Goal: Task Accomplishment & Management: Complete application form

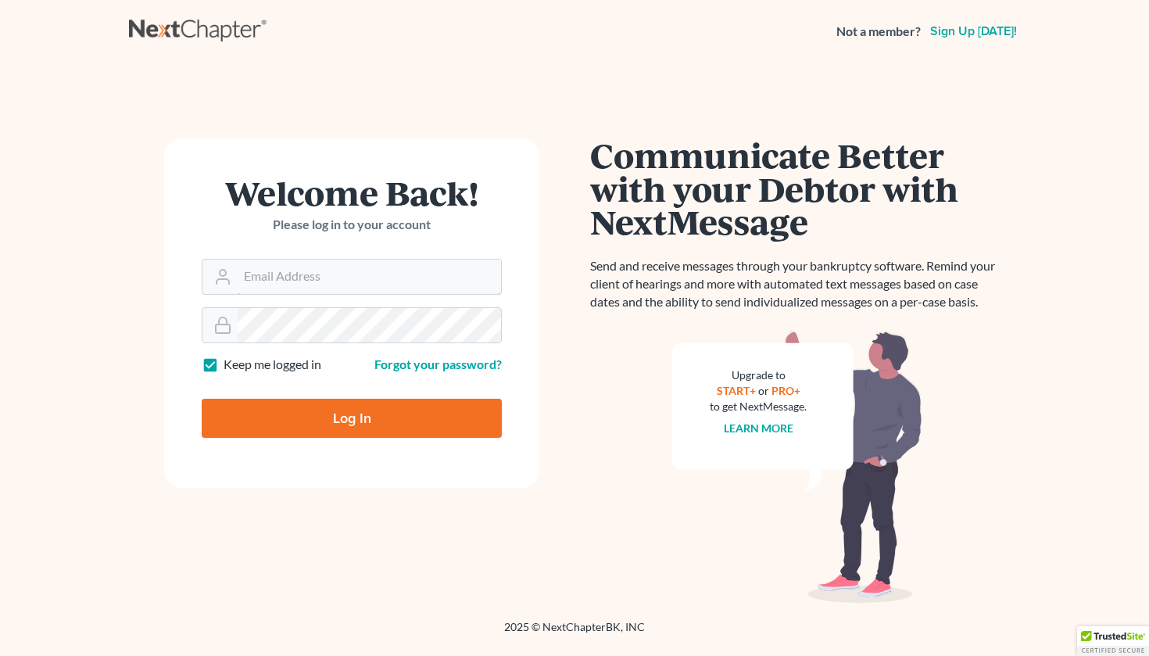
type input "[PERSON_NAME][EMAIL_ADDRESS][PERSON_NAME][DOMAIN_NAME]"
click at [286, 408] on input "Log In" at bounding box center [352, 418] width 300 height 39
type input "Thinking..."
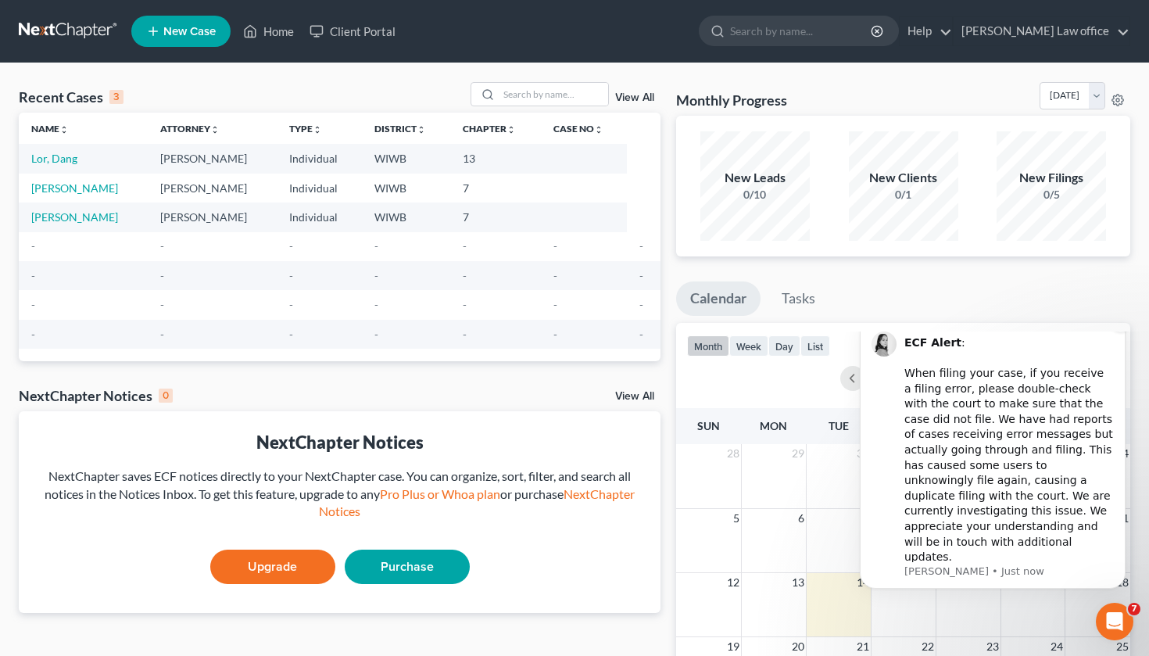
click at [1123, 326] on icon "Dismiss notification" at bounding box center [1121, 321] width 9 height 9
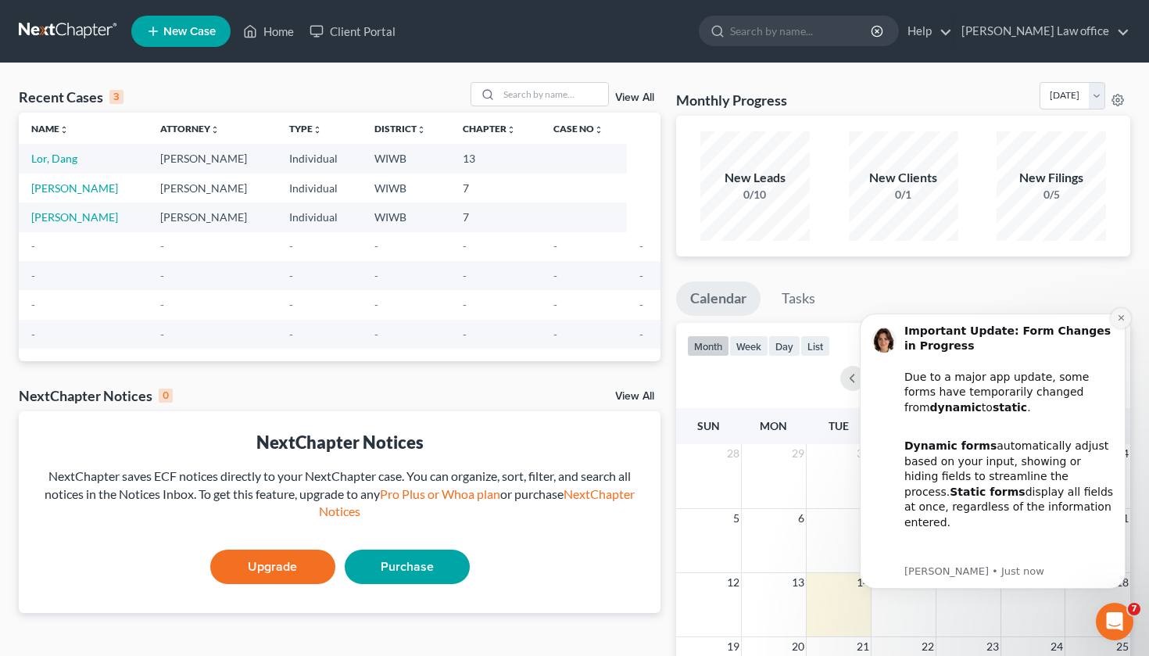
click at [1118, 320] on icon "Dismiss notification" at bounding box center [1121, 317] width 9 height 9
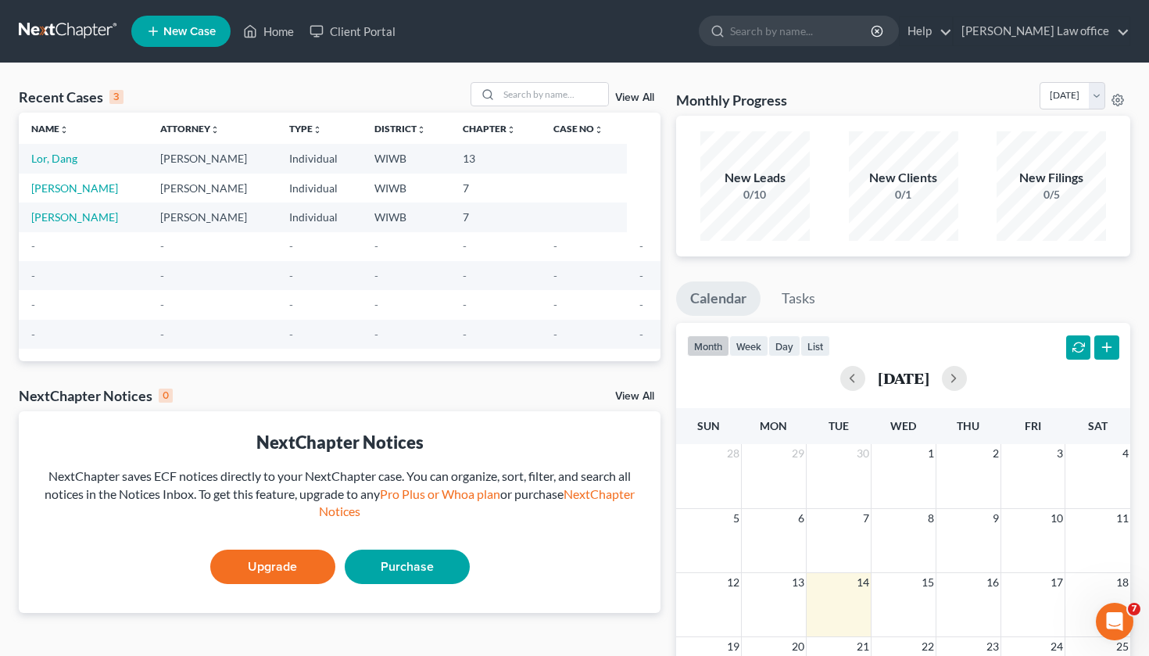
click at [661, 485] on div "Recent Cases 3 View All Name unfold_more expand_more expand_less Attorney unfol…" at bounding box center [339, 469] width 657 height 774
click at [275, 37] on link "Home" at bounding box center [268, 31] width 66 height 28
click at [152, 38] on icon at bounding box center [153, 31] width 14 height 19
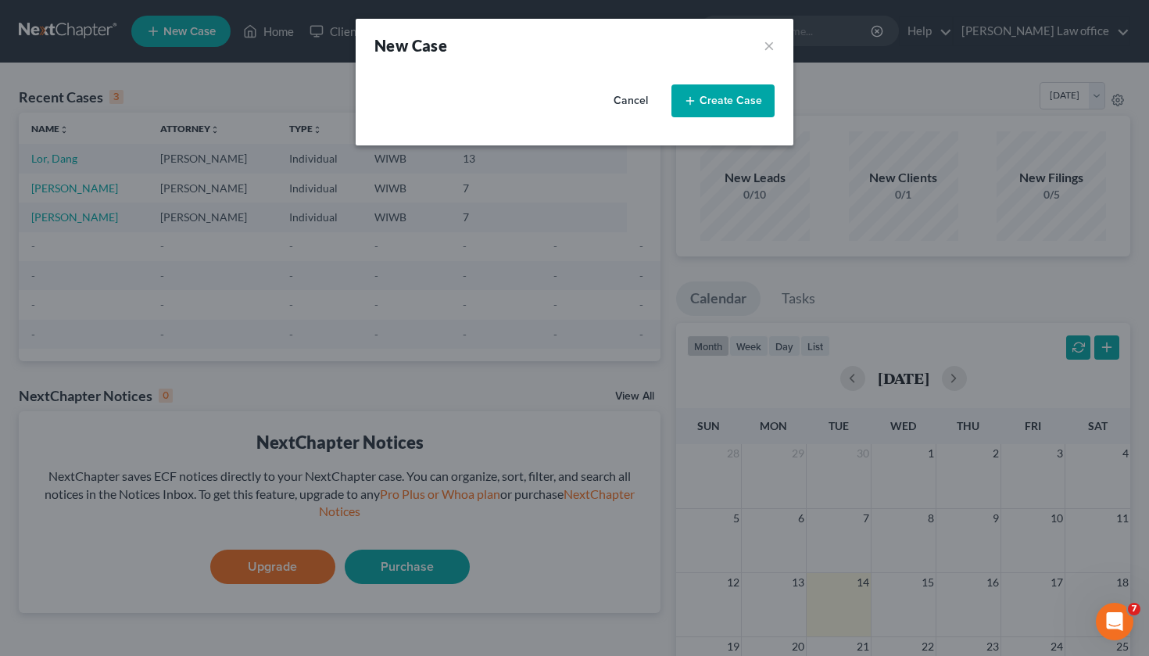
select select "91"
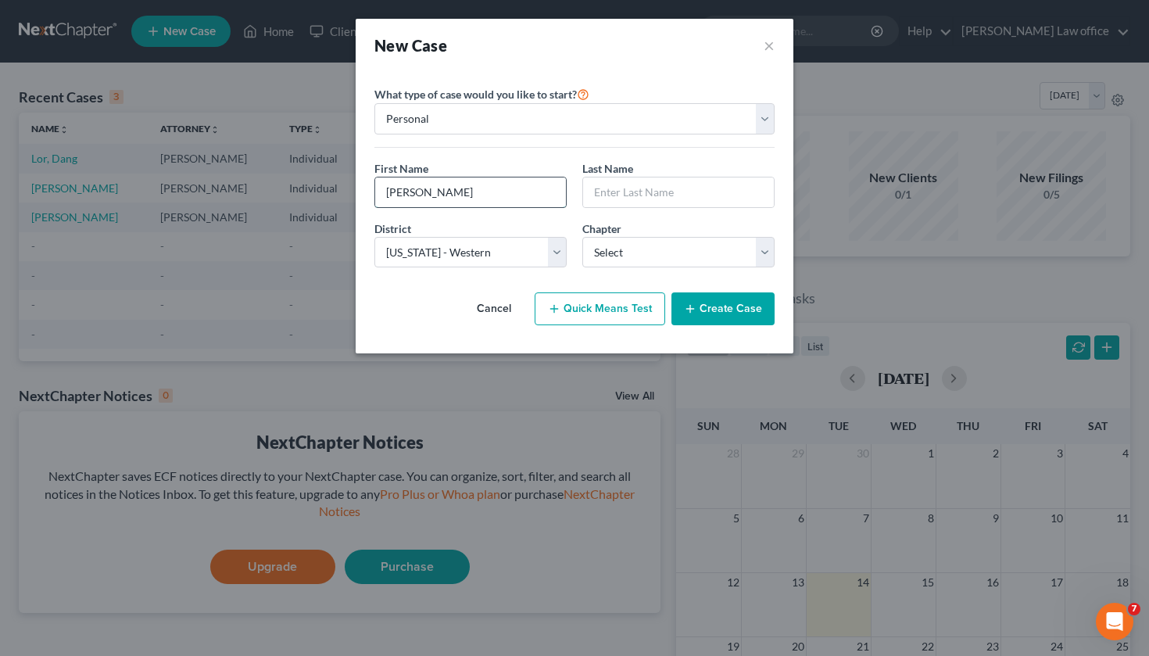
type input "[PERSON_NAME]"
type input "b"
type input "[PERSON_NAME]"
select select "0"
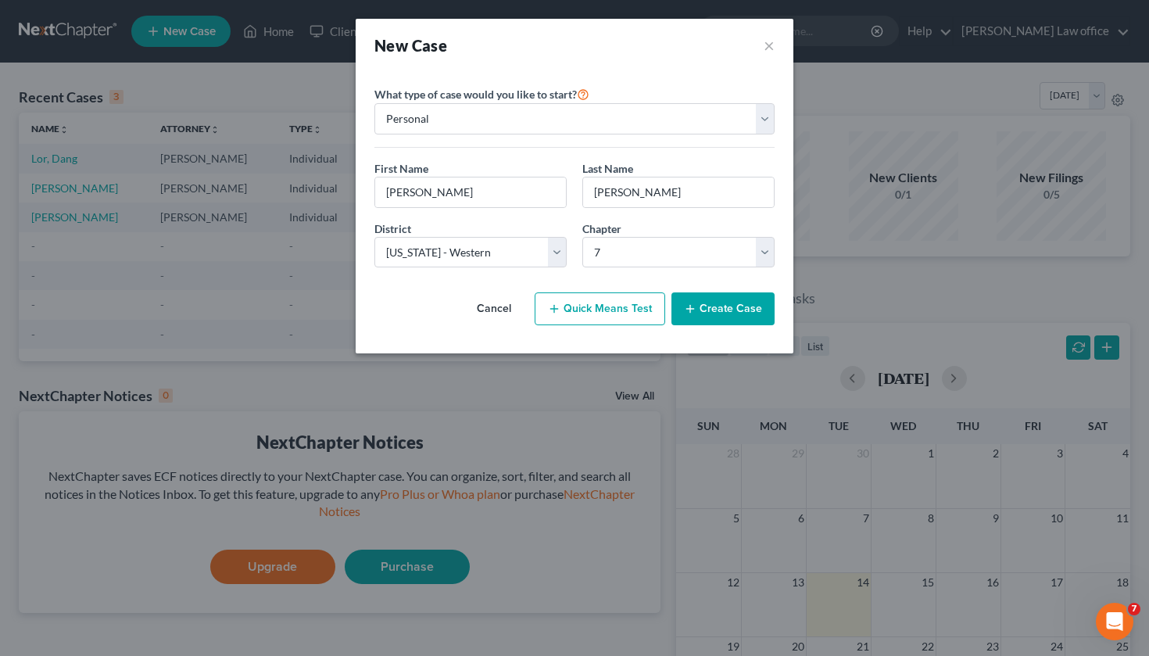
click at [710, 306] on button "Create Case" at bounding box center [723, 308] width 103 height 33
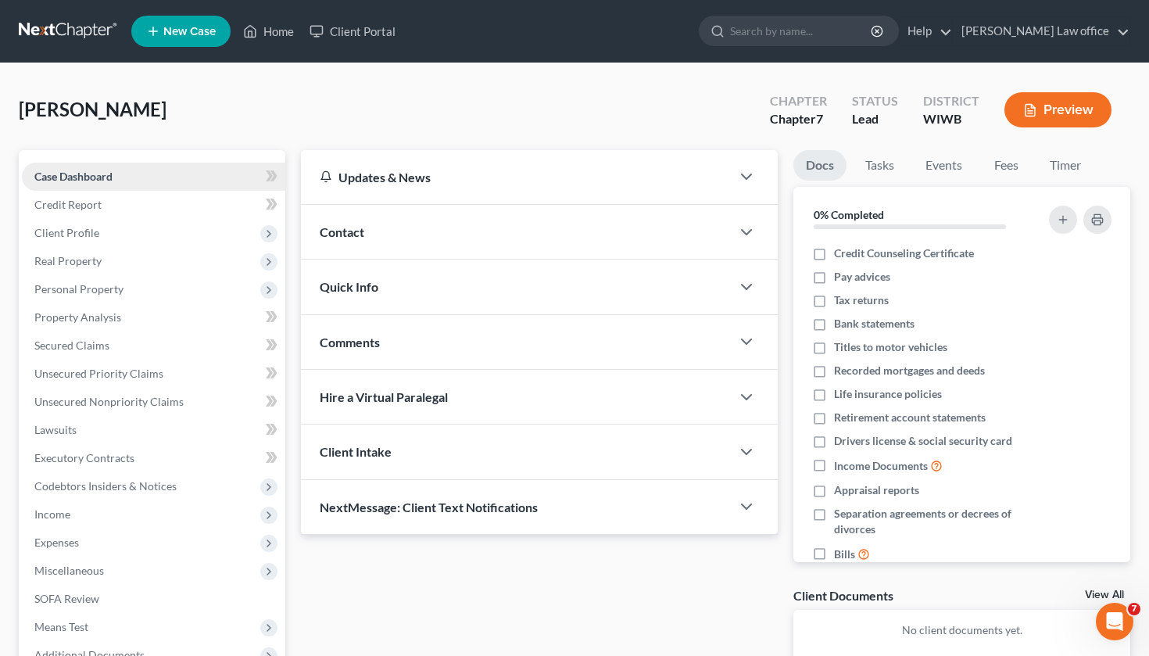
click at [129, 173] on link "Case Dashboard" at bounding box center [153, 177] width 263 height 28
click at [122, 205] on link "Credit Report" at bounding box center [153, 205] width 263 height 28
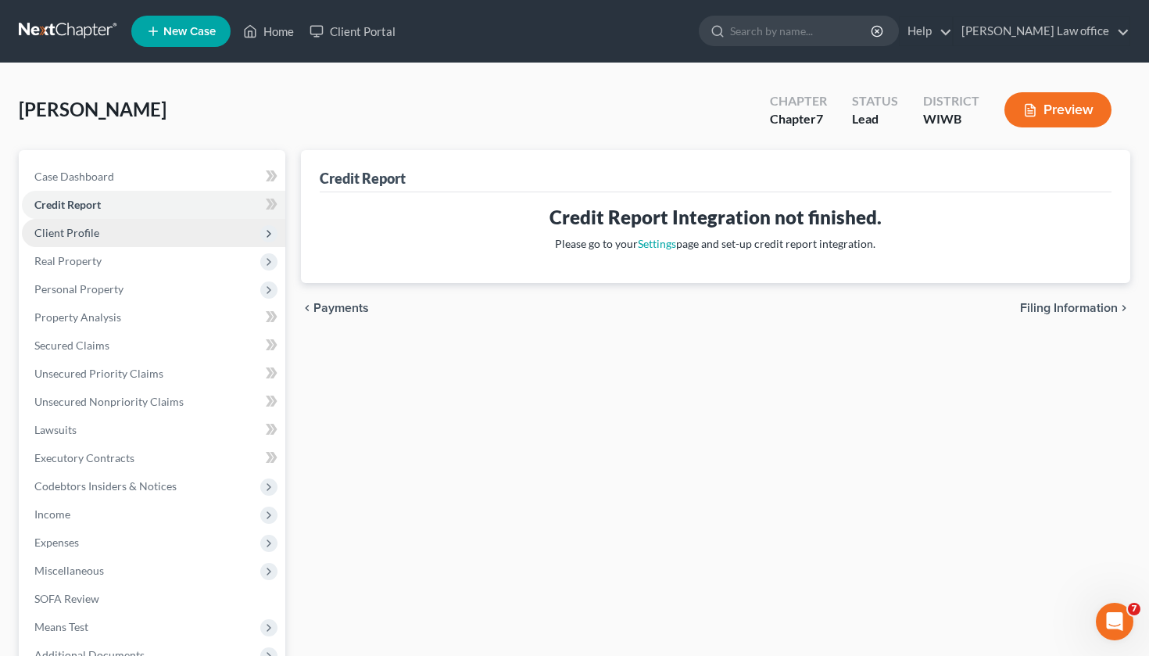
click at [148, 240] on span "Client Profile" at bounding box center [153, 233] width 263 height 28
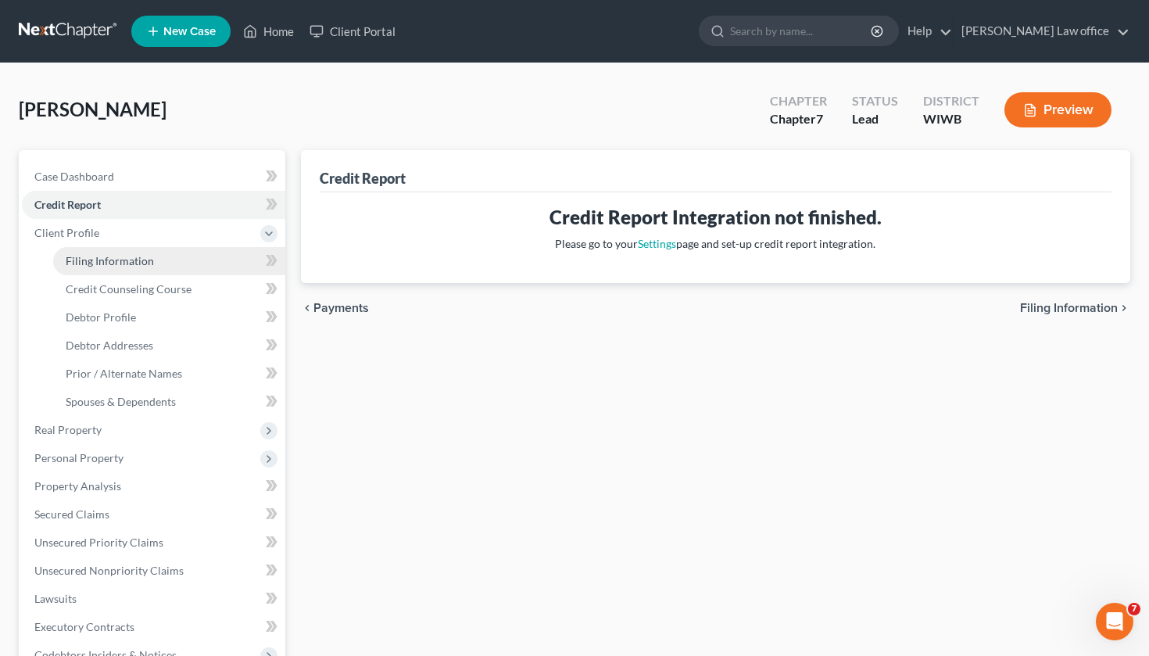
click at [131, 263] on span "Filing Information" at bounding box center [110, 260] width 88 height 13
select select "1"
select select "0"
select select "91"
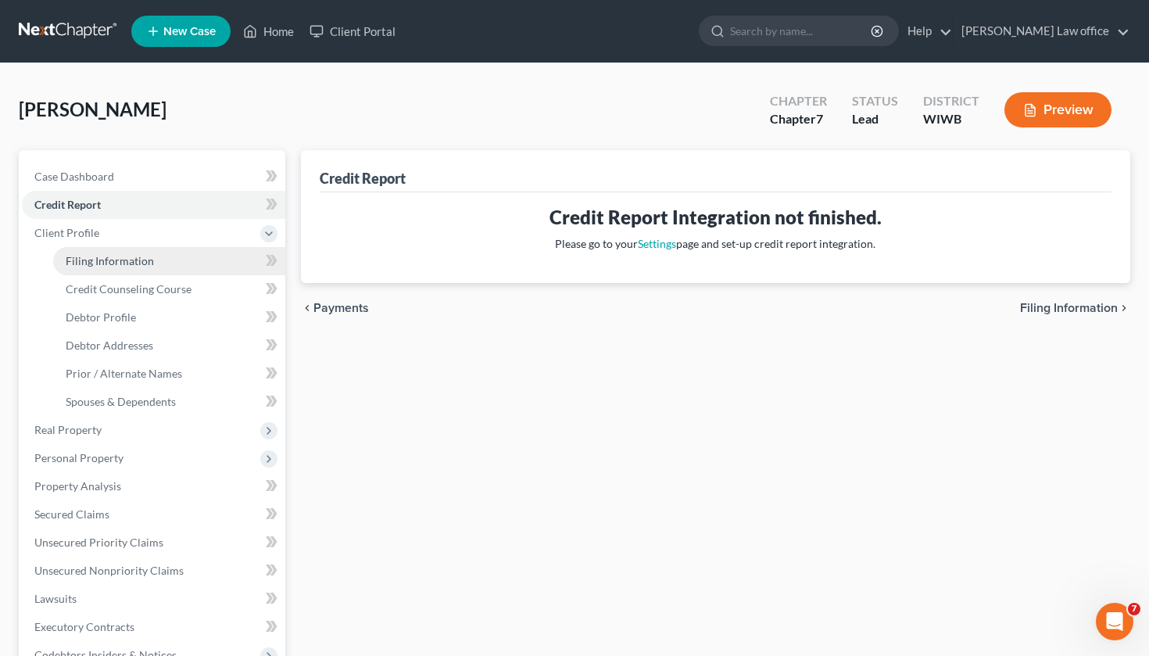
select select "52"
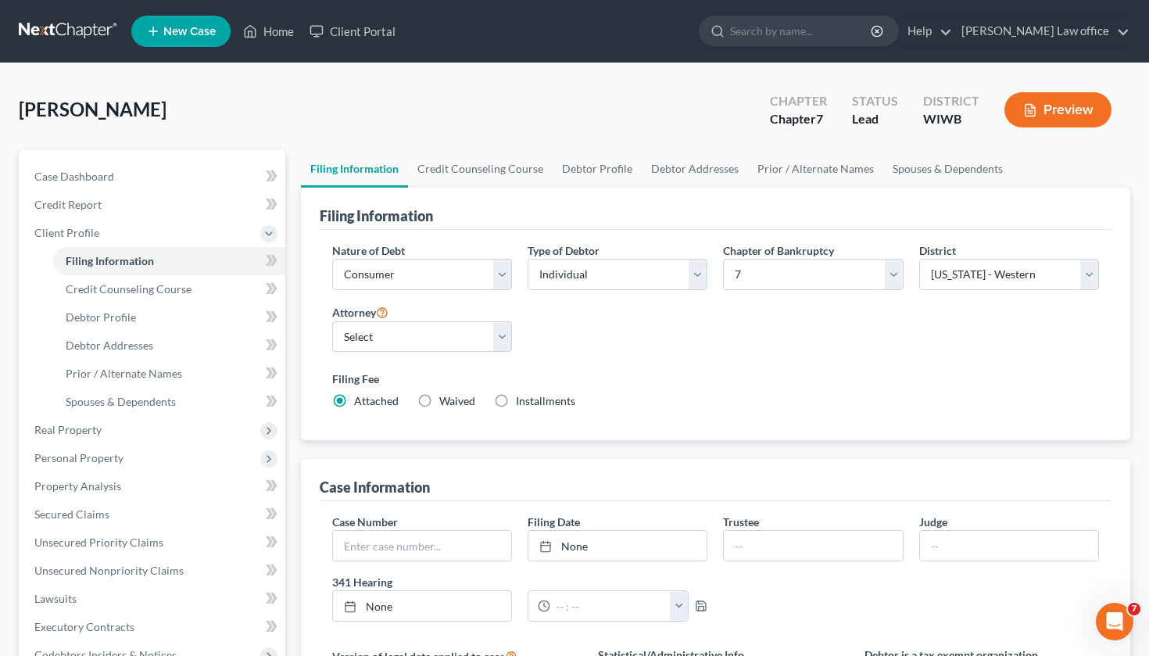
click at [728, 396] on div "Filing Fee Attached Waived Waived Installments Installments" at bounding box center [716, 390] width 768 height 38
click at [596, 168] on link "Debtor Profile" at bounding box center [597, 169] width 89 height 38
select select "0"
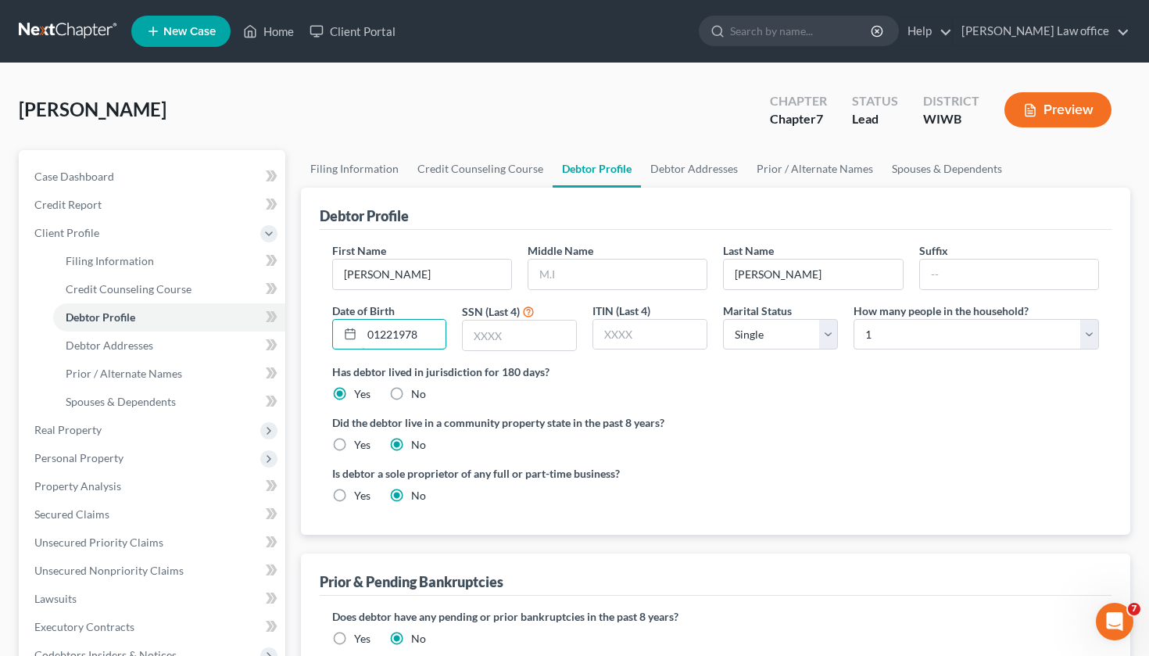
type input "01221978"
type input "1978"
click at [608, 467] on label "Is debtor a sole proprietor of any full or part-time business?" at bounding box center [520, 473] width 376 height 16
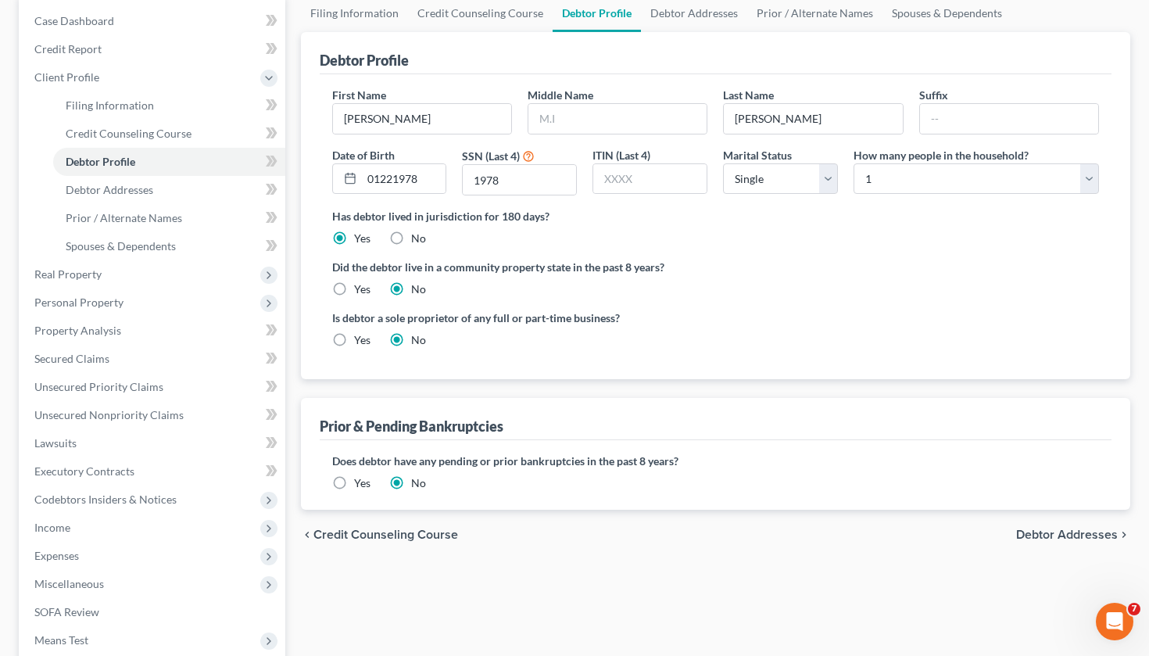
scroll to position [163, 0]
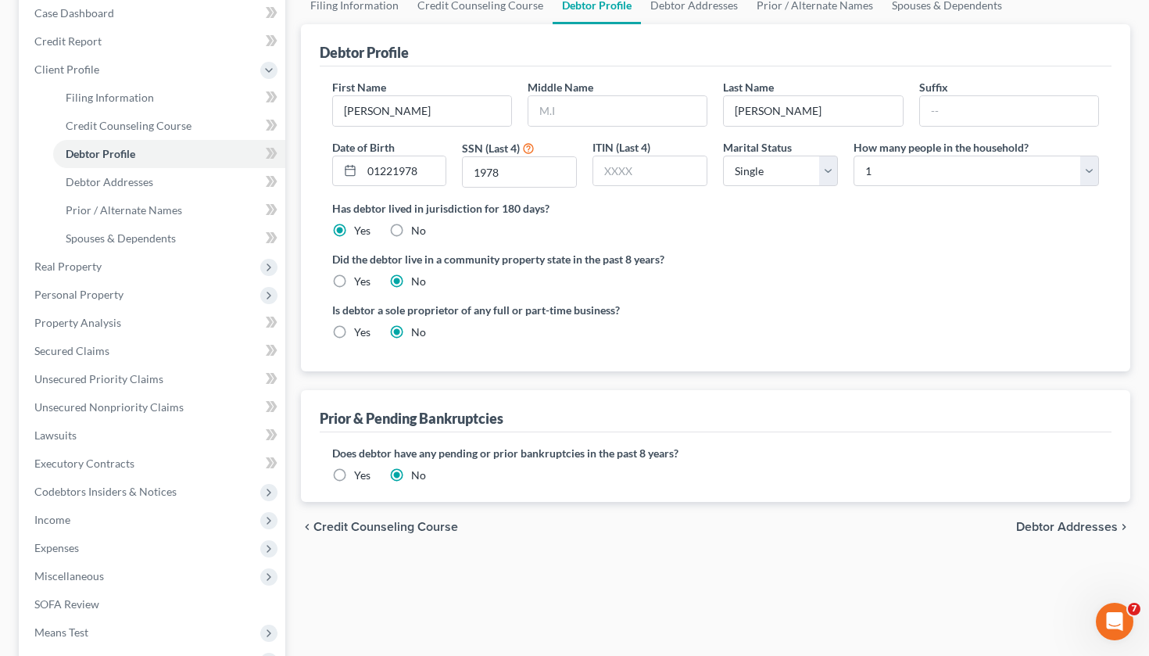
click at [354, 282] on label "Yes" at bounding box center [362, 282] width 16 height 16
click at [360, 282] on input "Yes" at bounding box center [365, 279] width 10 height 10
radio input "true"
radio input "false"
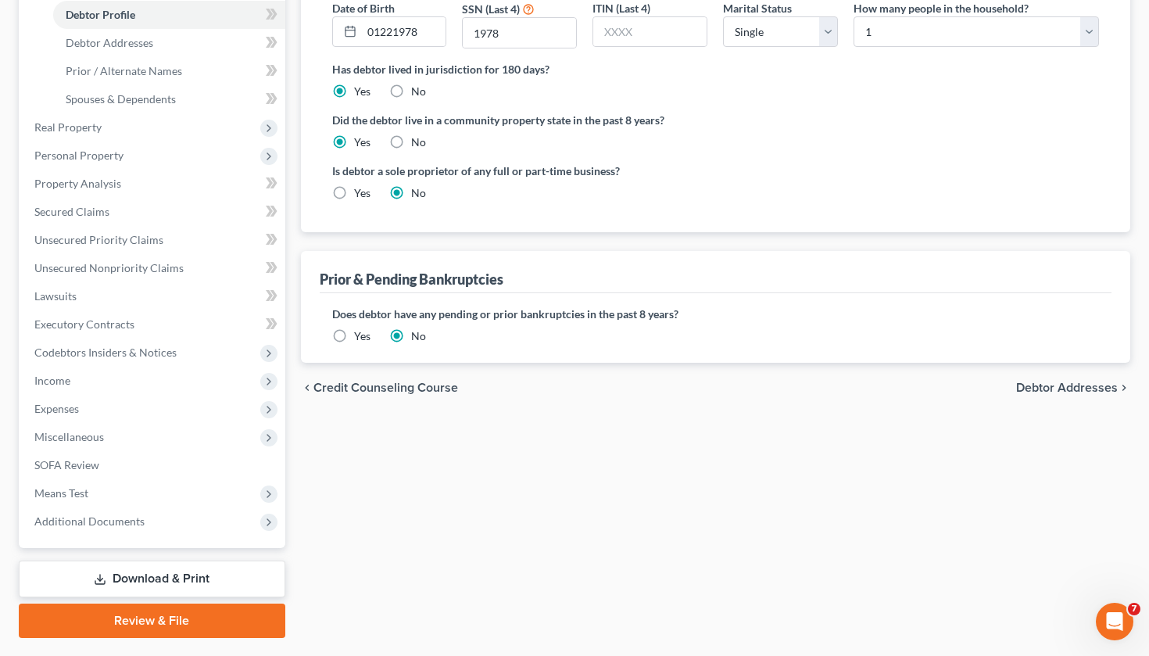
scroll to position [303, 0]
click at [625, 428] on div "Filing Information Credit Counseling Course Debtor Profile Debtor Addresses Pri…" at bounding box center [716, 242] width 846 height 790
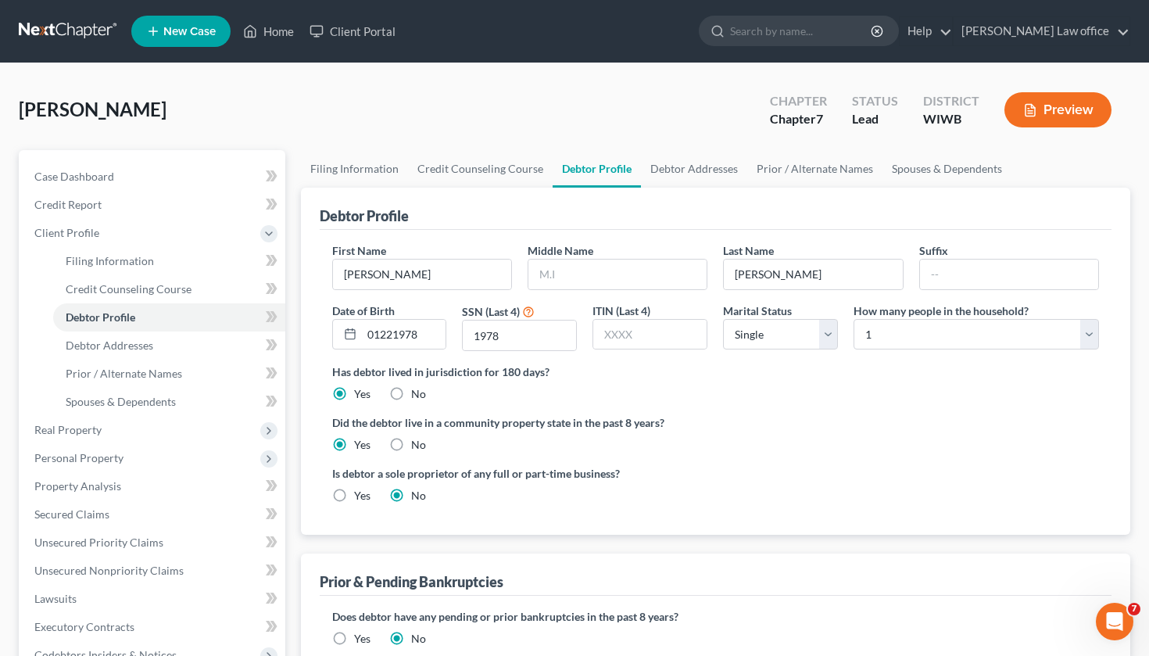
scroll to position [0, 0]
click at [706, 175] on link "Debtor Addresses" at bounding box center [694, 169] width 106 height 38
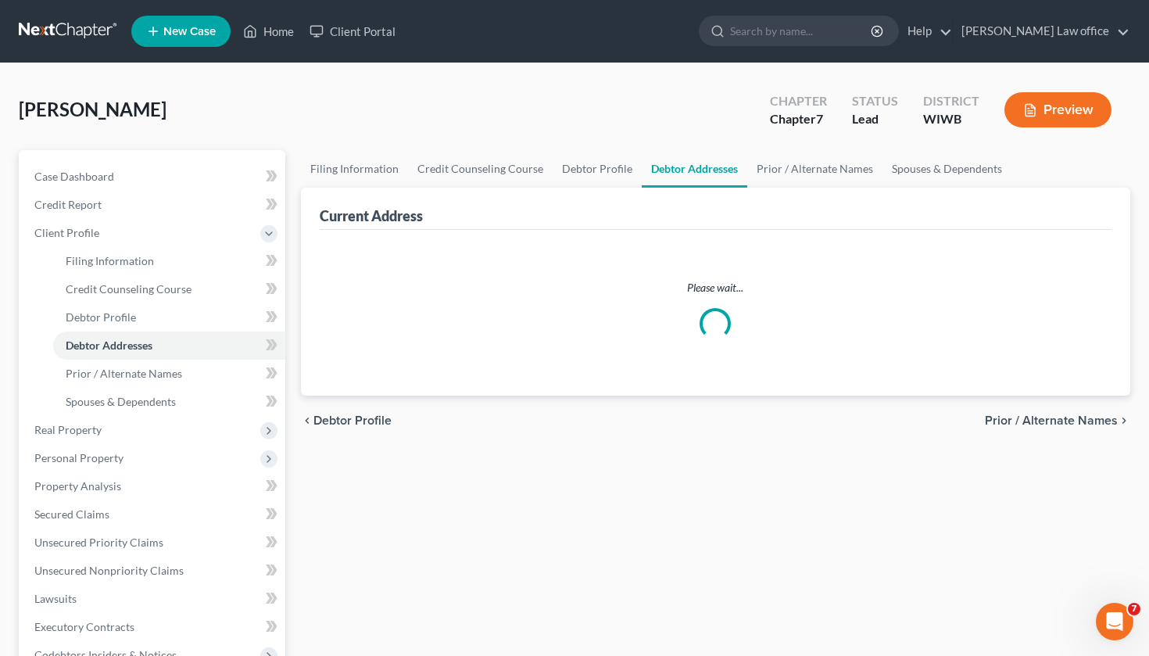
select select "0"
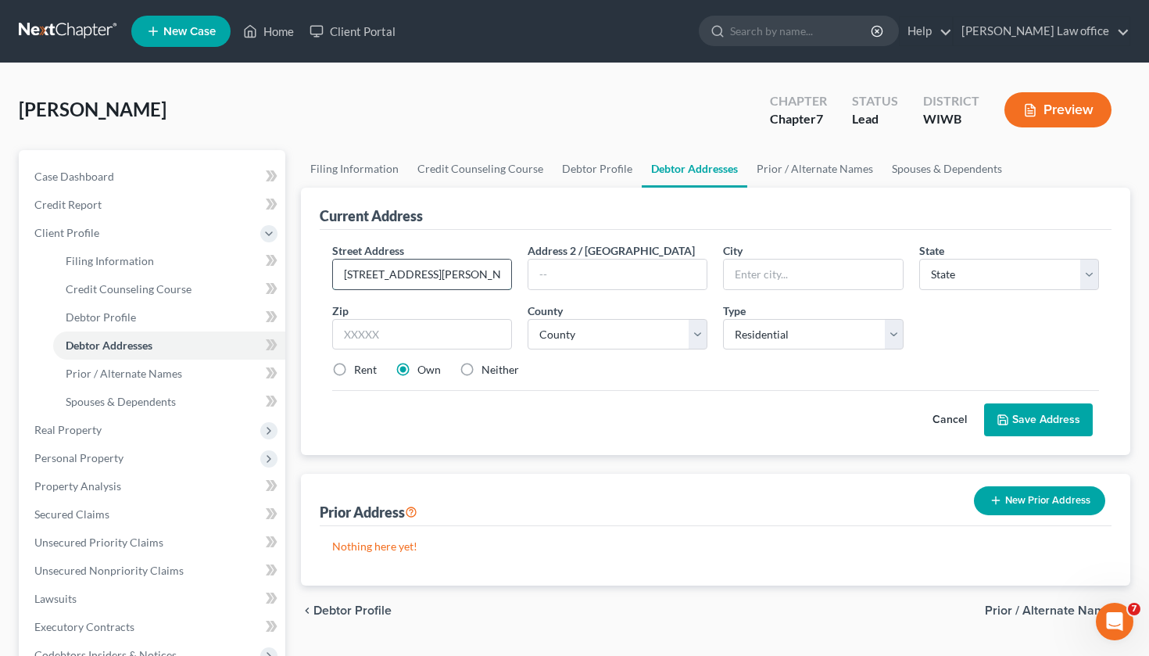
type input "[STREET_ADDRESS][PERSON_NAME]"
type input "54011"
type input "[PERSON_NAME]"
select select "52"
click at [107, 425] on span "Real Property" at bounding box center [153, 430] width 263 height 28
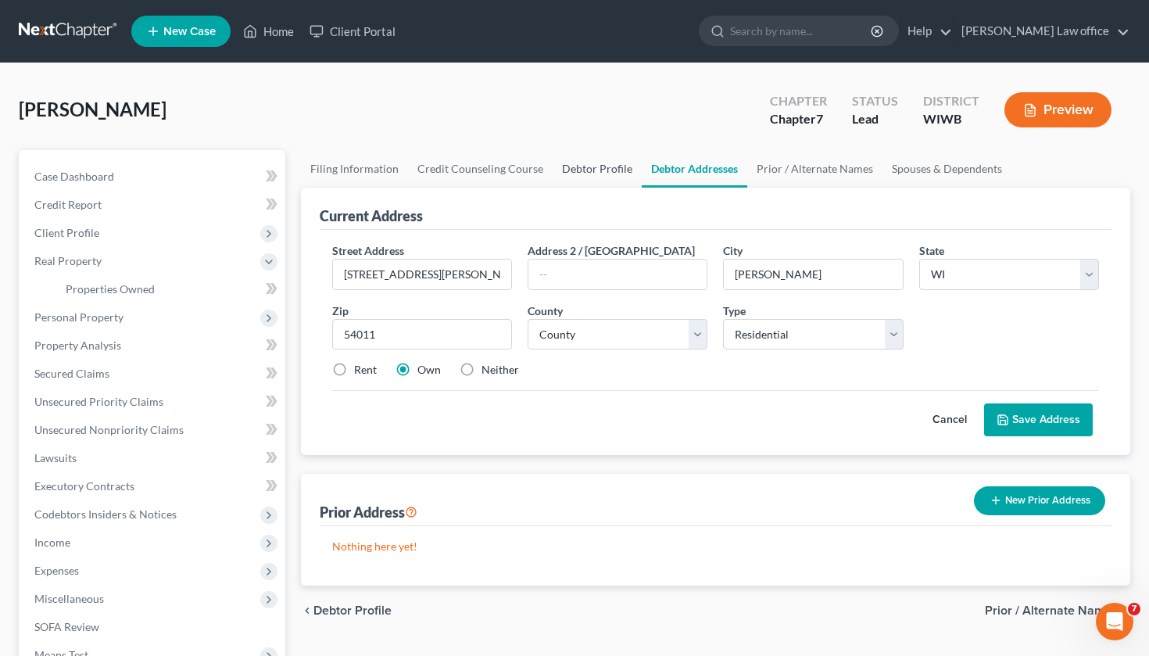
click at [573, 172] on link "Debtor Profile" at bounding box center [597, 169] width 89 height 38
select select "0"
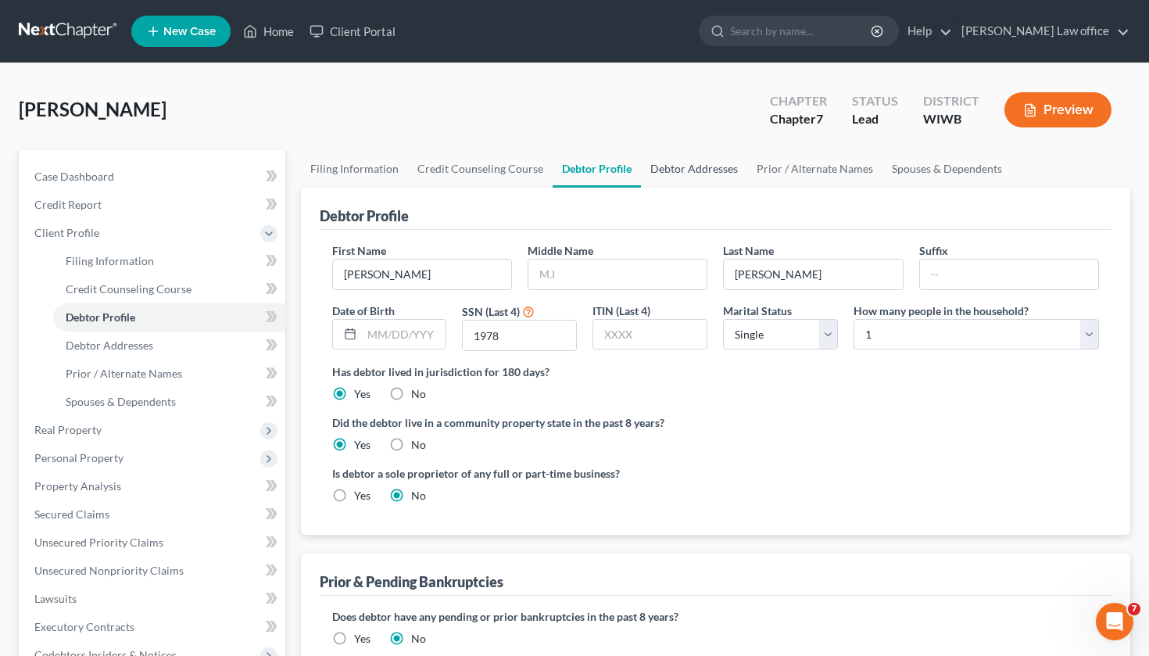
click at [711, 174] on link "Debtor Addresses" at bounding box center [694, 169] width 106 height 38
select select "0"
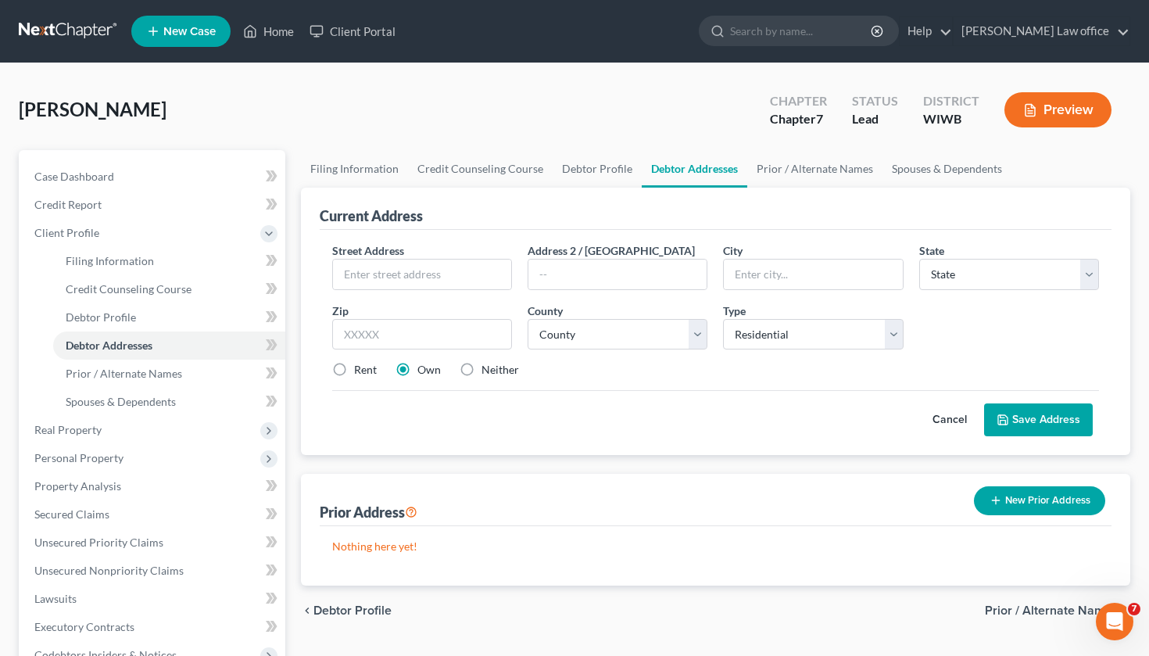
click at [354, 369] on label "Rent" at bounding box center [365, 370] width 23 height 16
click at [360, 369] on input "Rent" at bounding box center [365, 367] width 10 height 10
radio input "true"
click at [82, 430] on span "Real Property" at bounding box center [67, 429] width 67 height 13
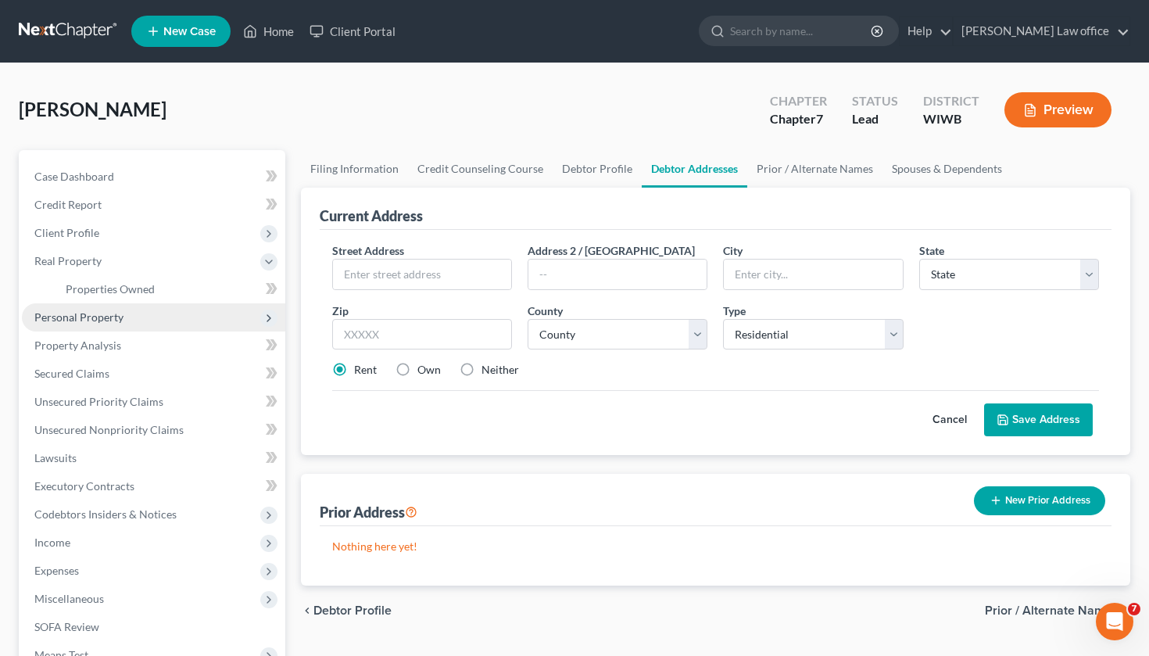
click at [73, 321] on span "Personal Property" at bounding box center [78, 316] width 89 height 13
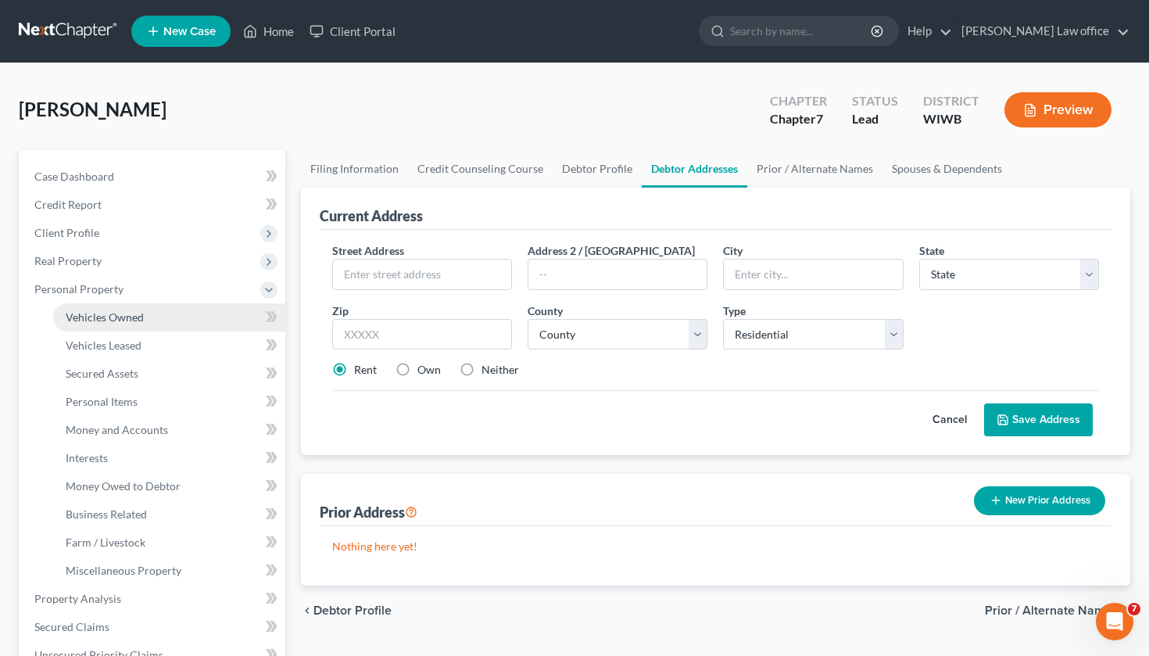
click at [89, 313] on span "Vehicles Owned" at bounding box center [105, 316] width 78 height 13
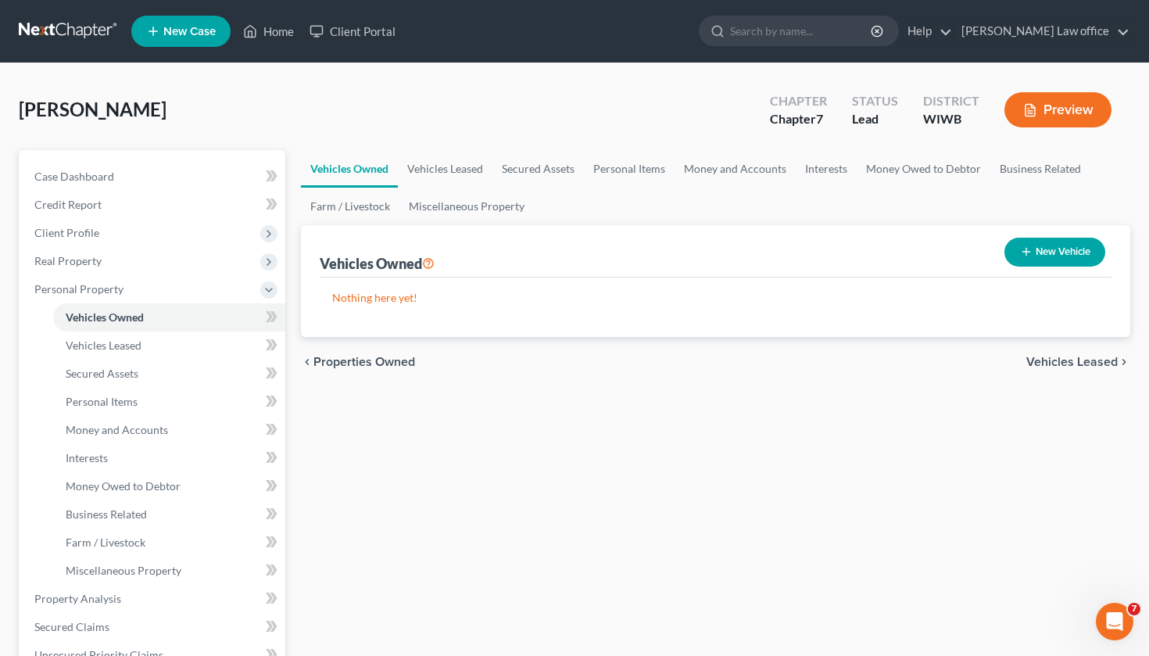
click at [1053, 253] on button "New Vehicle" at bounding box center [1055, 252] width 101 height 29
select select "0"
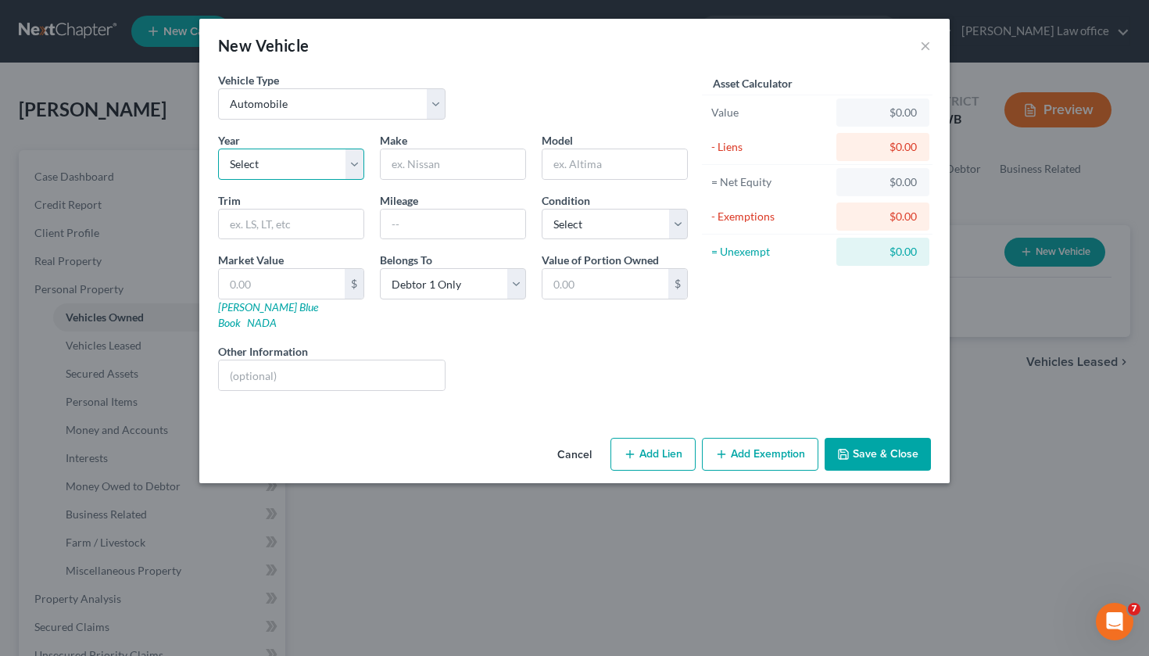
select select "9"
click at [421, 156] on input "text" at bounding box center [453, 164] width 145 height 30
type input "chevrolet"
type input "m"
drag, startPoint x: 446, startPoint y: 163, endPoint x: 174, endPoint y: 176, distance: 273.1
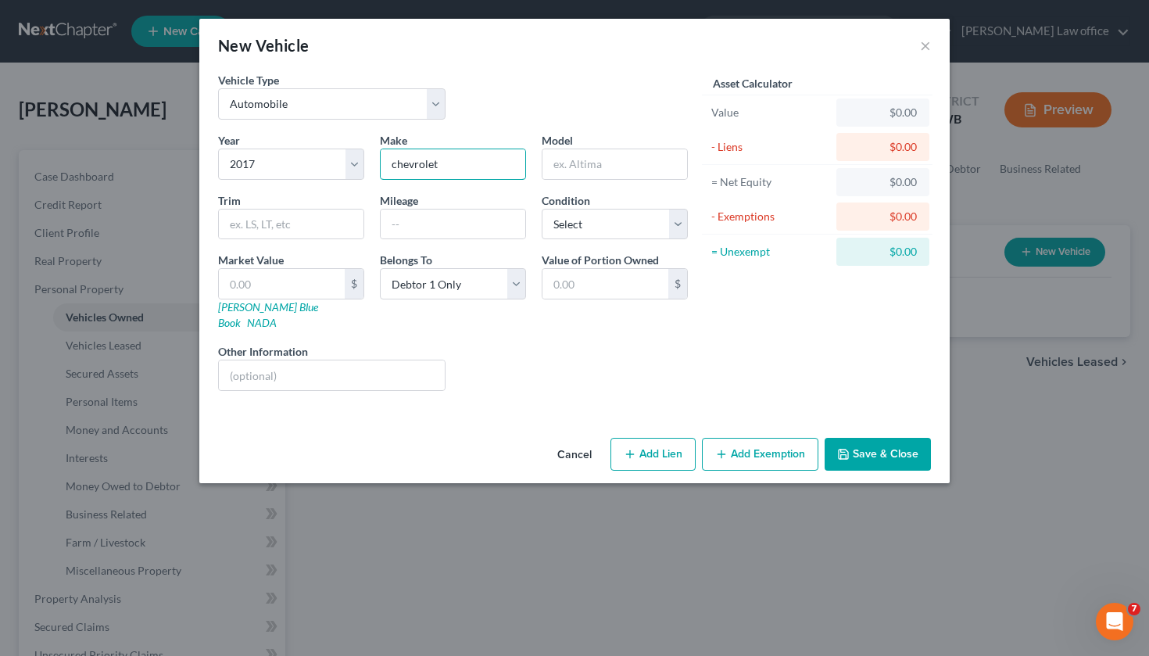
click at [174, 176] on div "New Vehicle × Vehicle Type Select Automobile Truck Trailer Watercraft Aircraft …" at bounding box center [574, 328] width 1149 height 656
drag, startPoint x: 450, startPoint y: 165, endPoint x: 337, endPoint y: 164, distance: 112.6
click at [337, 164] on div "Year Select 2026 2025 2024 2023 2022 2021 2020 2019 2018 2017 2016 2015 2014 20…" at bounding box center [452, 267] width 485 height 271
type input "Chevrolet"
type input "Malibu"
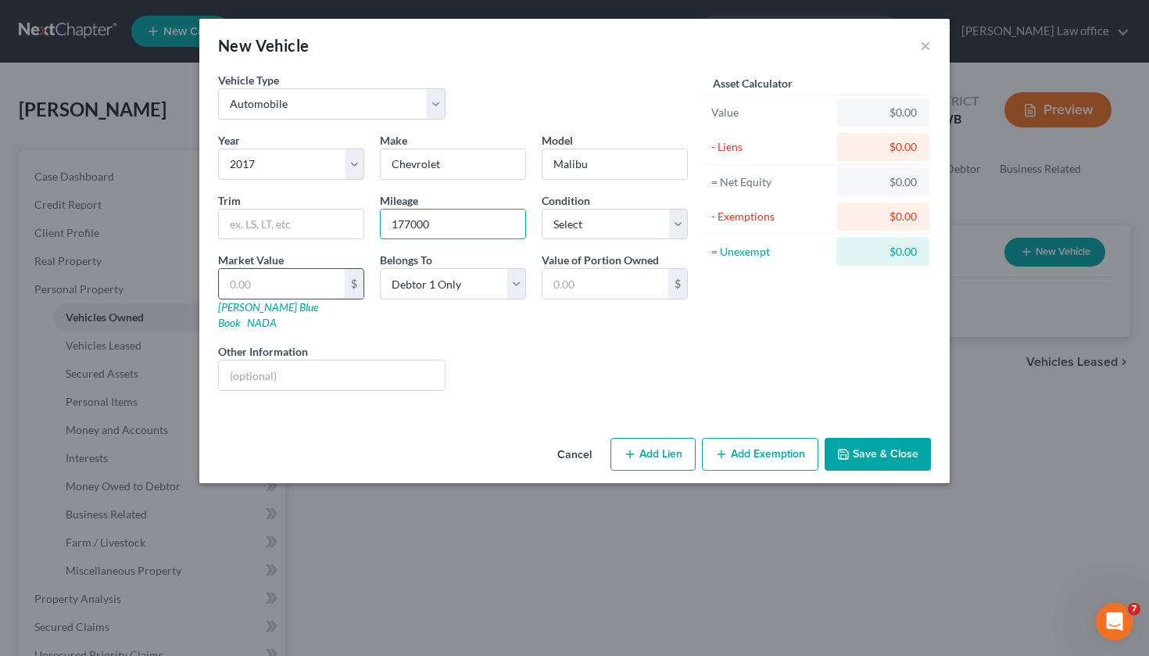
type input "177000"
click at [285, 288] on input "text" at bounding box center [282, 284] width 126 height 30
type input "4"
type input "4.00"
type input "42"
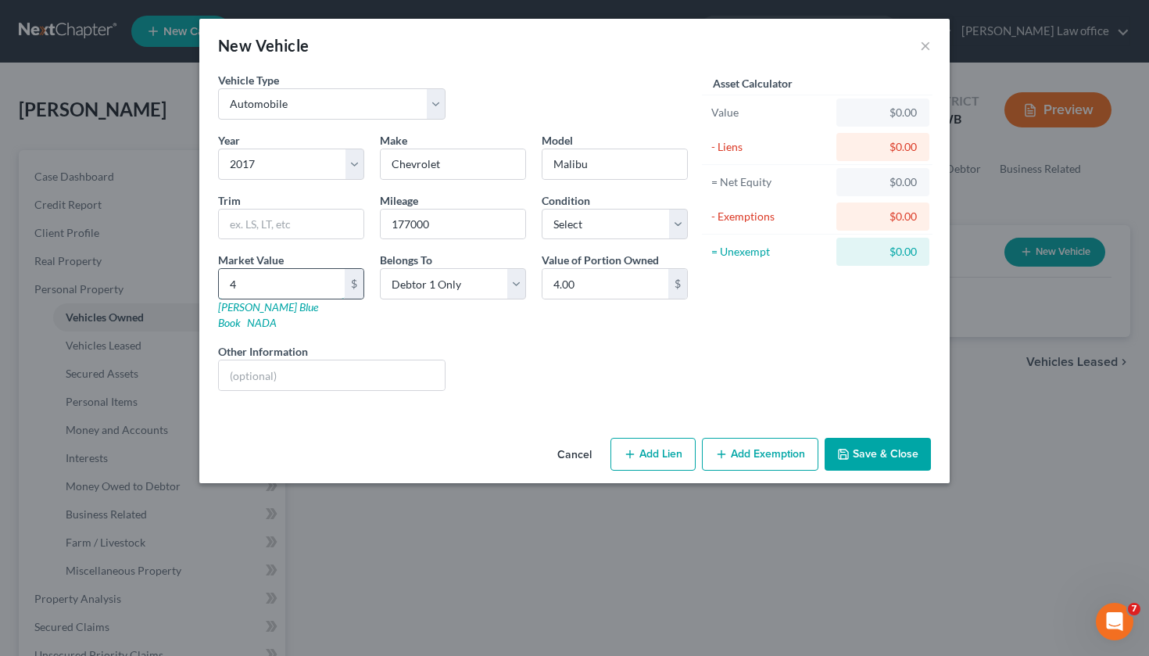
type input "42.00"
type input "426"
type input "426.00"
type input "4260"
type input "4,260.00"
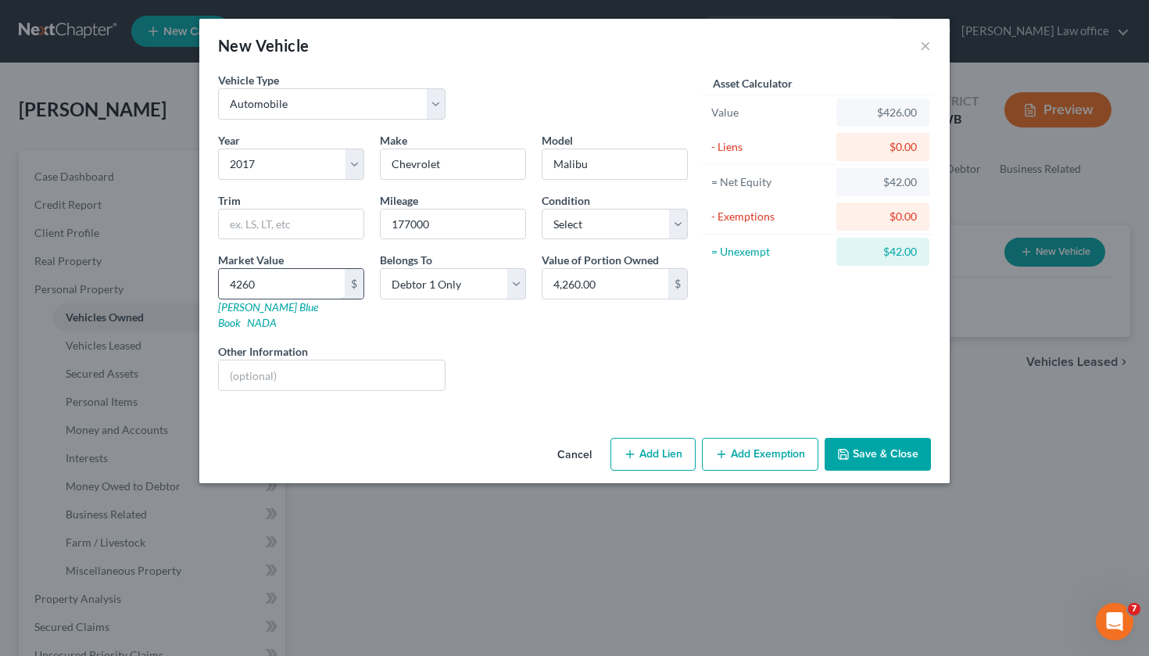
type input "4,260"
click at [855, 438] on button "Save & Close" at bounding box center [878, 454] width 106 height 33
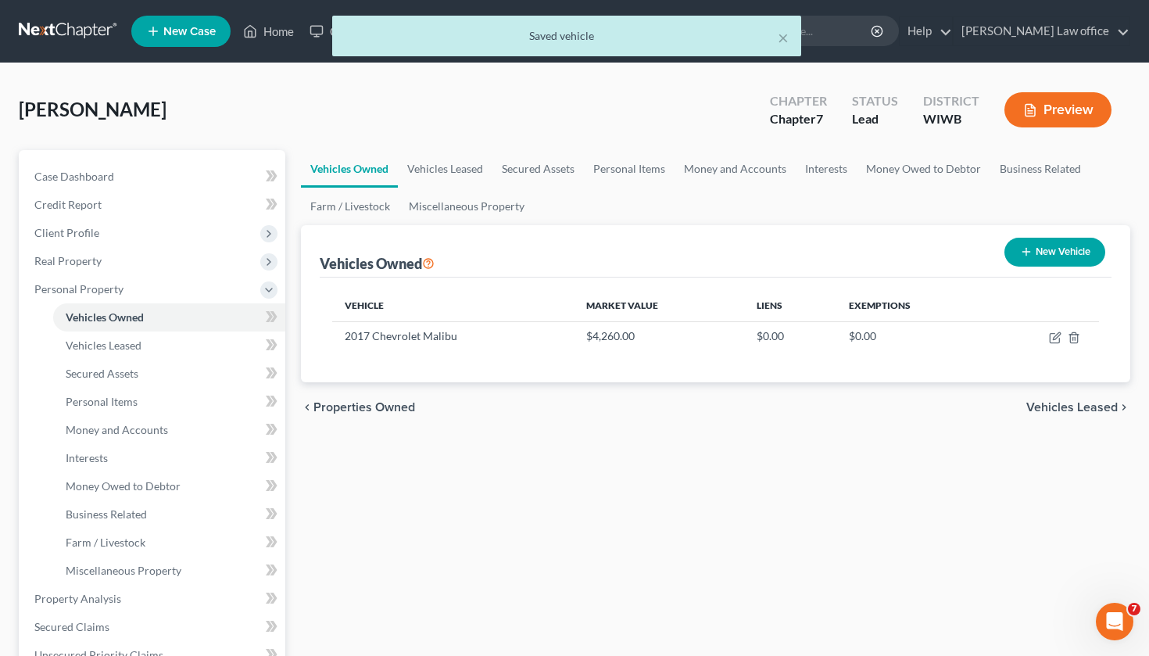
click at [1040, 262] on button "New Vehicle" at bounding box center [1055, 252] width 101 height 29
select select "0"
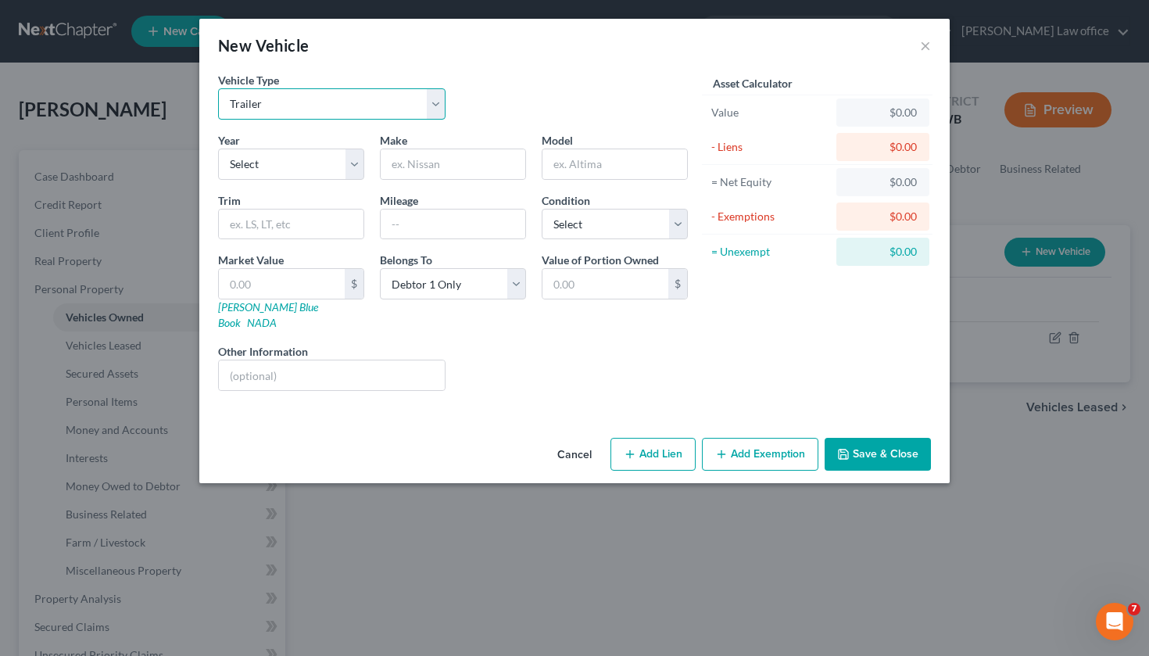
select select "1"
select select "9"
click at [436, 158] on input "text" at bounding box center [453, 164] width 145 height 30
type input "f"
type input "[PERSON_NAME] River"
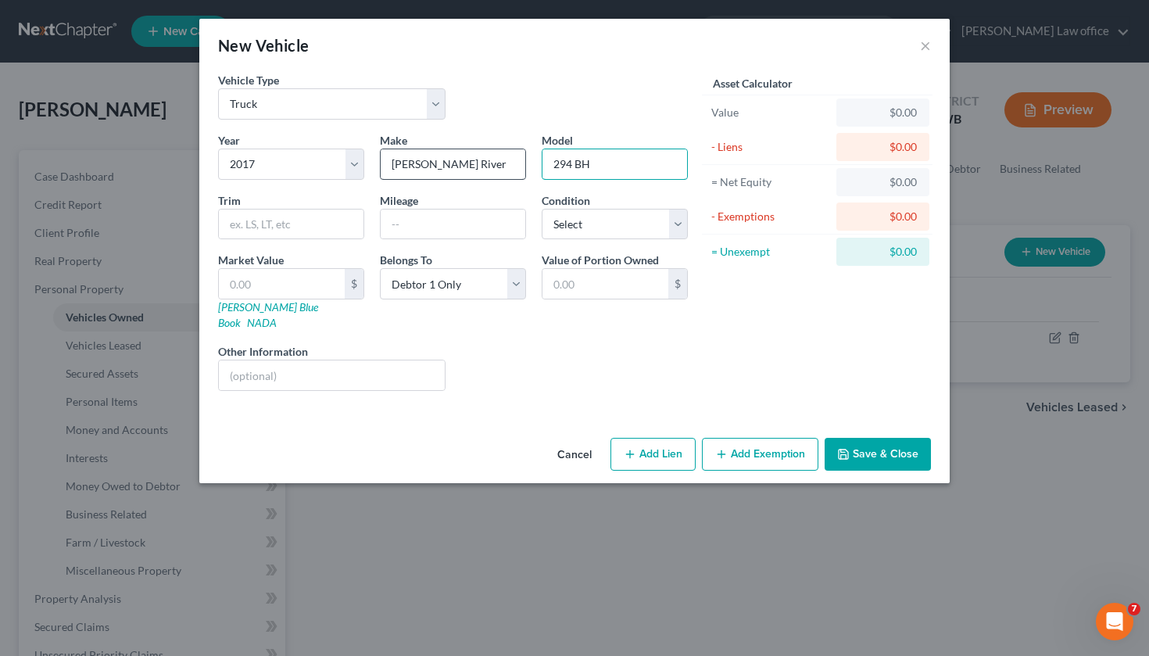
type input "294 BH"
click at [575, 288] on input "text" at bounding box center [606, 284] width 126 height 30
type input "12,500"
click at [763, 442] on button "Add Exemption" at bounding box center [760, 454] width 116 height 33
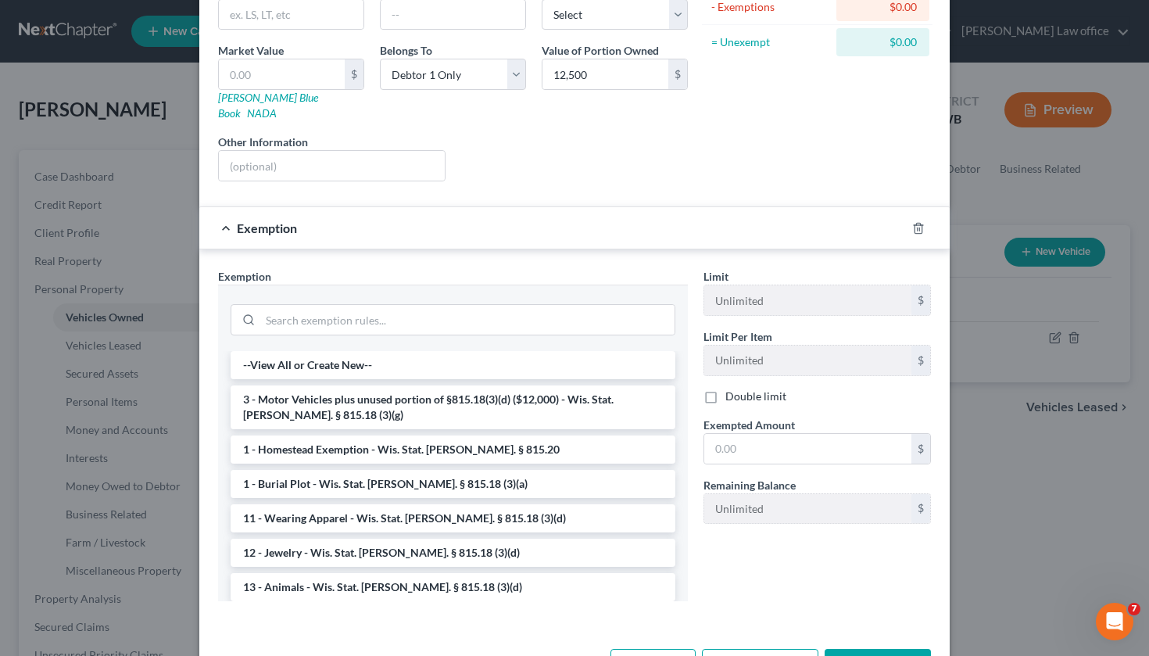
scroll to position [214, 0]
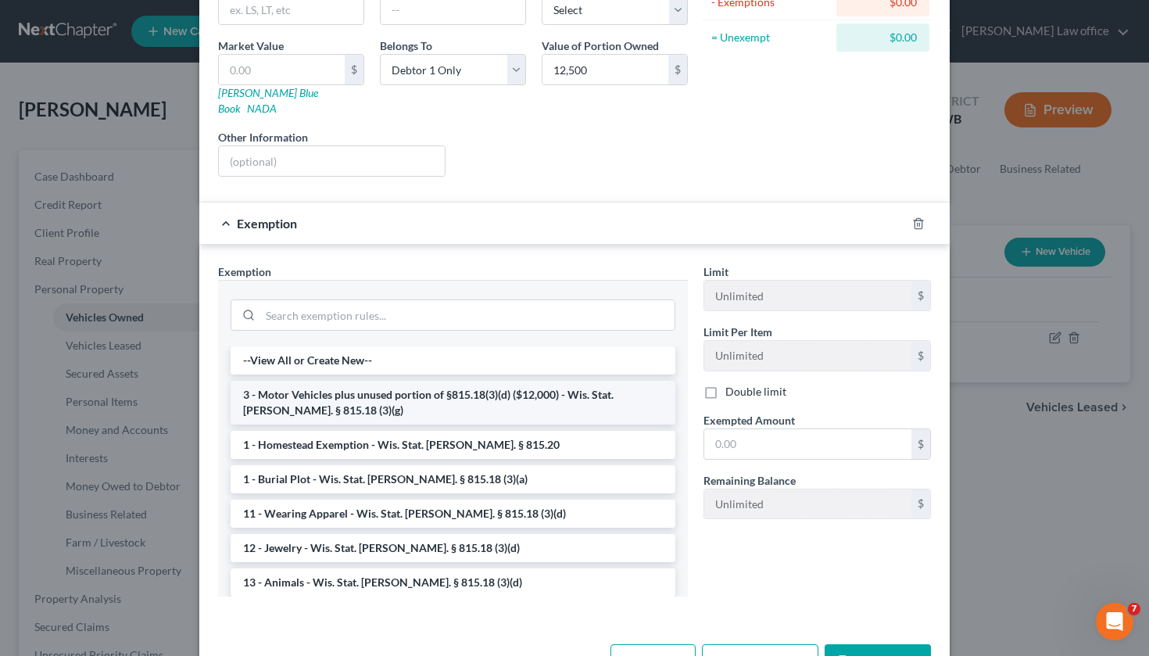
click at [435, 393] on li "3 - Motor Vehicles plus unused portion of §815.18(3)(d) ($12,000) - Wis. Stat. …" at bounding box center [453, 403] width 445 height 44
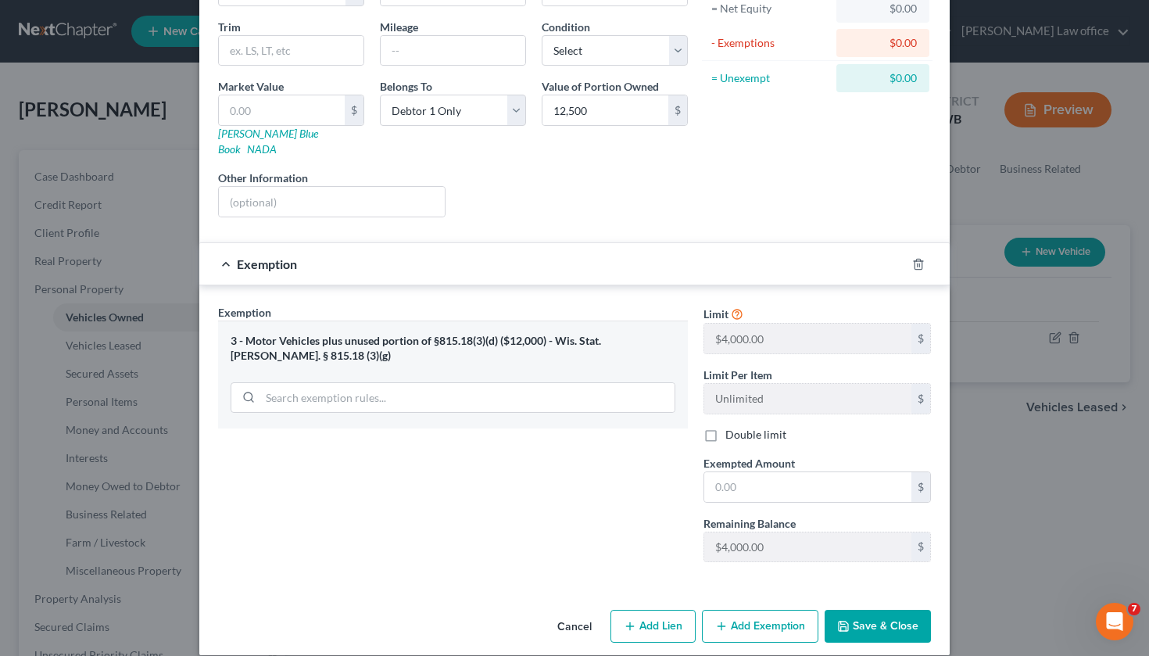
click at [283, 256] on span "Exemption" at bounding box center [267, 263] width 60 height 15
click at [141, 104] on div "New Vehicle × Vehicle Type Select Automobile Truck Trailer Watercraft Aircraft …" at bounding box center [574, 328] width 1149 height 656
click at [253, 256] on span "Exemption" at bounding box center [267, 263] width 60 height 15
click at [224, 245] on div "Exemption" at bounding box center [552, 263] width 707 height 41
click at [768, 612] on button "Add Exemption" at bounding box center [760, 626] width 116 height 33
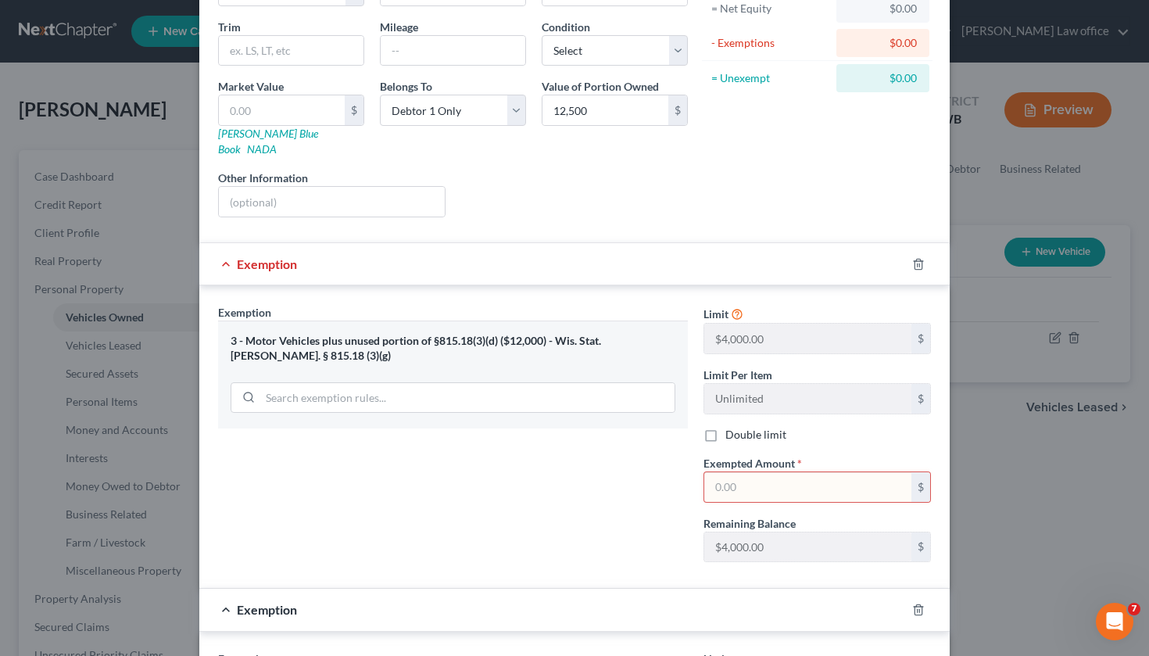
click at [562, 534] on div "Exemption Set must be selected for CA. Exemption * 3 - Motor Vehicles plus unus…" at bounding box center [452, 439] width 485 height 270
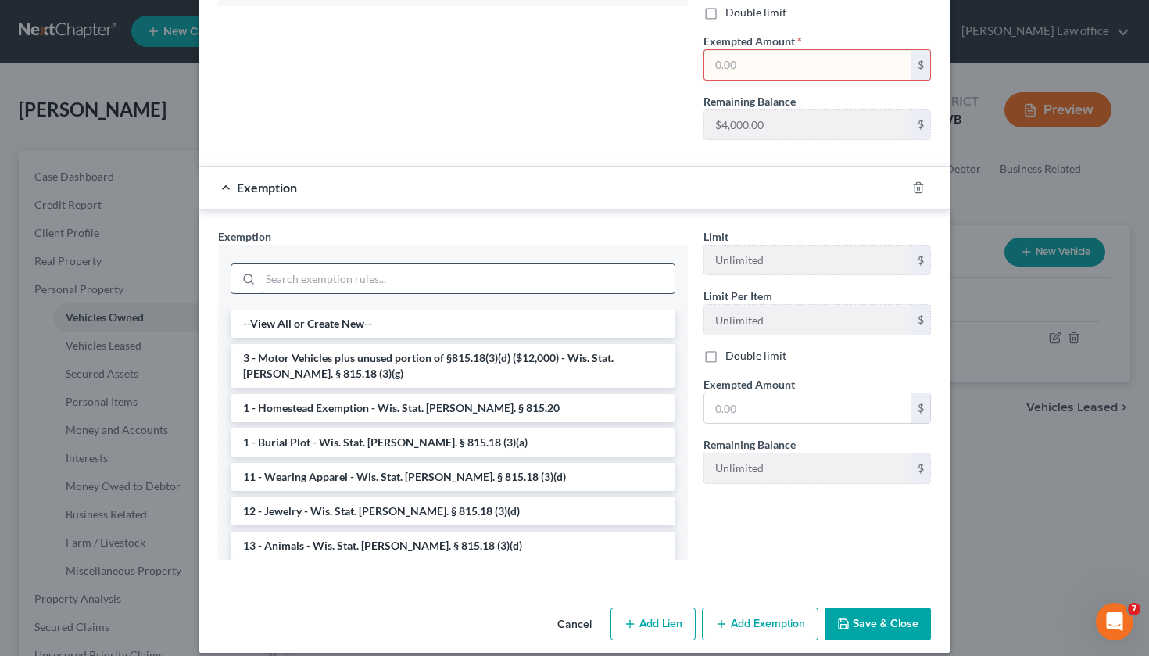
scroll to position [595, 0]
click at [367, 267] on input "search" at bounding box center [467, 280] width 414 height 30
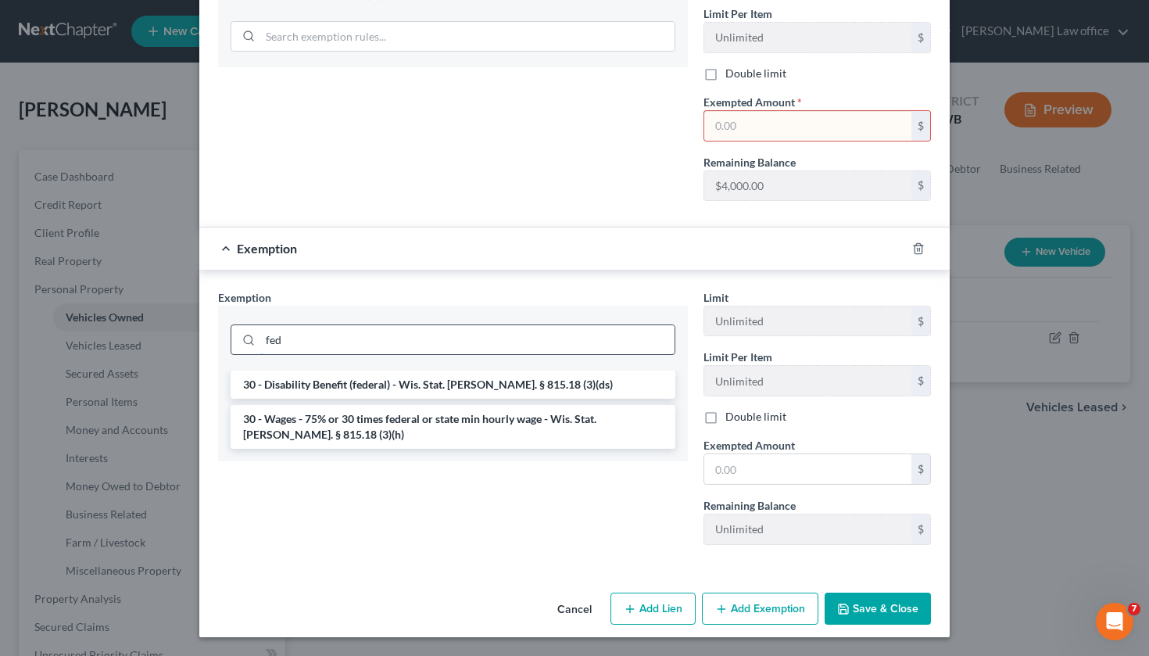
scroll to position [519, 0]
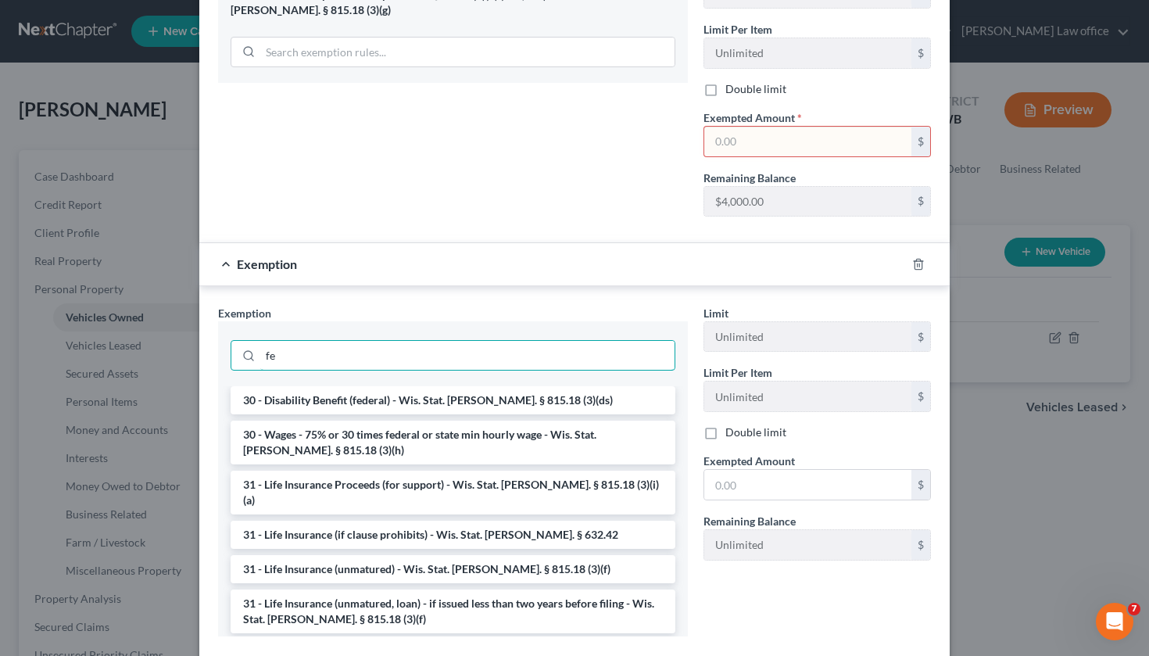
type input "f"
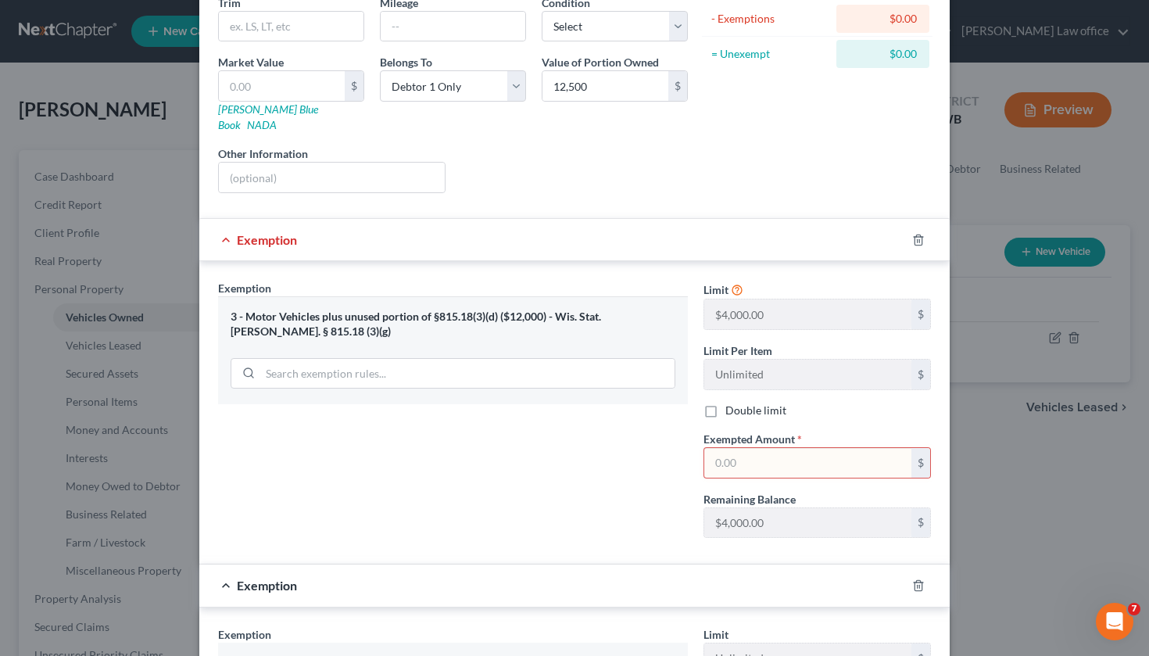
scroll to position [0, 0]
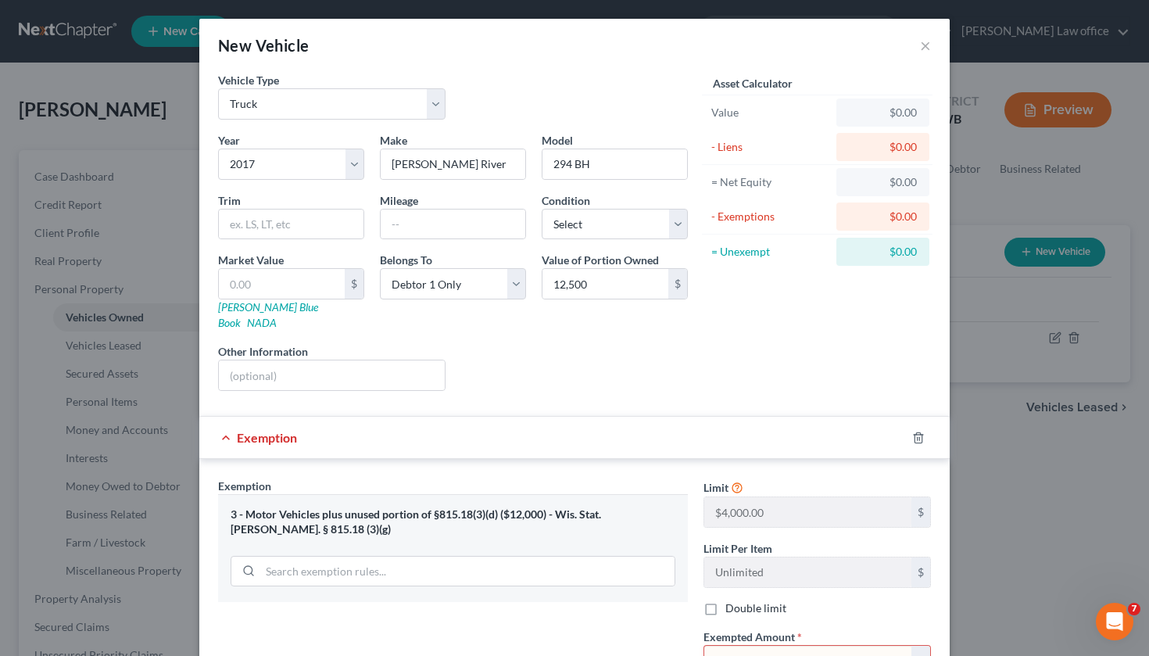
drag, startPoint x: 295, startPoint y: 107, endPoint x: 213, endPoint y: -91, distance: 213.8
click at [213, 0] on html "Home New Case Client Portal [PERSON_NAME] Law office [PERSON_NAME][EMAIL_ADDRES…" at bounding box center [574, 556] width 1149 height 1112
drag, startPoint x: 1004, startPoint y: 474, endPoint x: 1001, endPoint y: 527, distance: 53.3
click at [1001, 527] on div "New Vehicle × Vehicle Type Select Automobile Truck Trailer Watercraft Aircraft …" at bounding box center [574, 328] width 1149 height 656
click at [591, 599] on div "Exemption Set must be selected for CA. Exemption * 3 - Motor Vehicles plus unus…" at bounding box center [452, 613] width 485 height 270
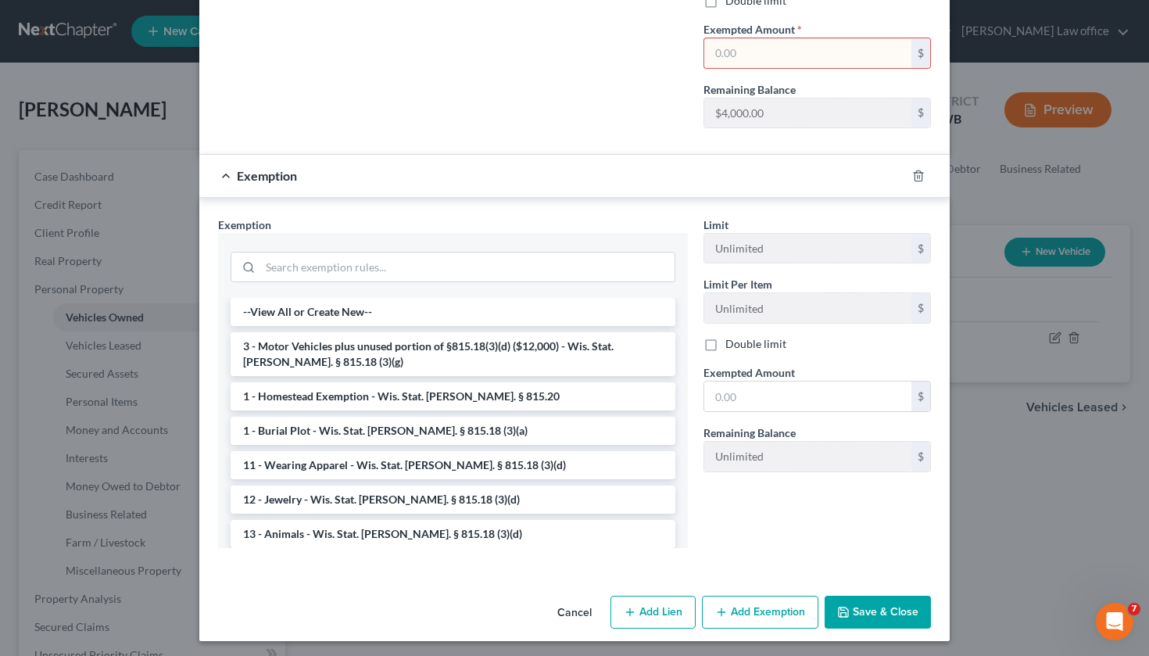
scroll to position [595, 0]
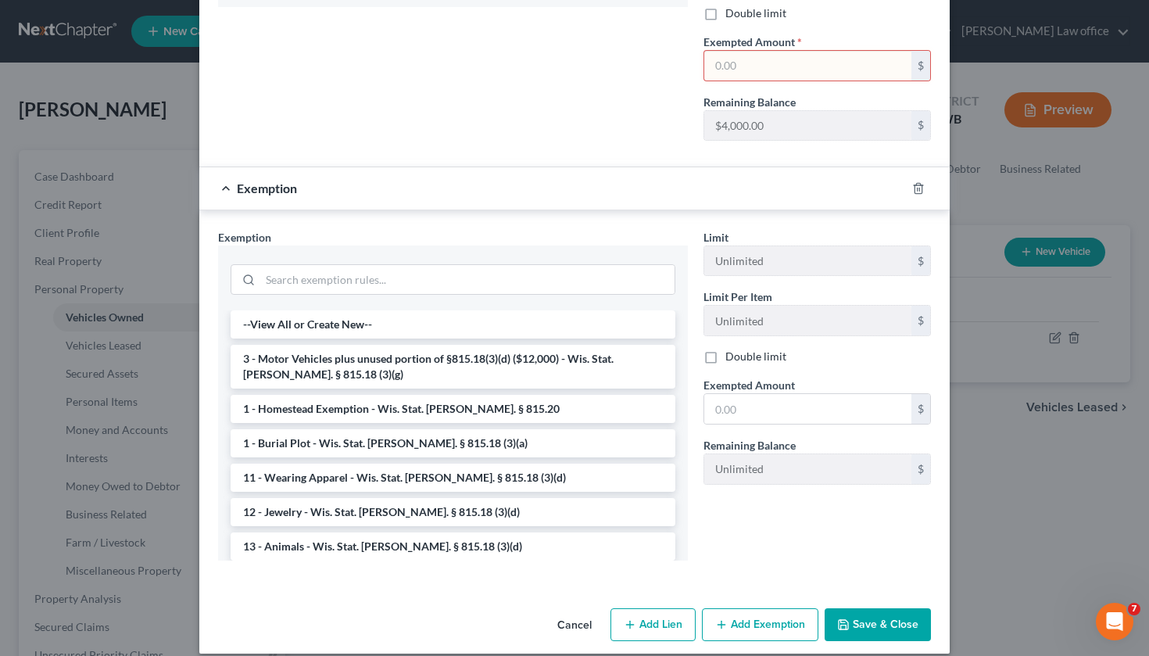
click at [890, 616] on button "Save & Close" at bounding box center [878, 624] width 106 height 33
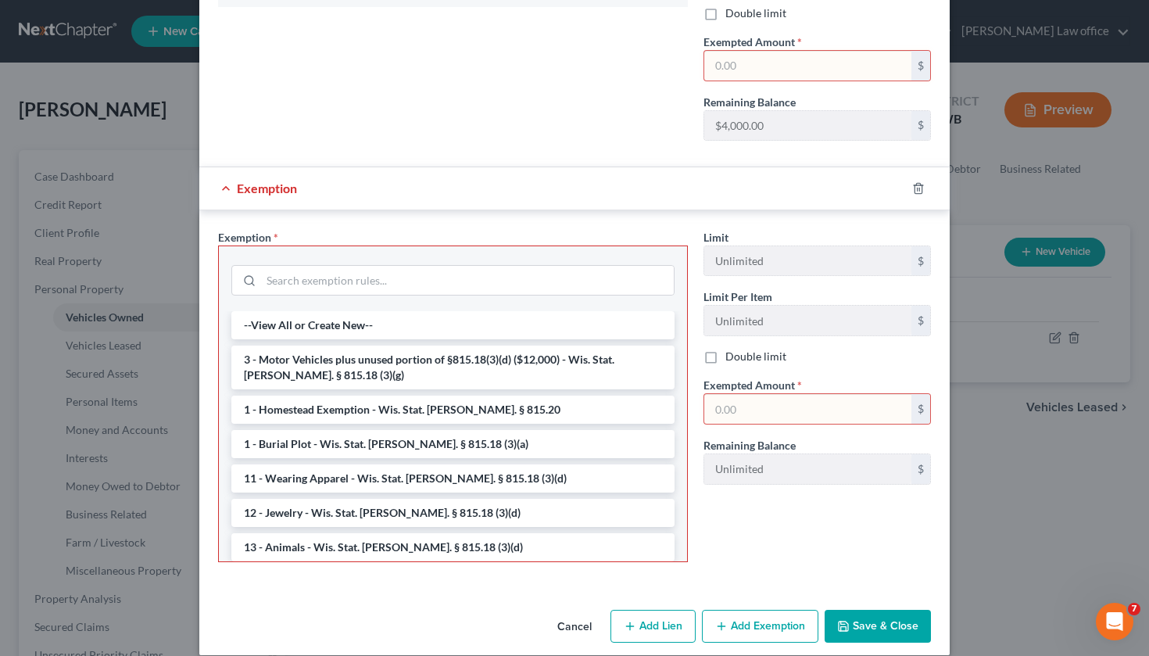
click at [760, 399] on input "text" at bounding box center [807, 409] width 207 height 30
type input "4,000"
click at [849, 610] on button "Save & Close" at bounding box center [878, 626] width 106 height 33
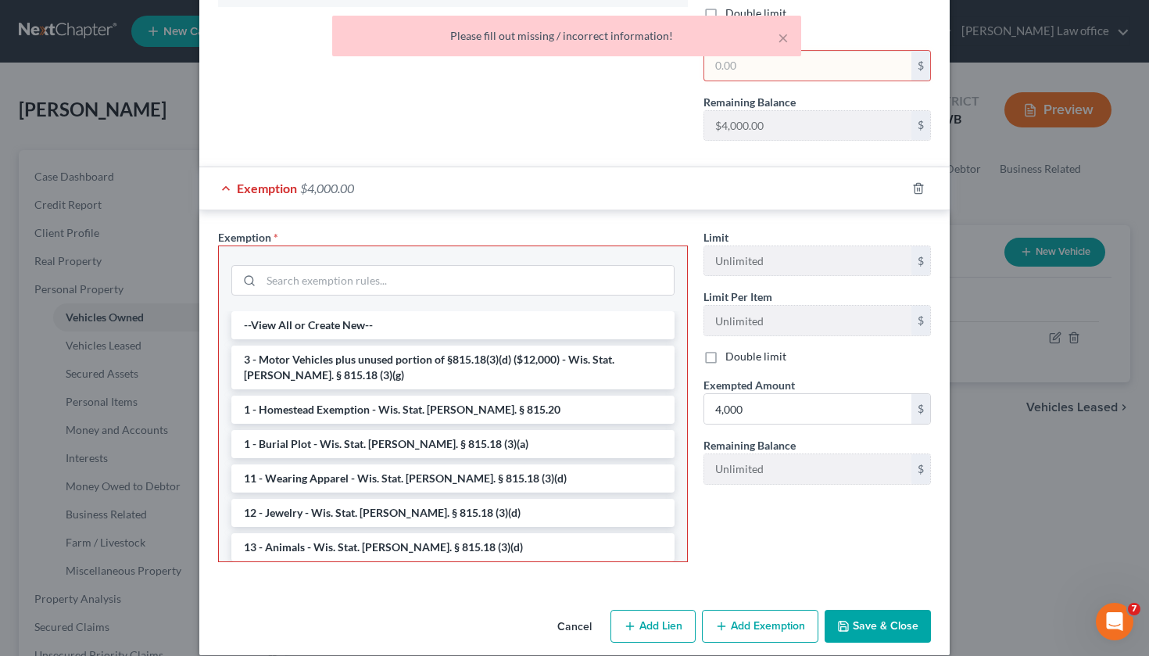
click at [558, 151] on div "Exemption Set must be selected for CA. Exemption * 3 - Motor Vehicles plus unus…" at bounding box center [574, 15] width 750 height 303
click at [813, 56] on div "× Please fill out missing / incorrect information!" at bounding box center [566, 40] width 1149 height 48
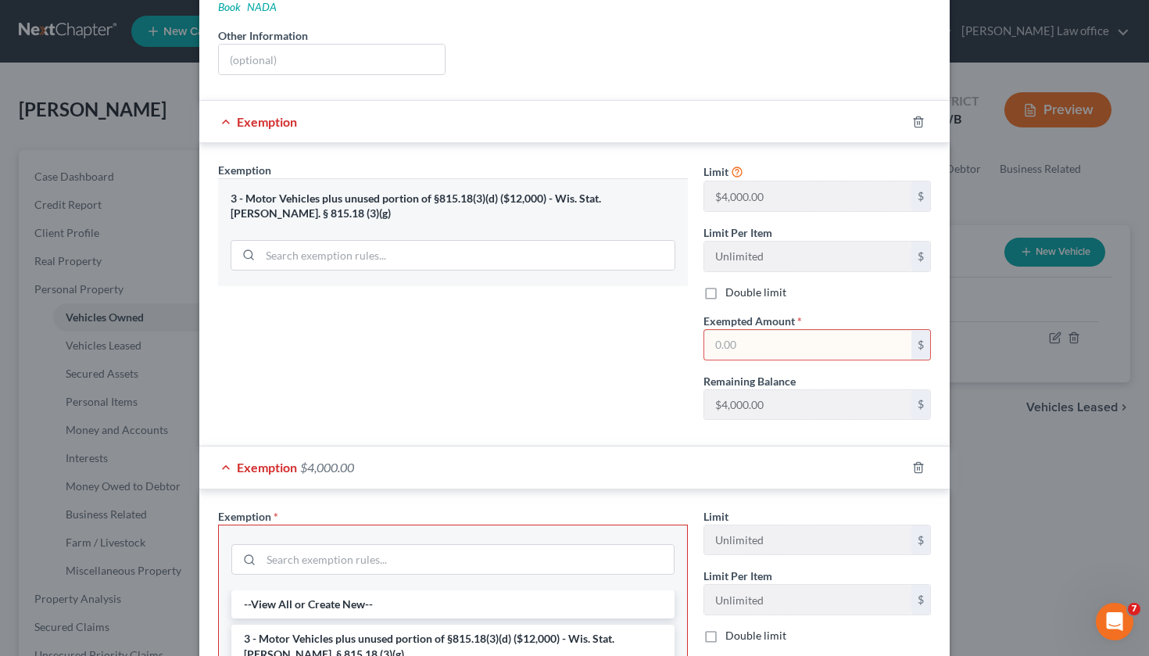
scroll to position [102, 0]
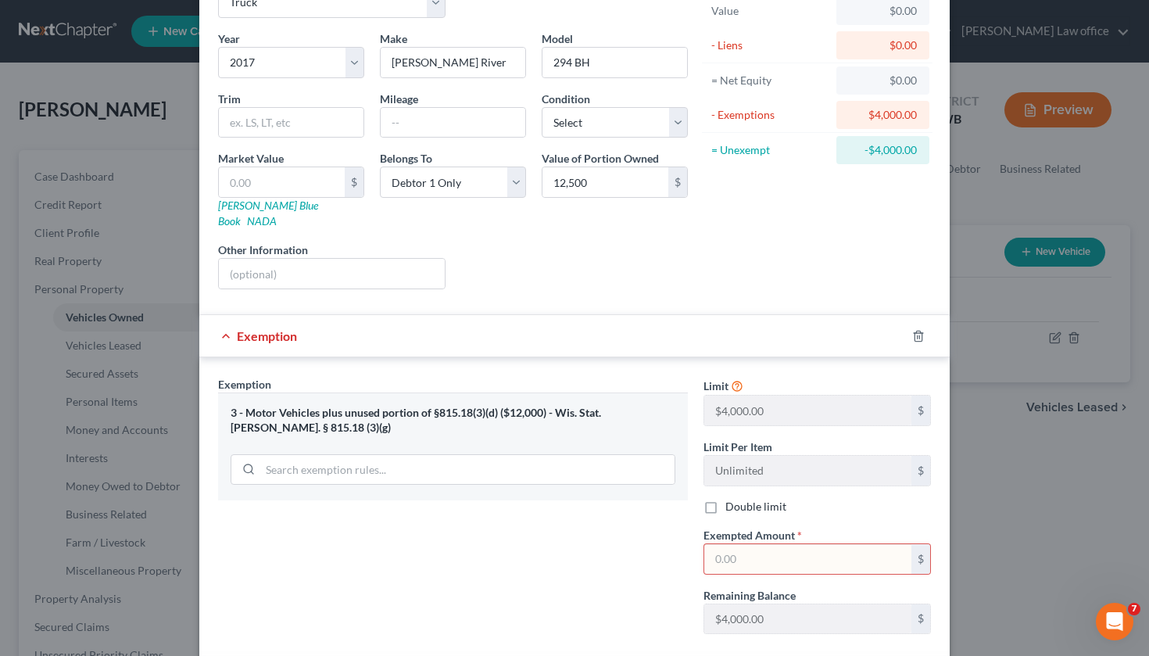
drag, startPoint x: 582, startPoint y: 106, endPoint x: 543, endPoint y: -91, distance: 201.5
click at [543, 0] on html "Home New Case Client Portal [PERSON_NAME] Law office [PERSON_NAME][EMAIL_ADDRES…" at bounding box center [574, 556] width 1149 height 1112
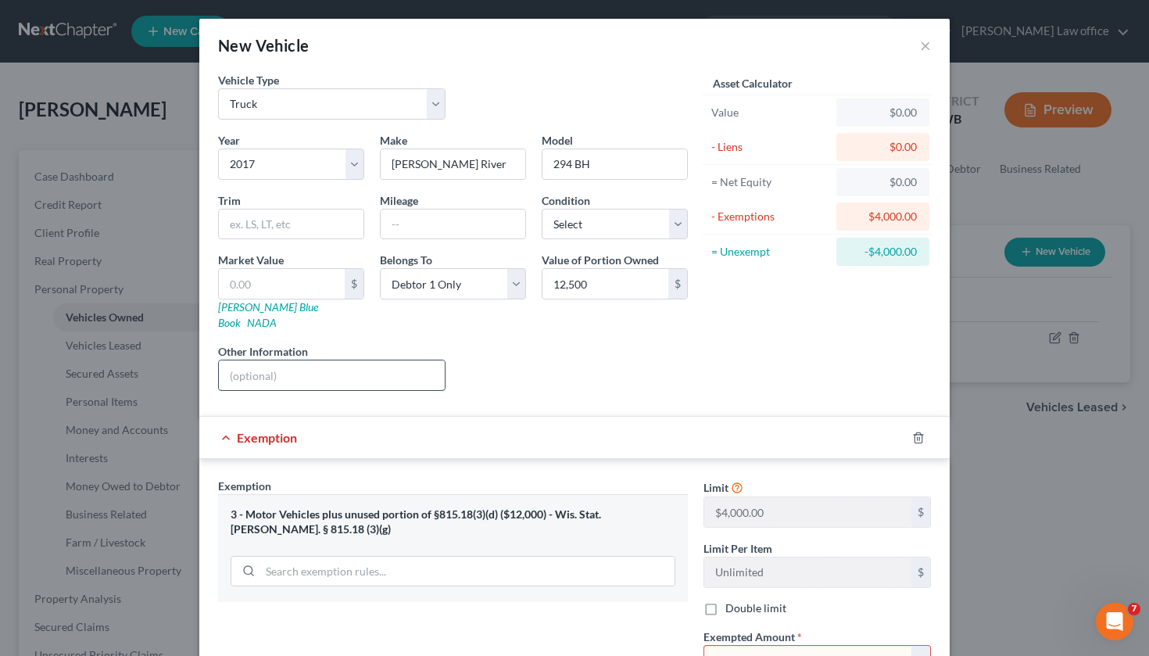
click at [344, 371] on input "text" at bounding box center [332, 375] width 226 height 30
click at [740, 646] on input "text" at bounding box center [807, 661] width 207 height 30
type input "4,000"
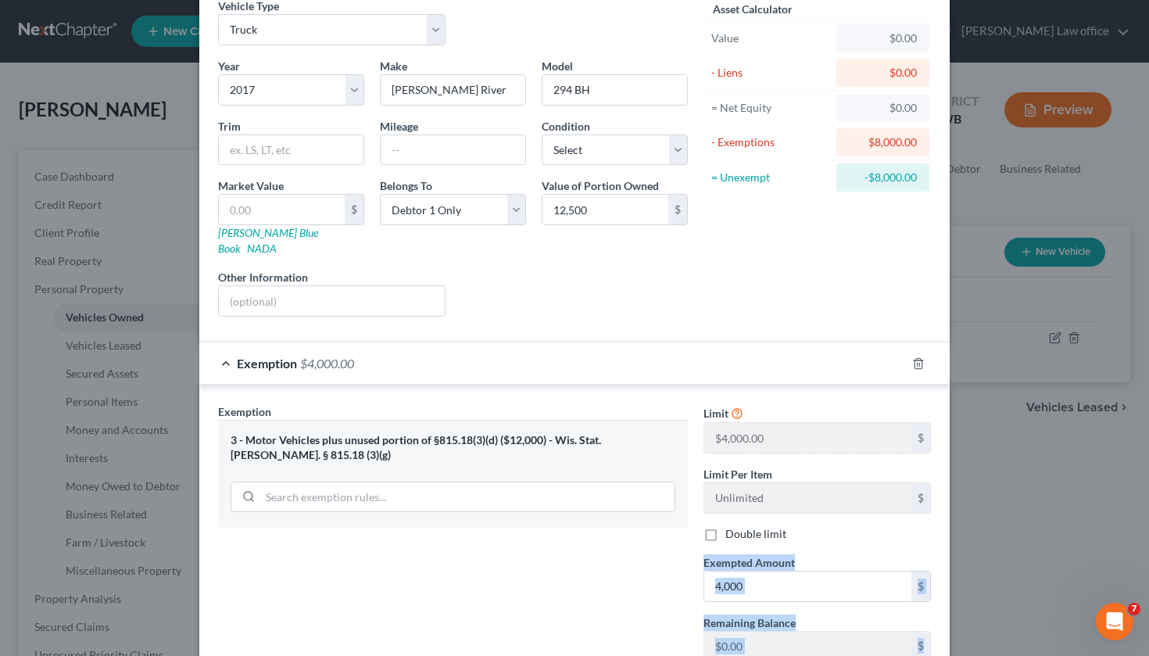
drag, startPoint x: 937, startPoint y: 602, endPoint x: 1003, endPoint y: 655, distance: 84.5
click at [1003, 655] on div "New Vehicle × Vehicle Type Select Automobile Truck Trailer Watercraft Aircraft …" at bounding box center [574, 328] width 1149 height 656
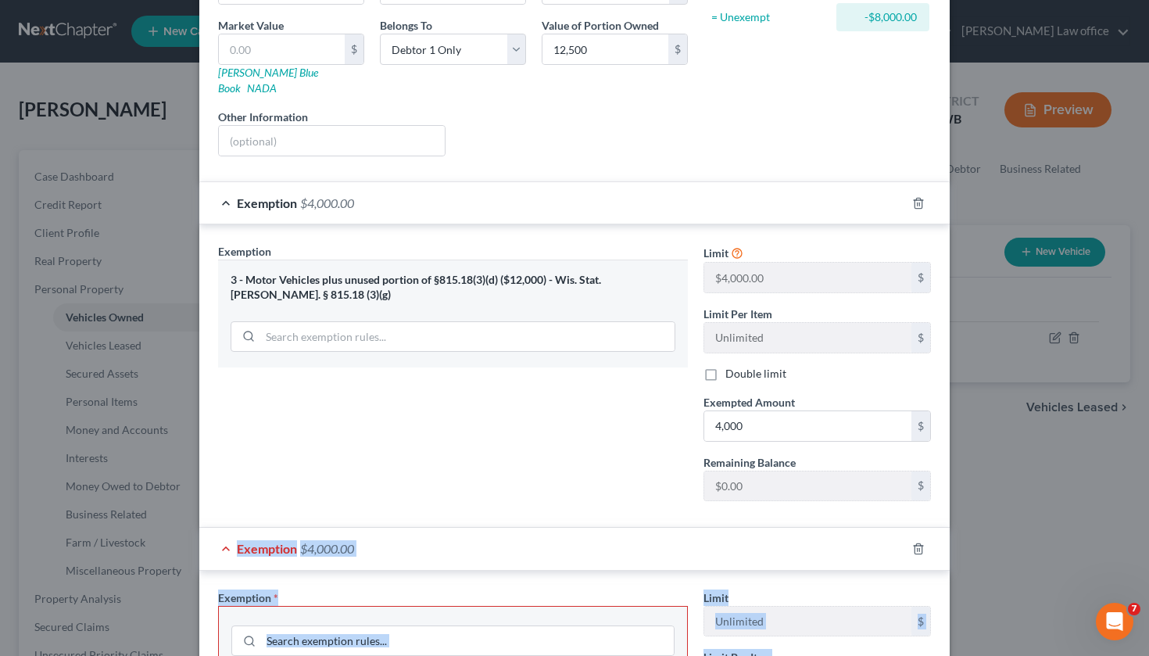
drag, startPoint x: 940, startPoint y: 624, endPoint x: 941, endPoint y: 655, distance: 31.3
click at [941, 655] on div "Exemption $4,000.00 Exemption Set must be selected for CA. Exemption * 3 - Moto…" at bounding box center [574, 565] width 750 height 768
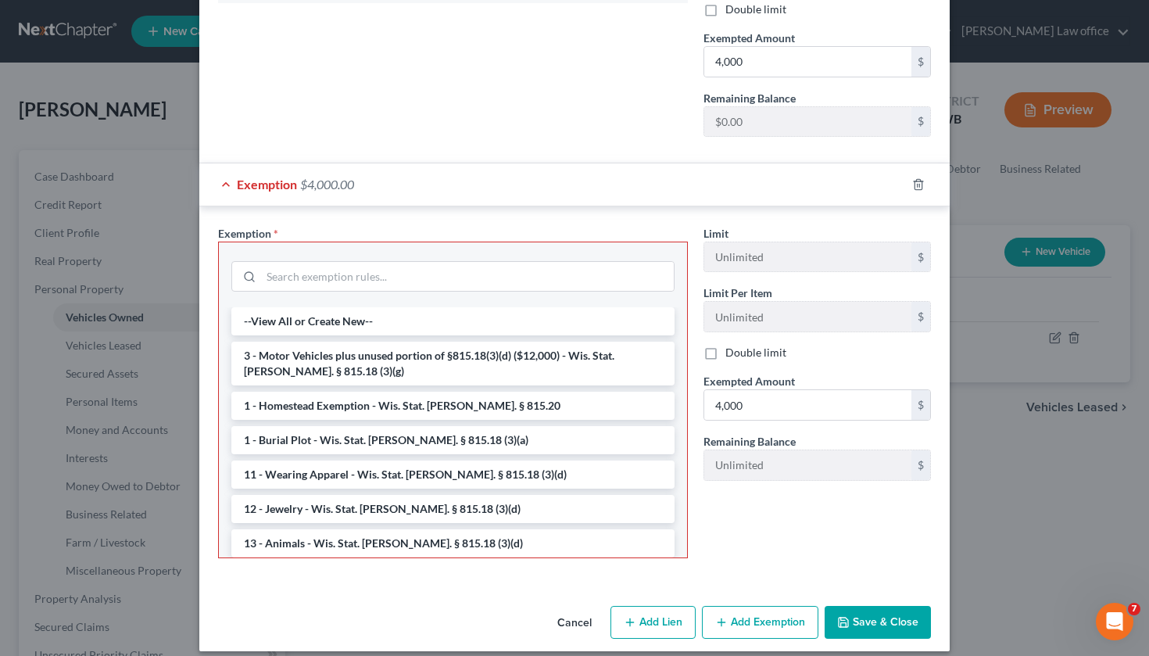
scroll to position [596, 0]
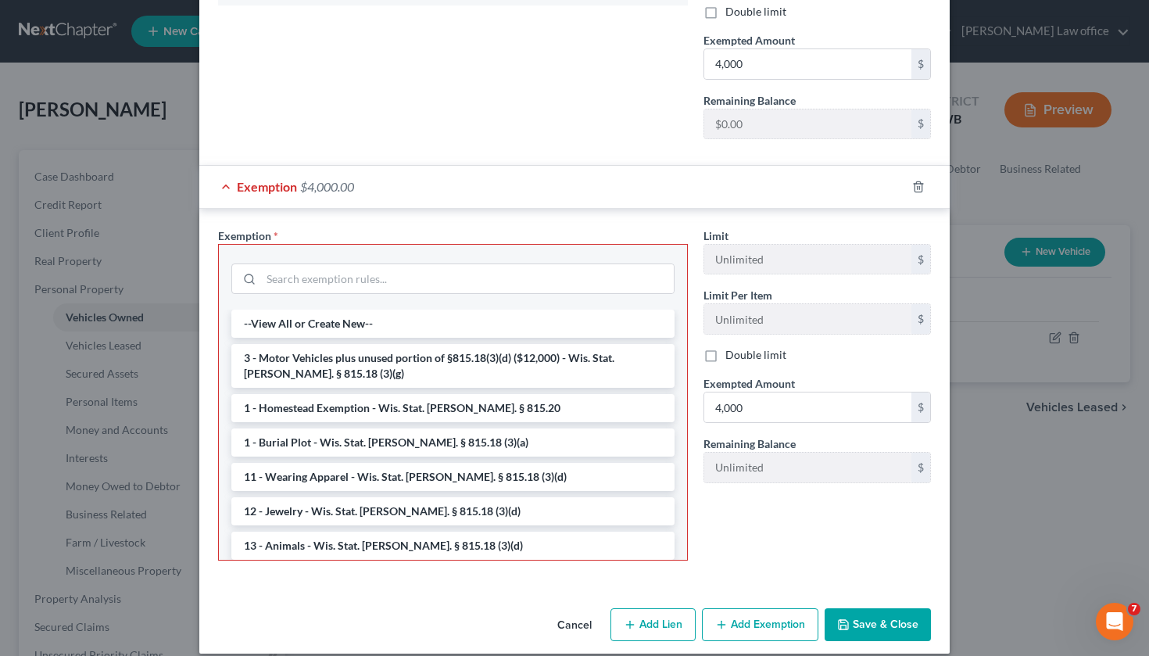
click at [887, 609] on button "Save & Close" at bounding box center [878, 624] width 106 height 33
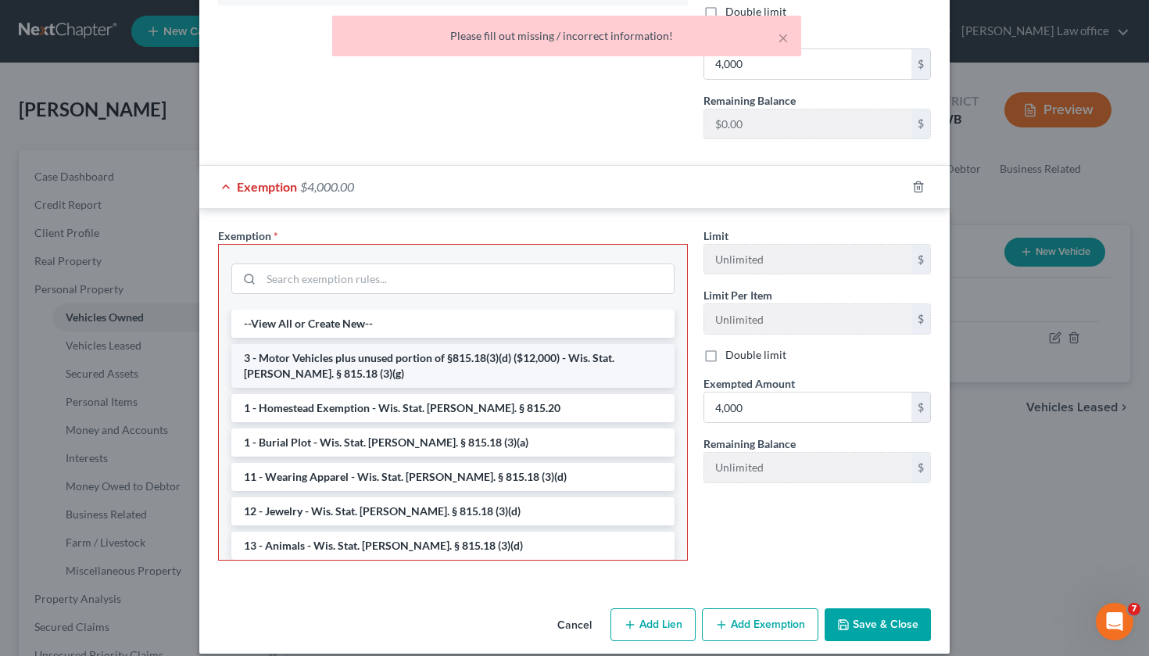
click at [409, 344] on li "3 - Motor Vehicles plus unused portion of §815.18(3)(d) ($12,000) - Wis. Stat. …" at bounding box center [452, 366] width 443 height 44
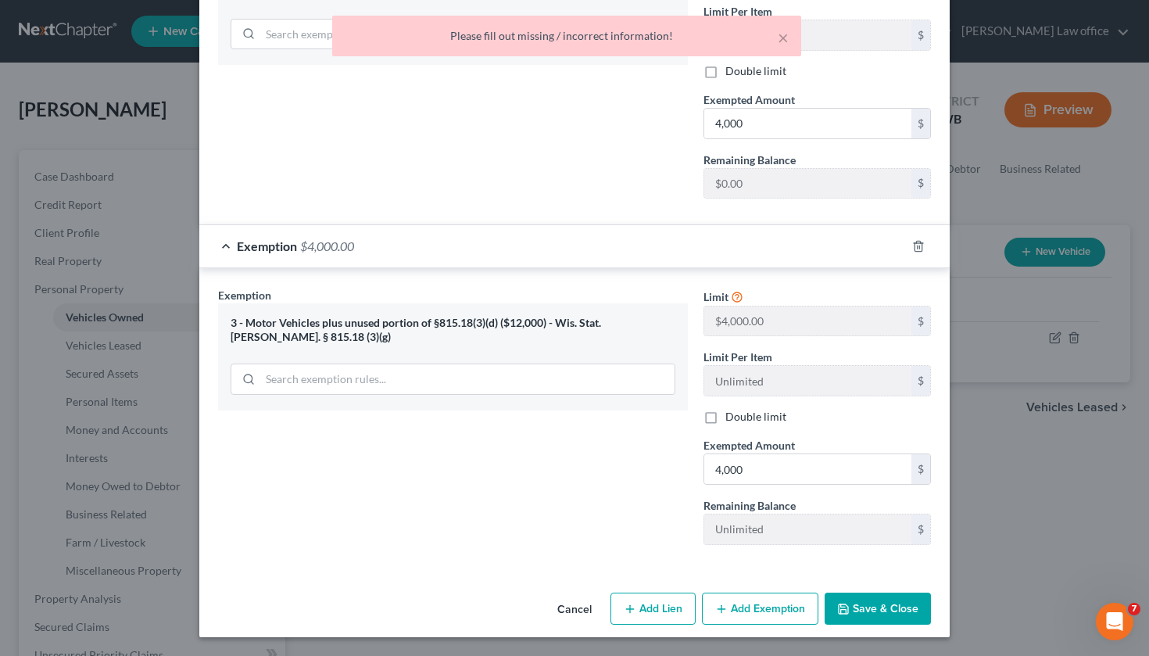
scroll to position [521, 0]
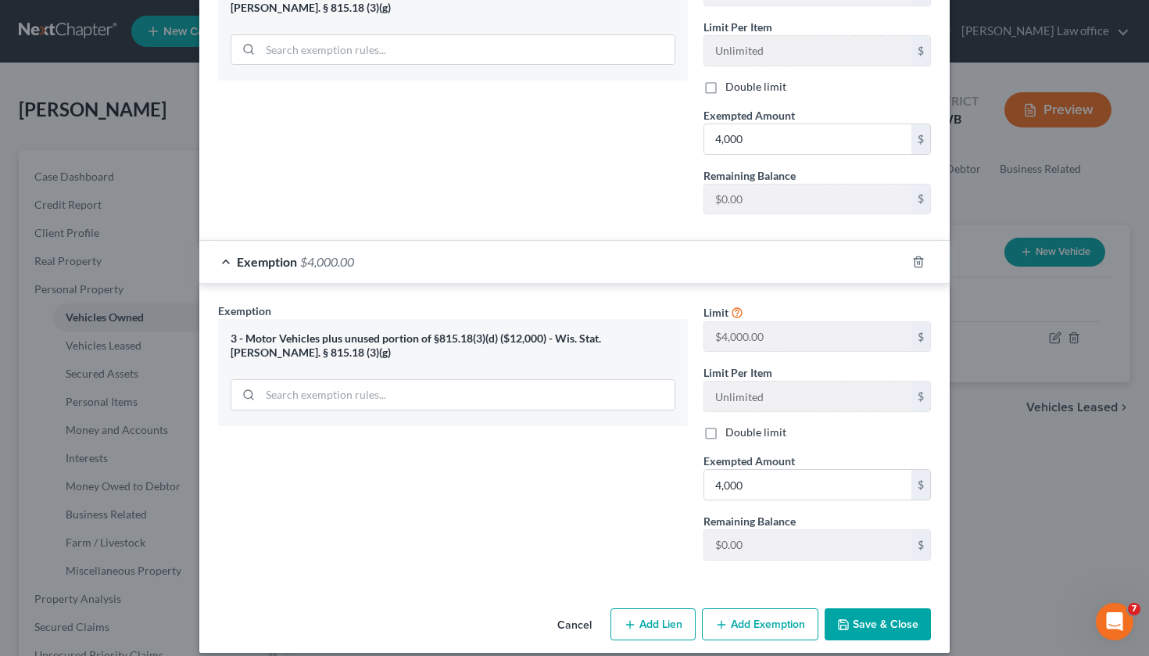
click at [868, 608] on button "Save & Close" at bounding box center [878, 624] width 106 height 33
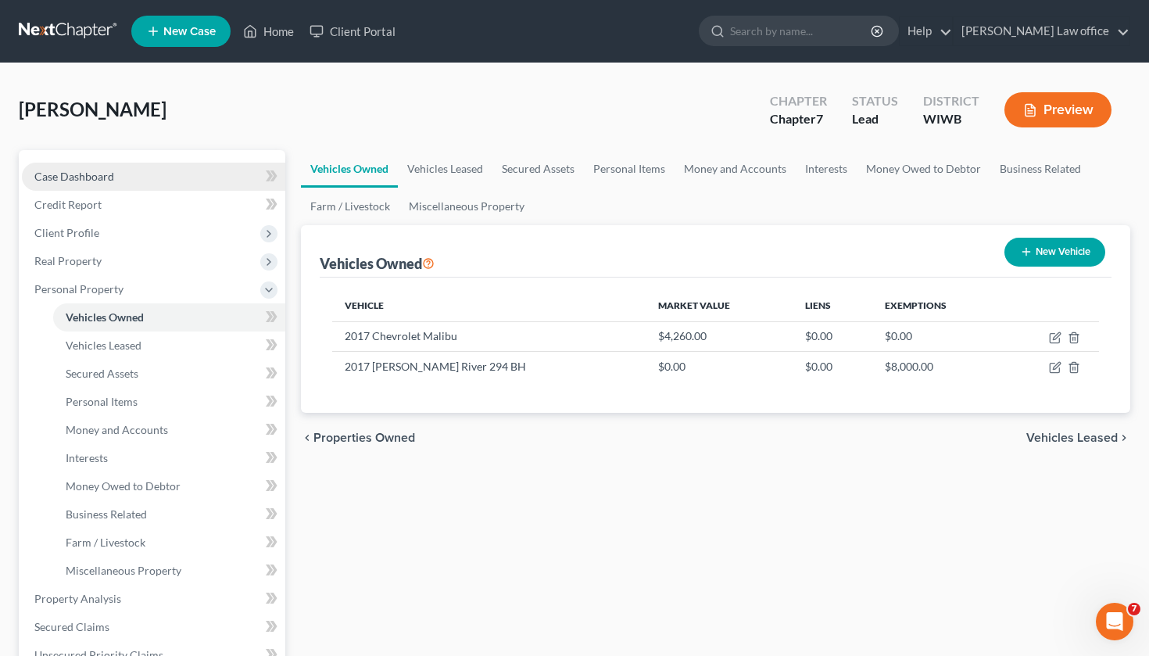
click at [126, 175] on link "Case Dashboard" at bounding box center [153, 177] width 263 height 28
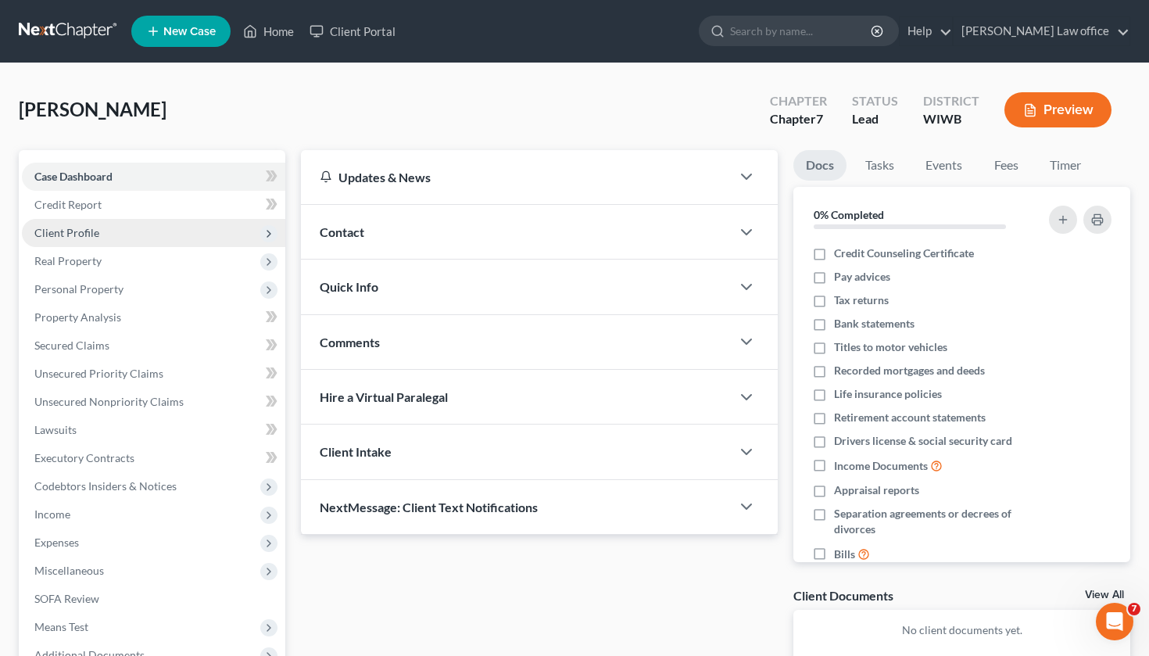
click at [95, 230] on span "Client Profile" at bounding box center [66, 232] width 65 height 13
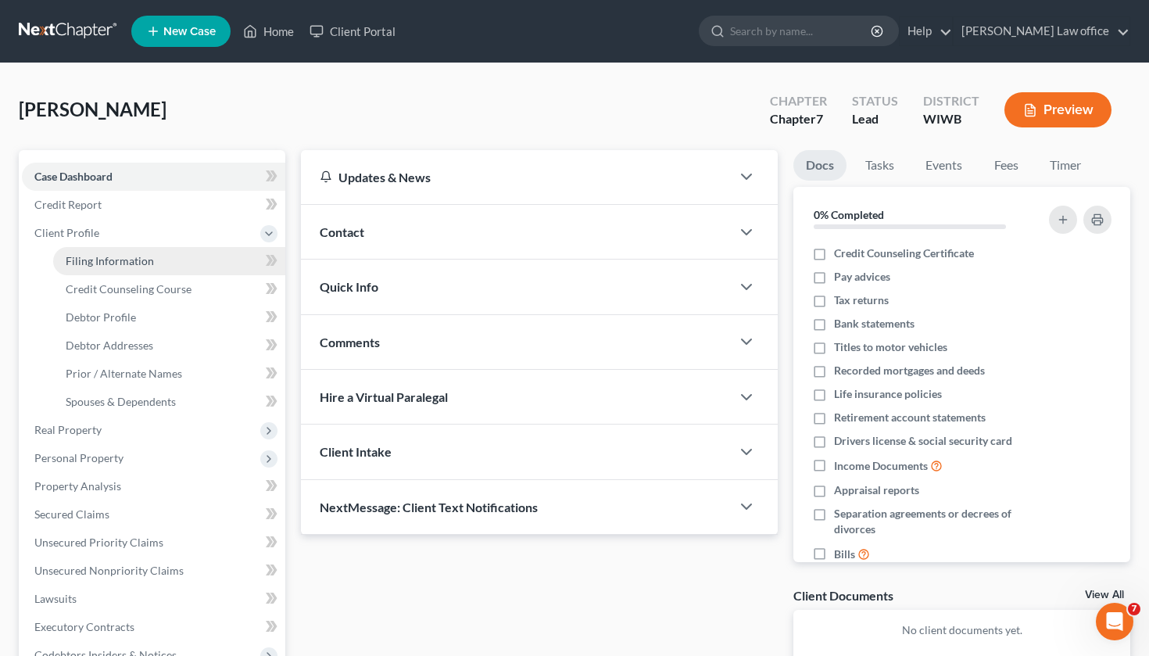
click at [165, 256] on link "Filing Information" at bounding box center [169, 261] width 232 height 28
select select "1"
select select "0"
select select "91"
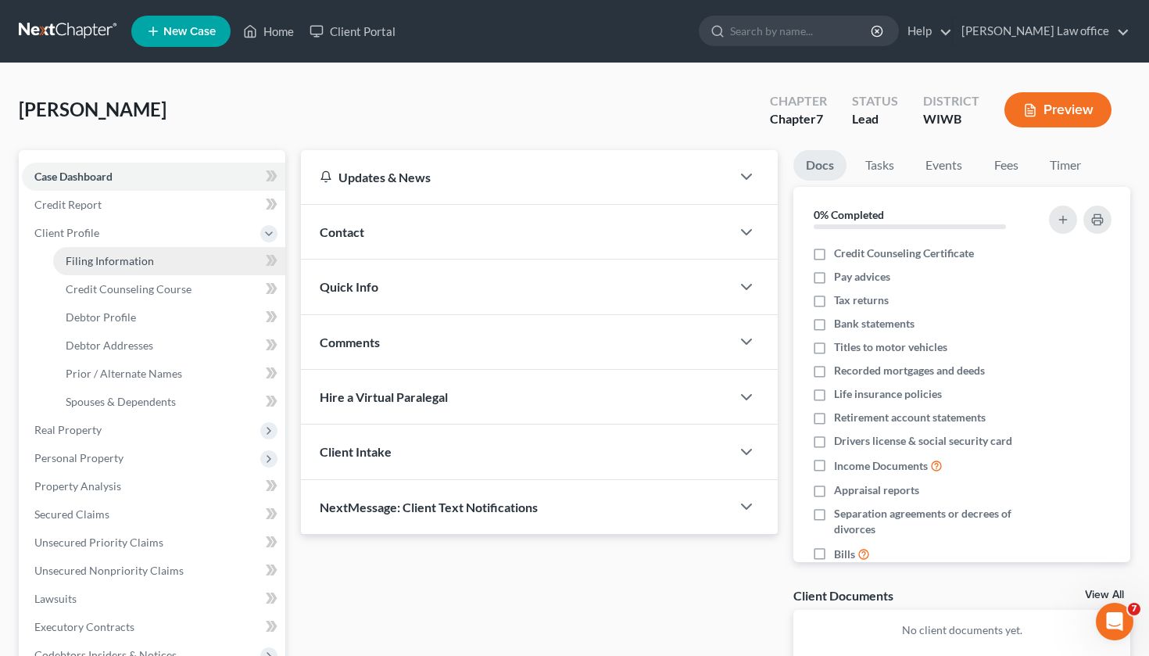
select select "0"
select select "52"
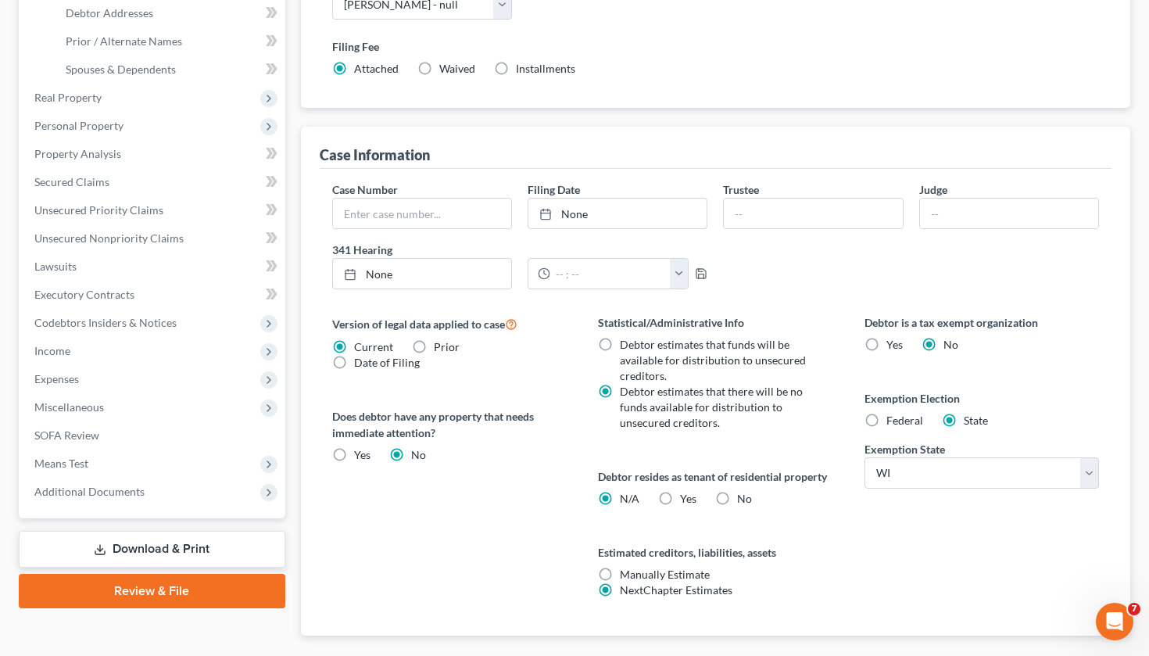
scroll to position [333, 0]
click at [887, 414] on label "Federal" at bounding box center [905, 420] width 37 height 16
click at [893, 414] on input "Federal" at bounding box center [898, 417] width 10 height 10
radio input "true"
radio input "false"
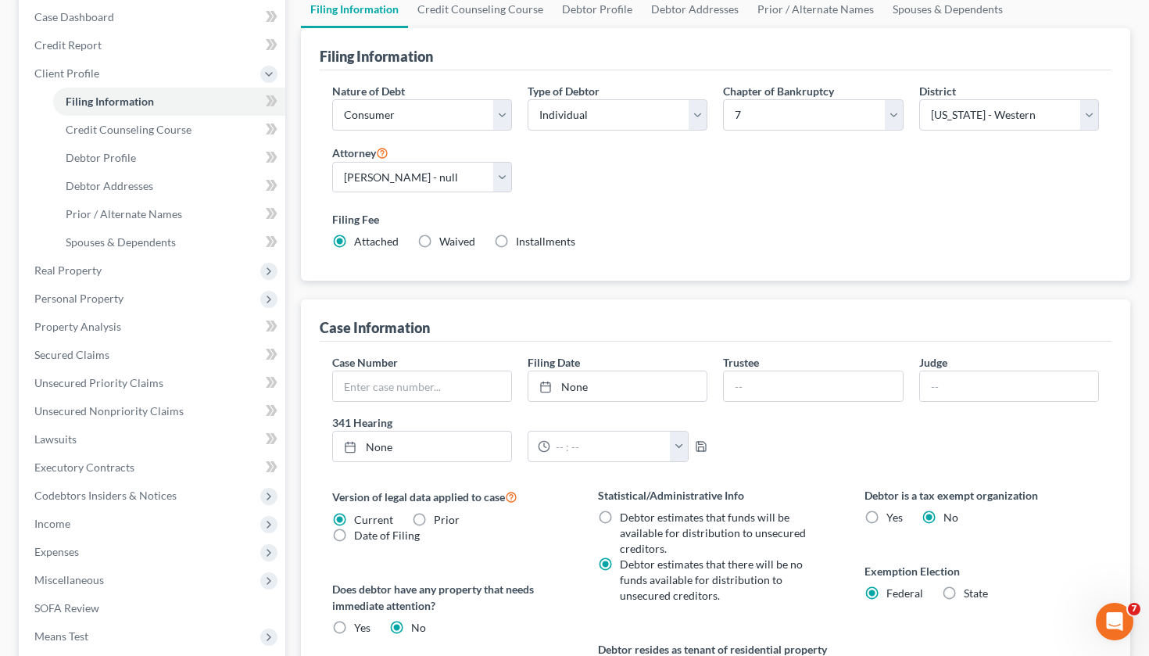
scroll to position [141, 0]
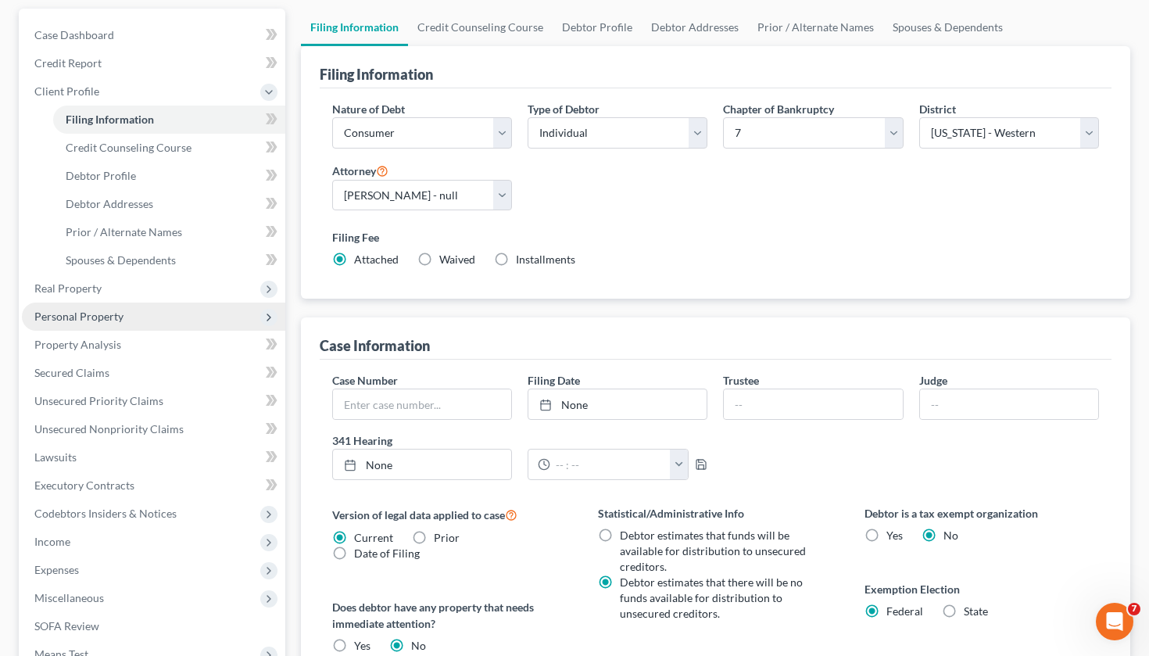
click at [102, 316] on span "Personal Property" at bounding box center [78, 316] width 89 height 13
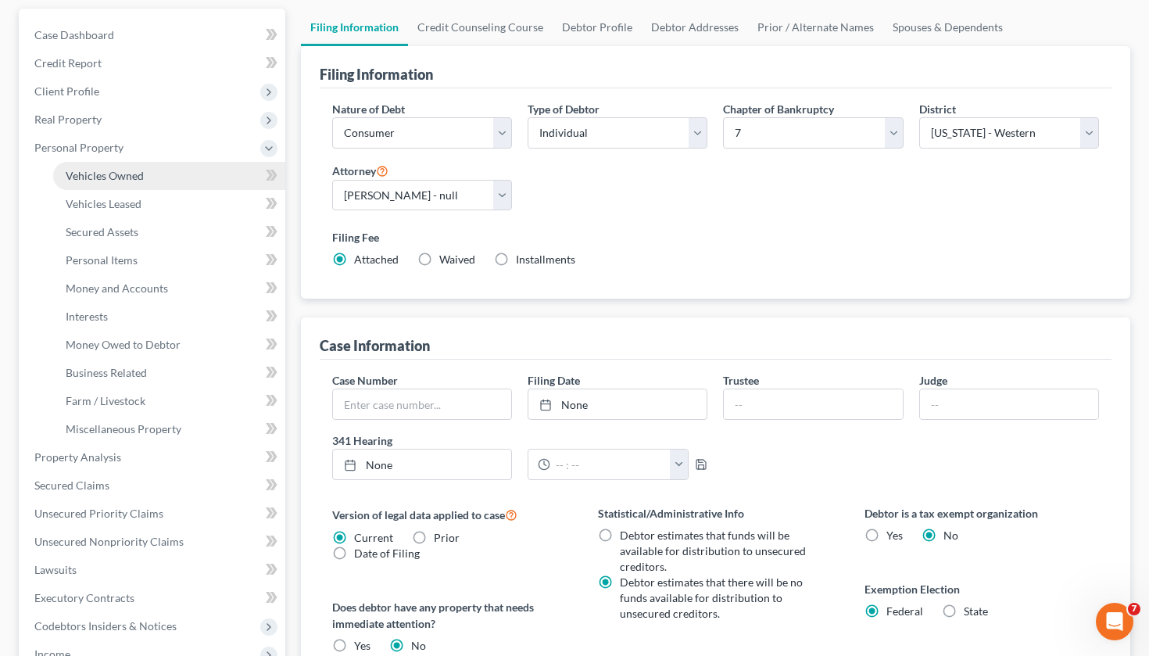
click at [123, 181] on span "Vehicles Owned" at bounding box center [105, 175] width 78 height 13
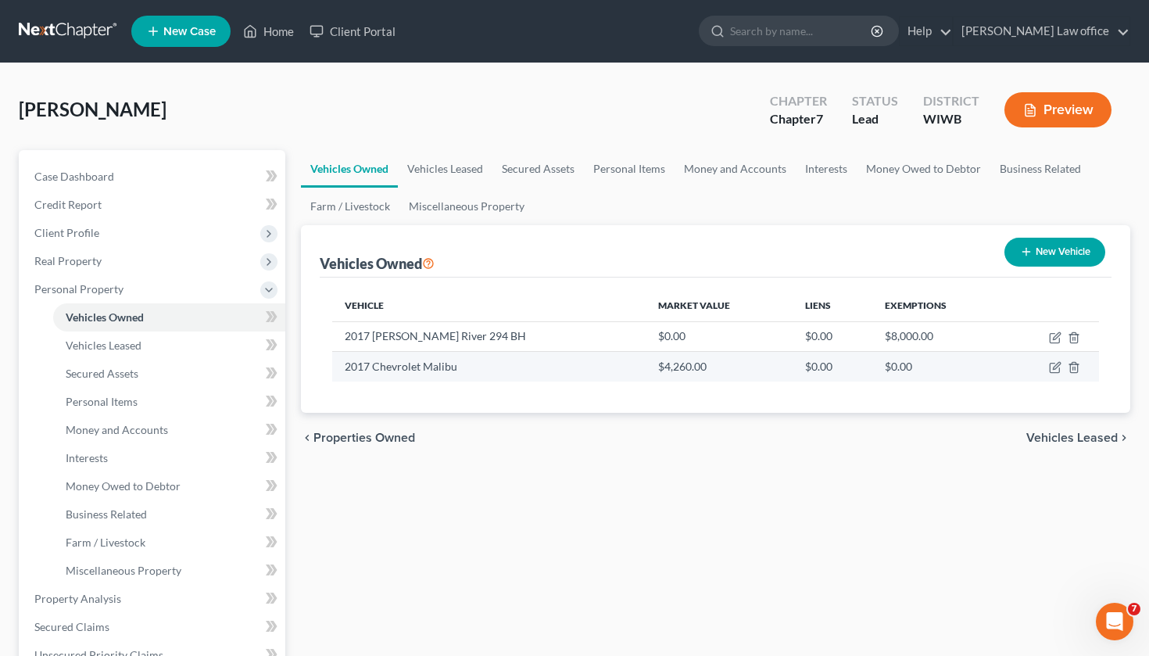
click at [418, 362] on td "2017 Chevrolet Malibu" at bounding box center [488, 367] width 313 height 30
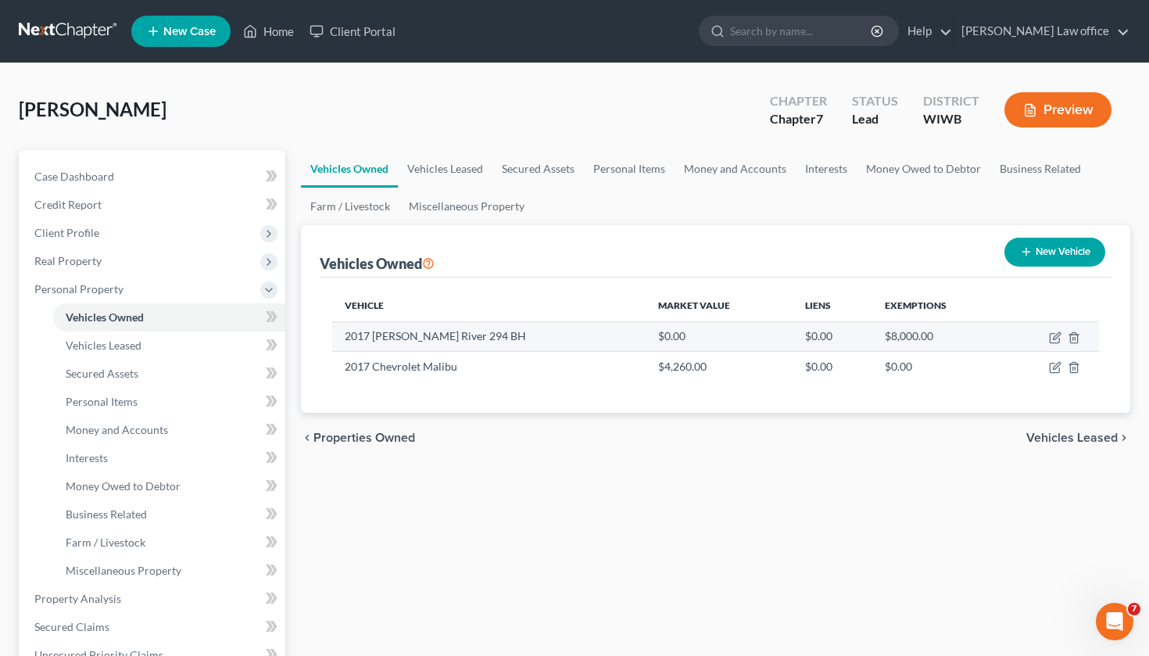
click at [418, 331] on td "2017 [PERSON_NAME] River 294 BH" at bounding box center [488, 336] width 313 height 30
click at [1054, 338] on icon "button" at bounding box center [1056, 335] width 7 height 7
select select "1"
select select "9"
select select "0"
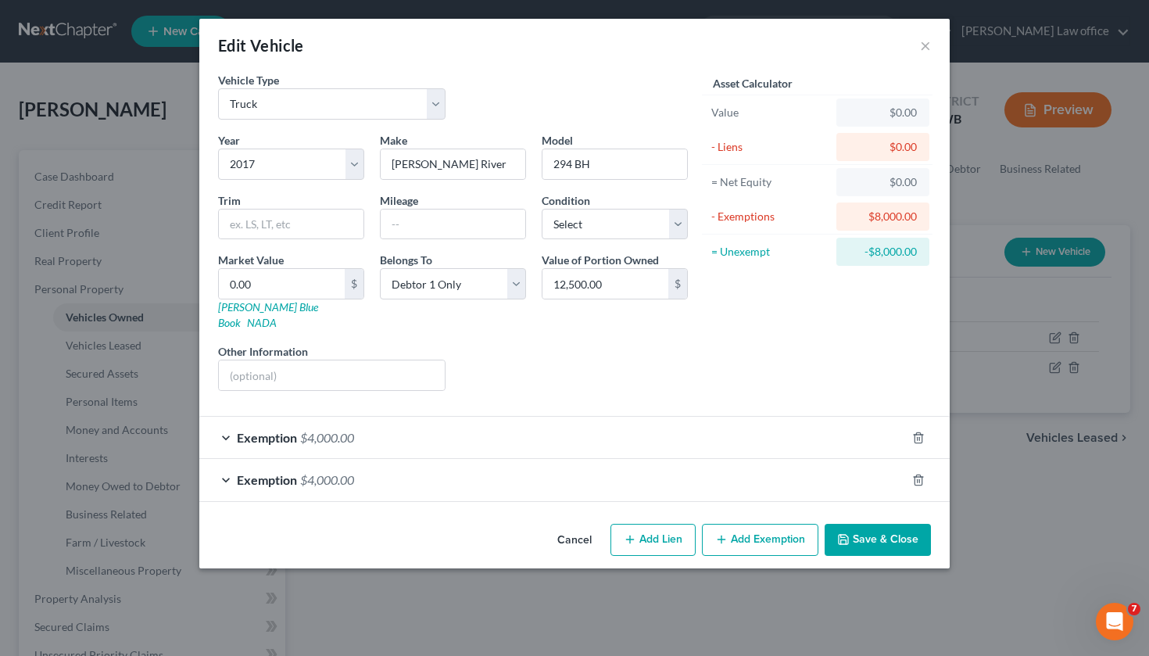
click at [734, 528] on button "Add Exemption" at bounding box center [760, 540] width 116 height 33
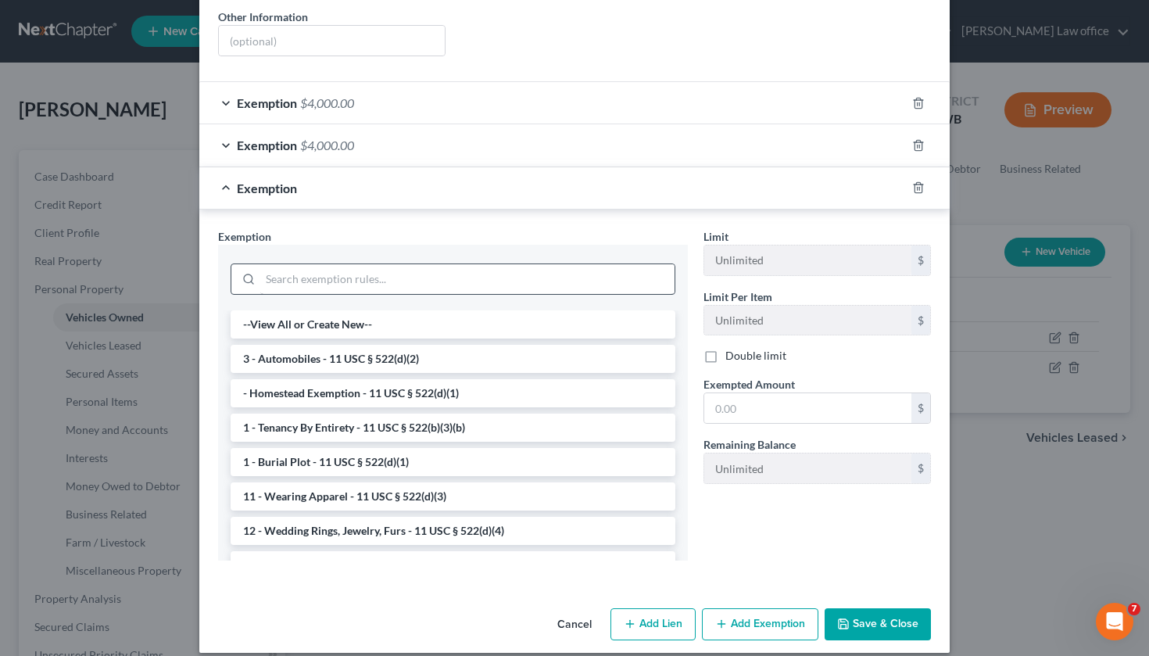
scroll to position [334, 0]
click at [312, 265] on input "search" at bounding box center [467, 280] width 414 height 30
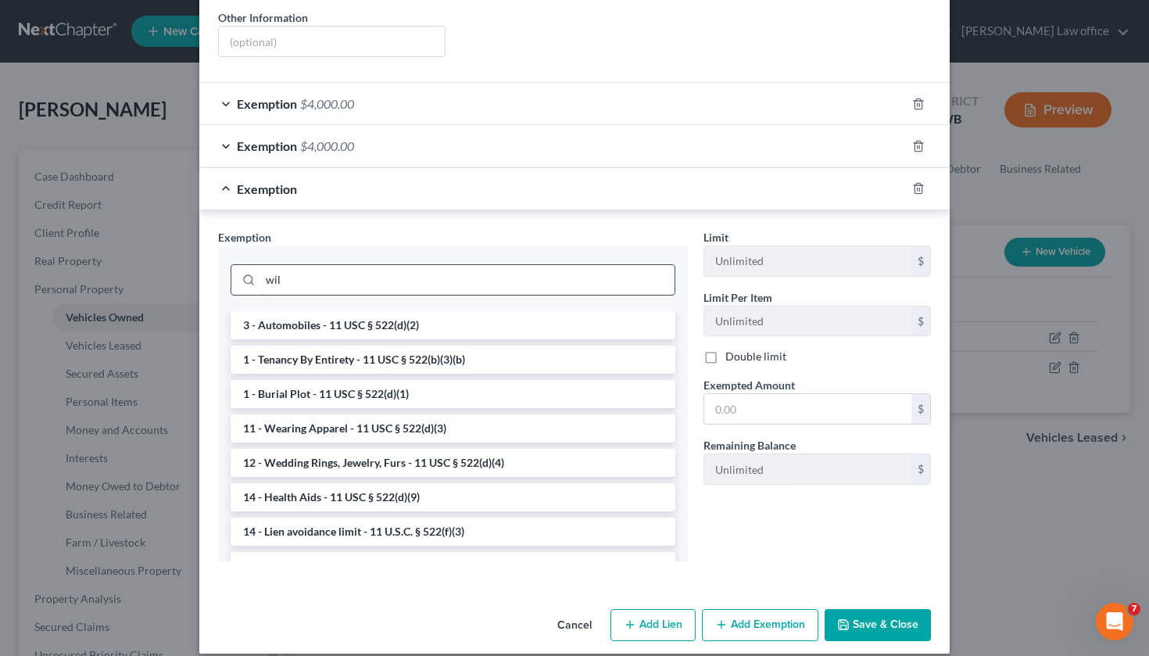
scroll to position [258, 0]
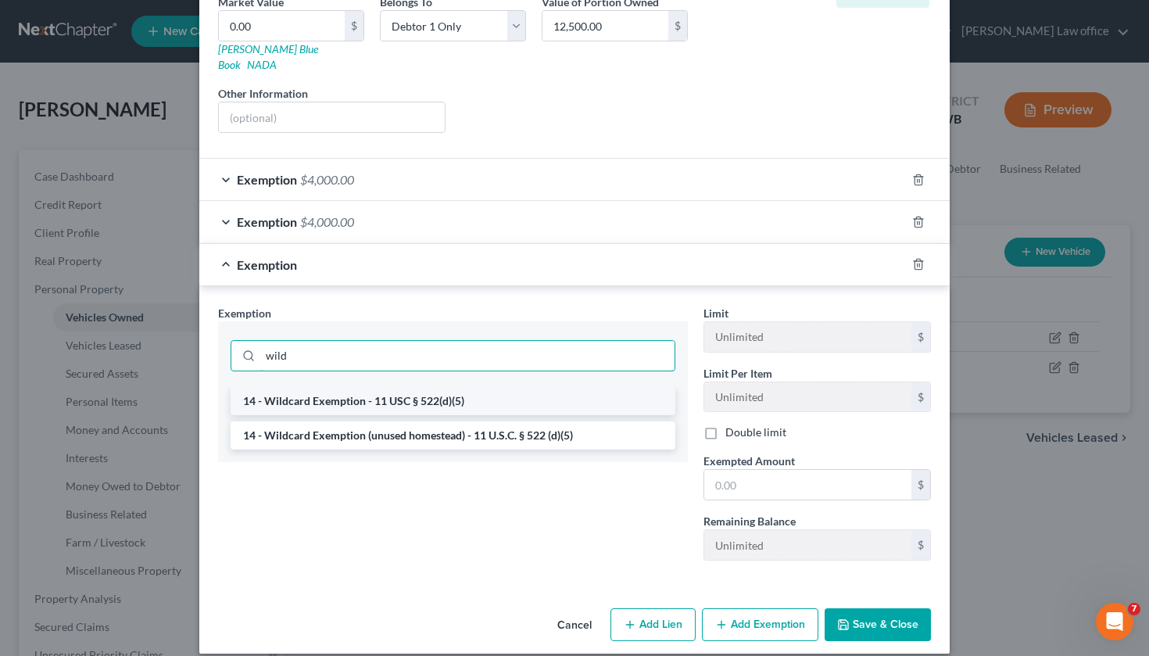
type input "wild"
click at [336, 391] on li "14 - Wildcard Exemption - 11 USC § 522(d)(5)" at bounding box center [453, 401] width 445 height 28
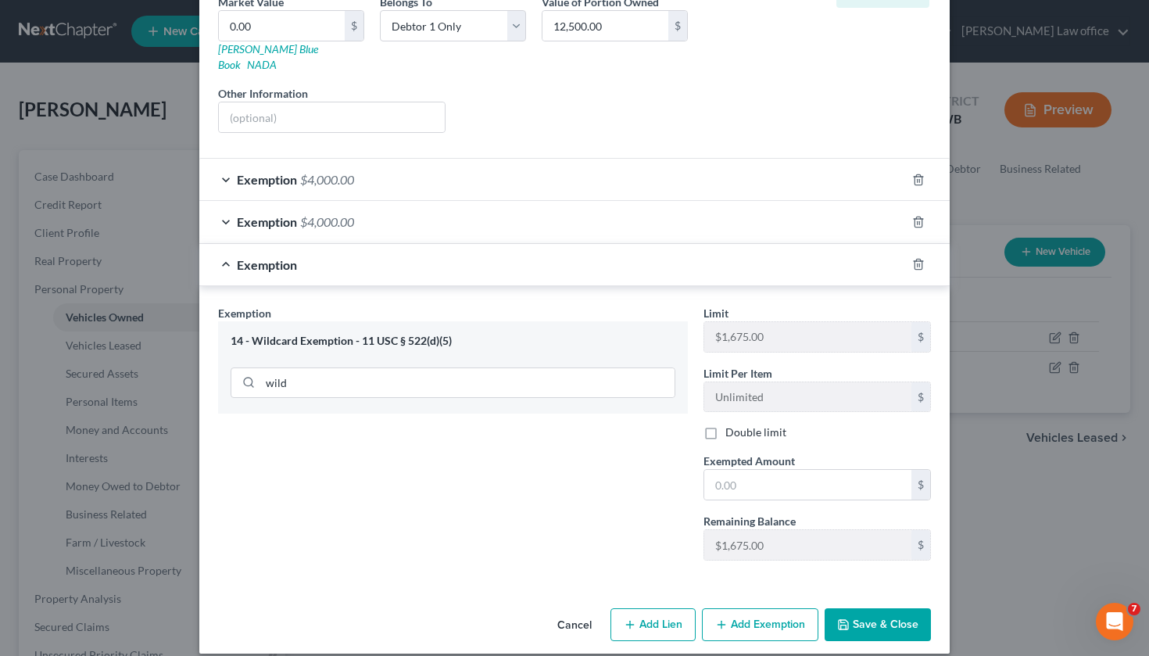
click at [881, 617] on button "Save & Close" at bounding box center [878, 624] width 106 height 33
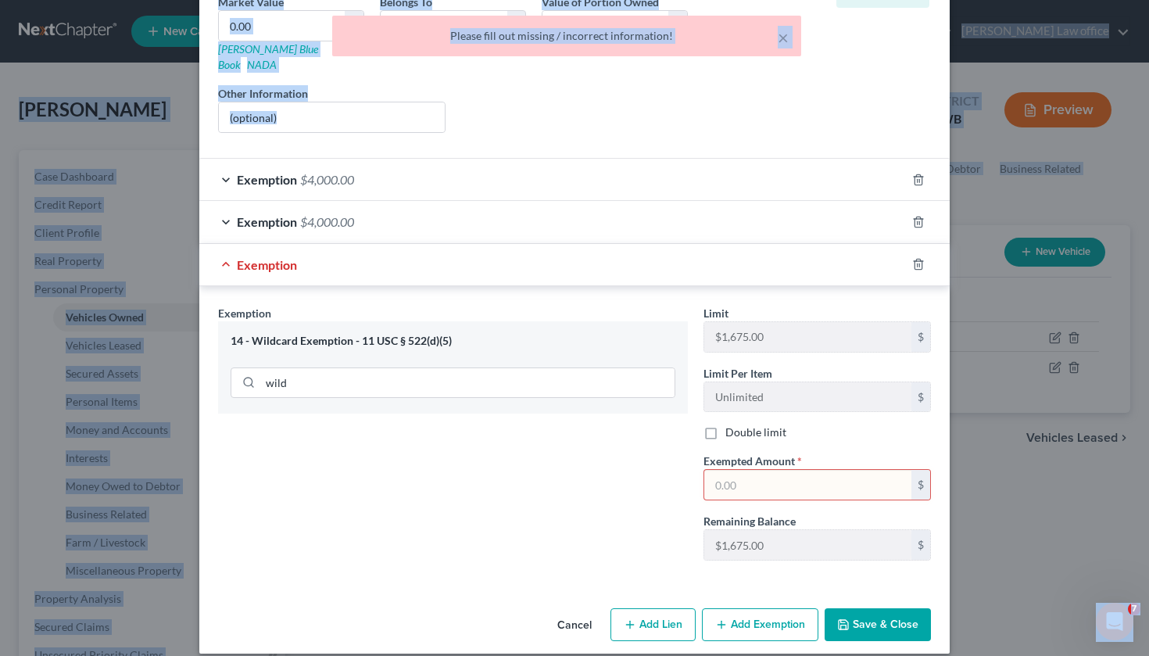
scroll to position [0, 0]
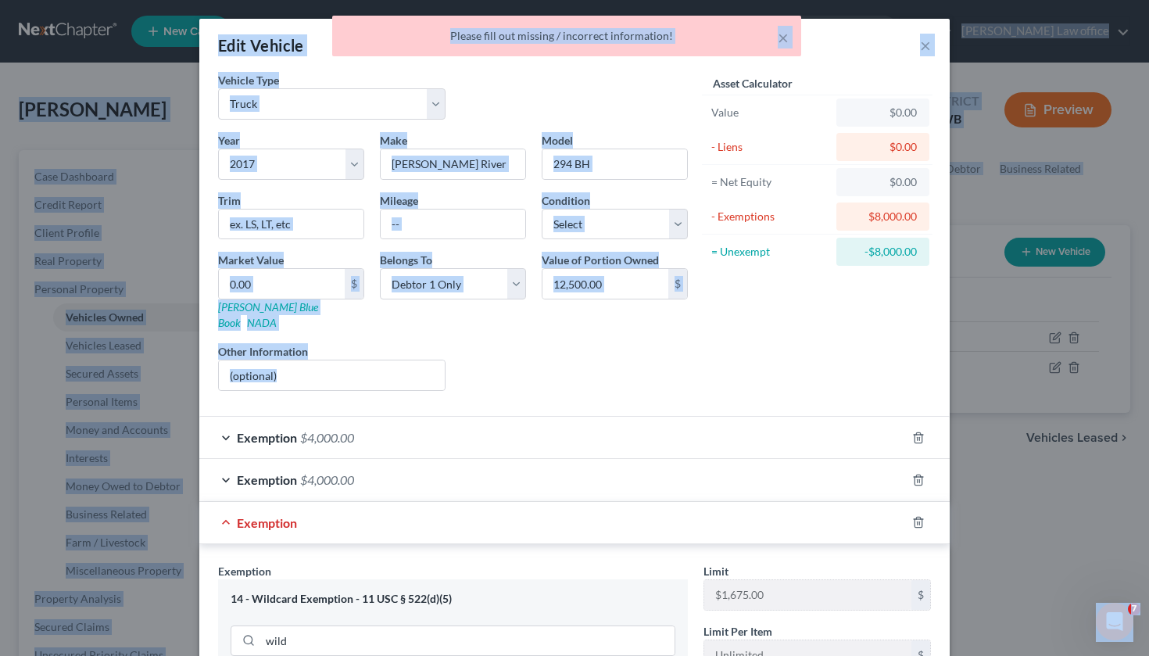
drag, startPoint x: 650, startPoint y: 69, endPoint x: 650, endPoint y: -91, distance: 160.3
click at [650, 0] on html "Home New Case Client Portal [PERSON_NAME] Law office [PERSON_NAME][EMAIL_ADDRES…" at bounding box center [574, 556] width 1149 height 1112
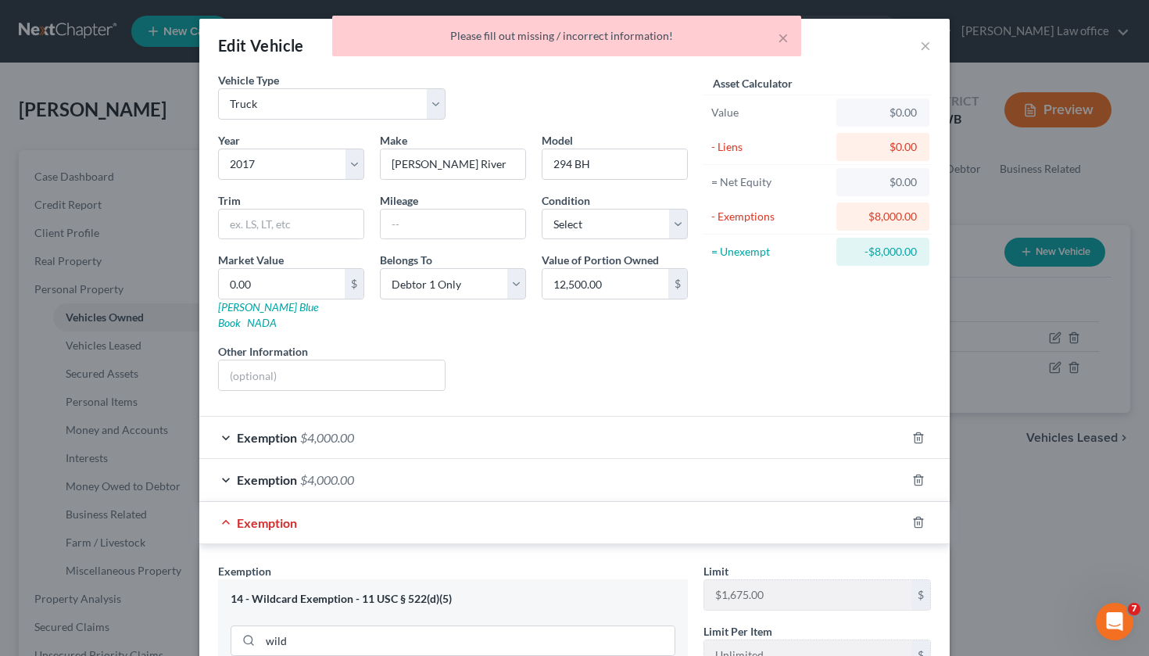
click at [597, 417] on div "Exemption $4,000.00" at bounding box center [552, 437] width 707 height 41
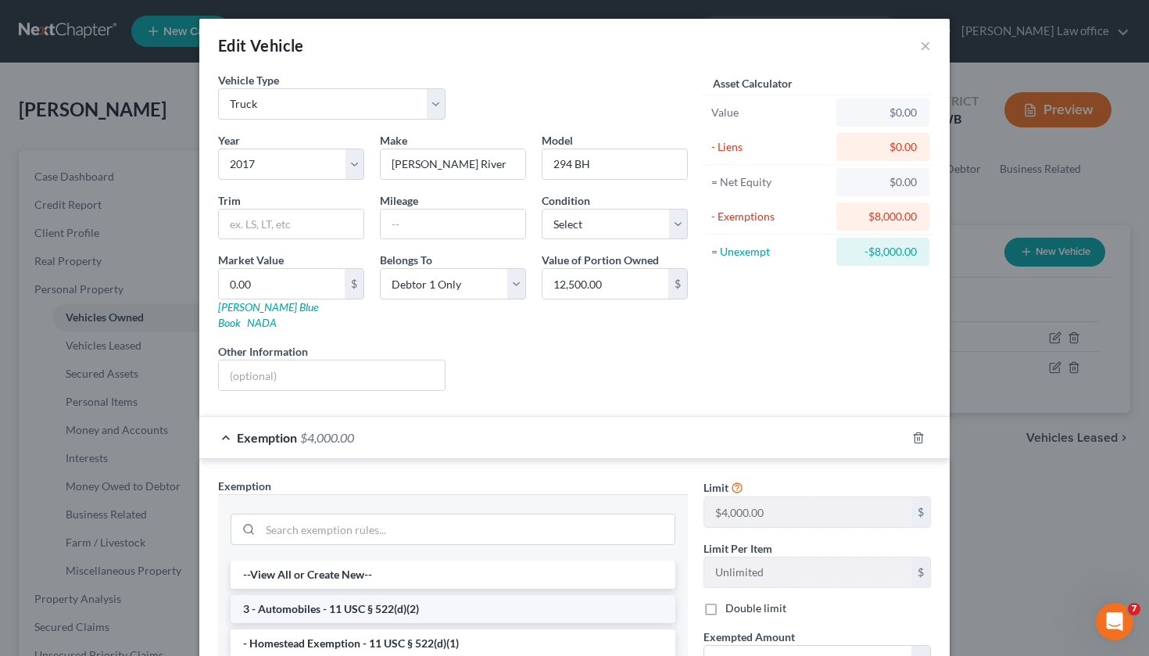
click at [317, 596] on li "3 - Automobiles - 11 USC § 522(d)(2)" at bounding box center [453, 609] width 445 height 28
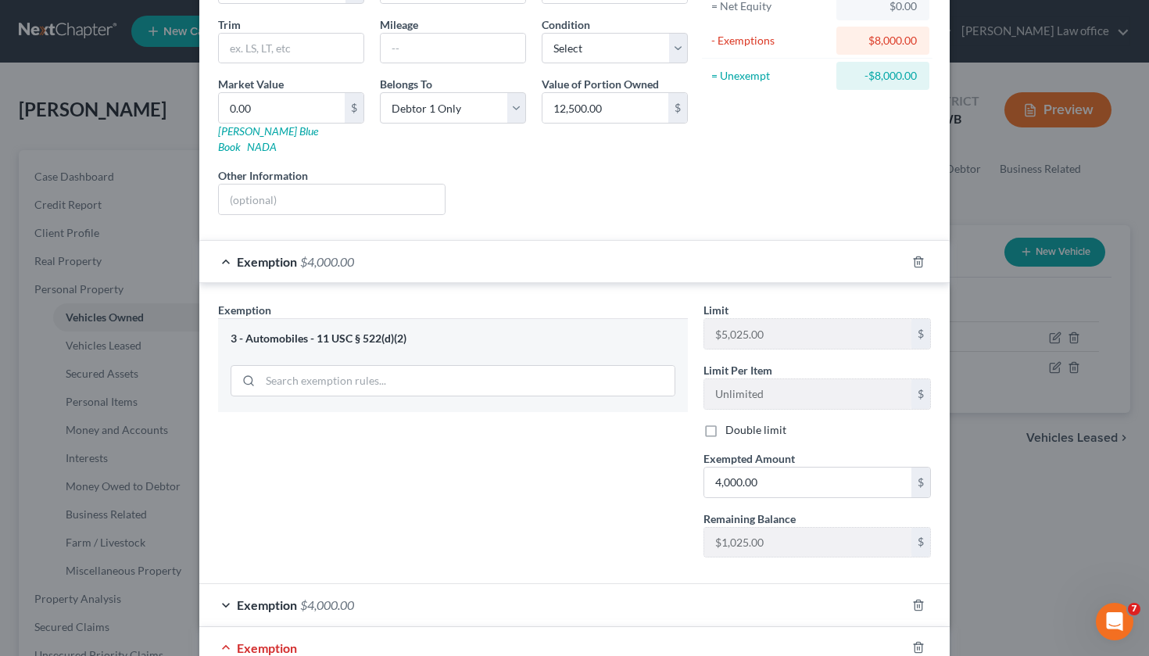
scroll to position [177, 0]
click at [631, 539] on div "Exemption Set must be selected for CA. Exemption * 3 - Automobiles - 11 USC § 5…" at bounding box center [452, 434] width 485 height 268
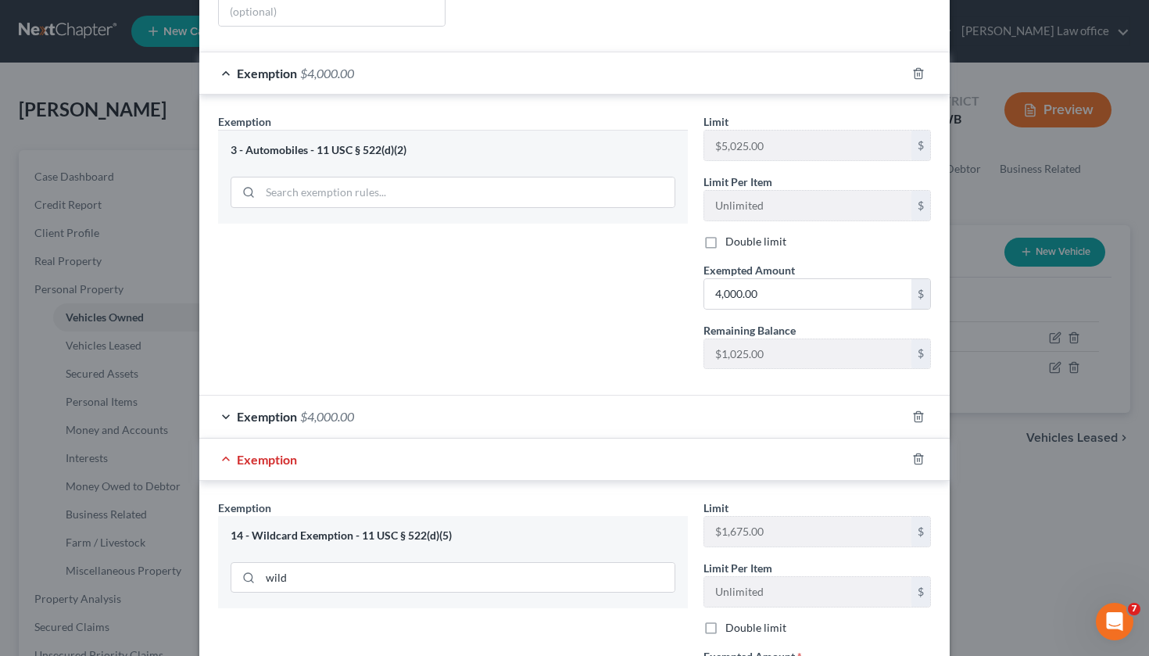
scroll to position [371, 0]
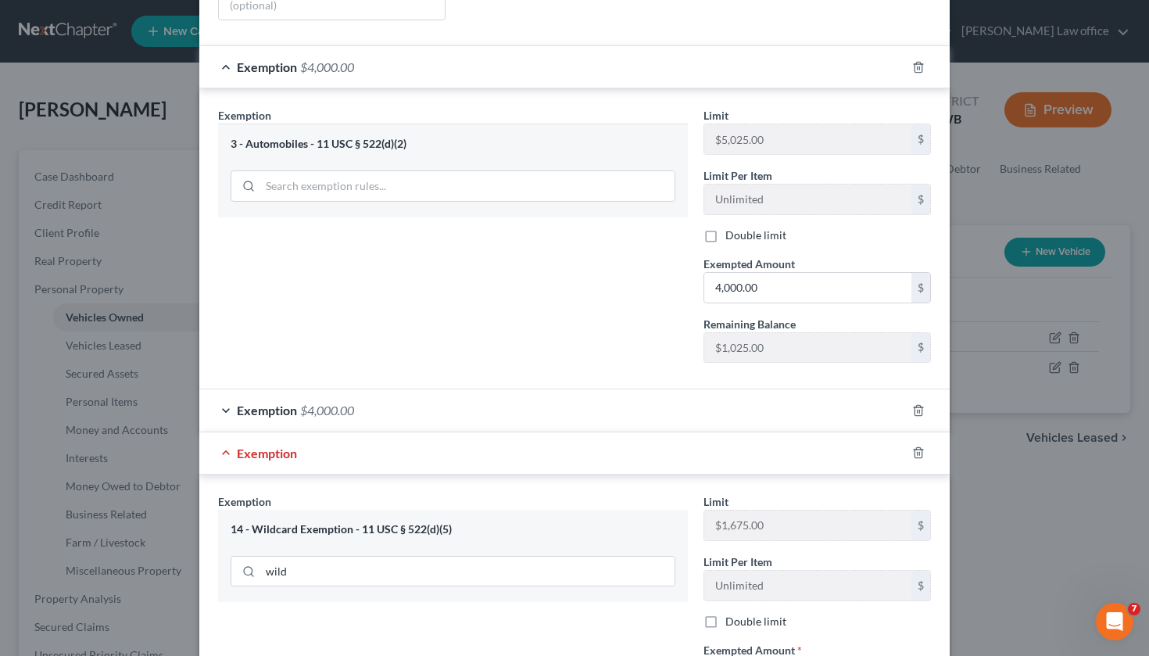
click at [420, 522] on div "14 - Wildcard Exemption - 11 USC § 522(d)(5)" at bounding box center [453, 529] width 445 height 15
click at [849, 642] on div "Exempted Amount * $" at bounding box center [817, 666] width 243 height 48
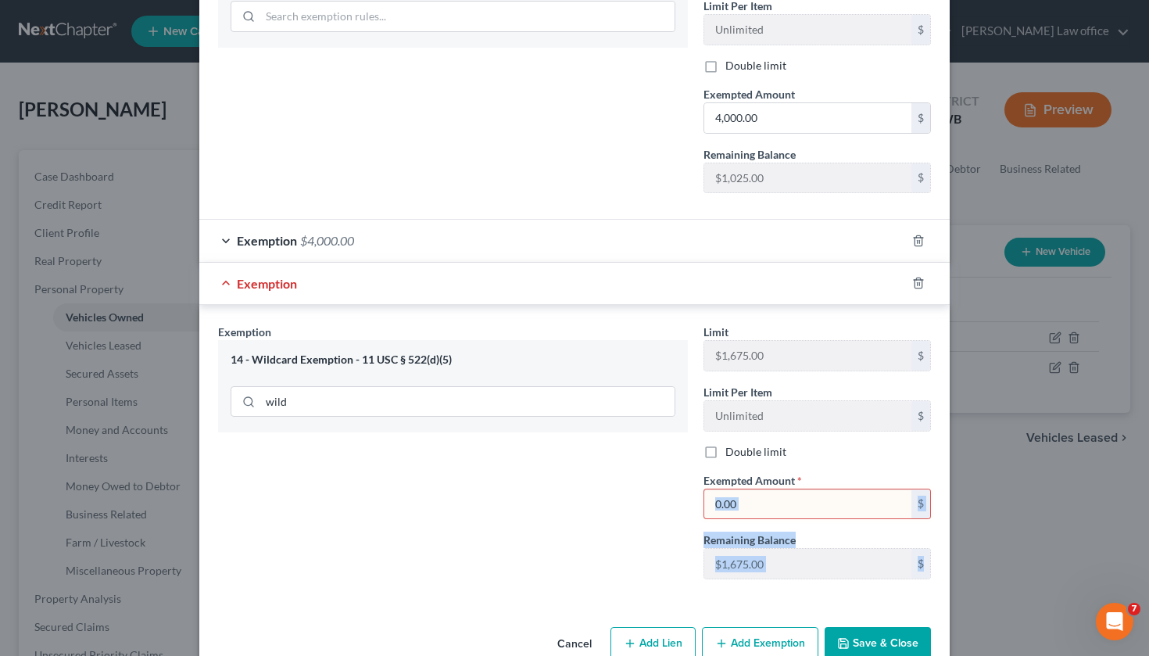
drag, startPoint x: 946, startPoint y: 629, endPoint x: 940, endPoint y: 653, distance: 24.8
click at [940, 653] on div "Edit Vehicle × Vehicle Type Select Automobile Truck Trailer Watercraft Aircraft…" at bounding box center [574, 328] width 1149 height 656
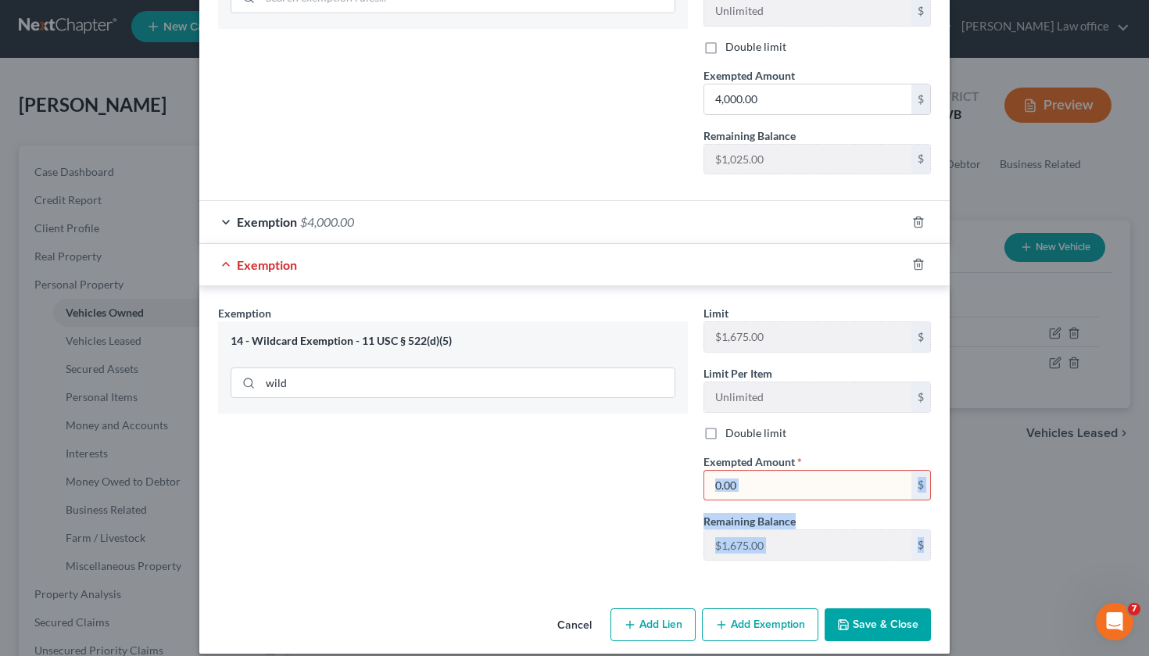
click at [750, 474] on input "text" at bounding box center [807, 486] width 207 height 30
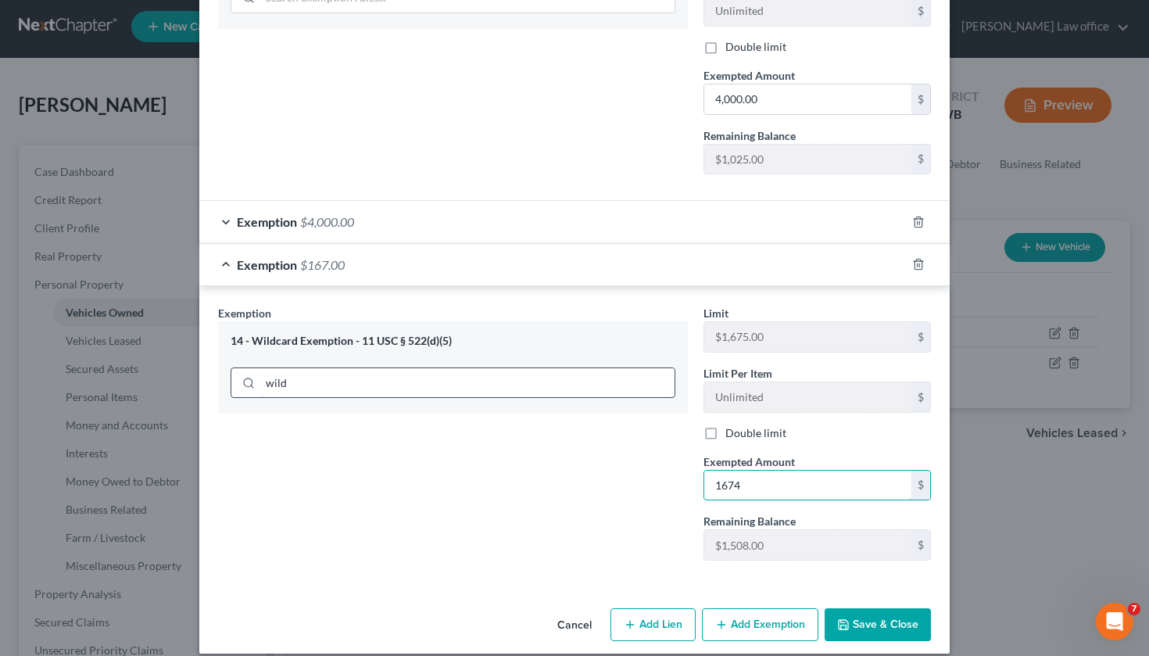
type input "1,674"
click at [869, 608] on button "Save & Close" at bounding box center [878, 624] width 106 height 33
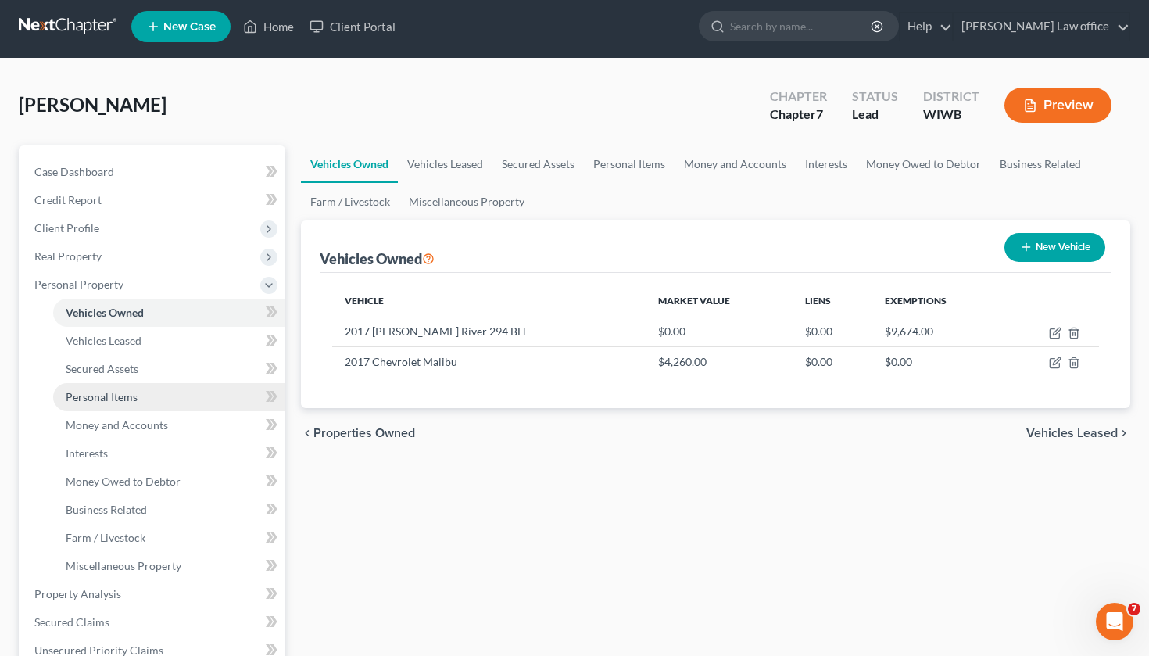
click at [138, 396] on link "Personal Items" at bounding box center [169, 397] width 232 height 28
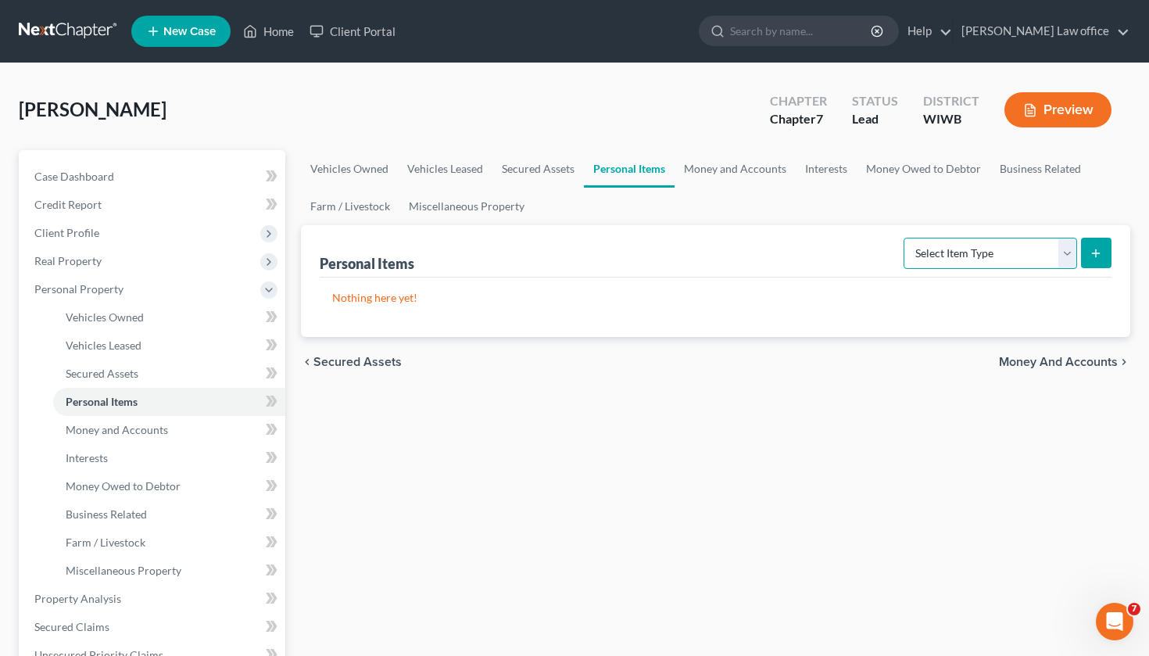
select select "household_goods"
click at [1094, 260] on button "submit" at bounding box center [1096, 253] width 30 height 30
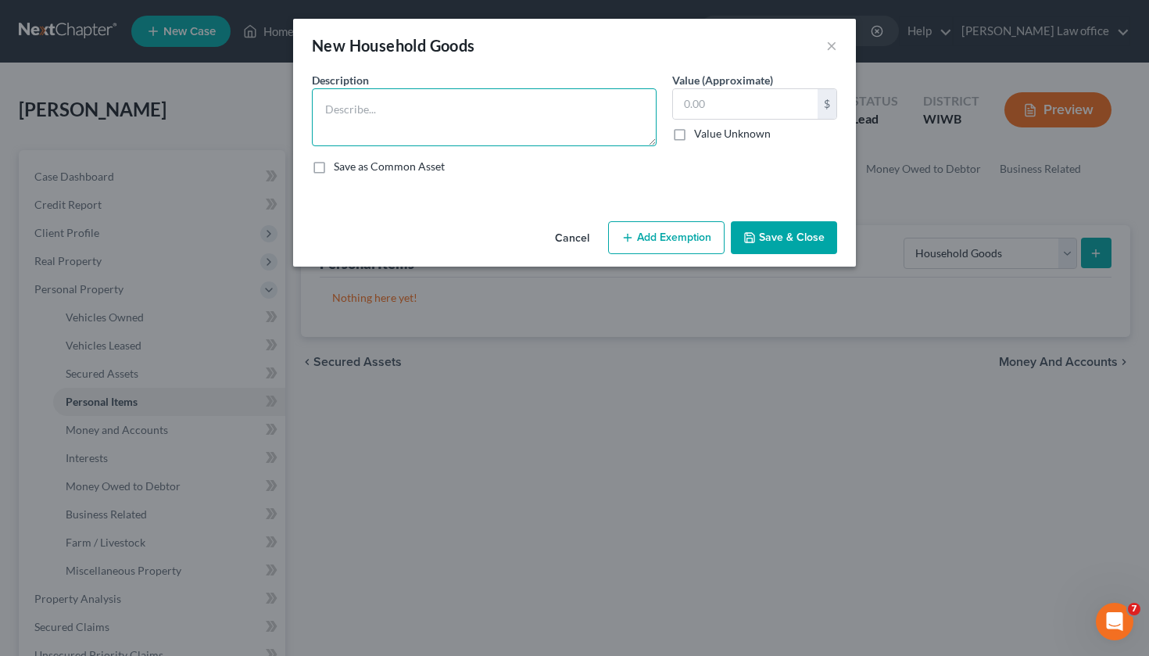
click at [539, 107] on textarea at bounding box center [484, 117] width 345 height 58
type textarea "Fridge, couch, freezer, table, chairs, stove, washer dryer/ microwave"
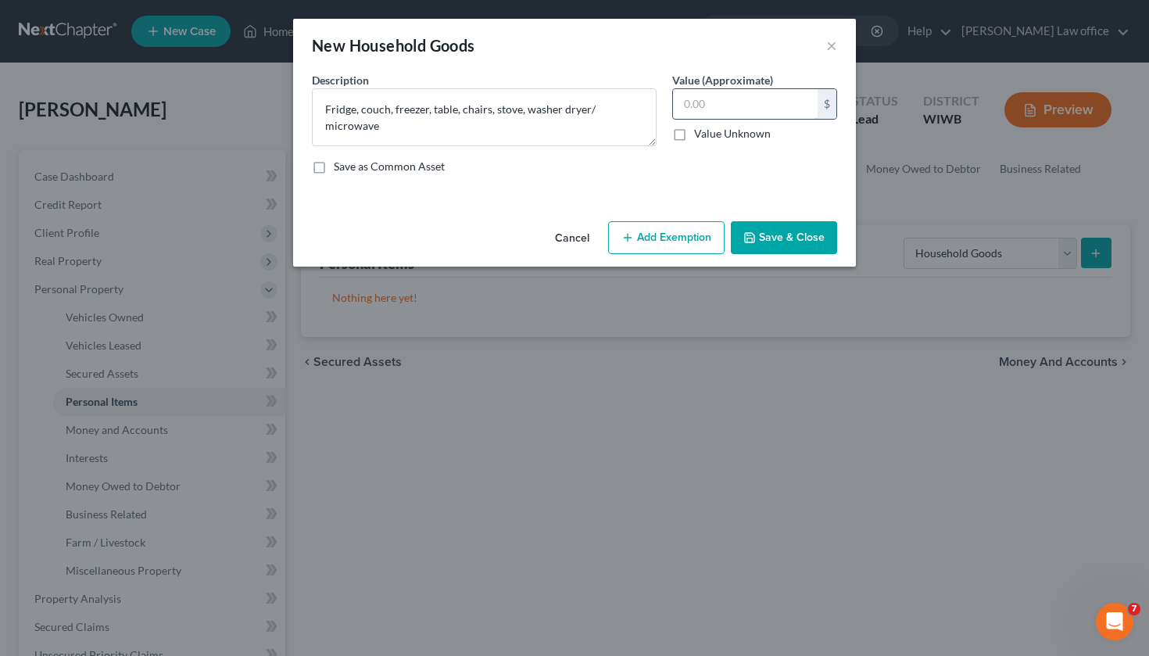
click at [774, 105] on input "text" at bounding box center [745, 104] width 145 height 30
click at [690, 237] on button "Add Exemption" at bounding box center [666, 237] width 116 height 33
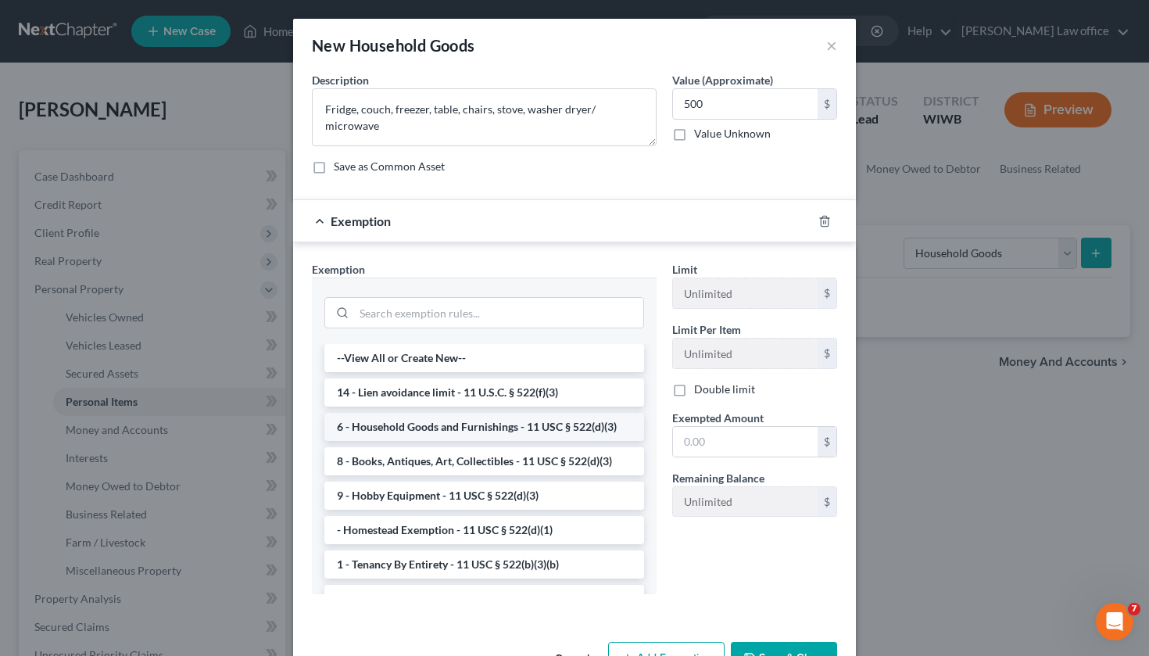
click at [544, 427] on li "6 - Household Goods and Furnishings - 11 USC § 522(d)(3)" at bounding box center [484, 427] width 320 height 28
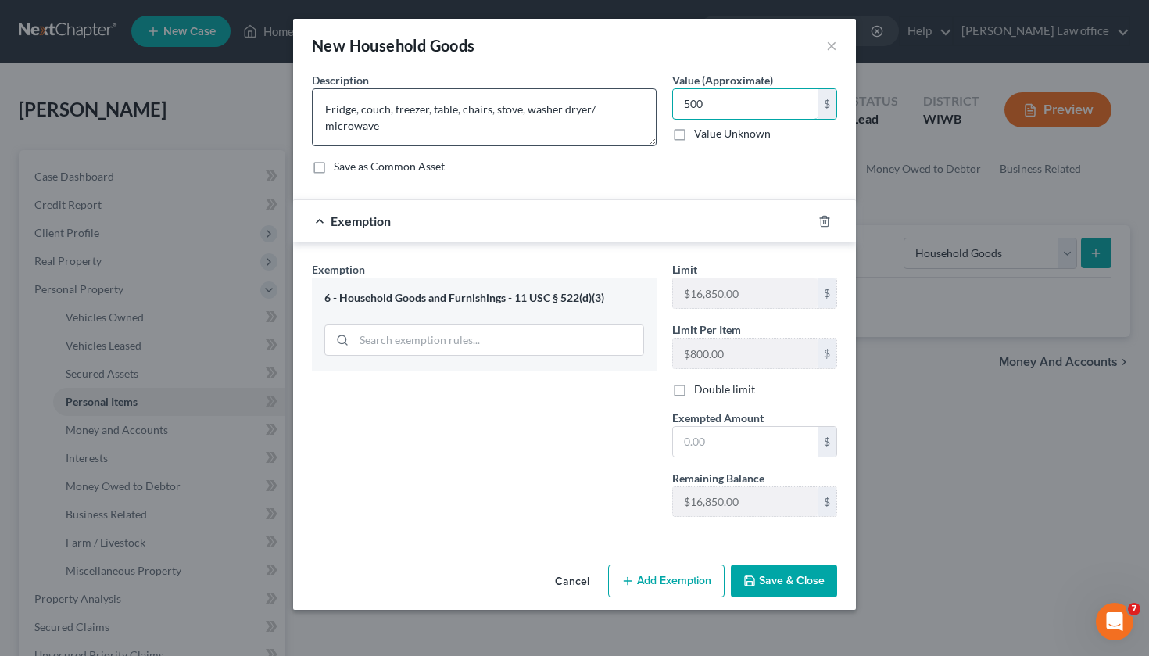
drag, startPoint x: 735, startPoint y: 105, endPoint x: 619, endPoint y: 95, distance: 116.1
click at [619, 95] on div "Description * Fridge, couch, freezer, table, chairs, stove, washer dryer/ micro…" at bounding box center [574, 129] width 541 height 115
type input "1,000"
click at [761, 442] on input "text" at bounding box center [745, 442] width 145 height 30
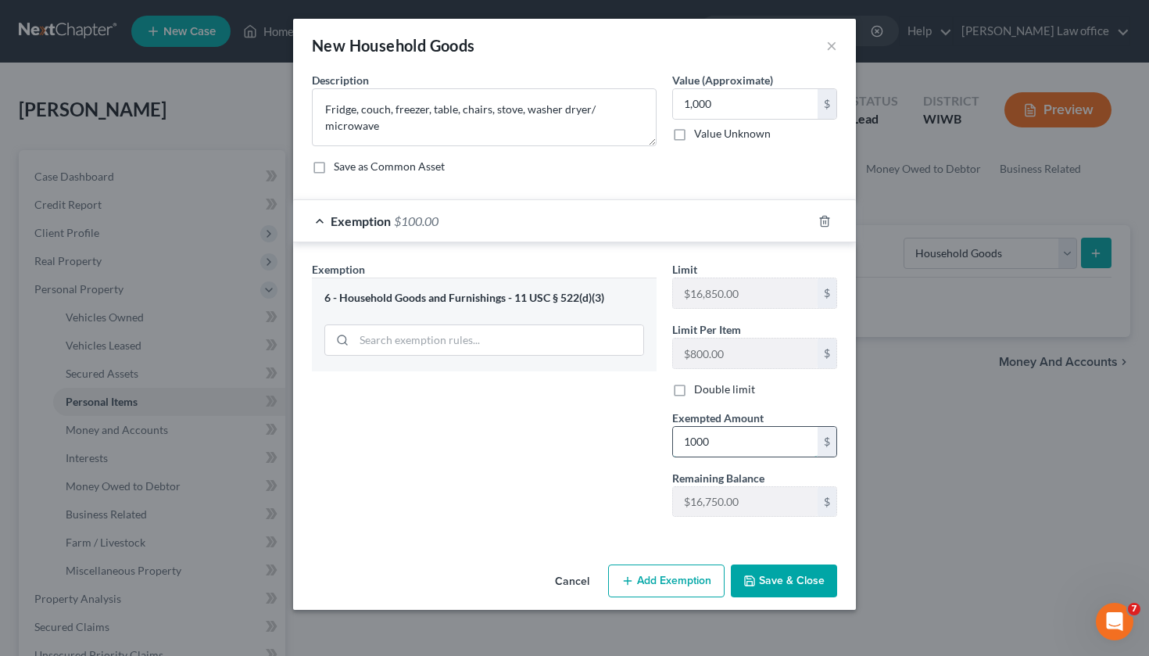
type input "1,000"
click at [814, 587] on button "Save & Close" at bounding box center [784, 580] width 106 height 33
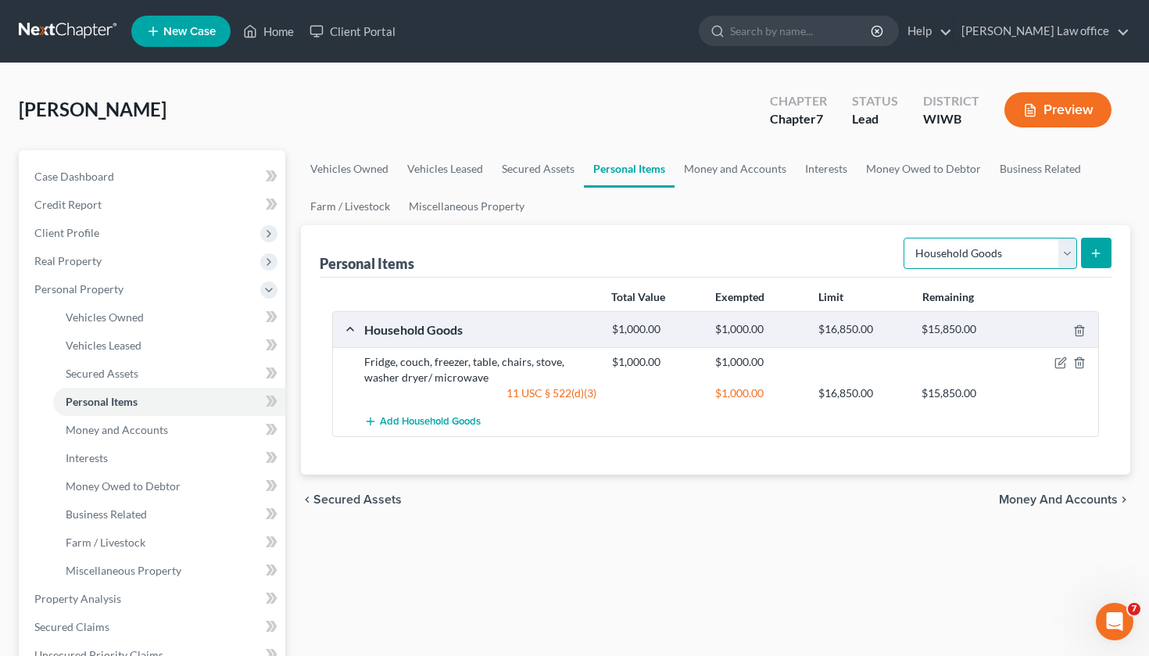
select select "electronics"
click at [1100, 254] on icon "submit" at bounding box center [1096, 253] width 13 height 13
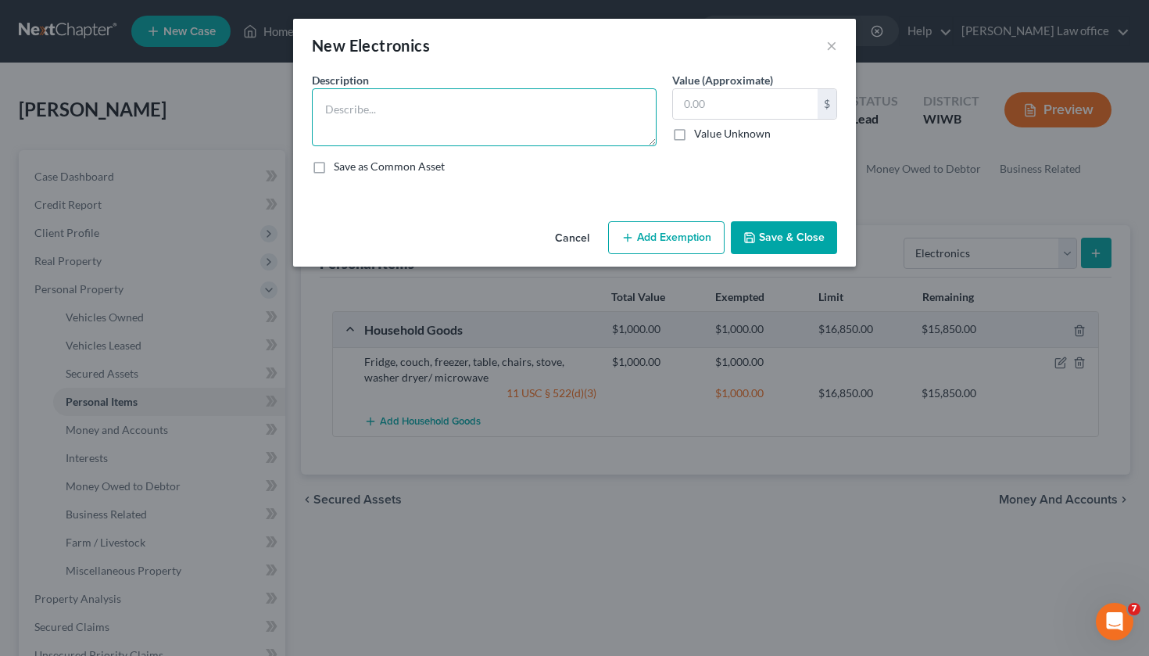
click at [493, 106] on textarea at bounding box center [484, 117] width 345 height 58
type textarea "T"
type textarea "5 tvs, laptop, tablet, cellphone"
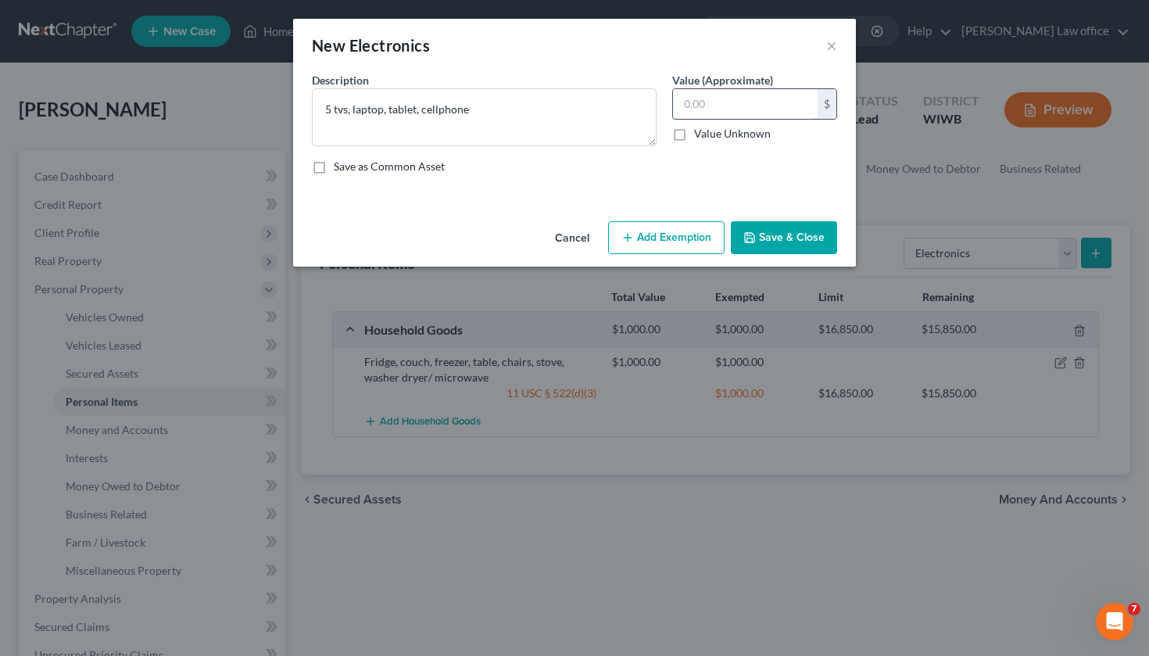
click at [728, 109] on input "text" at bounding box center [745, 104] width 145 height 30
type input "2,000"
click at [688, 228] on button "Add Exemption" at bounding box center [666, 237] width 116 height 33
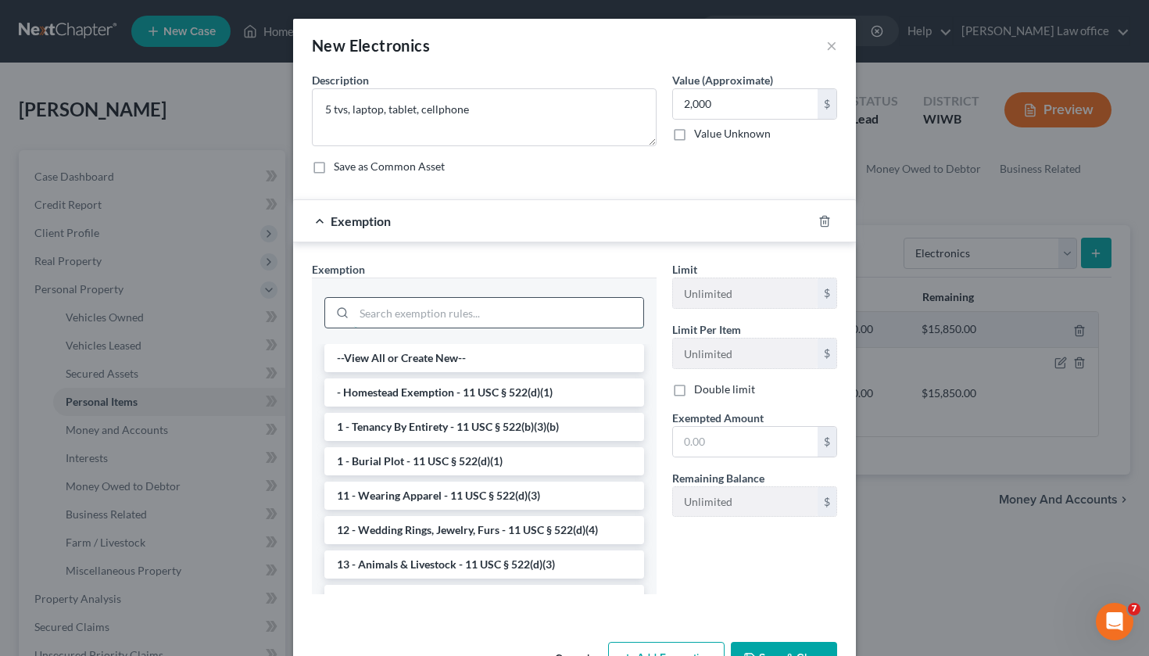
click at [435, 318] on input "search" at bounding box center [498, 313] width 289 height 30
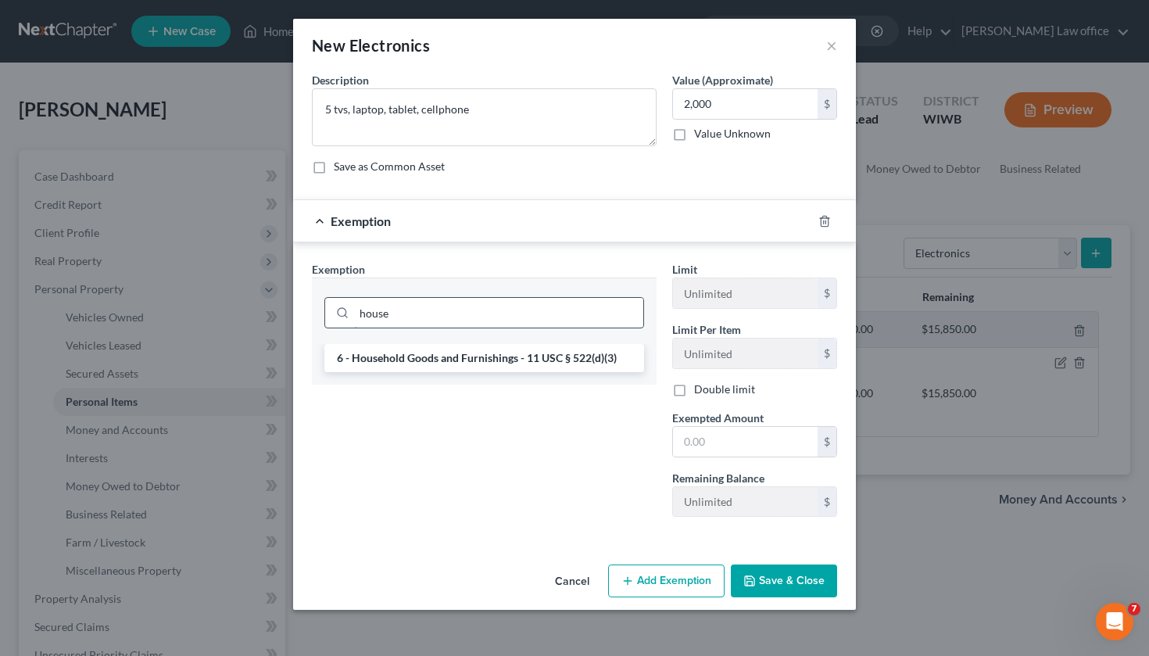
type input "house"
drag, startPoint x: 435, startPoint y: 318, endPoint x: 448, endPoint y: 359, distance: 42.8
click at [448, 359] on li "6 - Household Goods and Furnishings - 11 USC § 522(d)(3)" at bounding box center [484, 358] width 320 height 28
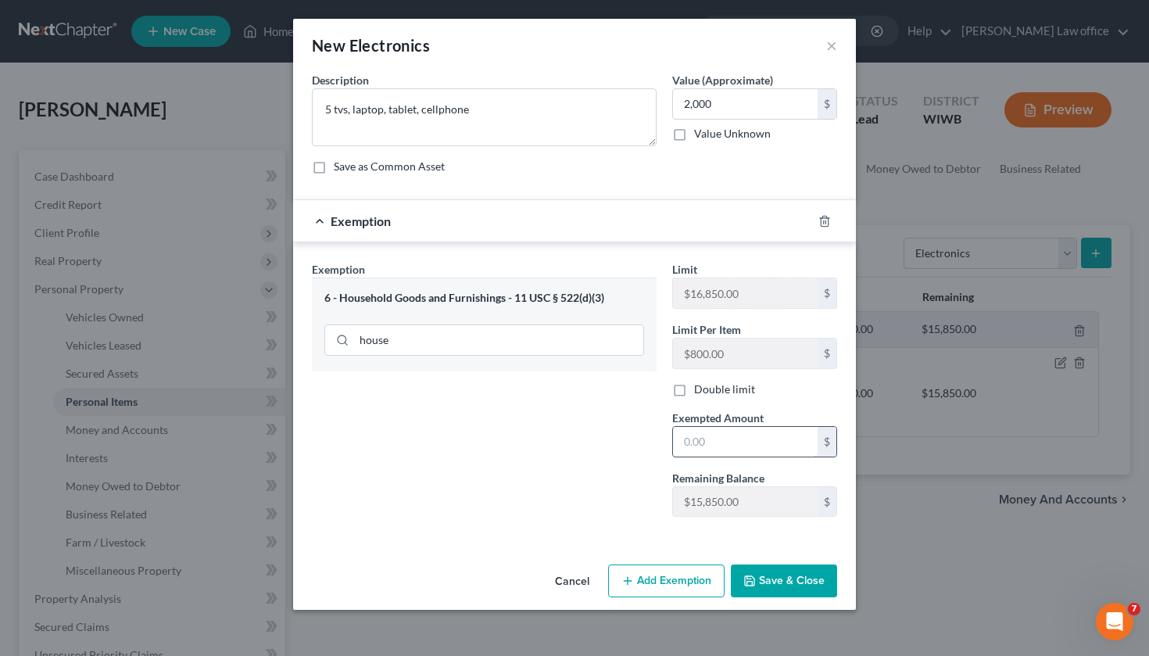
click at [736, 439] on input "text" at bounding box center [745, 442] width 145 height 30
type input "2,000"
click at [805, 579] on button "Save & Close" at bounding box center [784, 580] width 106 height 33
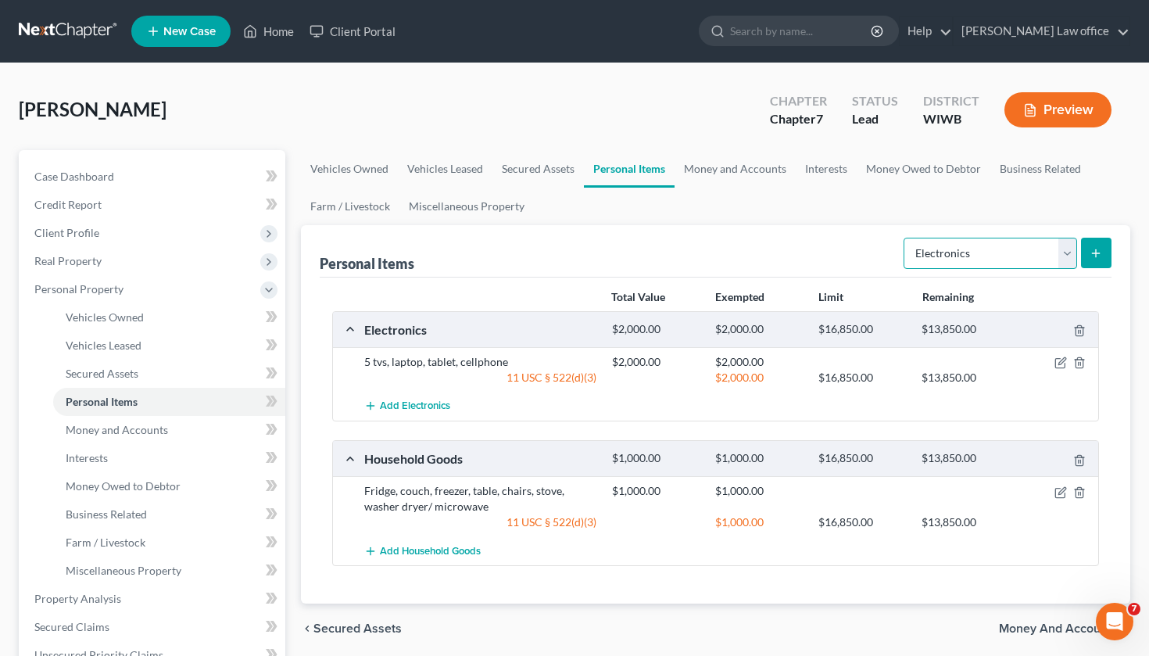
select select "household_goods"
click at [1096, 249] on line "submit" at bounding box center [1096, 252] width 0 height 7
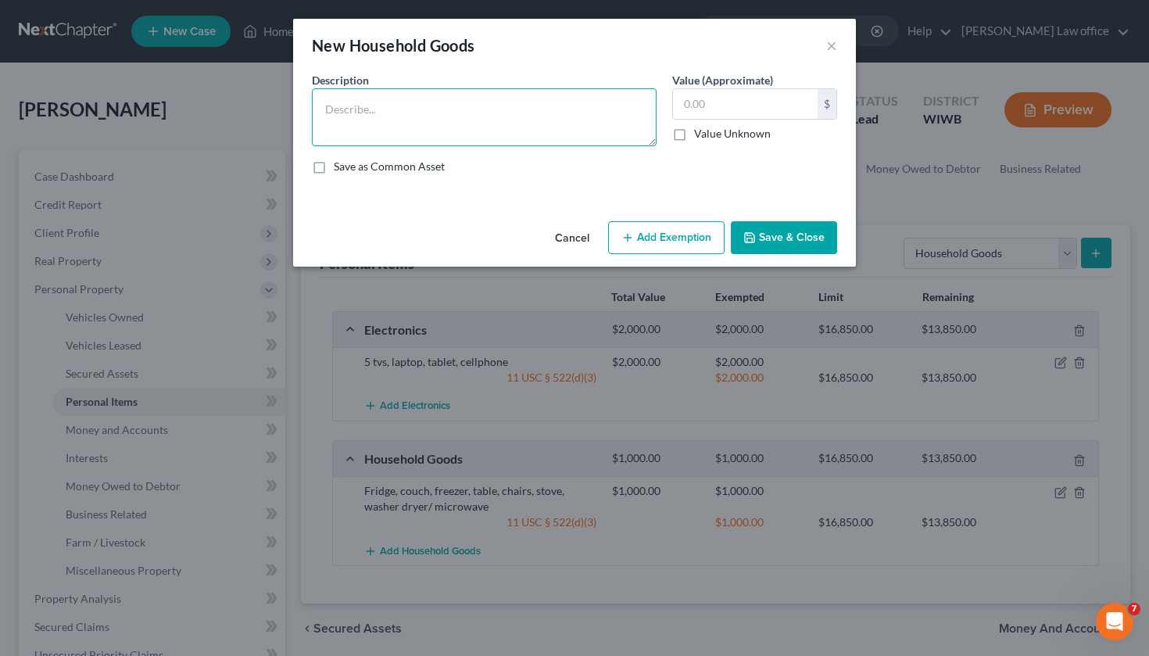
click at [439, 97] on textarea at bounding box center [484, 117] width 345 height 58
type textarea "[PERSON_NAME], [PERSON_NAME], Treadmill, piano"
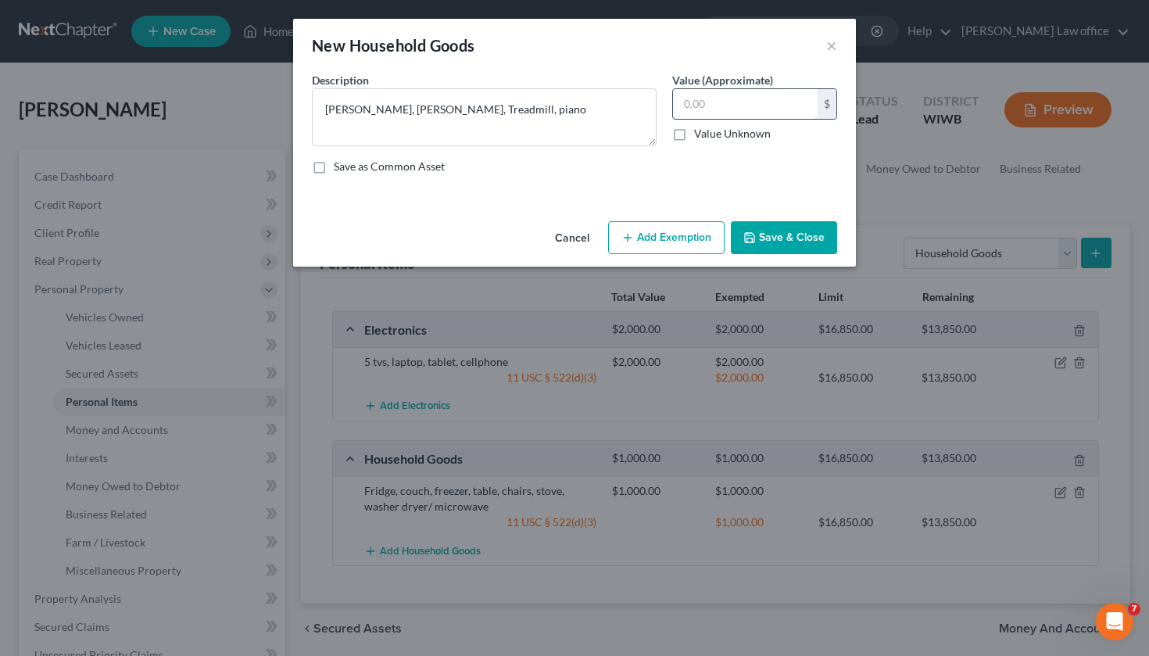
click at [724, 108] on input "text" at bounding box center [745, 104] width 145 height 30
type input "900"
click at [664, 231] on button "Add Exemption" at bounding box center [666, 237] width 116 height 33
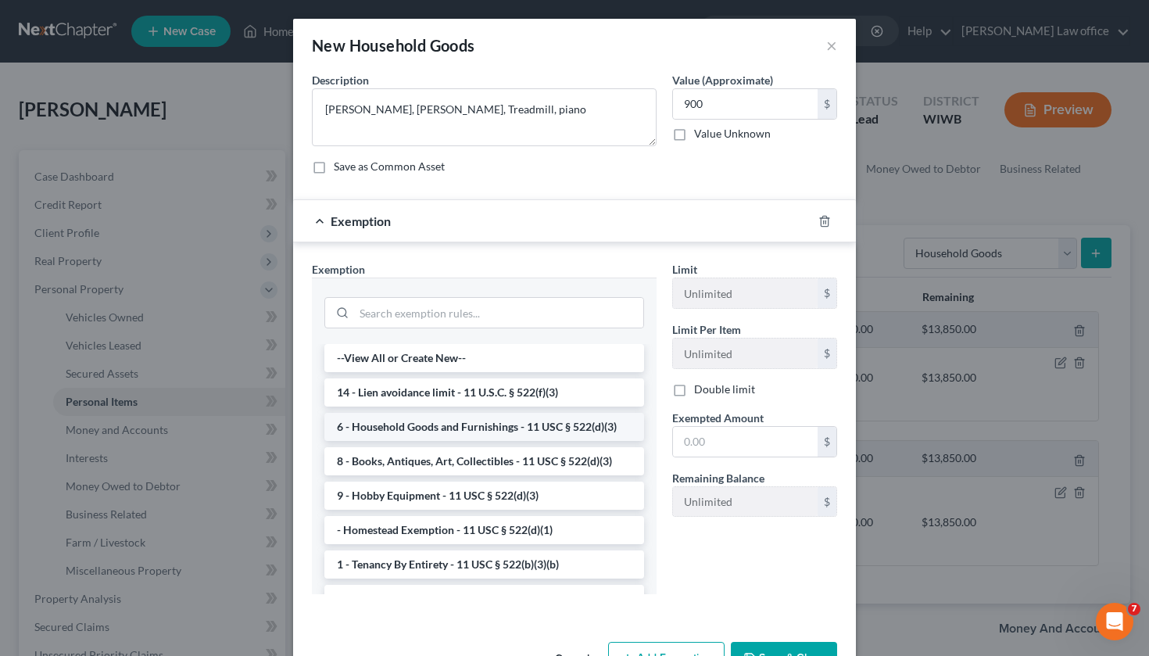
click at [464, 434] on li "6 - Household Goods and Furnishings - 11 USC § 522(d)(3)" at bounding box center [484, 427] width 320 height 28
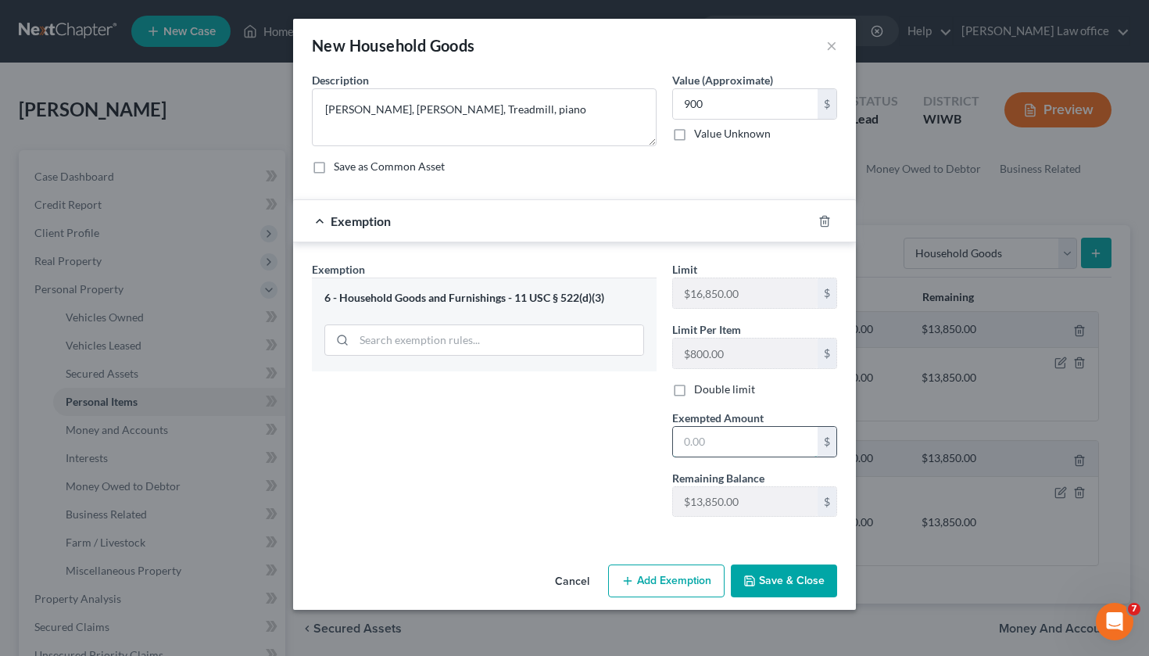
click at [731, 442] on input "text" at bounding box center [745, 442] width 145 height 30
type input "900"
click at [772, 577] on button "Save & Close" at bounding box center [784, 580] width 106 height 33
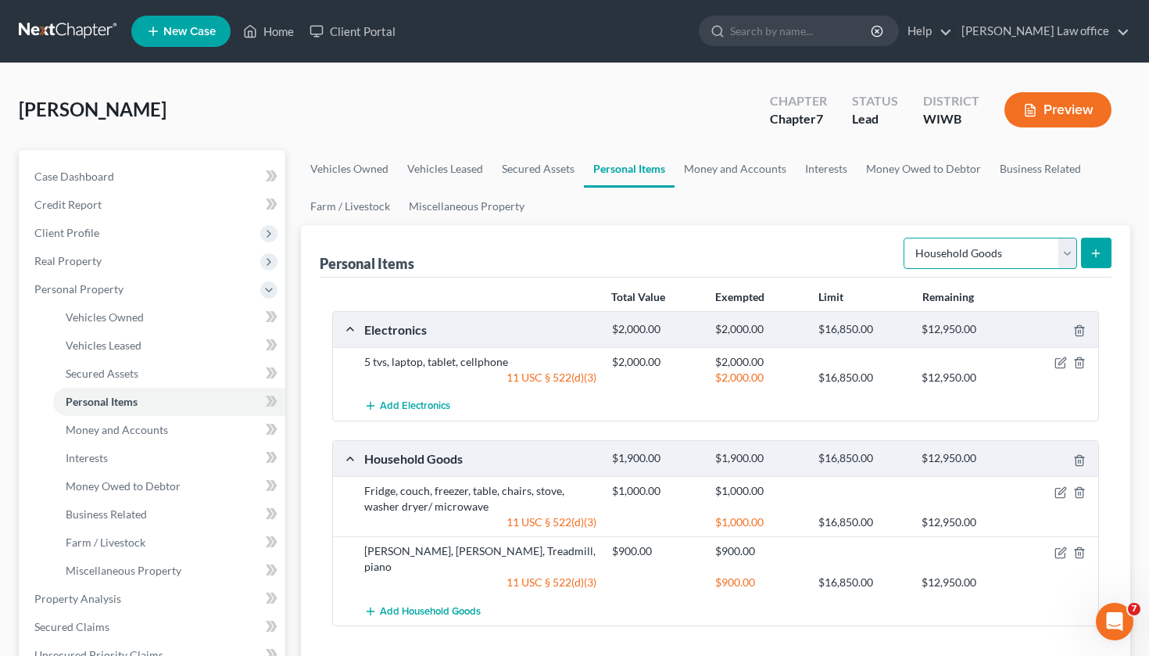
select select "clothing"
click at [1098, 249] on icon "submit" at bounding box center [1096, 253] width 13 height 13
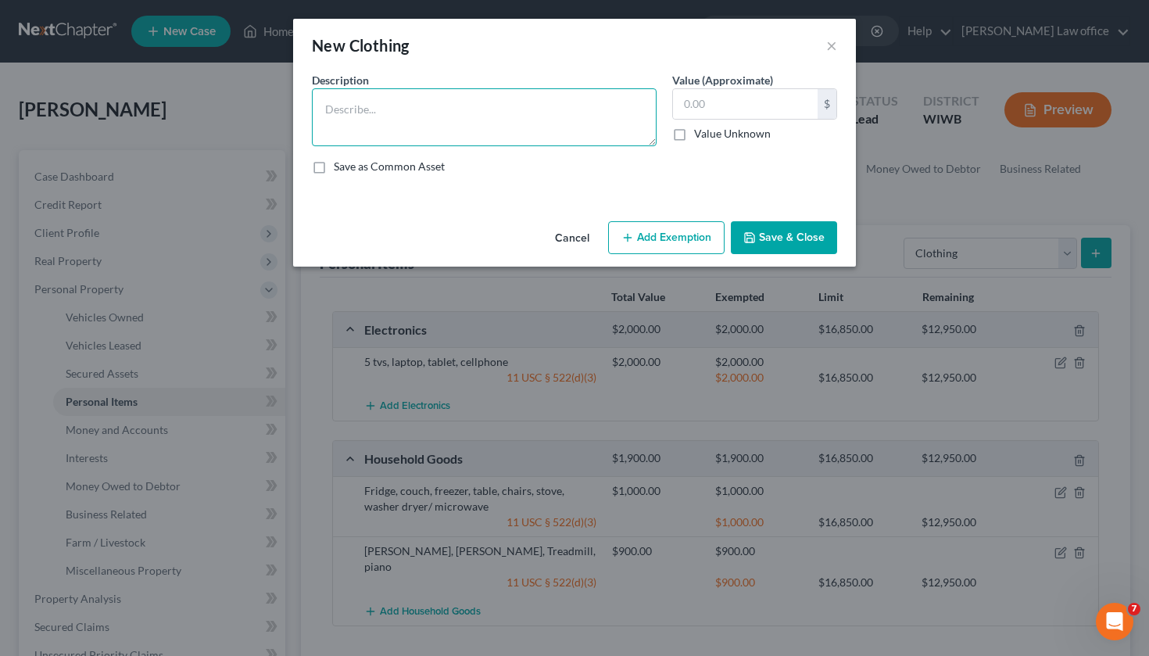
click at [401, 122] on textarea at bounding box center [484, 117] width 345 height 58
type textarea "Clothes"
type input "2,000"
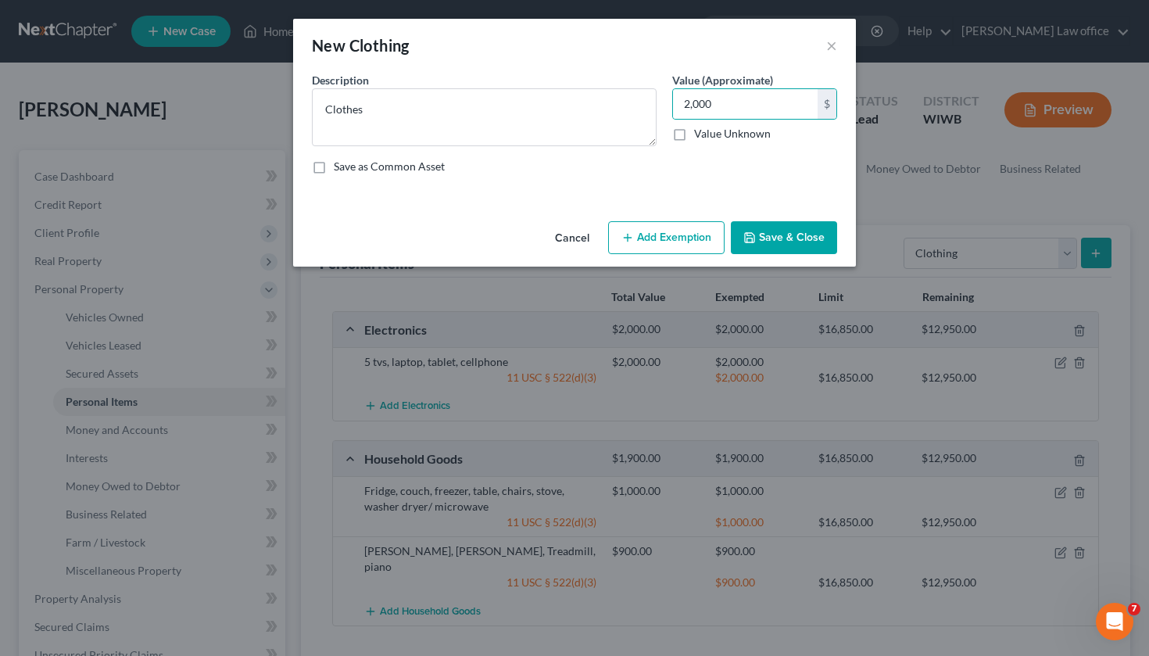
click at [679, 249] on button "Add Exemption" at bounding box center [666, 237] width 116 height 33
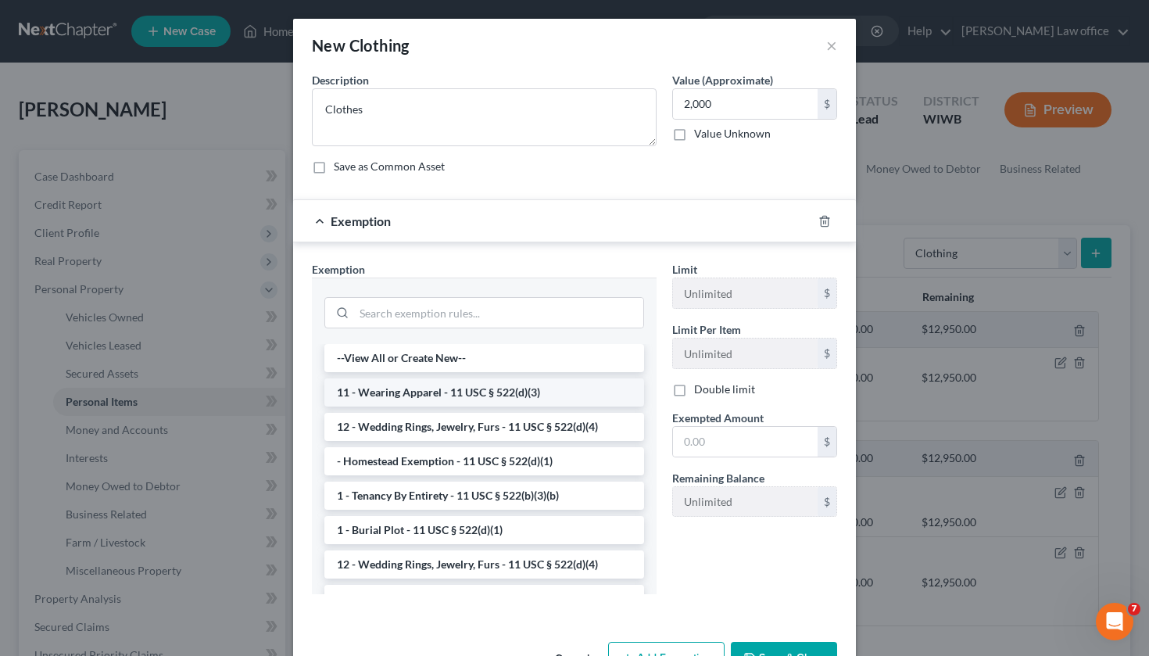
click at [461, 391] on li "11 - Wearing Apparel - 11 USC § 522(d)(3)" at bounding box center [484, 392] width 320 height 28
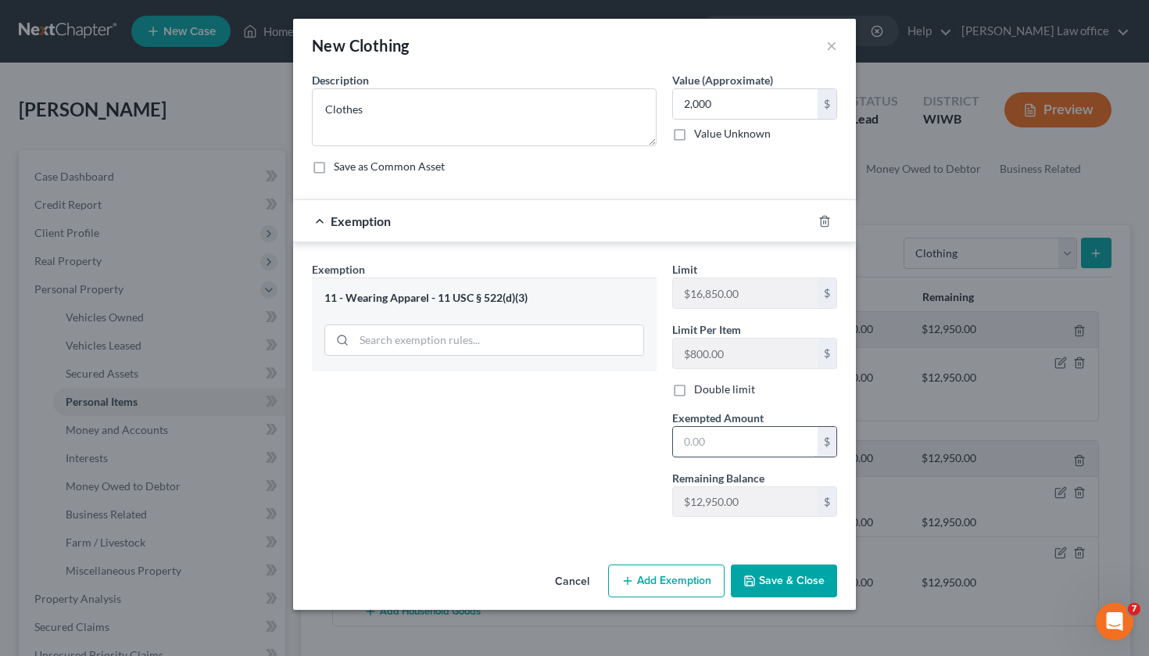
click at [724, 444] on input "text" at bounding box center [745, 442] width 145 height 30
type input "2,000"
click at [783, 566] on button "Save & Close" at bounding box center [784, 580] width 106 height 33
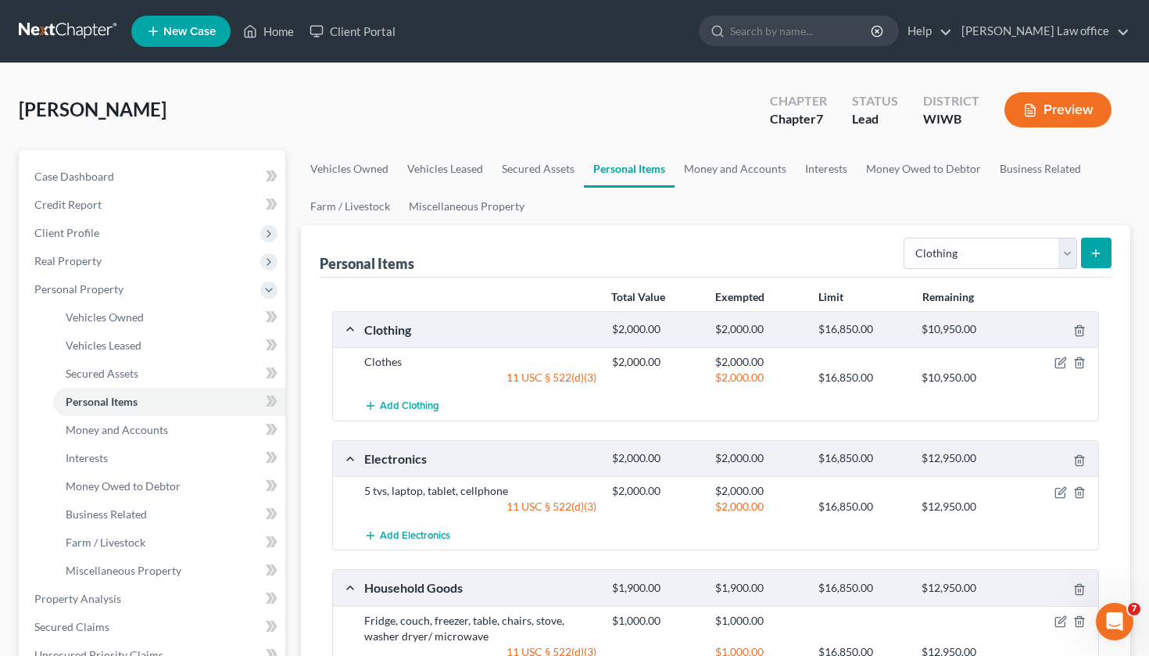
click at [1098, 256] on icon "submit" at bounding box center [1096, 253] width 13 height 13
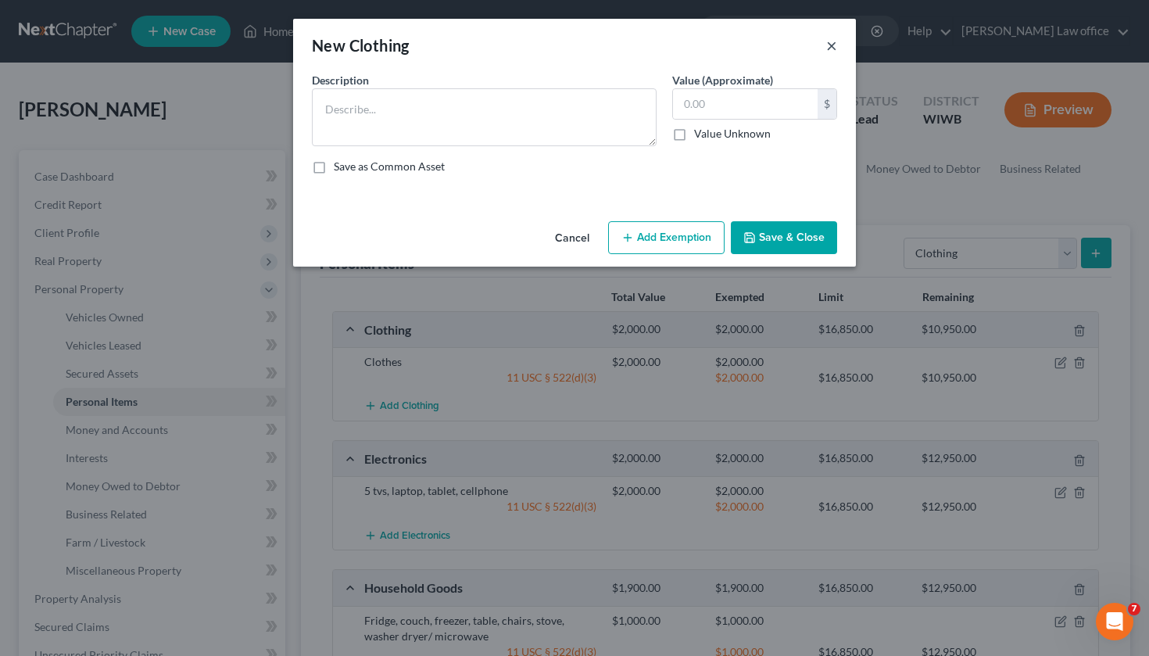
click at [835, 45] on button "×" at bounding box center [831, 45] width 11 height 19
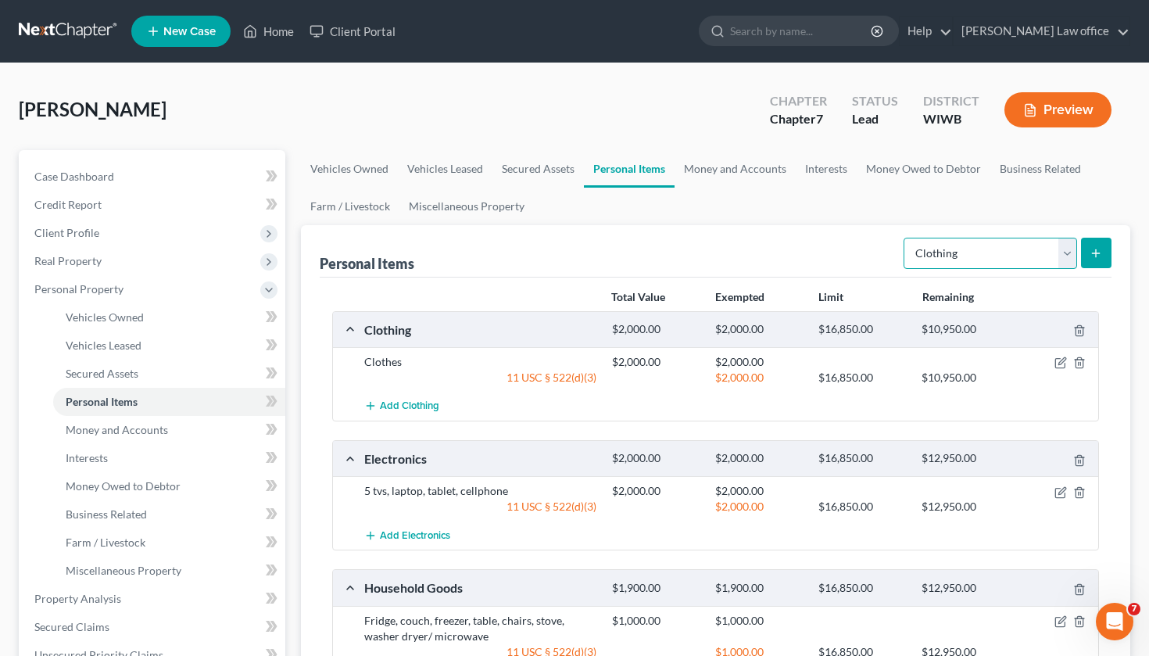
select select "jewelry"
click at [1106, 257] on button "submit" at bounding box center [1096, 253] width 30 height 30
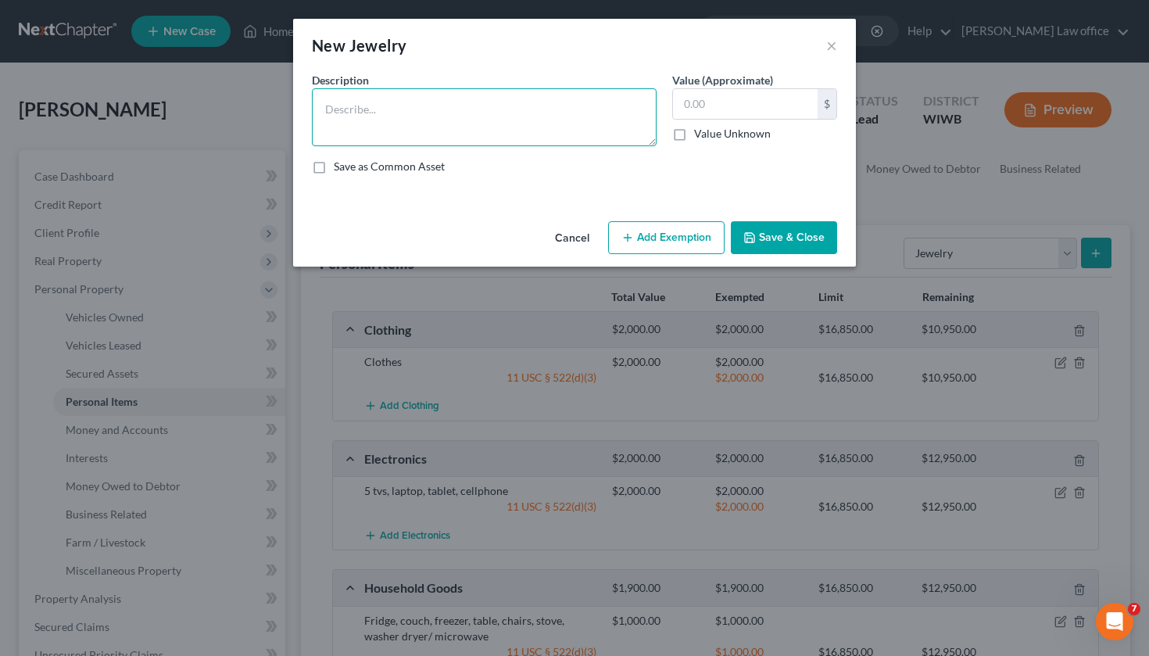
click at [463, 127] on textarea at bounding box center [484, 117] width 345 height 58
type textarea "1"
type textarea "Ring"
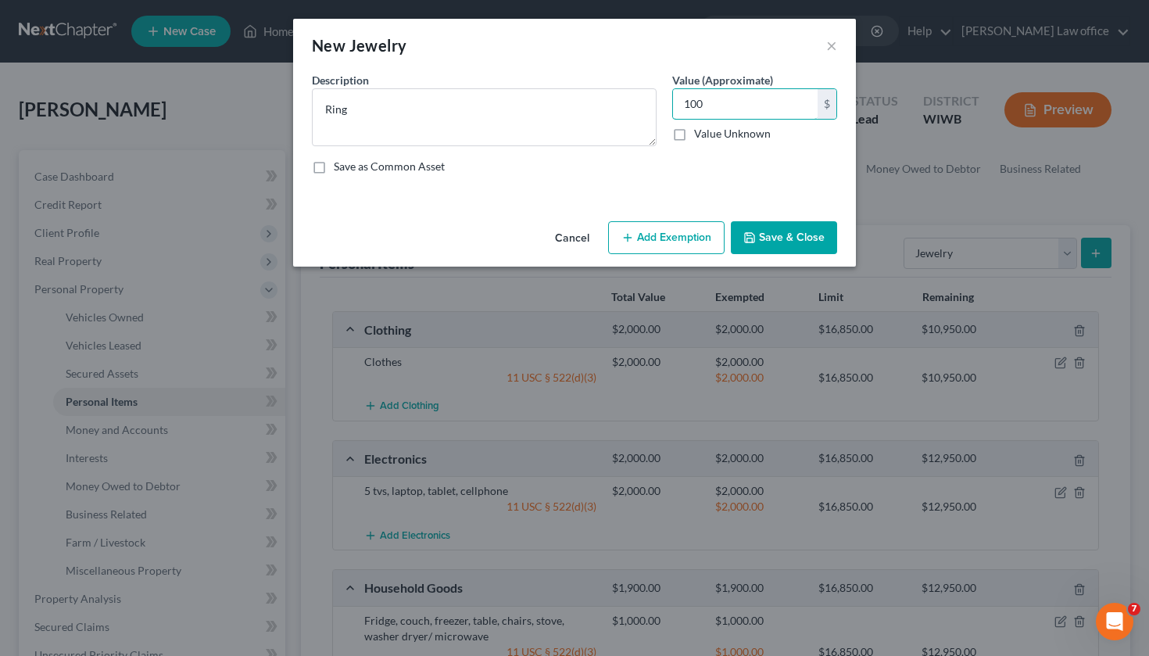
type input "100"
click at [692, 233] on button "Add Exemption" at bounding box center [666, 237] width 116 height 33
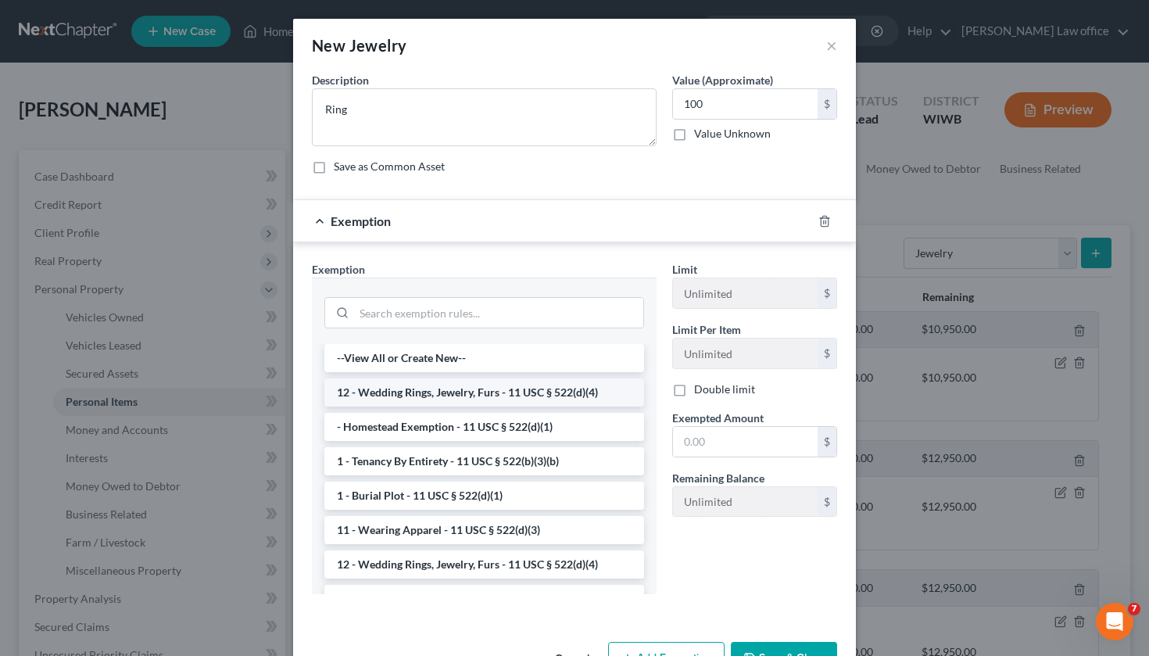
click at [492, 403] on li "12 - Wedding Rings, Jewelry, Furs - 11 USC § 522(d)(4)" at bounding box center [484, 392] width 320 height 28
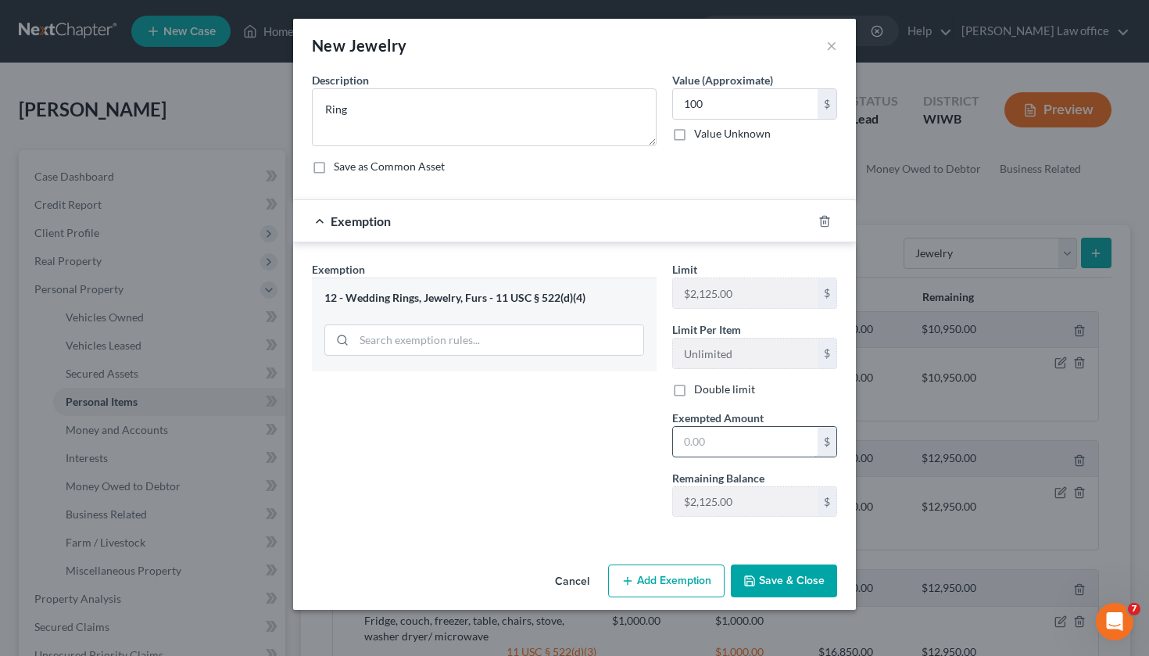
click at [753, 438] on input "text" at bounding box center [745, 442] width 145 height 30
type input "100"
click at [807, 589] on button "Save & Close" at bounding box center [784, 580] width 106 height 33
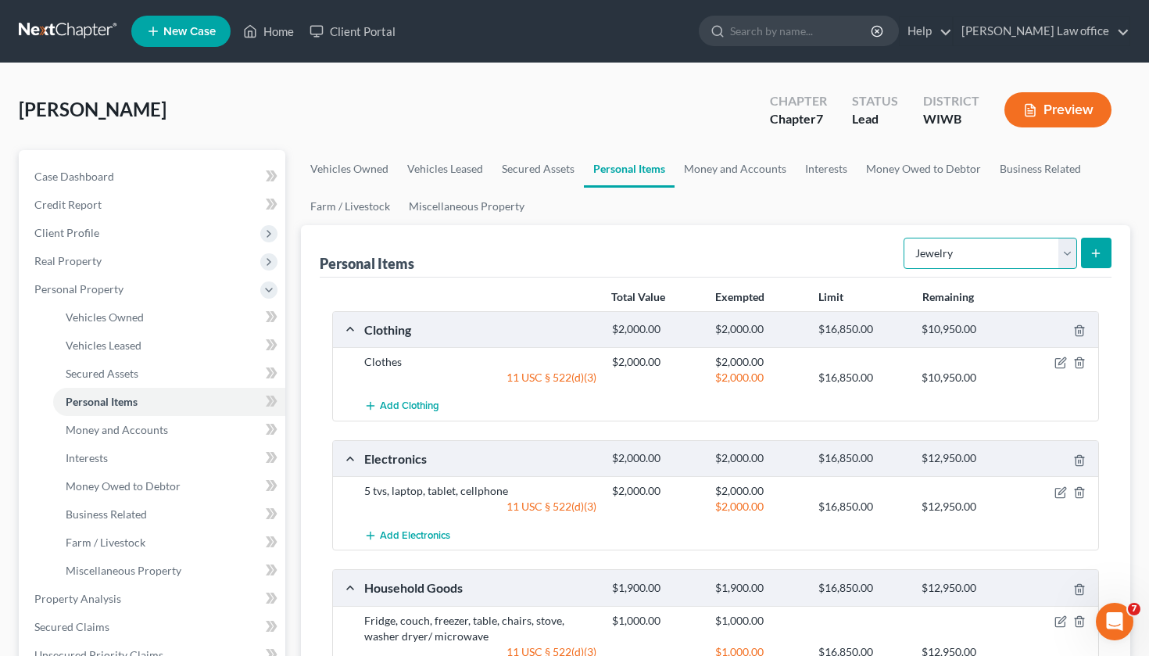
select select "pets"
click at [1097, 253] on line "submit" at bounding box center [1096, 253] width 7 height 0
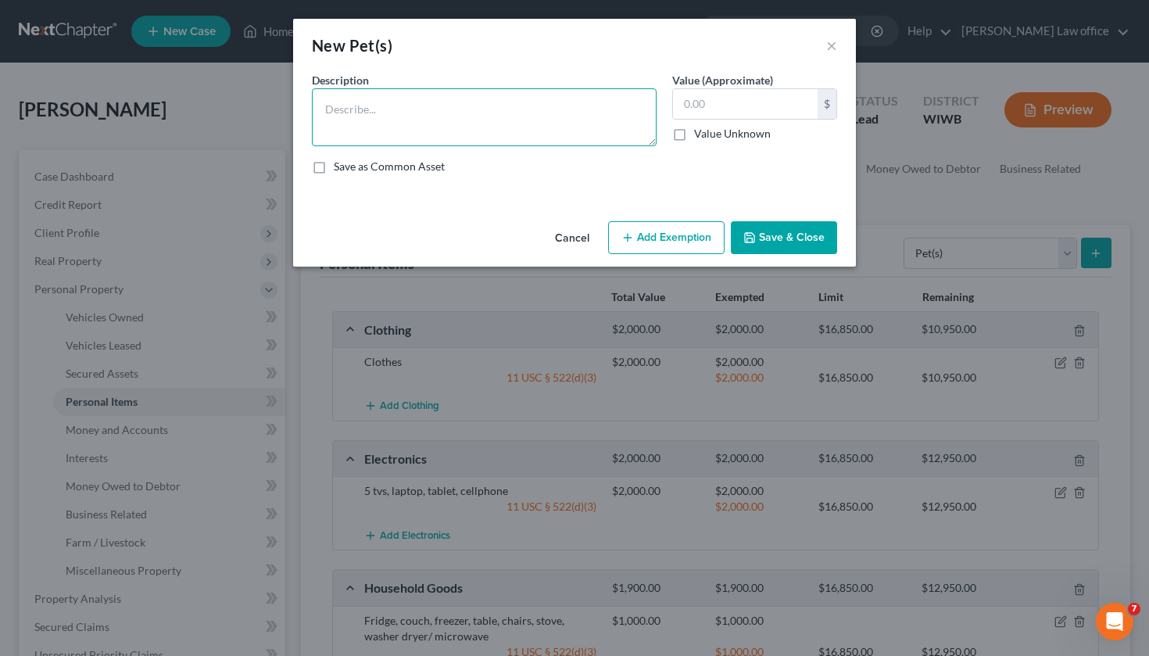
click at [464, 120] on textarea at bounding box center [484, 117] width 345 height 58
type textarea "Two dogs"
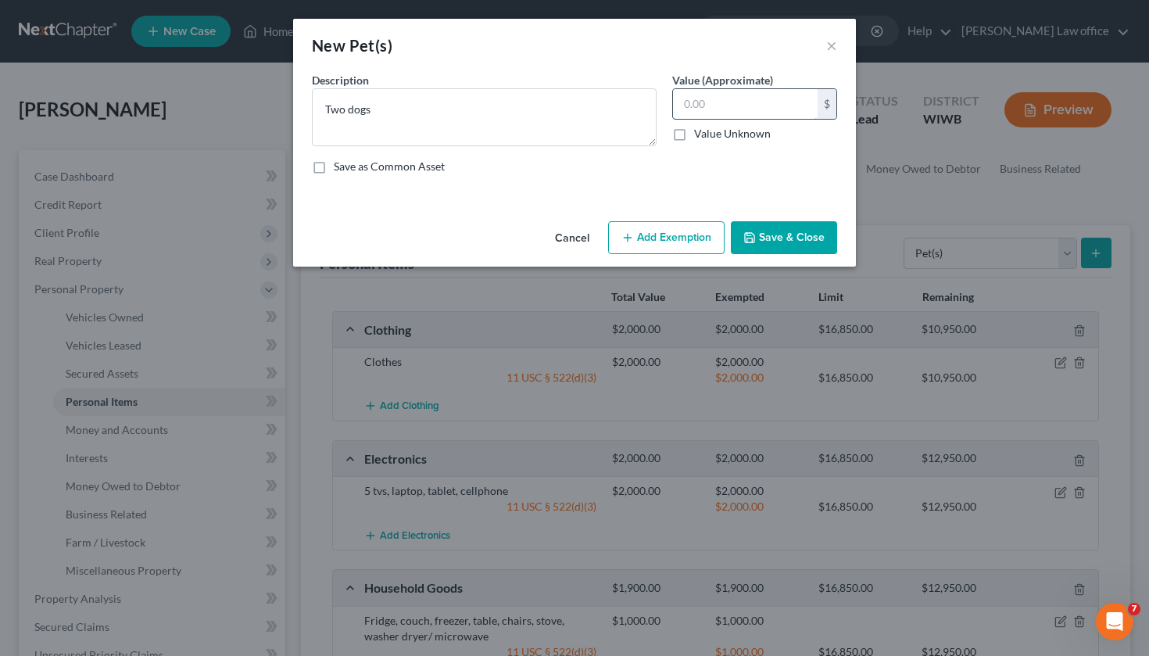
click at [728, 111] on input "text" at bounding box center [745, 104] width 145 height 30
type input "200"
click at [672, 232] on button "Add Exemption" at bounding box center [666, 237] width 116 height 33
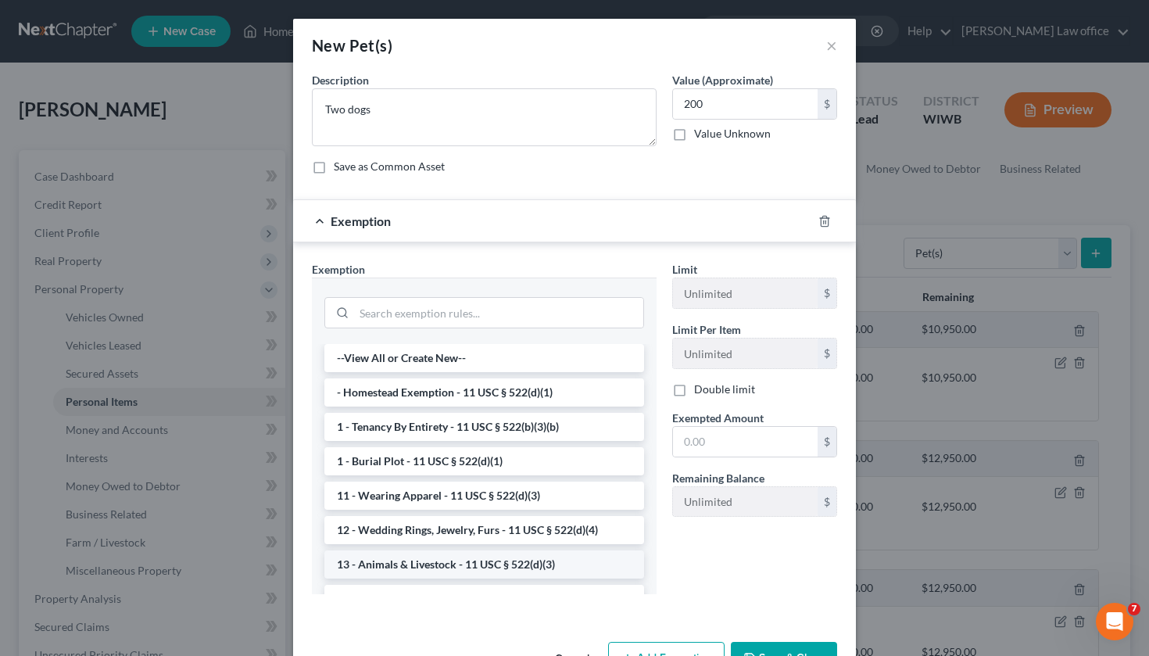
click at [421, 565] on li "13 - Animals & Livestock - 11 USC § 522(d)(3)" at bounding box center [484, 564] width 320 height 28
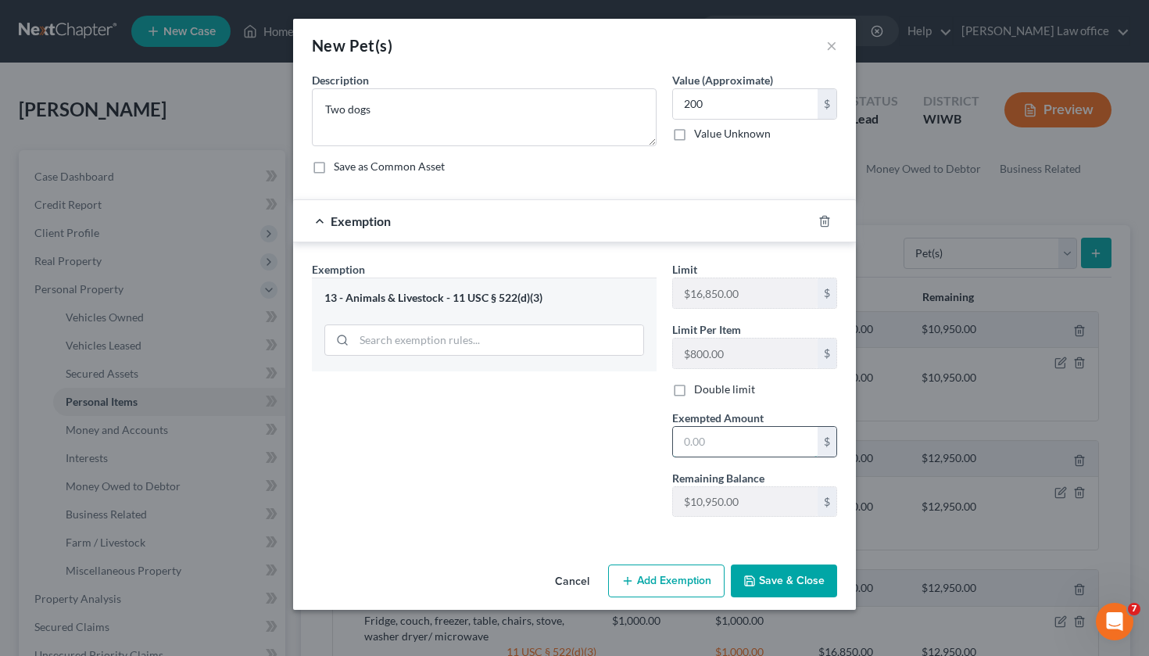
click at [747, 455] on input "text" at bounding box center [745, 442] width 145 height 30
type input "200"
click at [817, 587] on button "Save & Close" at bounding box center [784, 580] width 106 height 33
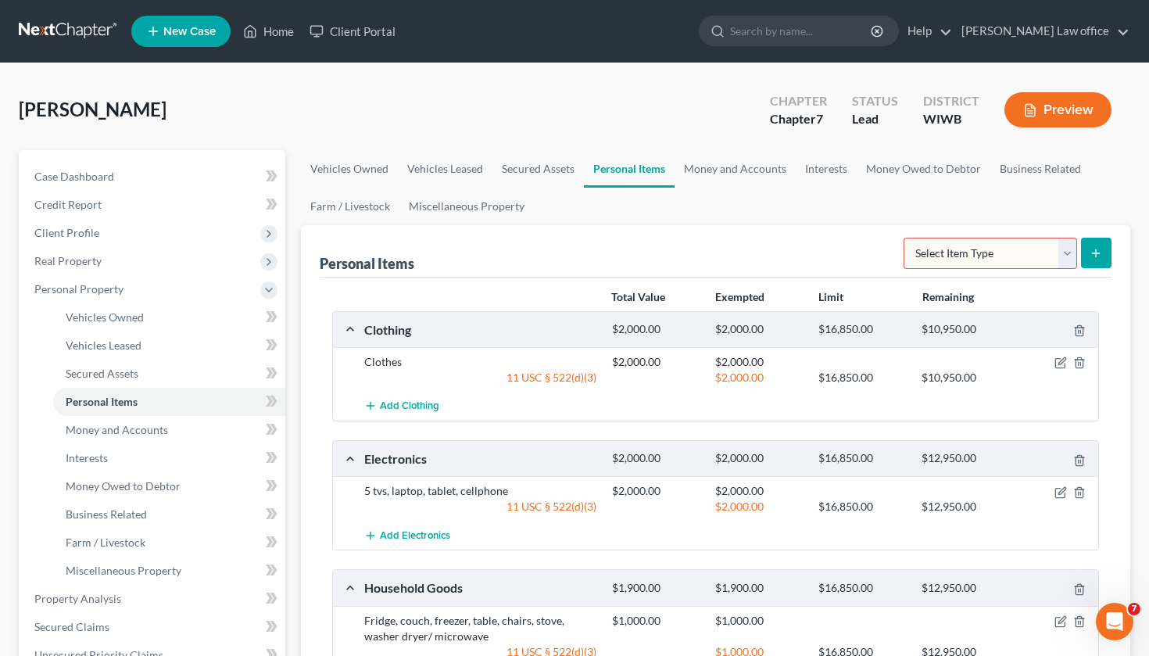
select select "other"
click at [1108, 251] on button "submit" at bounding box center [1096, 253] width 30 height 30
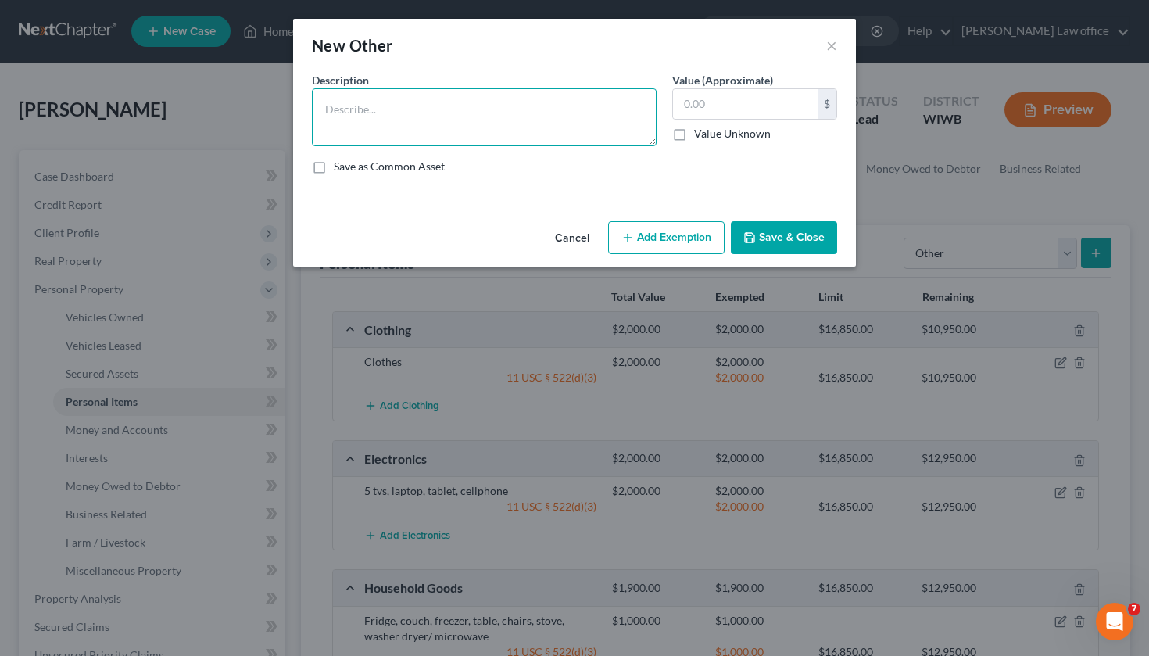
click at [383, 115] on textarea at bounding box center [484, 117] width 345 height 58
type textarea "Cash"
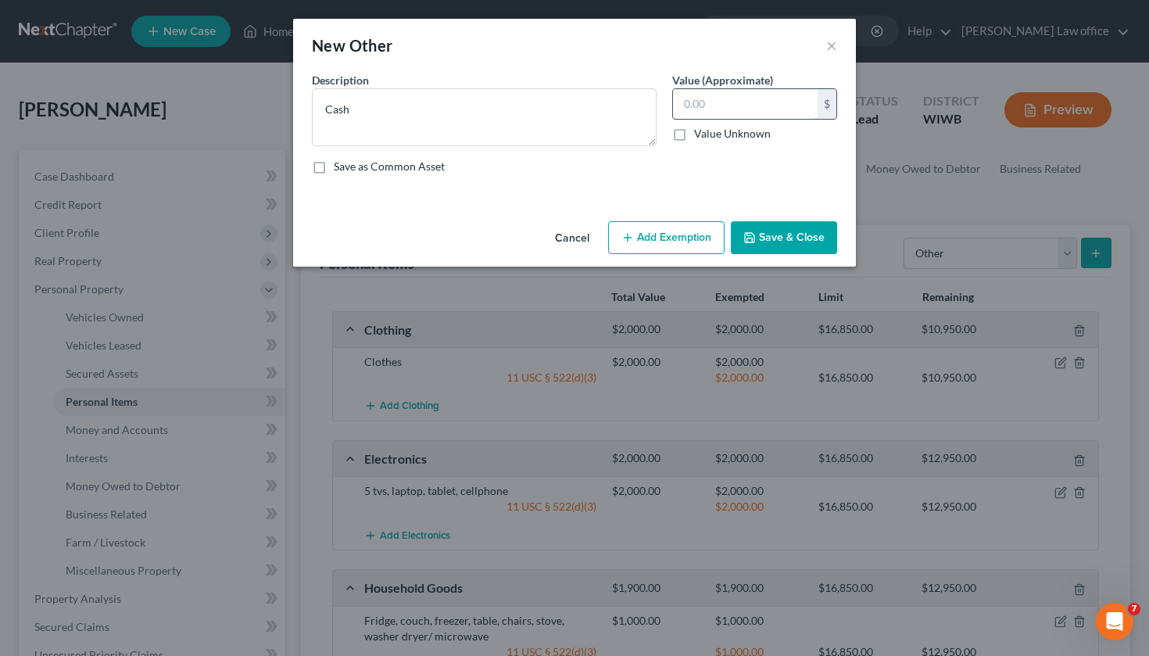
click at [726, 105] on input "text" at bounding box center [745, 104] width 145 height 30
type input "20"
click at [680, 235] on button "Add Exemption" at bounding box center [666, 237] width 116 height 33
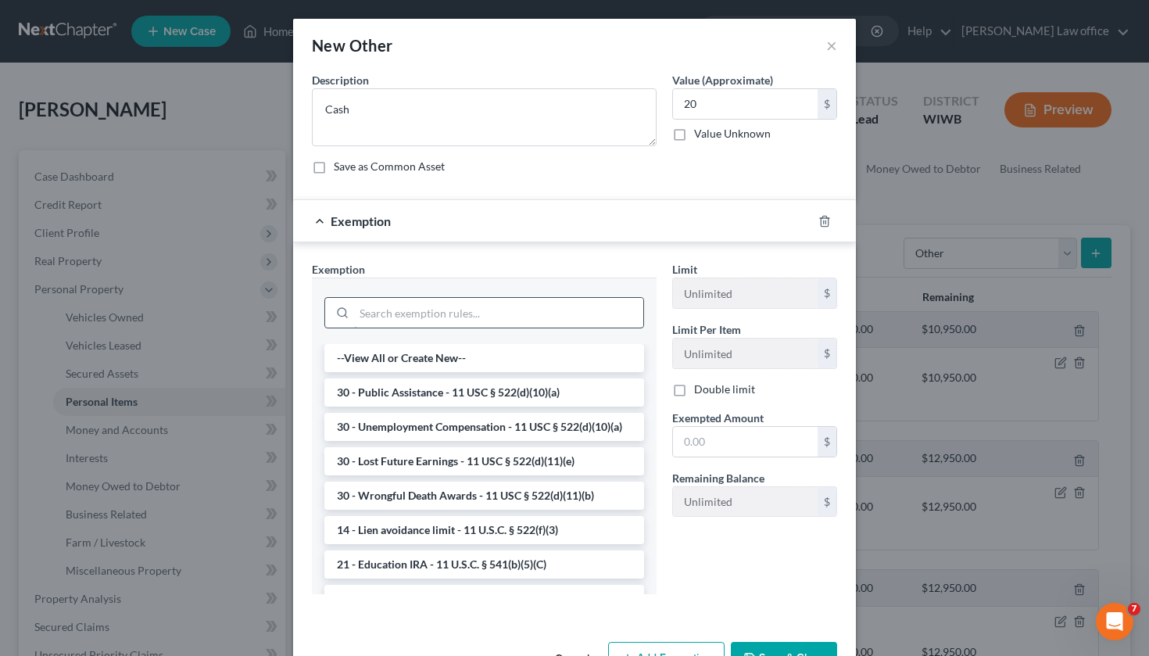
click at [478, 318] on input "search" at bounding box center [498, 313] width 289 height 30
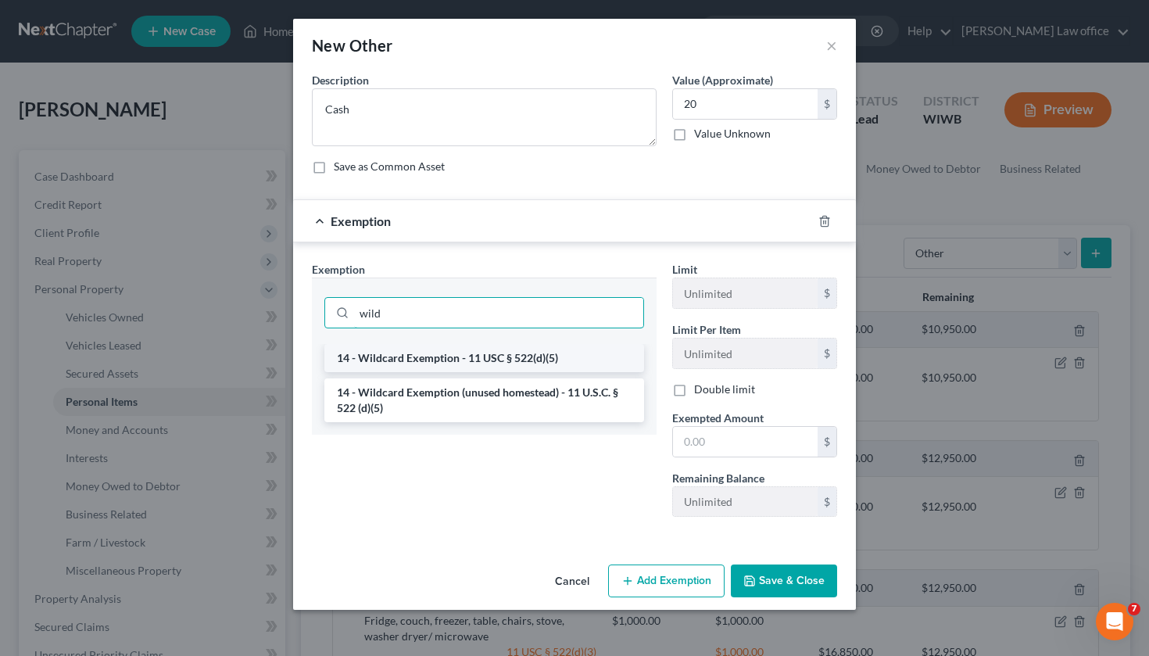
type input "wild"
click at [461, 358] on li "14 - Wildcard Exemption - 11 USC § 522(d)(5)" at bounding box center [484, 358] width 320 height 28
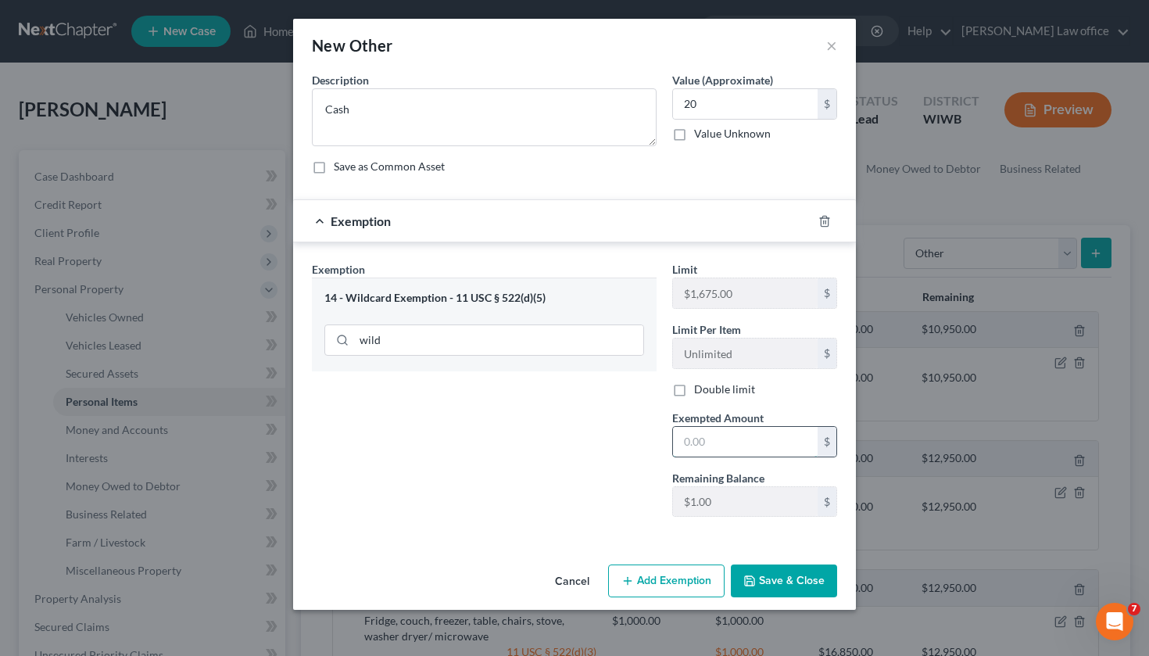
click at [727, 446] on input "text" at bounding box center [745, 442] width 145 height 30
type input "20"
click at [797, 586] on button "Save & Close" at bounding box center [784, 580] width 106 height 33
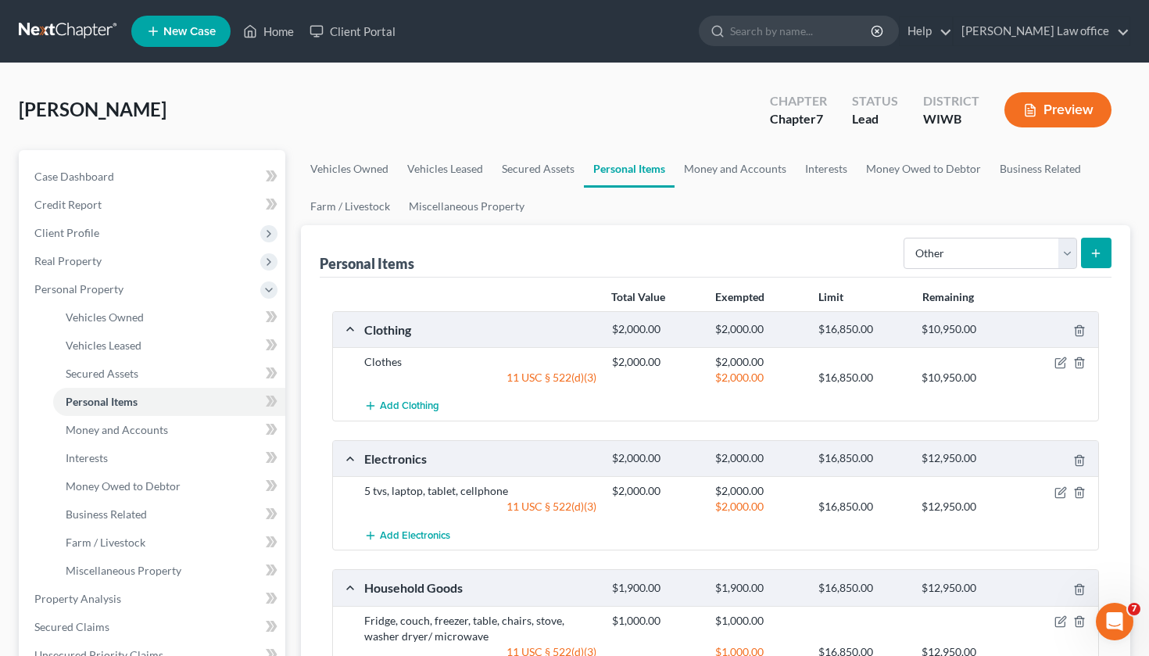
click at [1102, 249] on icon "submit" at bounding box center [1096, 253] width 13 height 13
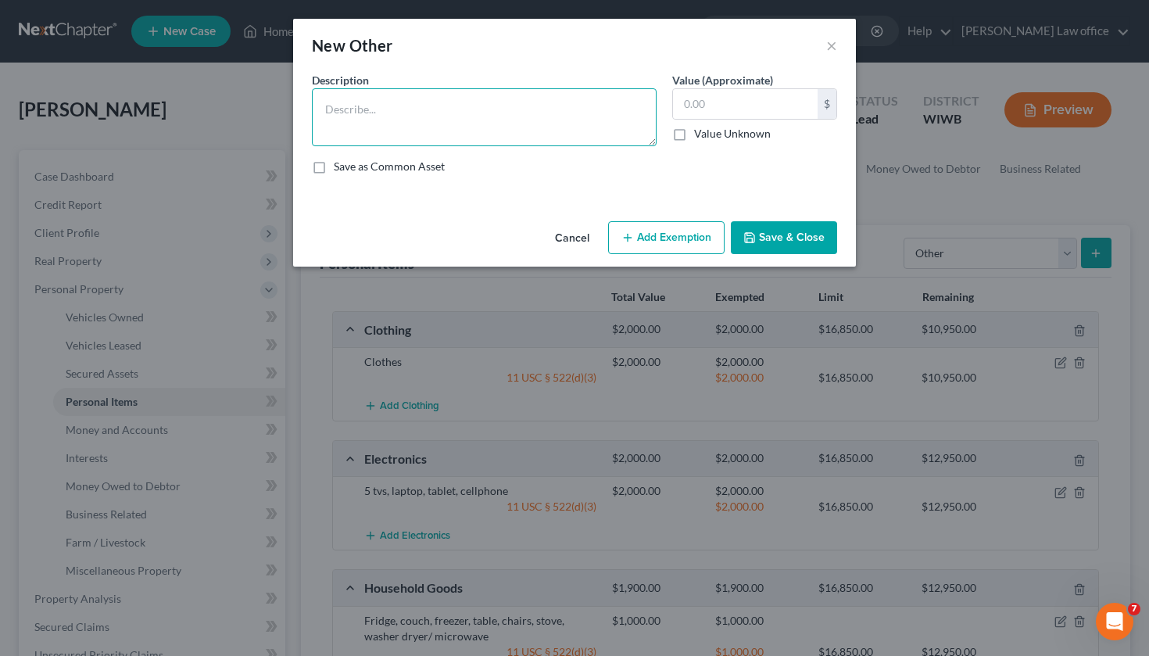
click at [592, 105] on textarea at bounding box center [484, 117] width 345 height 58
type textarea "Westconsin Credit Union Checking Account"
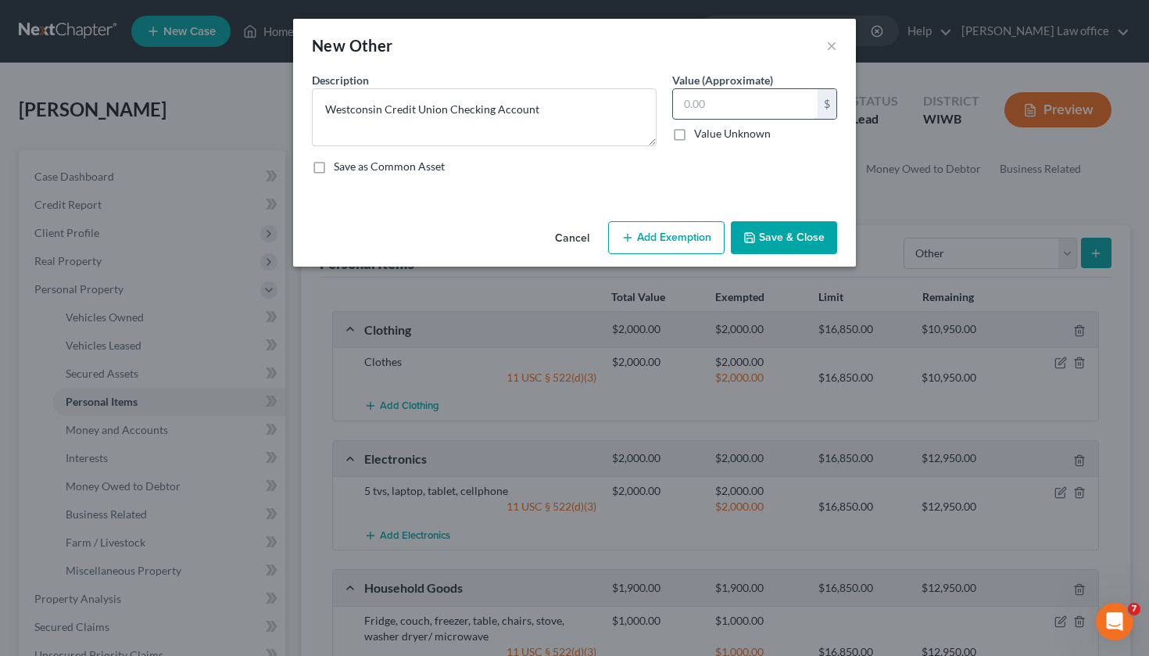
click at [770, 101] on input "text" at bounding box center [745, 104] width 145 height 30
type input "1,000"
click at [653, 228] on button "Add Exemption" at bounding box center [666, 237] width 116 height 33
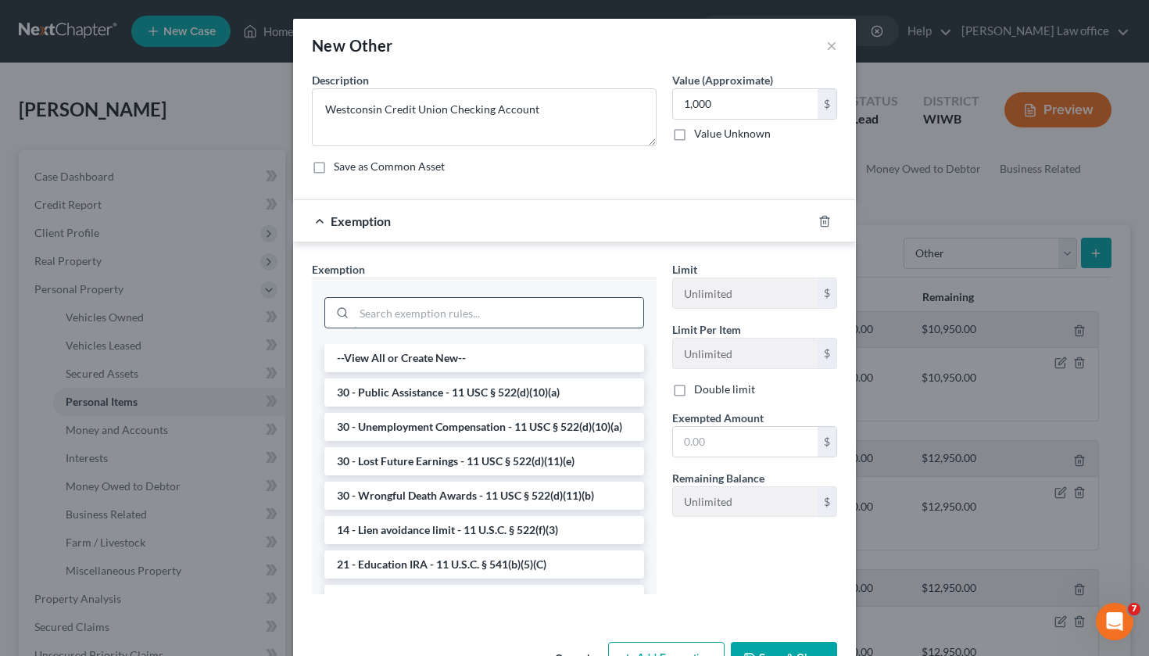
click at [541, 312] on input "search" at bounding box center [498, 313] width 289 height 30
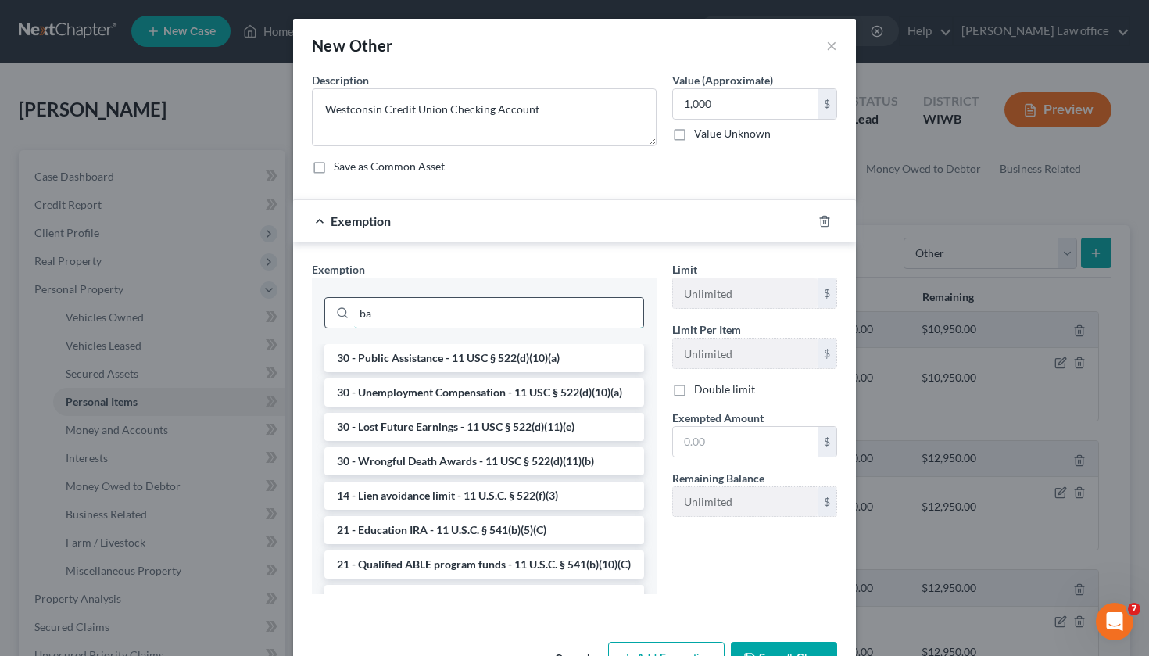
type input "b"
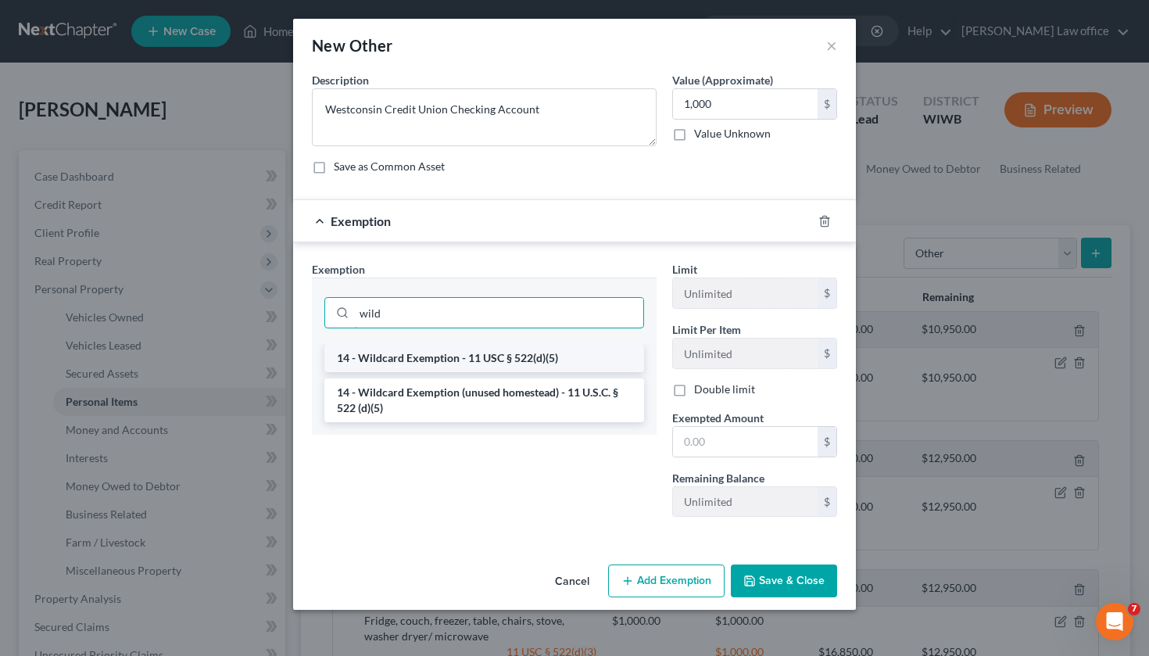
type input "wild"
click at [529, 360] on li "14 - Wildcard Exemption - 11 USC § 522(d)(5)" at bounding box center [484, 358] width 320 height 28
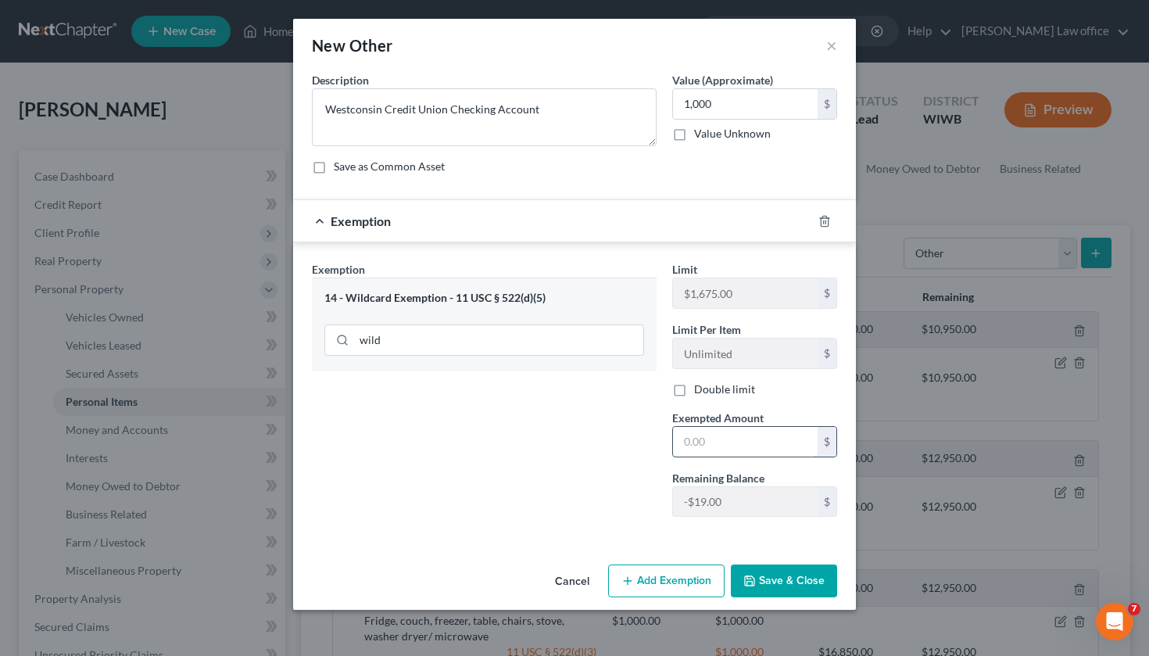
click at [707, 444] on input "text" at bounding box center [745, 442] width 145 height 30
type input "1,000"
click at [802, 585] on button "Save & Close" at bounding box center [784, 580] width 106 height 33
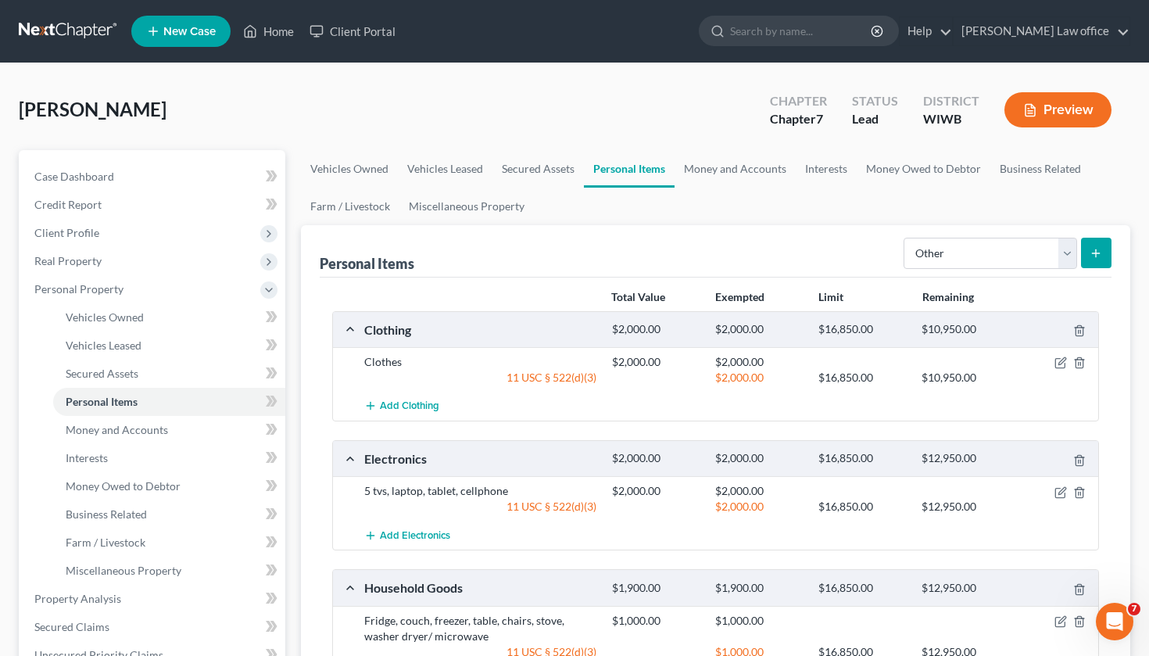
click at [1105, 261] on button "submit" at bounding box center [1096, 253] width 30 height 30
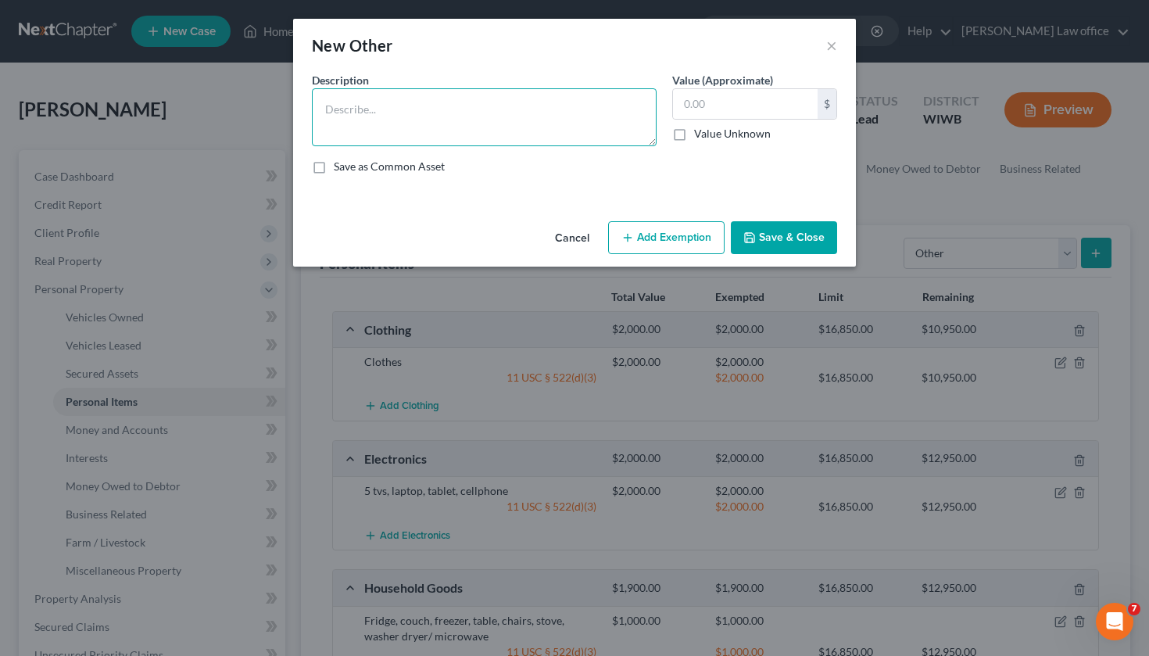
click at [499, 113] on textarea at bounding box center [484, 117] width 345 height 58
type textarea "Westconsin Savings Account"
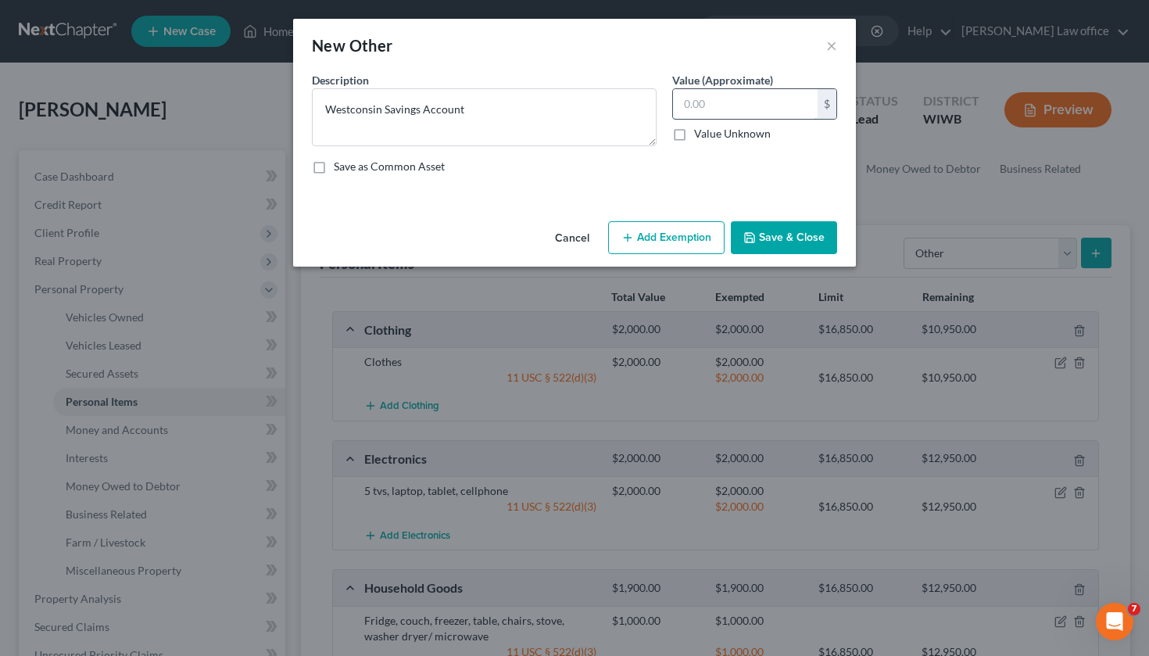
click at [693, 99] on input "text" at bounding box center [745, 104] width 145 height 30
type input "5"
click at [711, 238] on button "Add Exemption" at bounding box center [666, 237] width 116 height 33
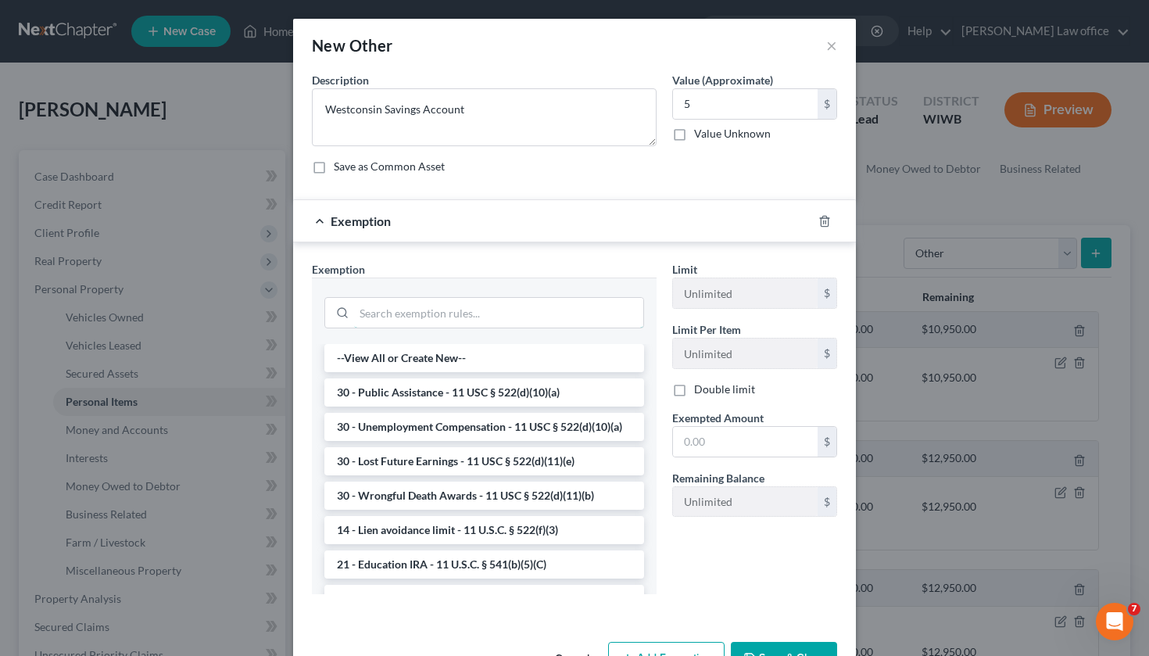
drag, startPoint x: 470, startPoint y: 321, endPoint x: 478, endPoint y: 274, distance: 47.7
click at [470, 320] on input "search" at bounding box center [498, 313] width 289 height 30
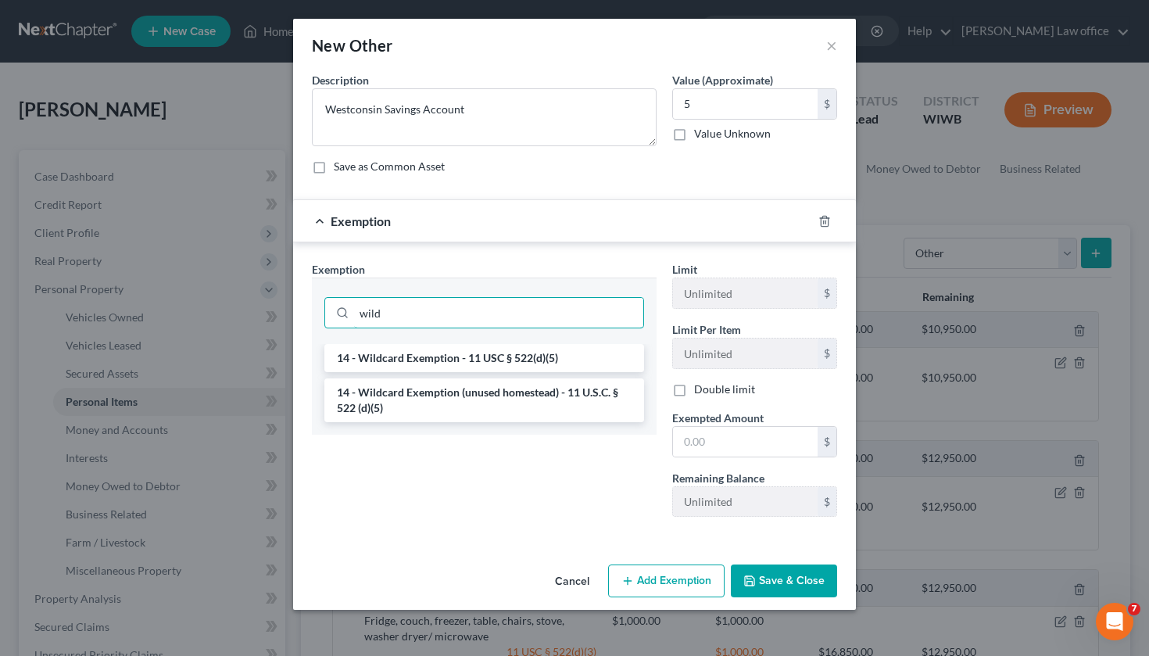
type input "wild"
drag, startPoint x: 472, startPoint y: 285, endPoint x: 439, endPoint y: 356, distance: 78.7
click at [439, 356] on li "14 - Wildcard Exemption - 11 USC § 522(d)(5)" at bounding box center [484, 358] width 320 height 28
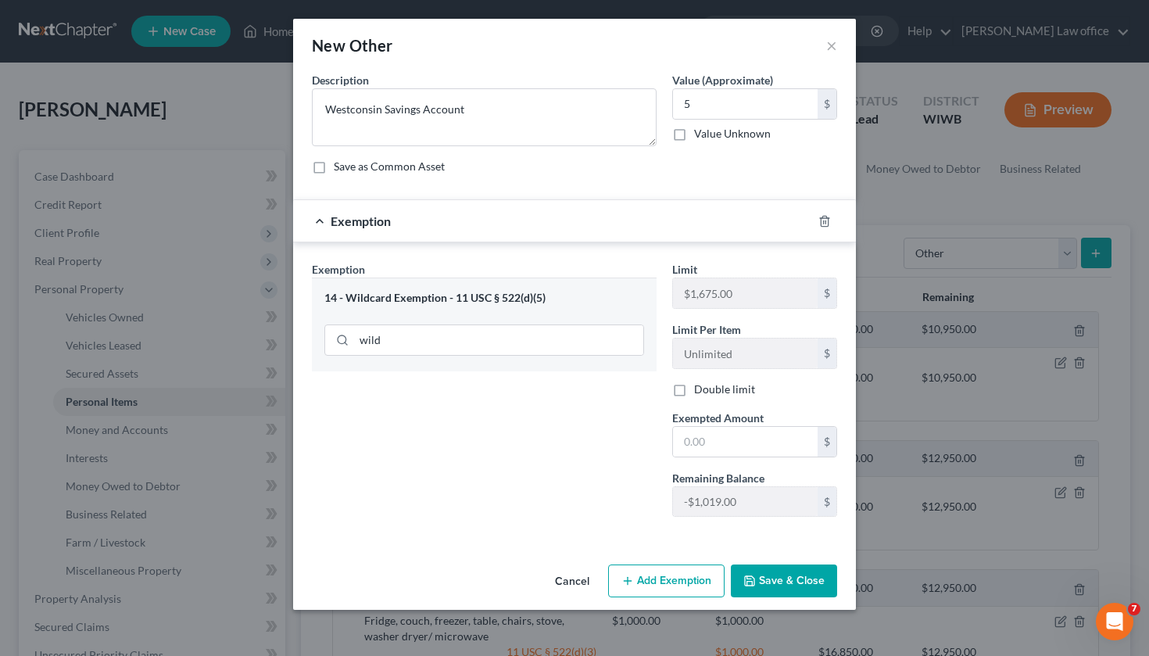
click at [763, 572] on button "Save & Close" at bounding box center [784, 580] width 106 height 33
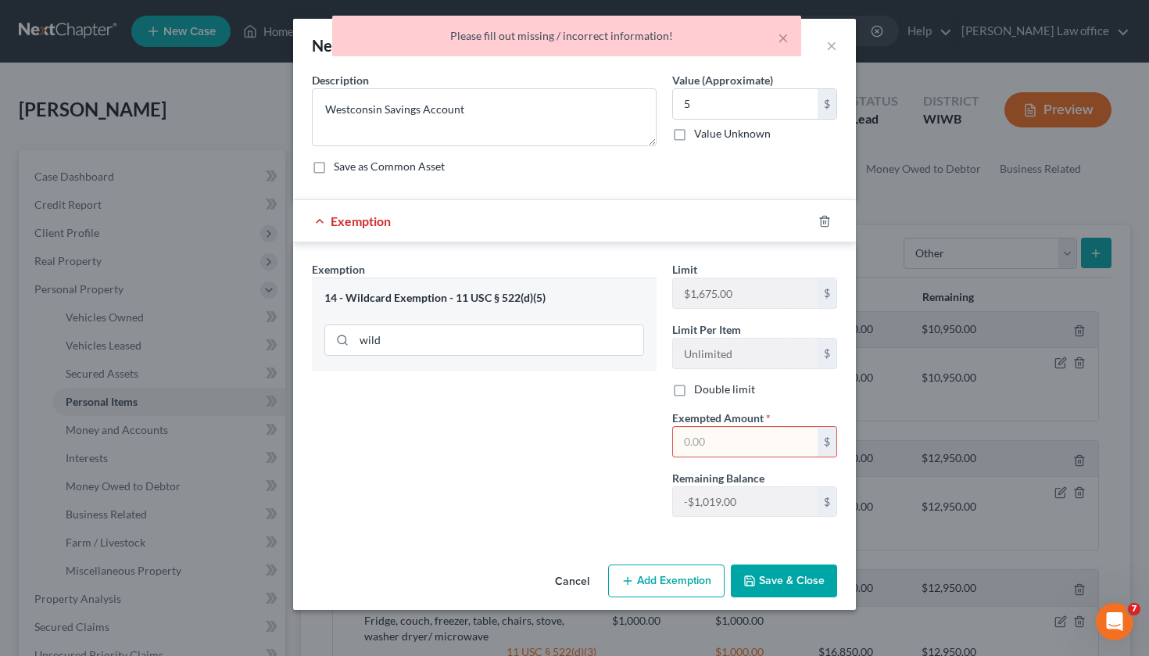
click at [718, 431] on input "text" at bounding box center [745, 442] width 145 height 30
type input "5"
click at [785, 578] on button "Save & Close" at bounding box center [784, 580] width 106 height 33
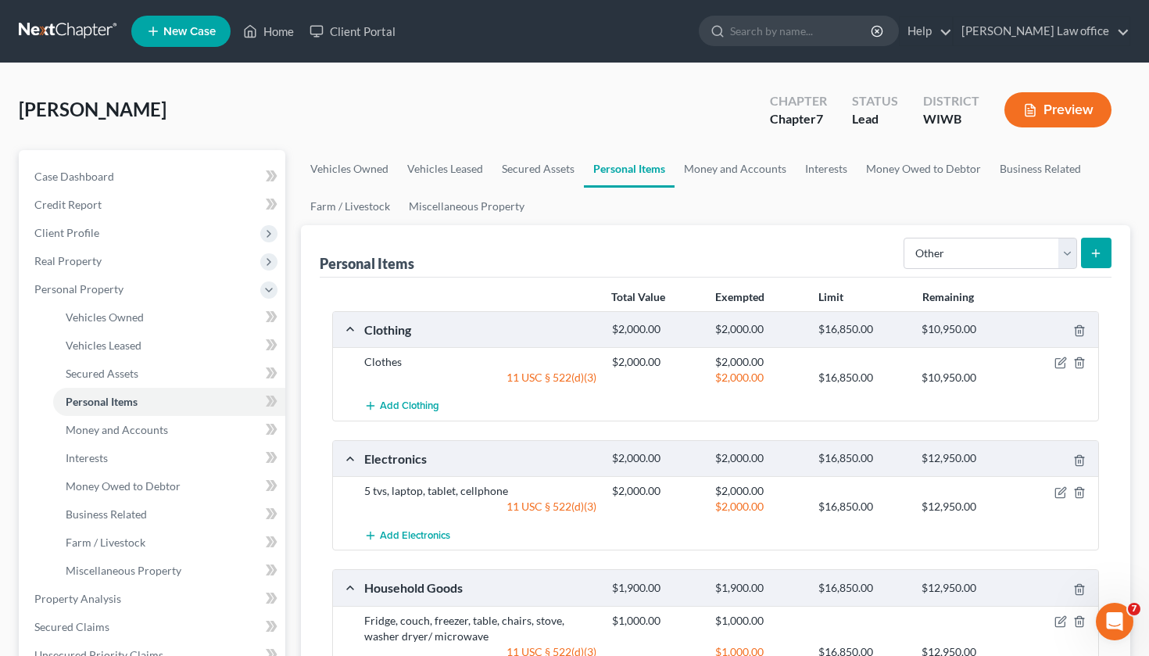
click at [1100, 248] on icon "submit" at bounding box center [1096, 253] width 13 height 13
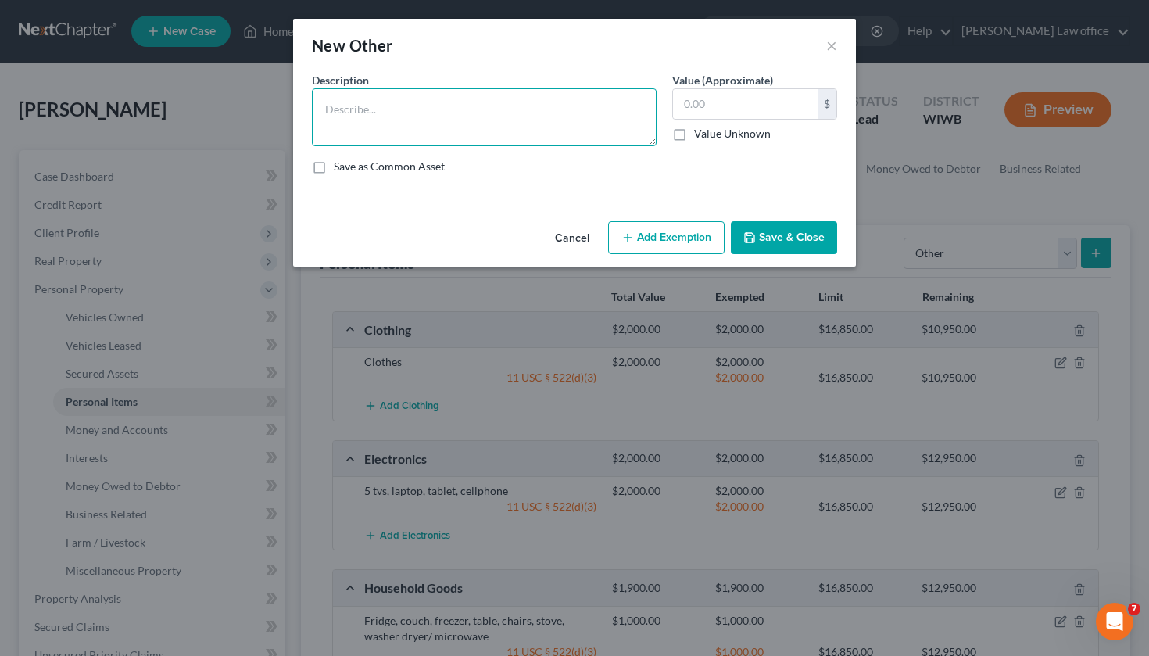
click at [519, 106] on textarea at bounding box center [484, 117] width 345 height 58
type textarea "[PERSON_NAME] 401K"
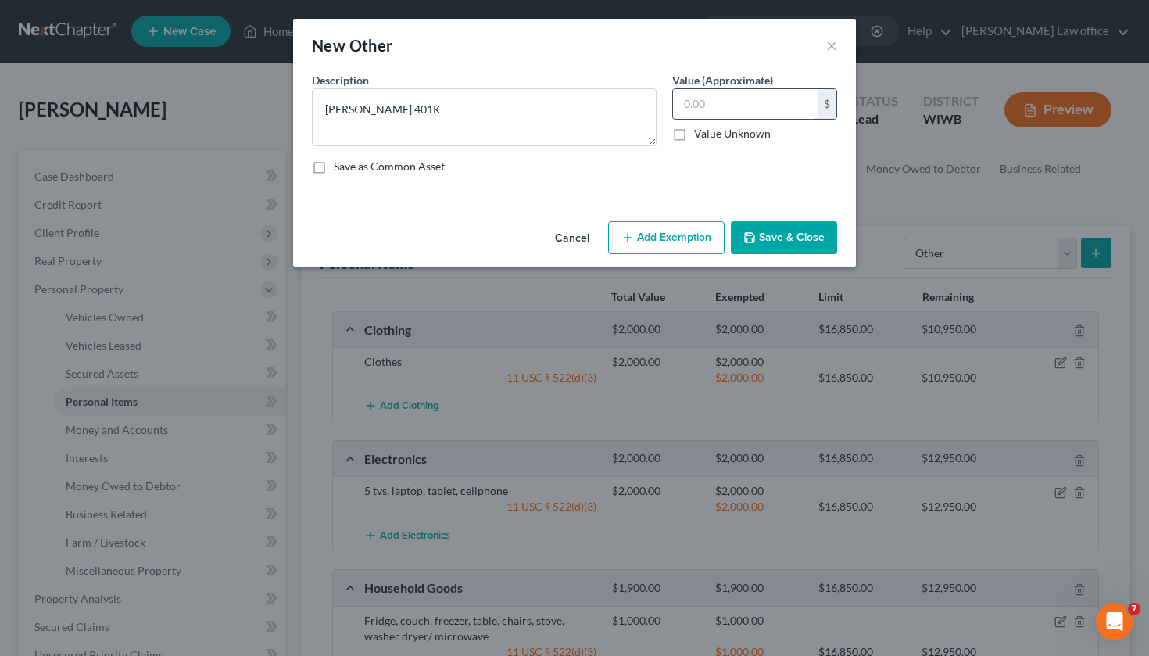
click at [722, 102] on input "text" at bounding box center [745, 104] width 145 height 30
type input "51,400"
click at [657, 235] on button "Add Exemption" at bounding box center [666, 237] width 116 height 33
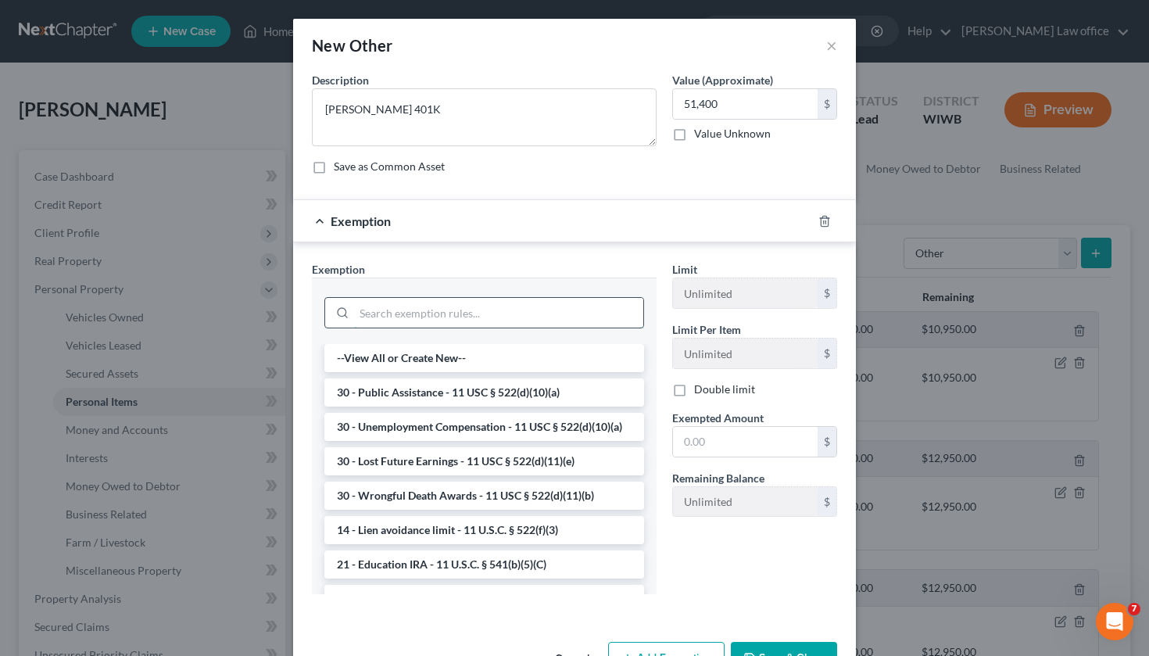
click at [483, 319] on input "search" at bounding box center [498, 313] width 289 height 30
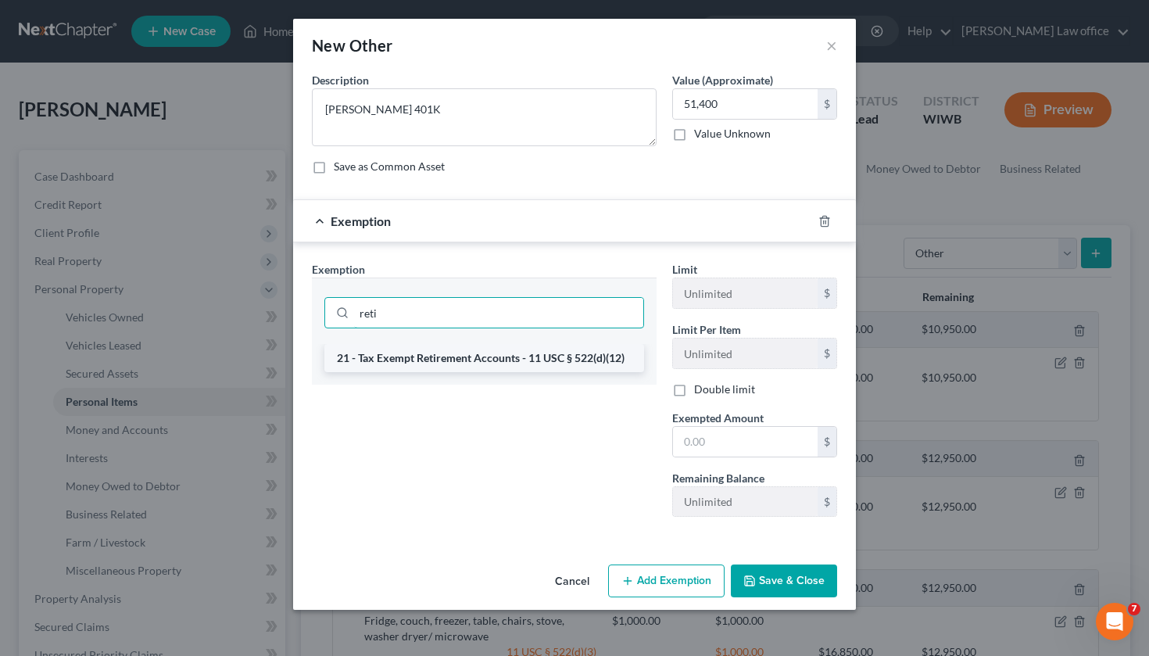
type input "reti"
click at [546, 362] on li "21 - Tax Exempt Retirement Accounts - 11 USC § 522(d)(12)" at bounding box center [484, 358] width 320 height 28
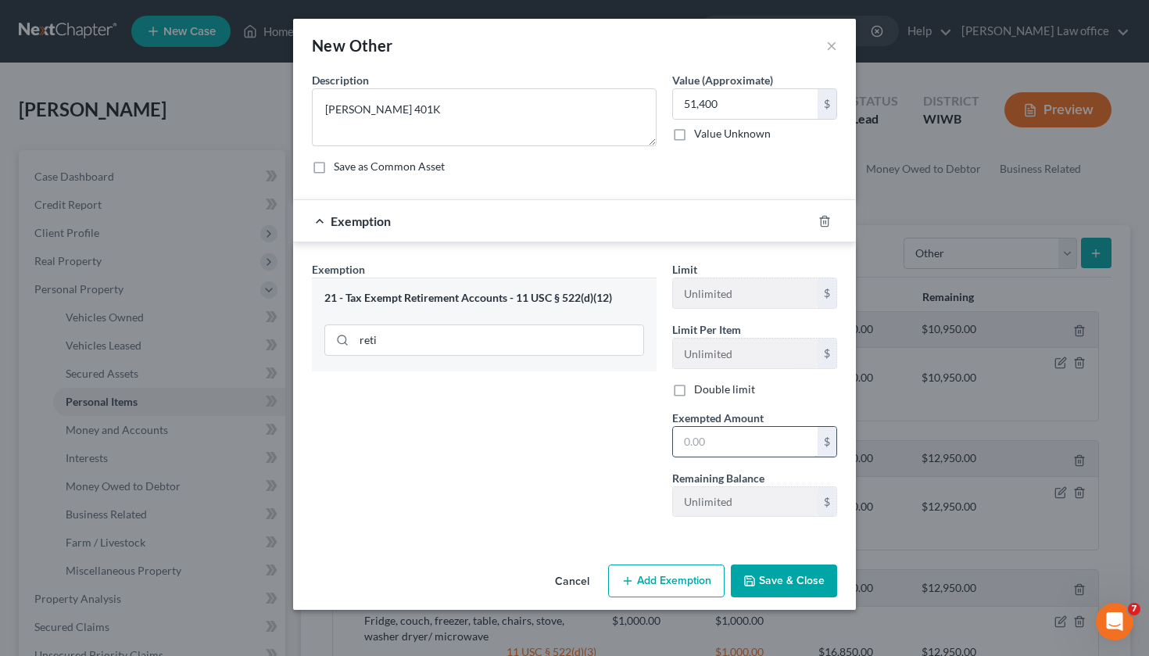
click at [705, 433] on input "text" at bounding box center [745, 442] width 145 height 30
type input "51,400"
click at [774, 579] on button "Save & Close" at bounding box center [784, 580] width 106 height 33
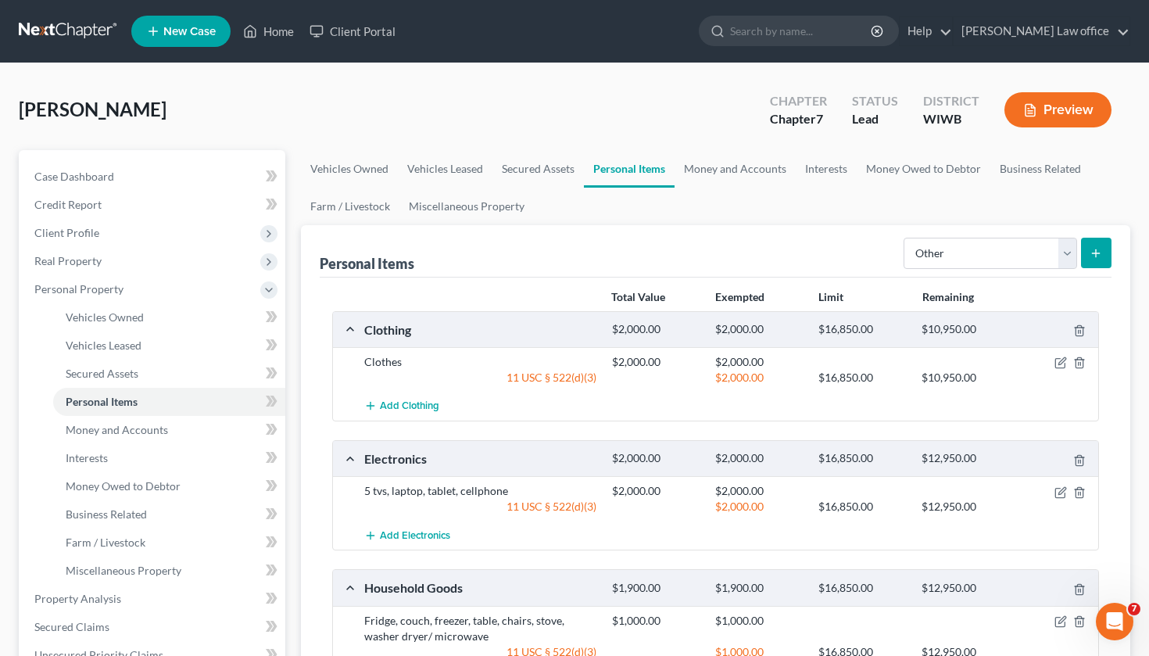
click at [1091, 246] on button "submit" at bounding box center [1096, 253] width 30 height 30
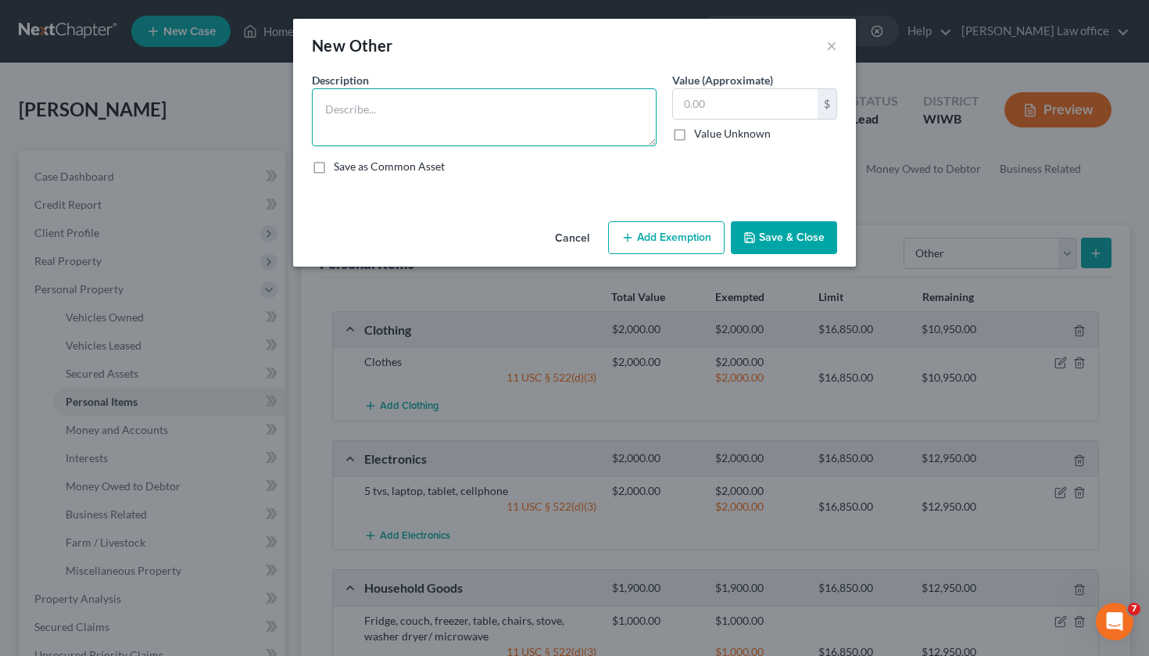
click at [431, 116] on textarea at bounding box center [484, 117] width 345 height 58
type textarea "Bathbombs Products"
type input "1,000"
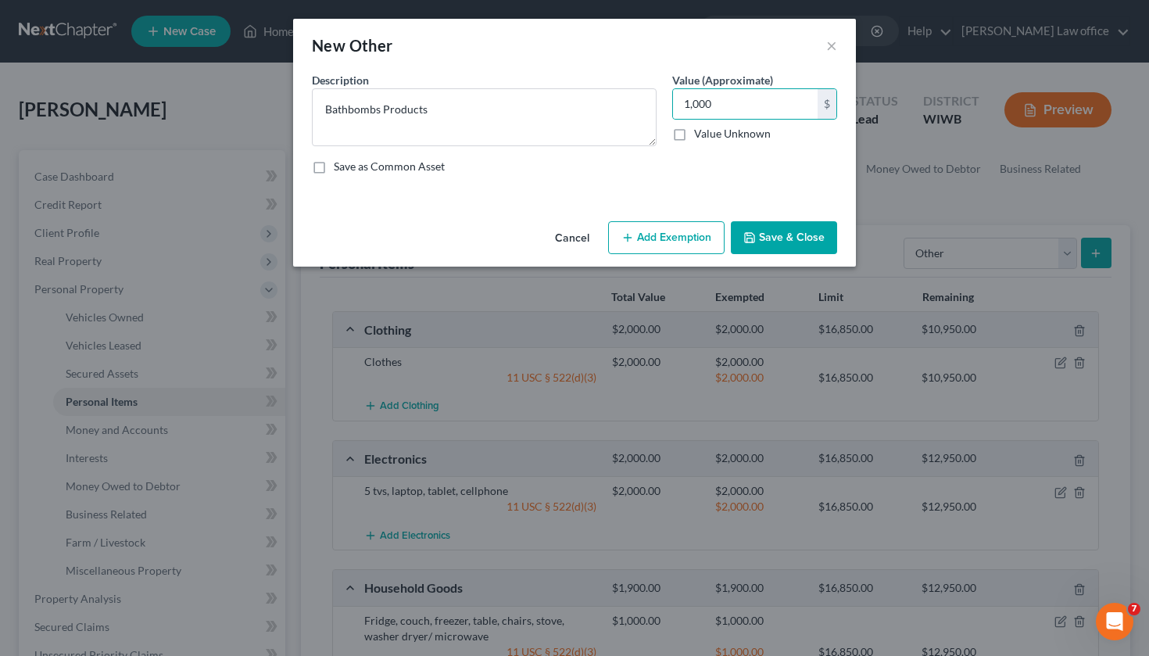
click at [636, 238] on button "Add Exemption" at bounding box center [666, 237] width 116 height 33
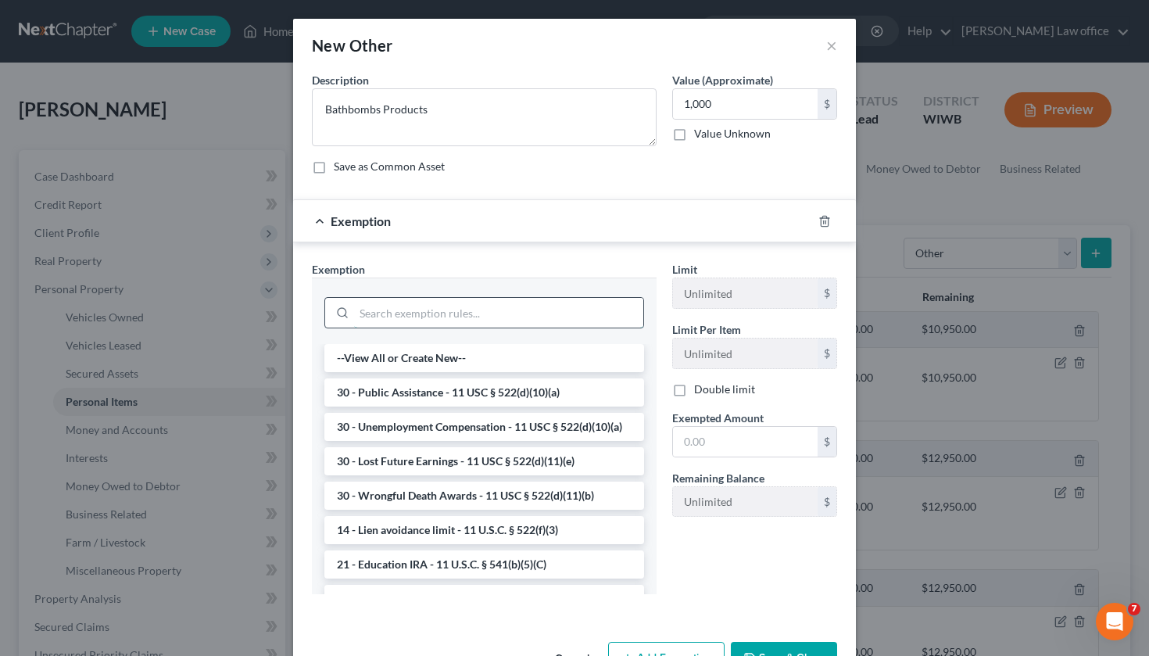
click at [489, 322] on input "search" at bounding box center [498, 313] width 289 height 30
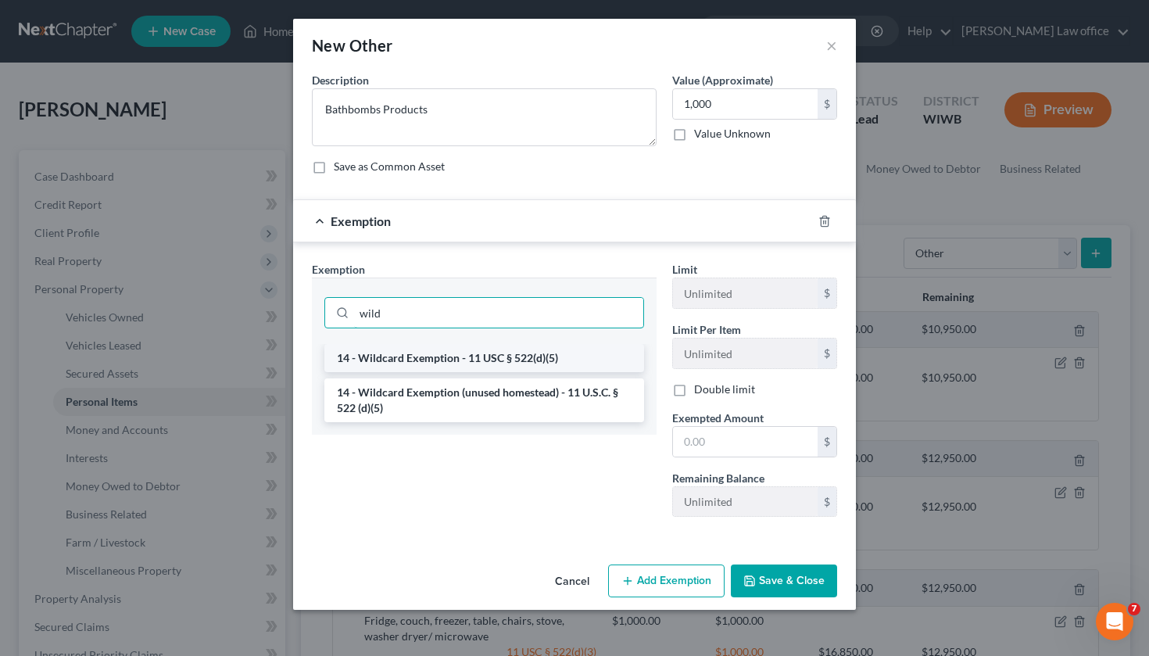
type input "wild"
click at [482, 357] on li "14 - Wildcard Exemption - 11 USC § 522(d)(5)" at bounding box center [484, 358] width 320 height 28
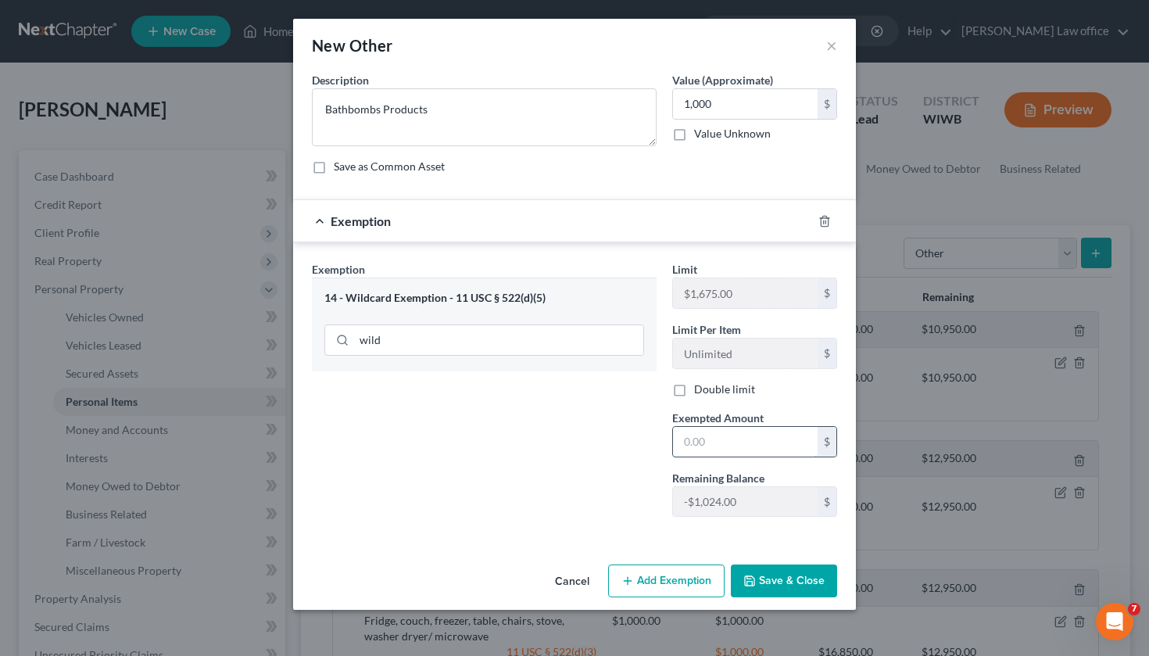
click at [722, 442] on input "text" at bounding box center [745, 442] width 145 height 30
type input "1,000"
click at [781, 578] on button "Save & Close" at bounding box center [784, 580] width 106 height 33
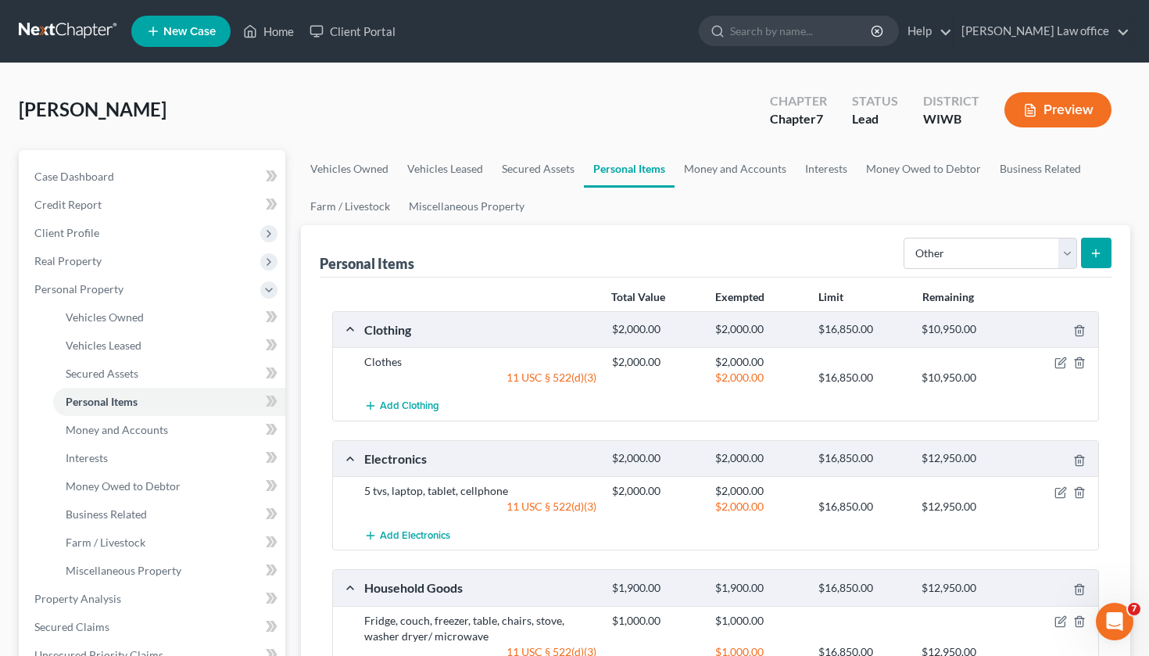
click at [1103, 241] on button "submit" at bounding box center [1096, 253] width 30 height 30
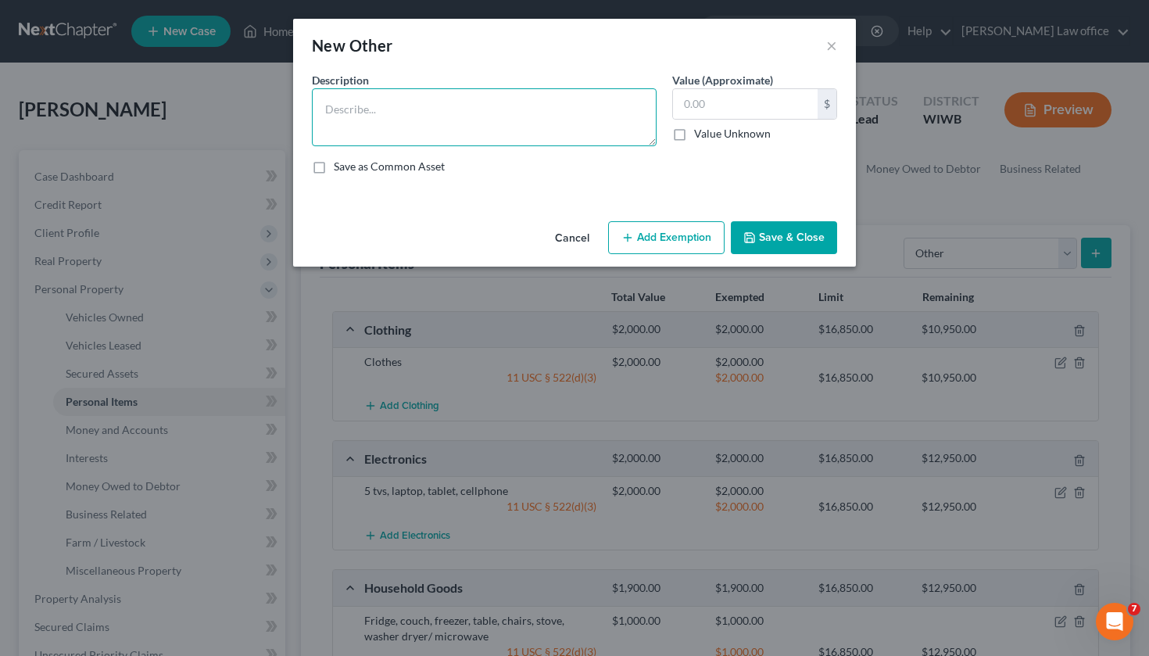
click at [554, 117] on textarea at bounding box center [484, 117] width 345 height 58
type textarea "[PERSON_NAME]"
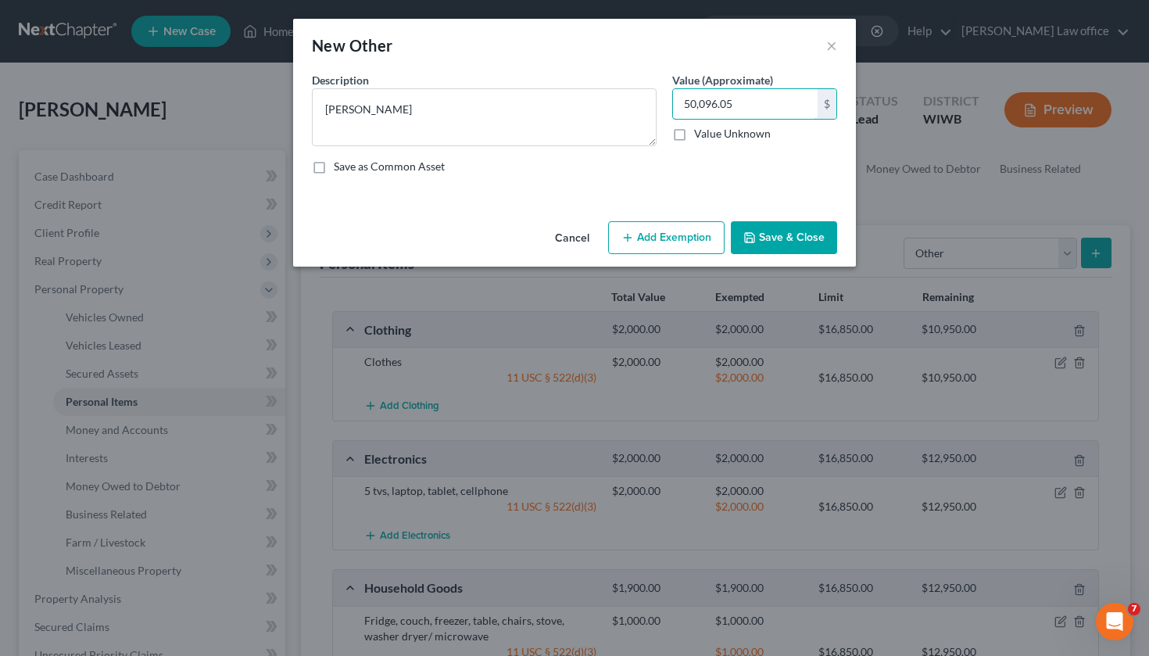
type input "50,096.05"
click at [693, 243] on button "Add Exemption" at bounding box center [666, 237] width 116 height 33
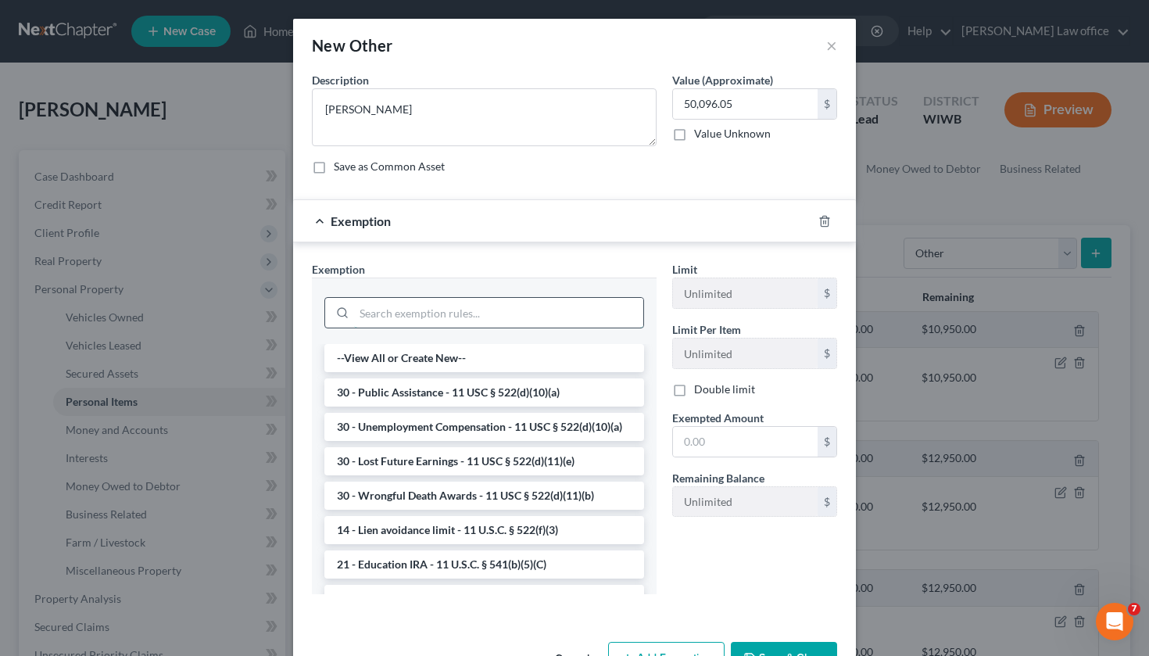
click at [471, 311] on input "search" at bounding box center [498, 313] width 289 height 30
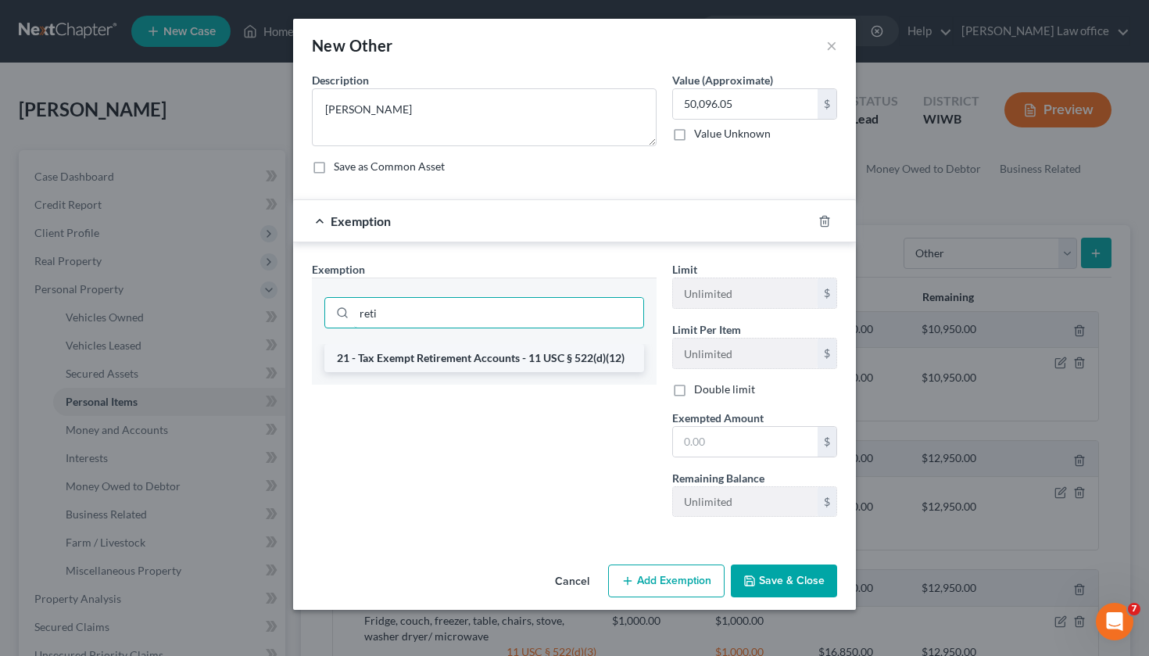
type input "reti"
click at [449, 356] on li "21 - Tax Exempt Retirement Accounts - 11 USC § 522(d)(12)" at bounding box center [484, 358] width 320 height 28
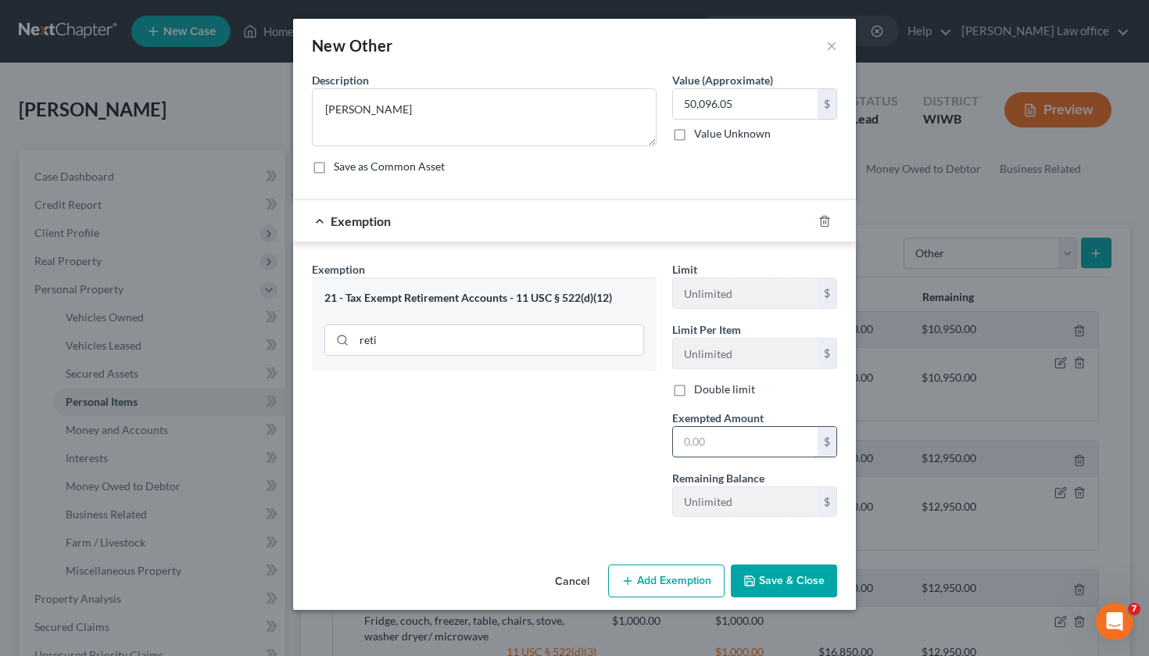
click at [720, 445] on input "text" at bounding box center [745, 442] width 145 height 30
type input "50,096.05"
click at [761, 587] on button "Save & Close" at bounding box center [784, 580] width 106 height 33
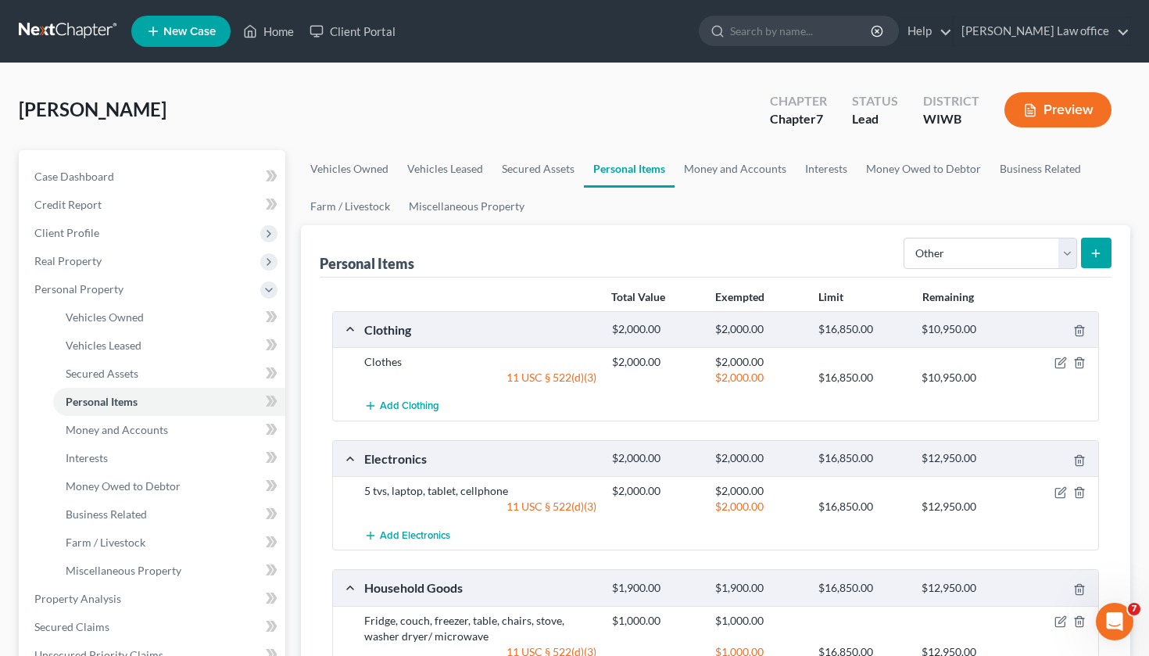
click at [1096, 249] on line "submit" at bounding box center [1096, 252] width 0 height 7
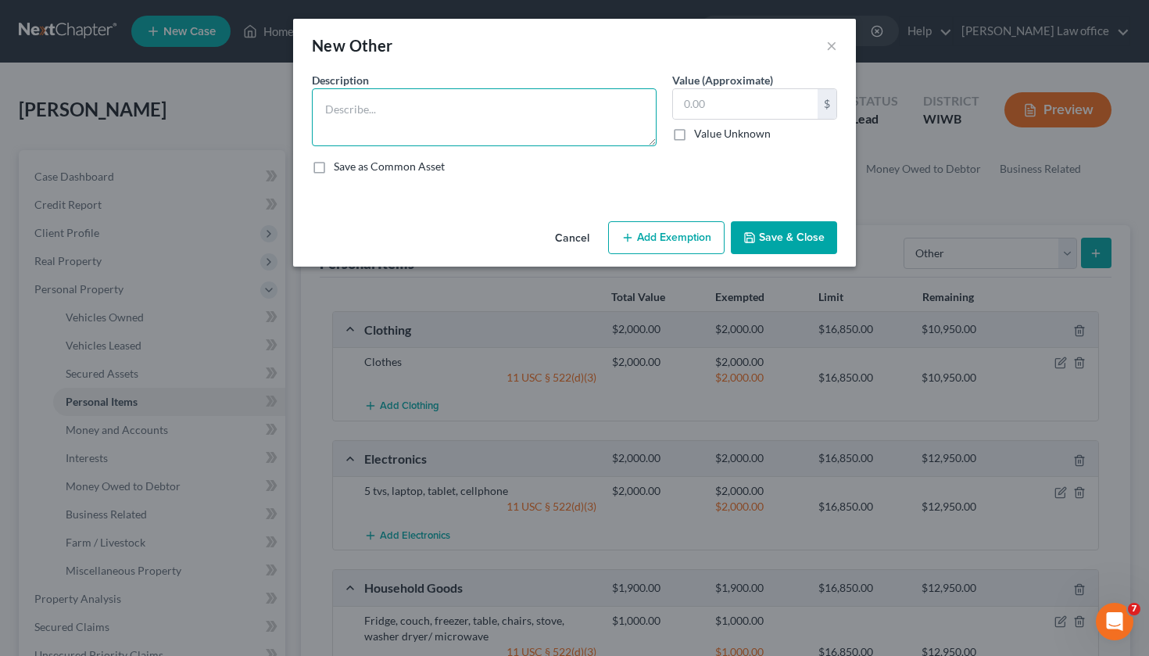
click at [518, 113] on textarea at bounding box center [484, 117] width 345 height 58
type textarea "[PERSON_NAME] (From Mother)"
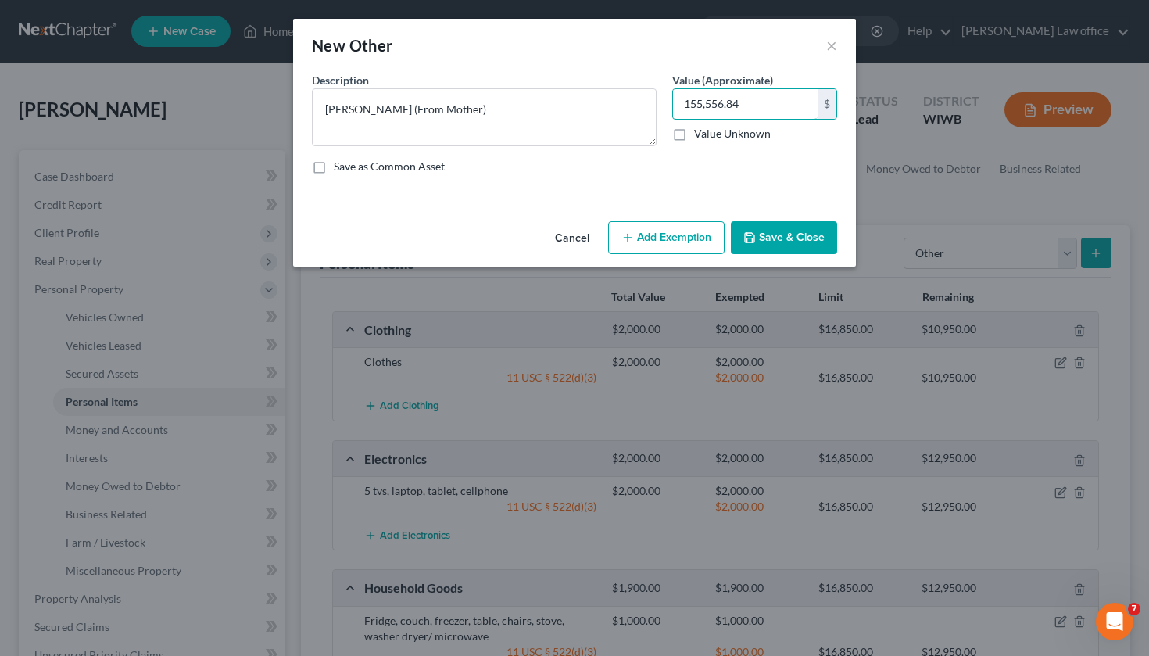
type input "155,556.84"
click at [658, 244] on button "Add Exemption" at bounding box center [666, 237] width 116 height 33
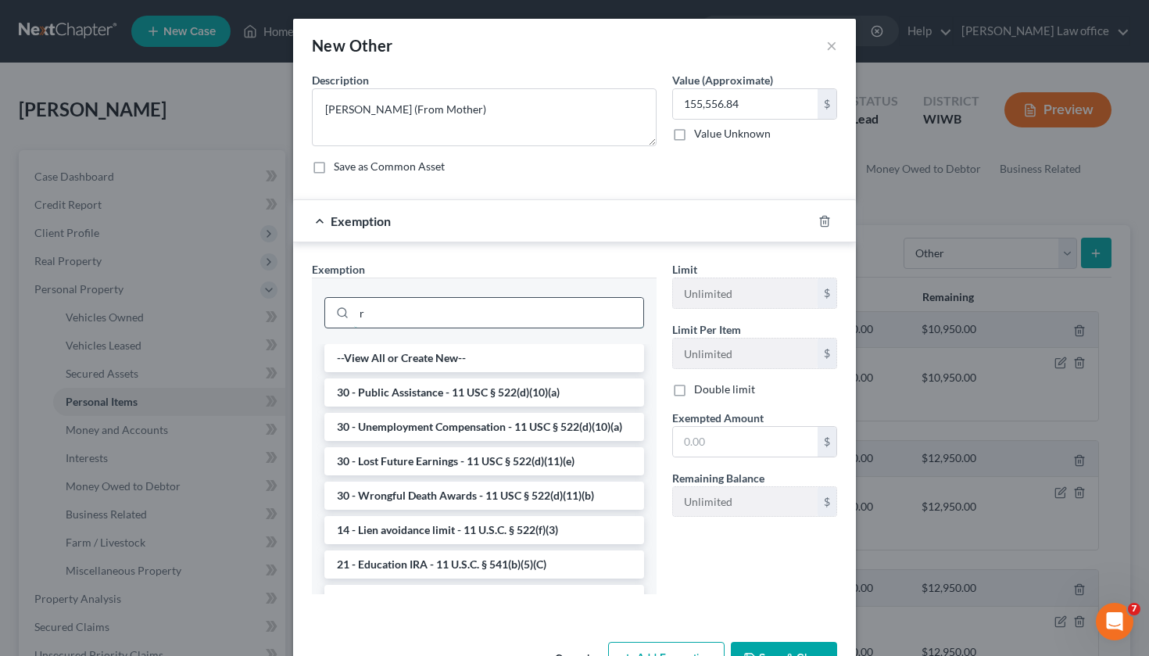
click at [414, 310] on input "r" at bounding box center [498, 313] width 289 height 30
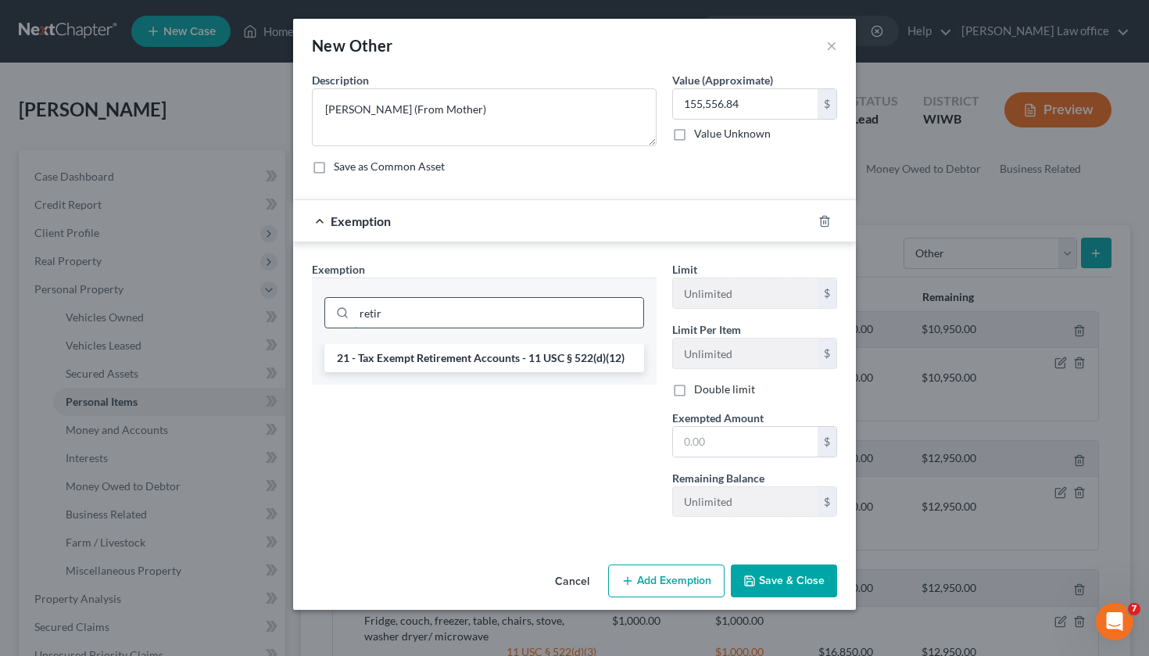
type input "retir"
drag, startPoint x: 414, startPoint y: 310, endPoint x: 407, endPoint y: 357, distance: 47.4
click at [407, 357] on li "21 - Tax Exempt Retirement Accounts - 11 USC § 522(d)(12)" at bounding box center [484, 358] width 320 height 28
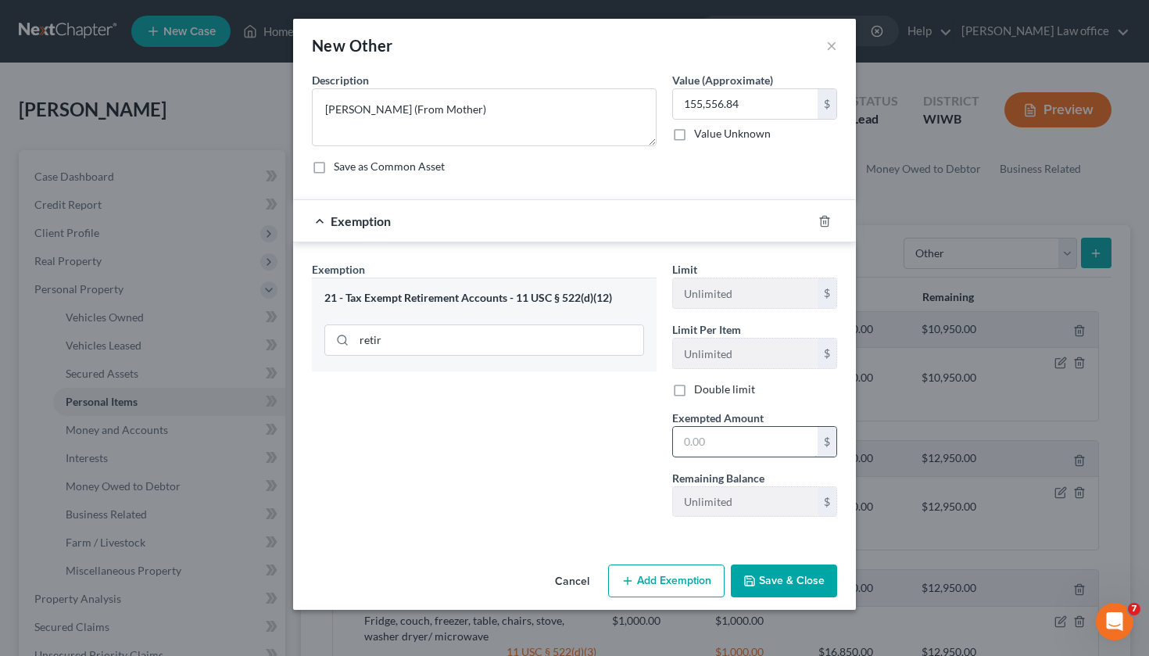
click at [695, 445] on input "text" at bounding box center [745, 442] width 145 height 30
type input "155,556.84"
click at [776, 586] on button "Save & Close" at bounding box center [784, 580] width 106 height 33
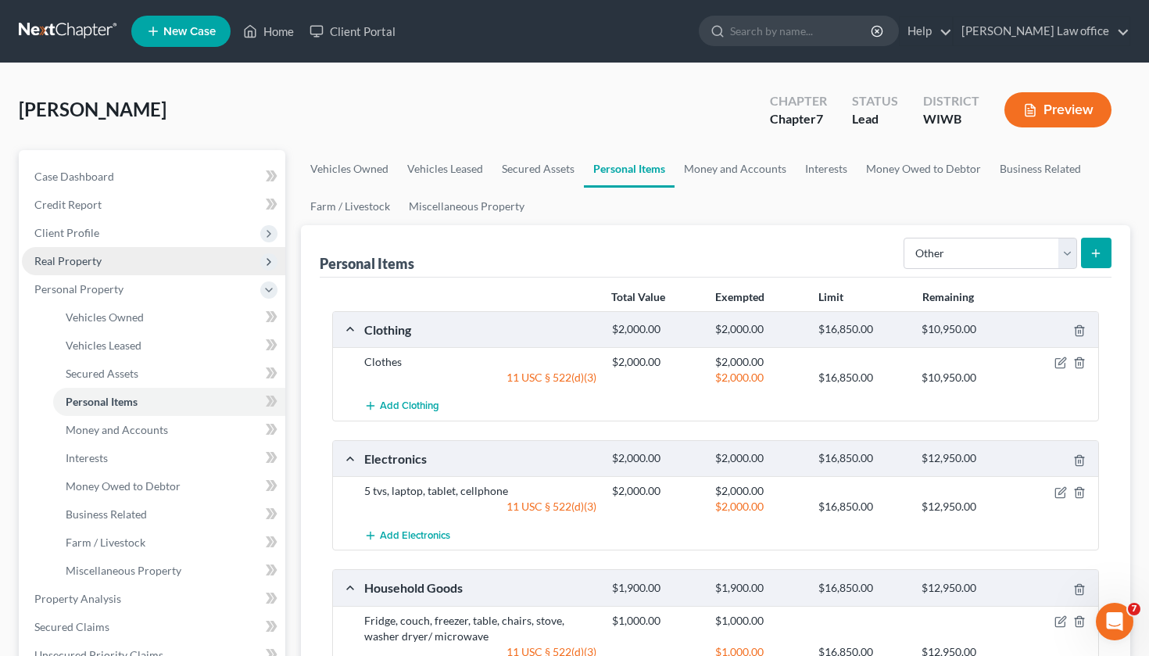
click at [134, 267] on span "Real Property" at bounding box center [153, 261] width 263 height 28
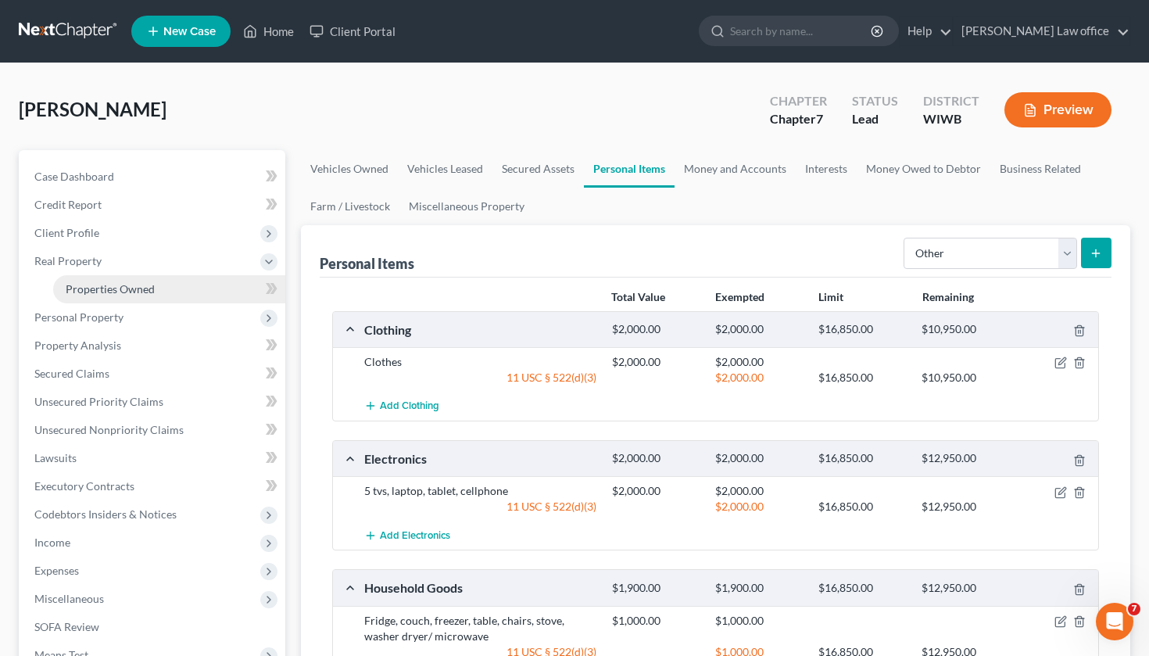
click at [252, 292] on link "Properties Owned" at bounding box center [169, 289] width 232 height 28
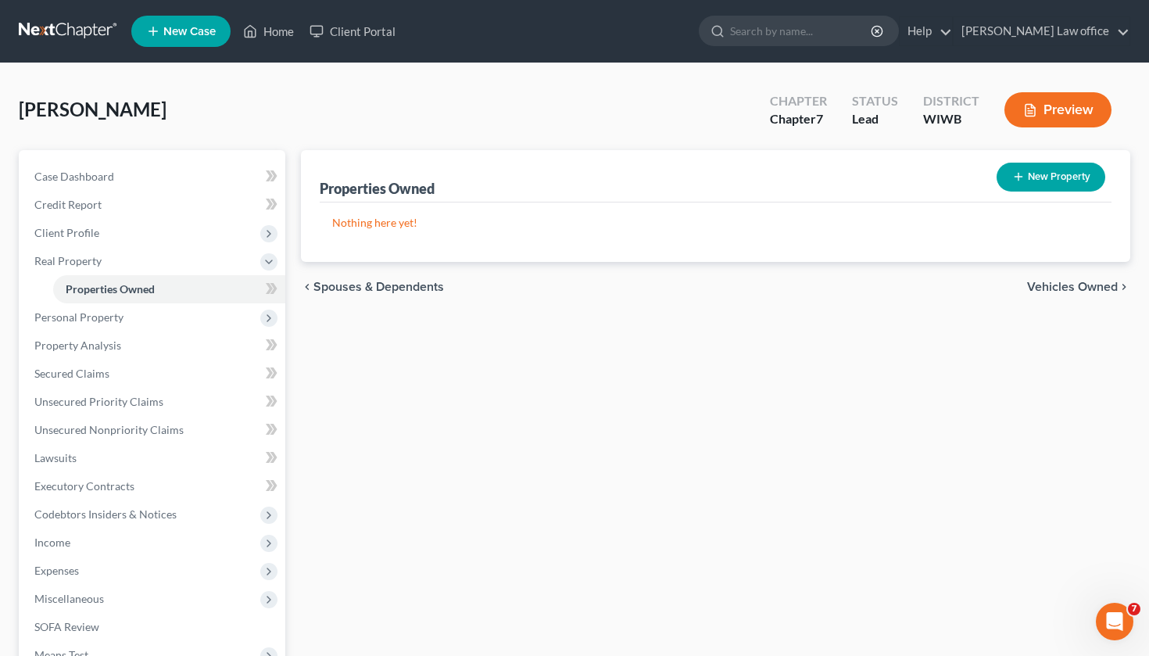
click at [1038, 171] on button "New Property" at bounding box center [1051, 177] width 109 height 29
select select "0"
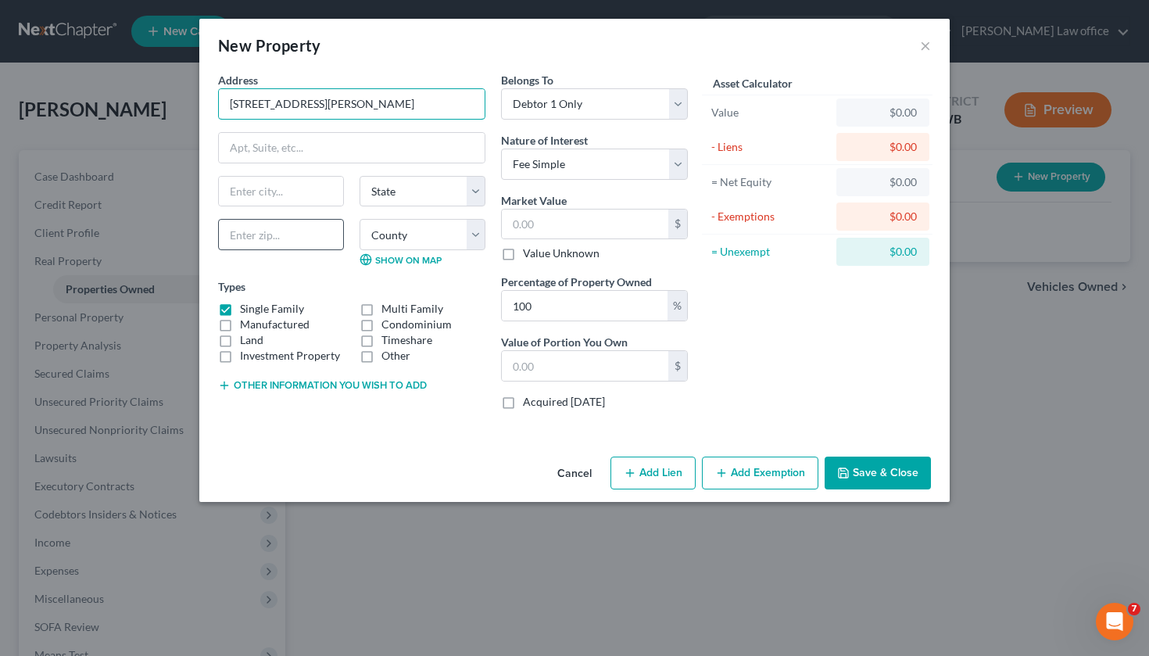
type input "[STREET_ADDRESS][PERSON_NAME]"
type input "54011"
type input "[PERSON_NAME]"
select select "52"
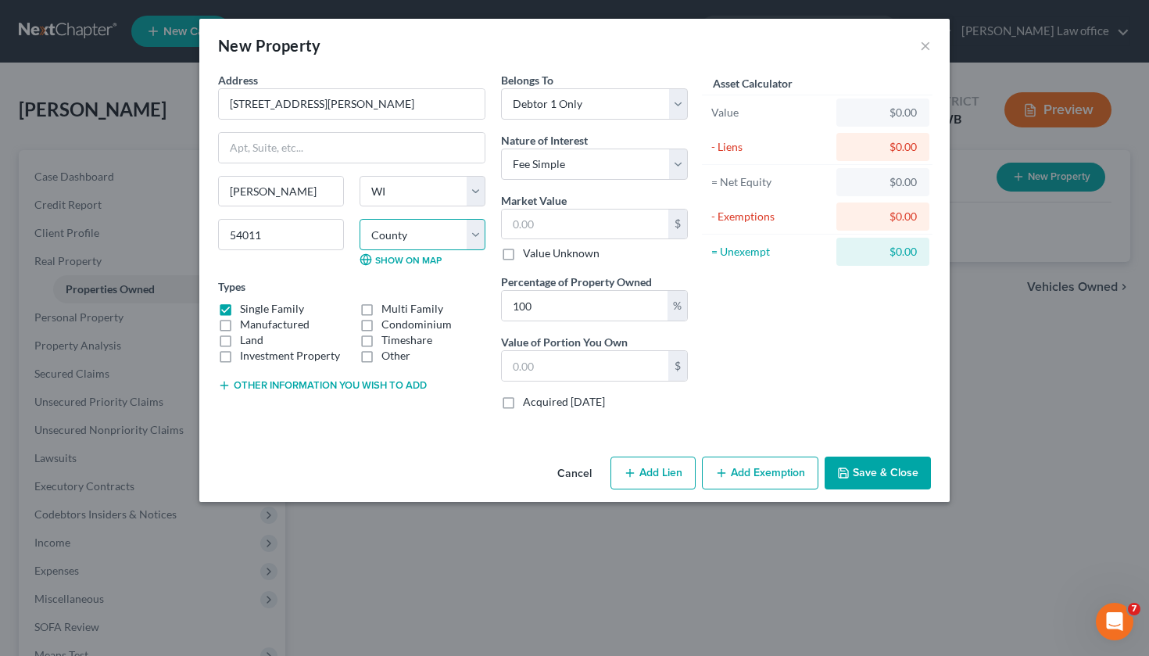
select select "47"
click at [572, 220] on input "text" at bounding box center [585, 225] width 167 height 30
type input "2"
type input "2.00"
type input "22"
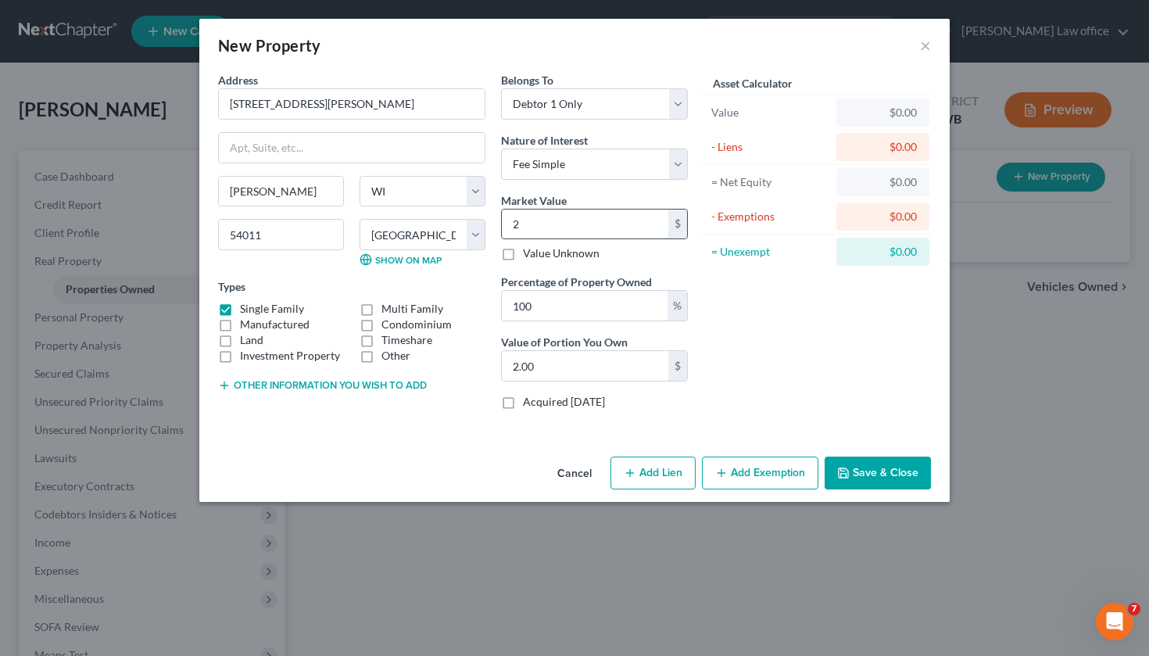
type input "22.00"
type input "227"
type input "227.00"
type input "2270"
type input "2,270.00"
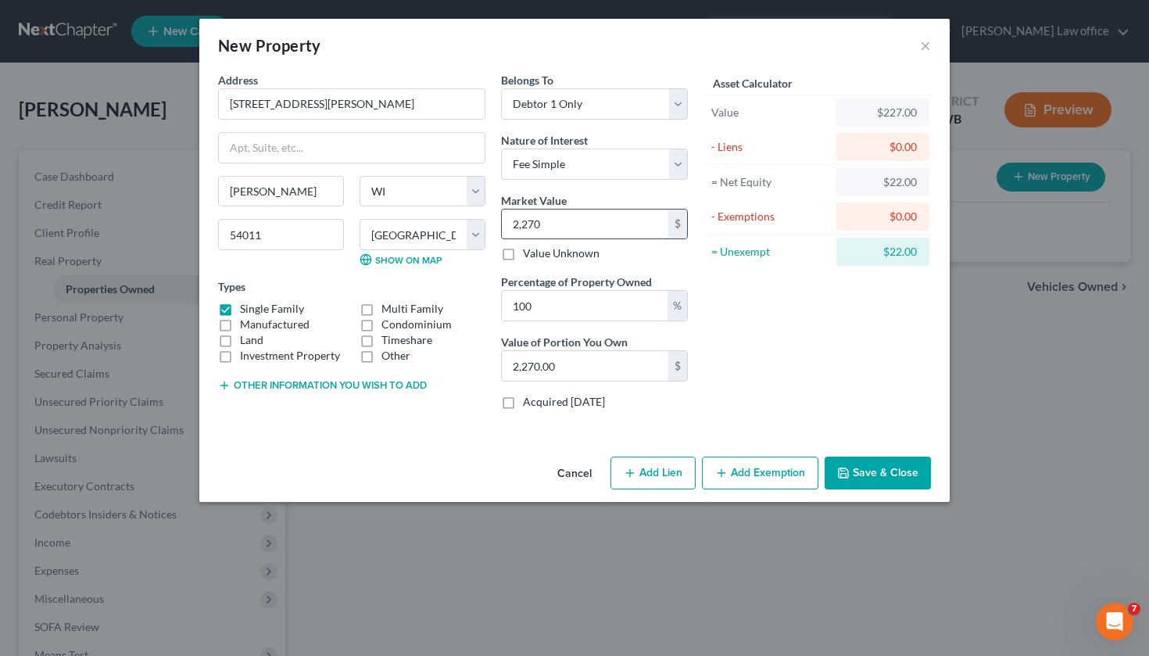
type input "2,2700"
type input "22,700.00"
type input "22,7000"
type input "227,000.00"
type input "227,000"
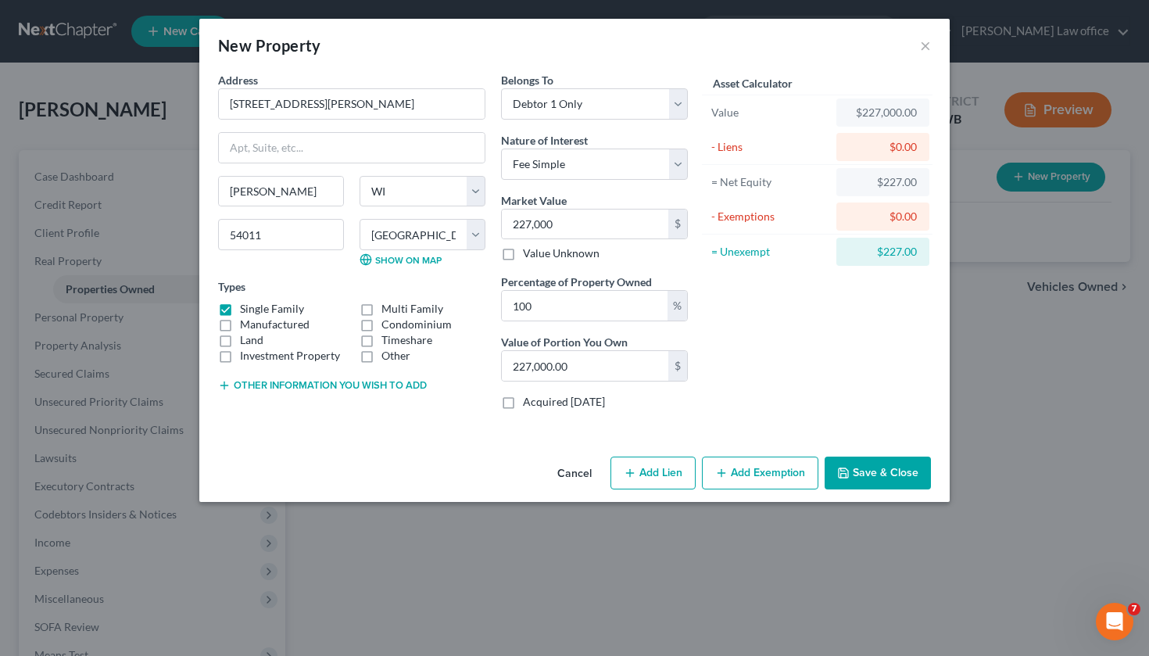
click at [668, 472] on button "Add Lien" at bounding box center [653, 473] width 85 height 33
select select "0"
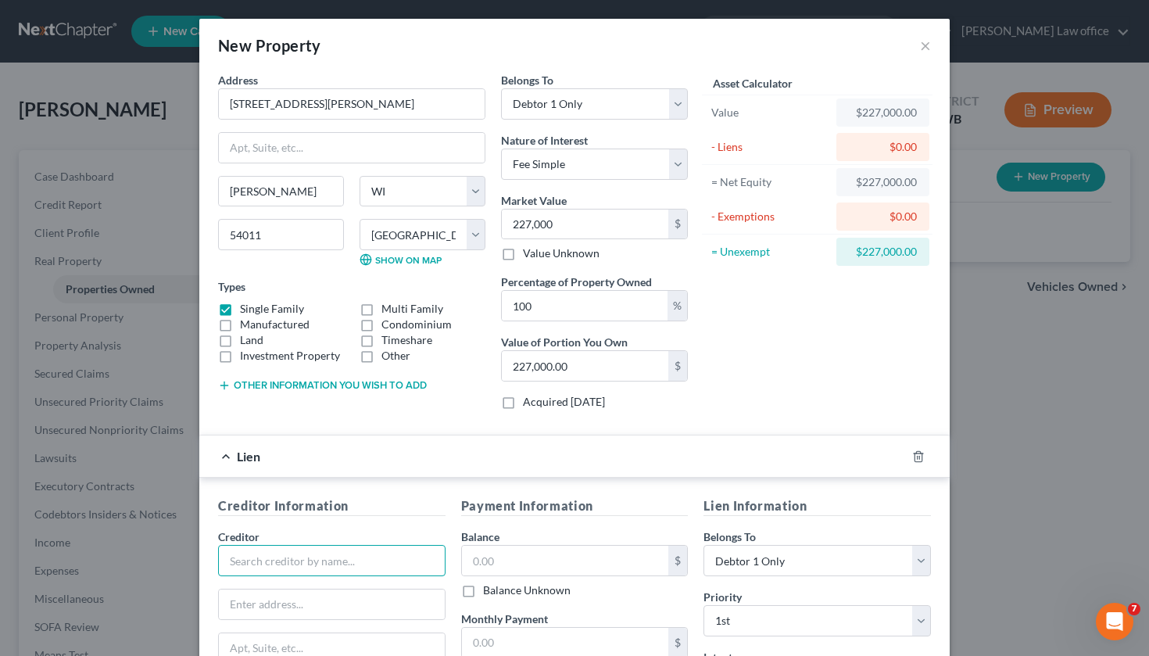
click at [310, 558] on input "text" at bounding box center [331, 560] width 227 height 31
type input "O"
type input "Pennymark Loan Services"
click at [494, 567] on input "text" at bounding box center [565, 561] width 207 height 30
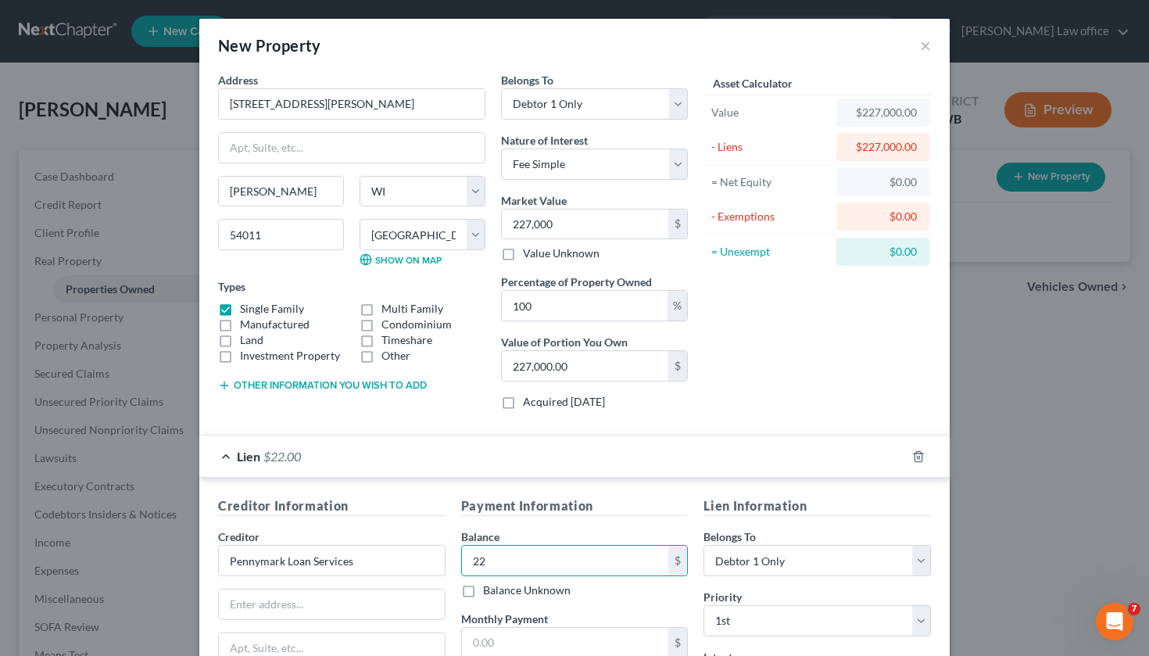
type input "2"
type input "207,570"
type input "PO BOX 4095"
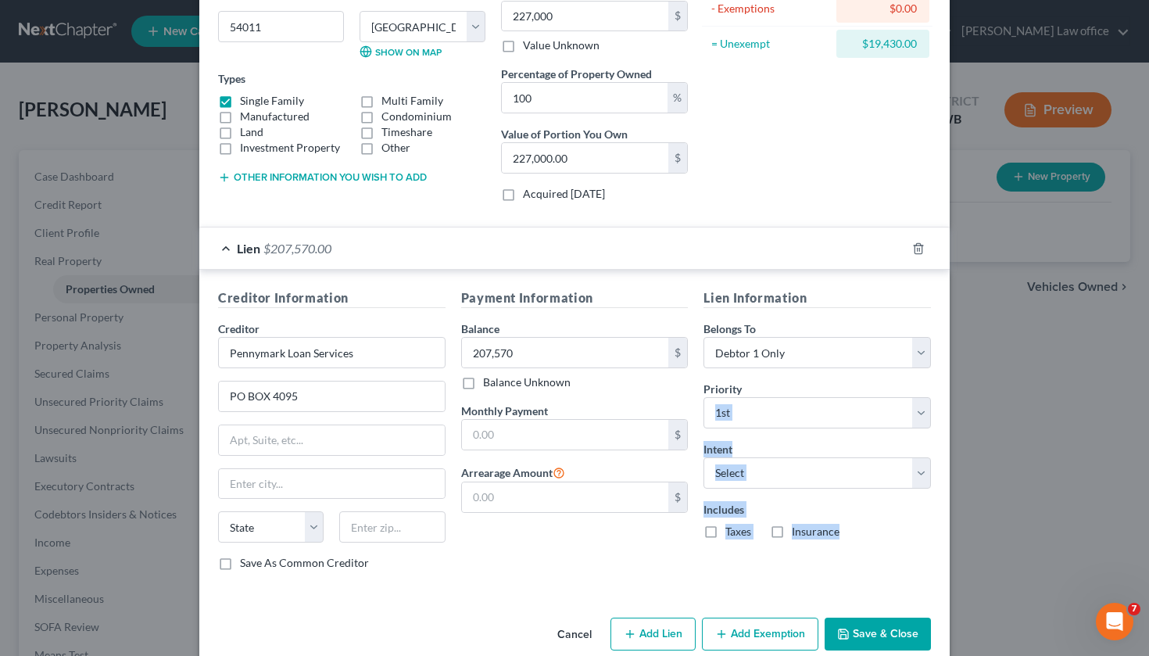
scroll to position [233, 0]
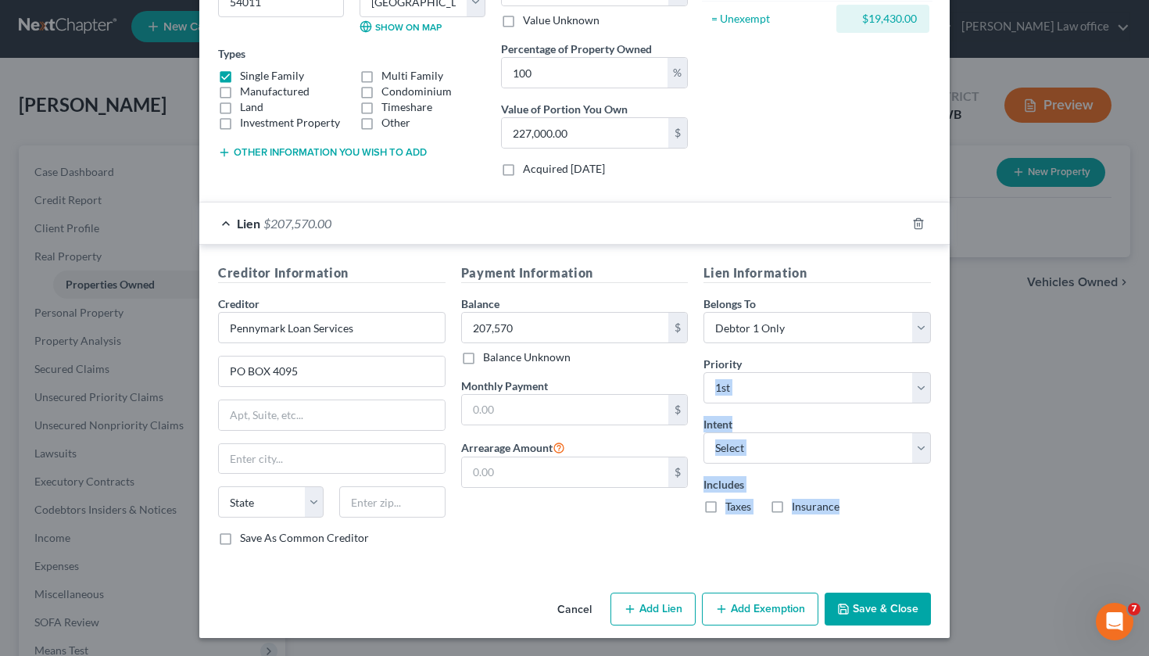
drag, startPoint x: 933, startPoint y: 589, endPoint x: 972, endPoint y: 655, distance: 76.7
click at [972, 655] on div "New Property × Address * 292 E [PERSON_NAME][GEOGRAPHIC_DATA] [PERSON_NAME][GEO…" at bounding box center [574, 328] width 1149 height 656
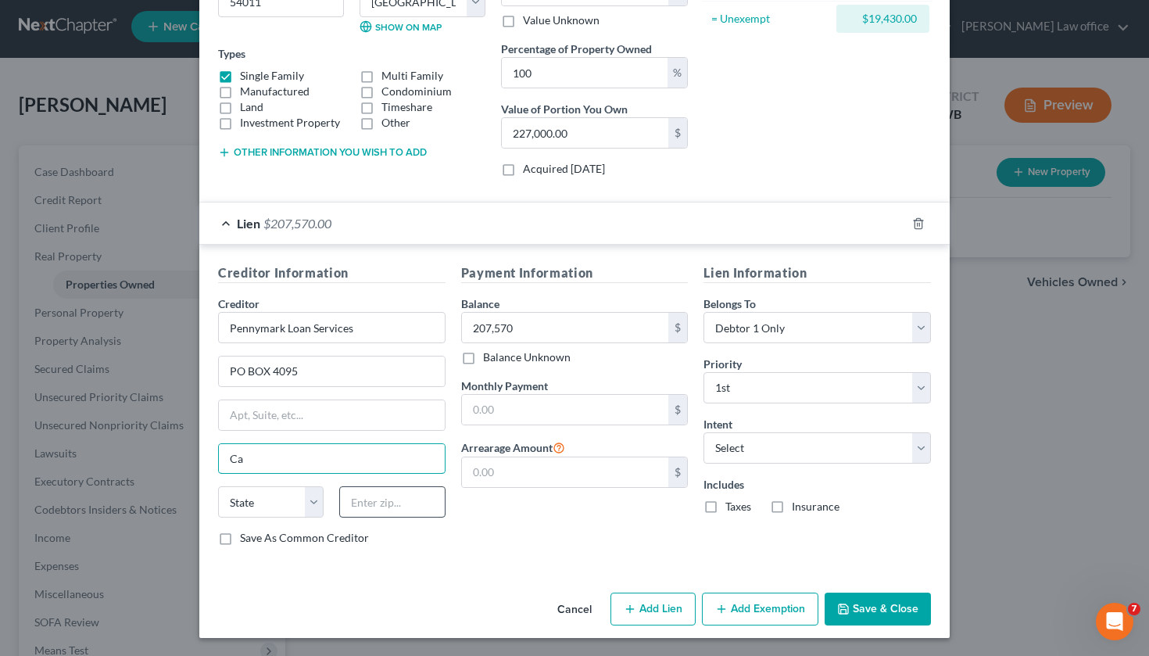
type input "C"
type input "60197"
click at [439, 573] on div "Address * 292 E [PERSON_NAME][GEOGRAPHIC_DATA] [PERSON_NAME][GEOGRAPHIC_DATA] […" at bounding box center [574, 212] width 750 height 747
type input "[PERSON_NAME] Stream"
select select "14"
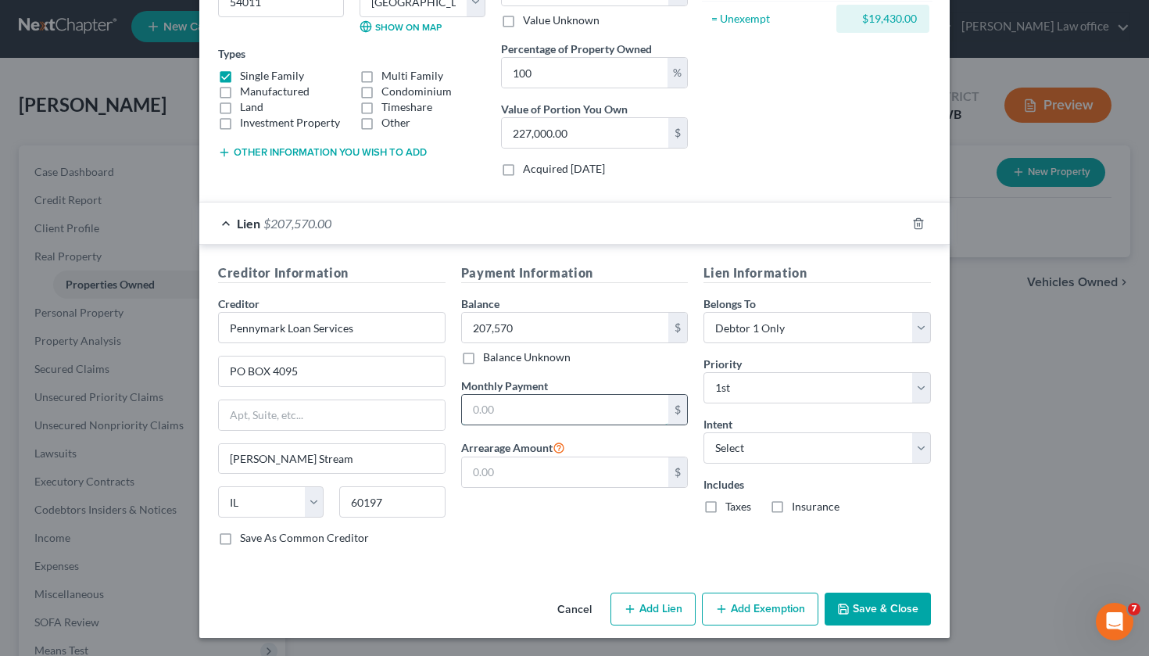
click at [518, 405] on input "text" at bounding box center [565, 410] width 207 height 30
type input "2,109.16"
click at [754, 600] on button "Add Exemption" at bounding box center [760, 609] width 116 height 33
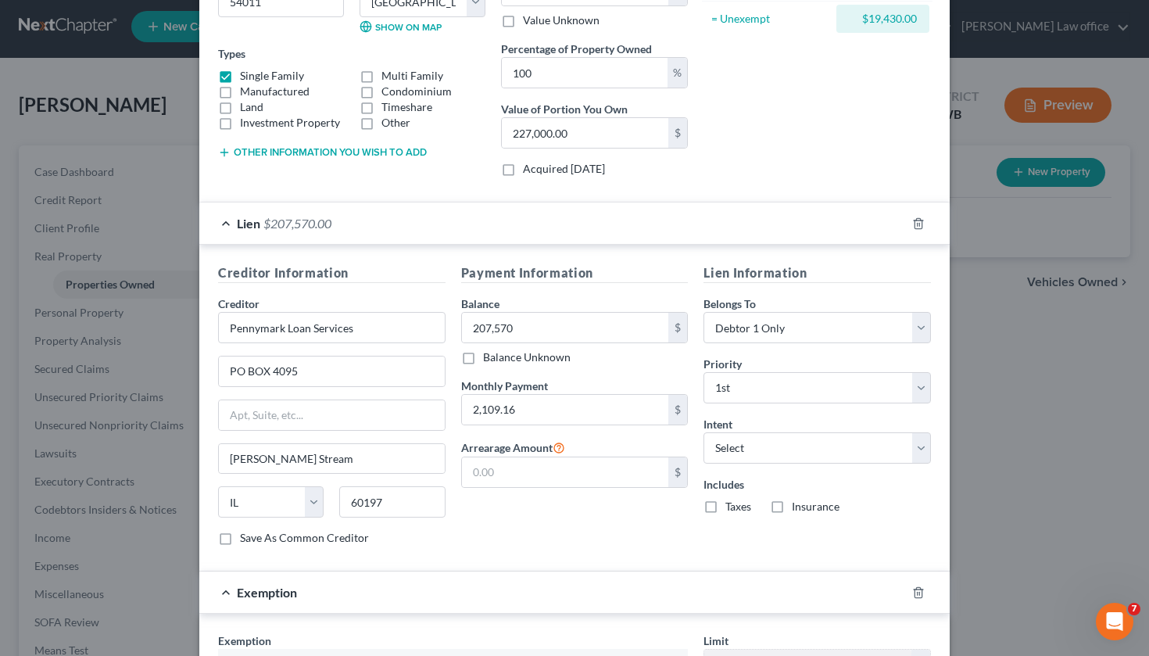
click at [663, 590] on div "Exemption" at bounding box center [552, 591] width 707 height 41
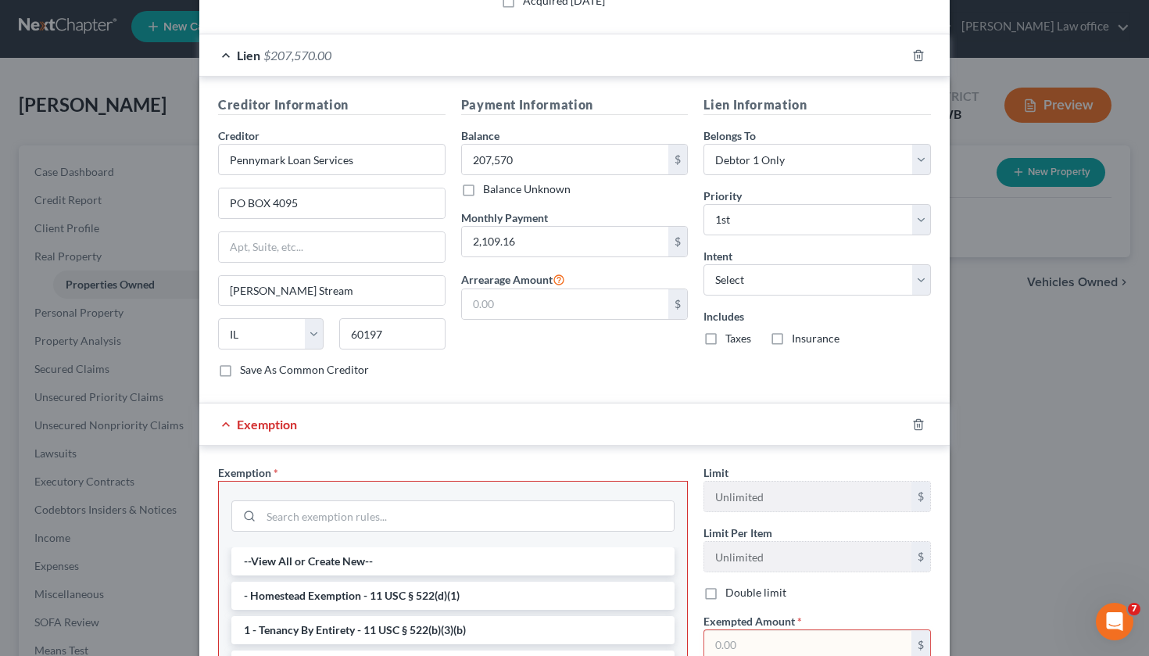
scroll to position [409, 0]
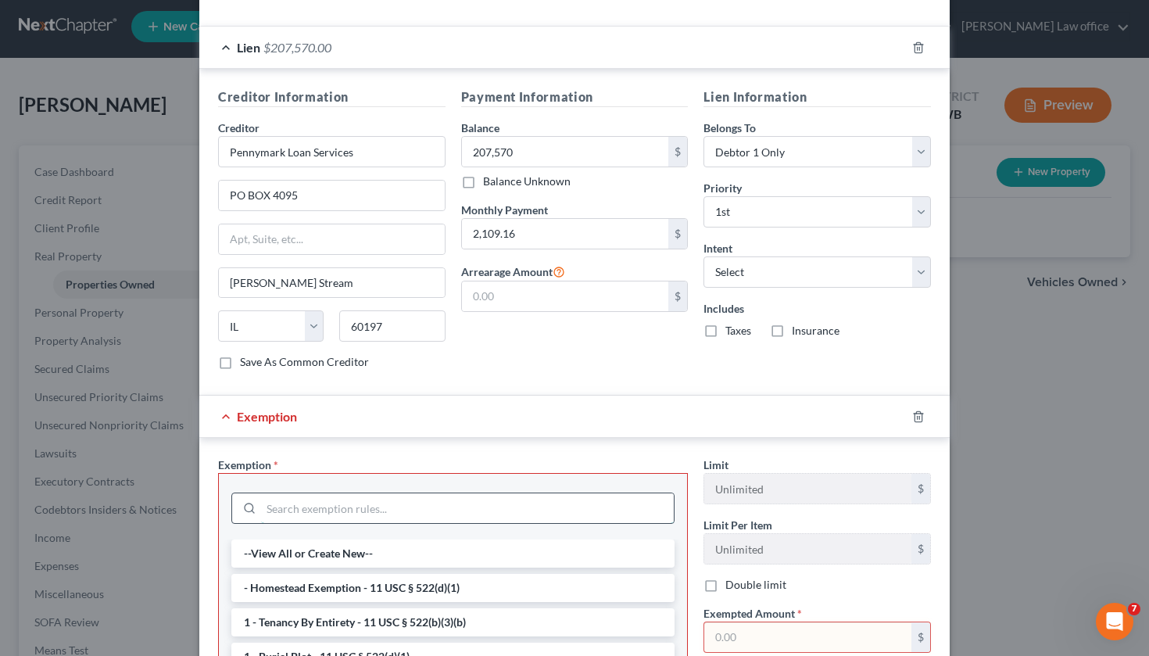
click at [411, 510] on input "search" at bounding box center [467, 508] width 413 height 30
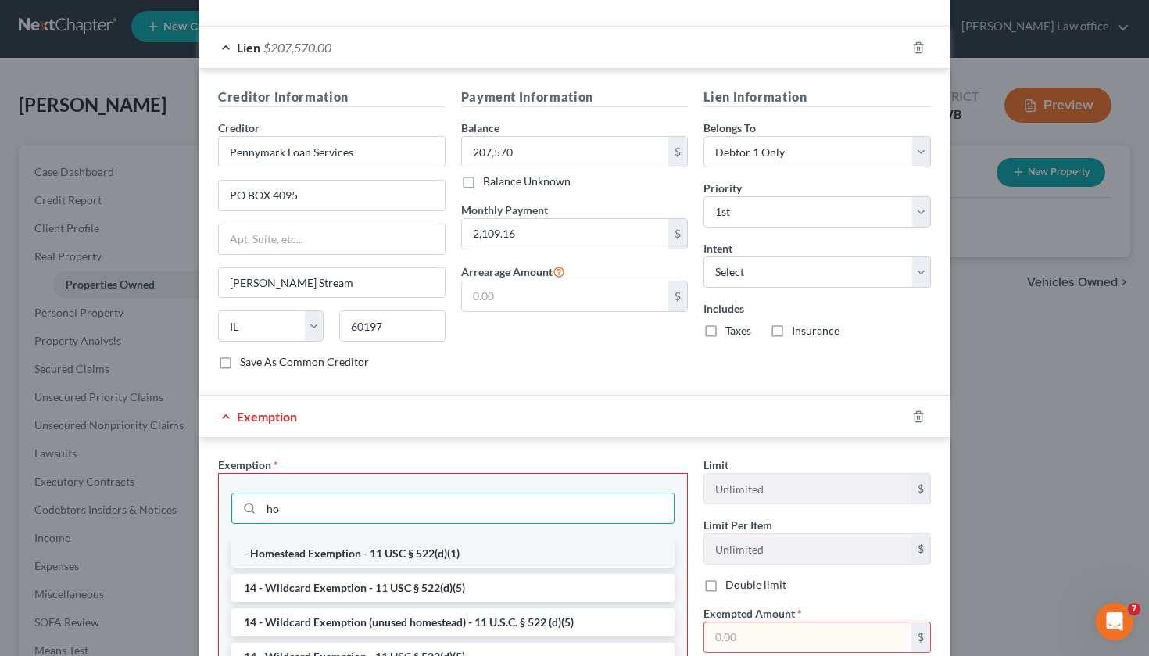
type input "ho"
click at [384, 555] on li "- Homestead Exemption - 11 USC § 522(d)(1)" at bounding box center [452, 553] width 443 height 28
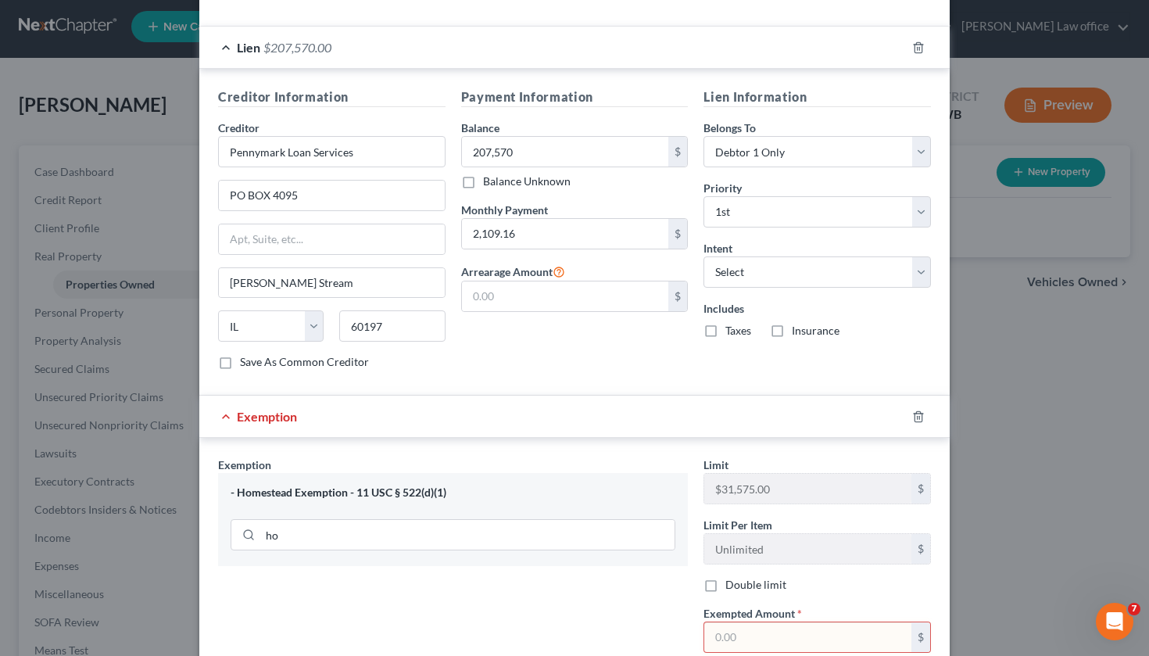
click at [855, 629] on input "text" at bounding box center [807, 637] width 207 height 30
type input "19,430"
click at [665, 585] on div "Exemption Set must be selected for CA. Exemption * - Homestead Exemption - 11 U…" at bounding box center [452, 591] width 485 height 268
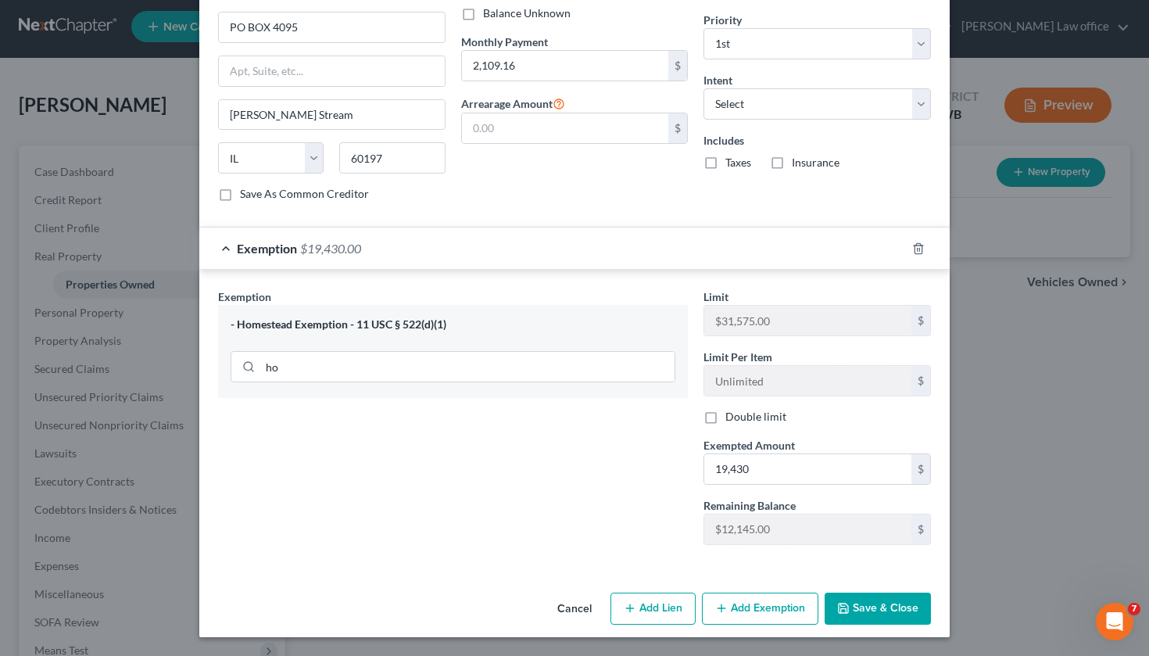
scroll to position [577, 0]
click at [865, 597] on button "Save & Close" at bounding box center [878, 609] width 106 height 33
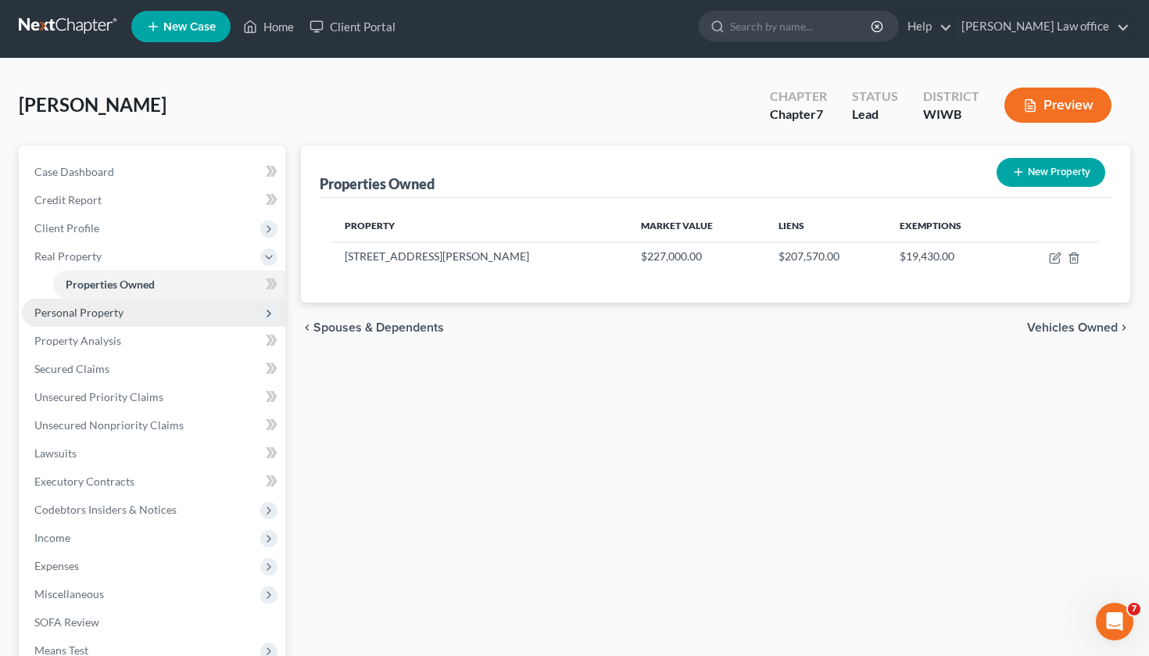
click at [177, 317] on span "Personal Property" at bounding box center [153, 313] width 263 height 28
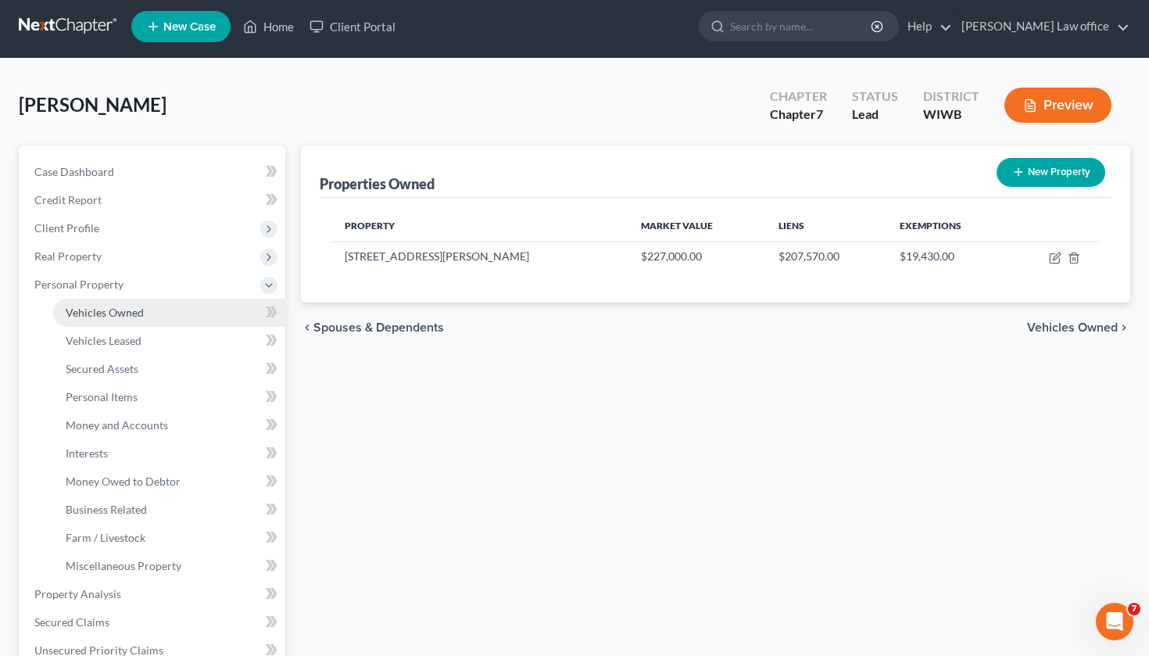
click at [201, 317] on link "Vehicles Owned" at bounding box center [169, 313] width 232 height 28
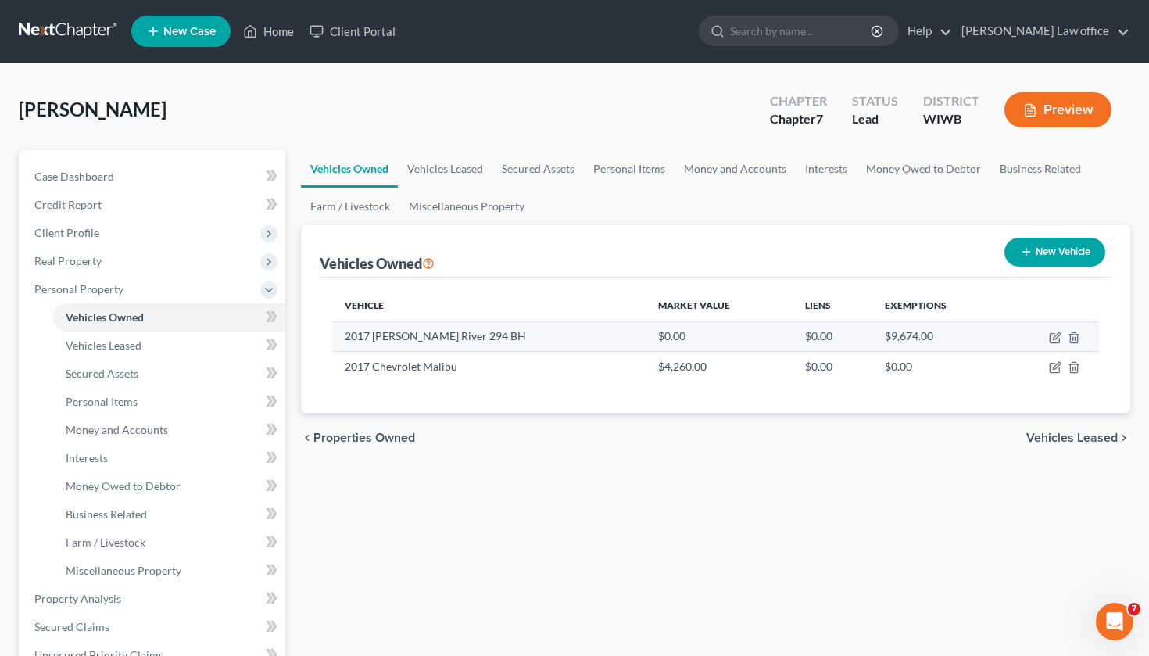
click at [535, 338] on td "2017 [PERSON_NAME] River 294 BH" at bounding box center [488, 336] width 313 height 30
click at [1053, 337] on icon "button" at bounding box center [1055, 337] width 13 height 13
select select "1"
select select "9"
select select "0"
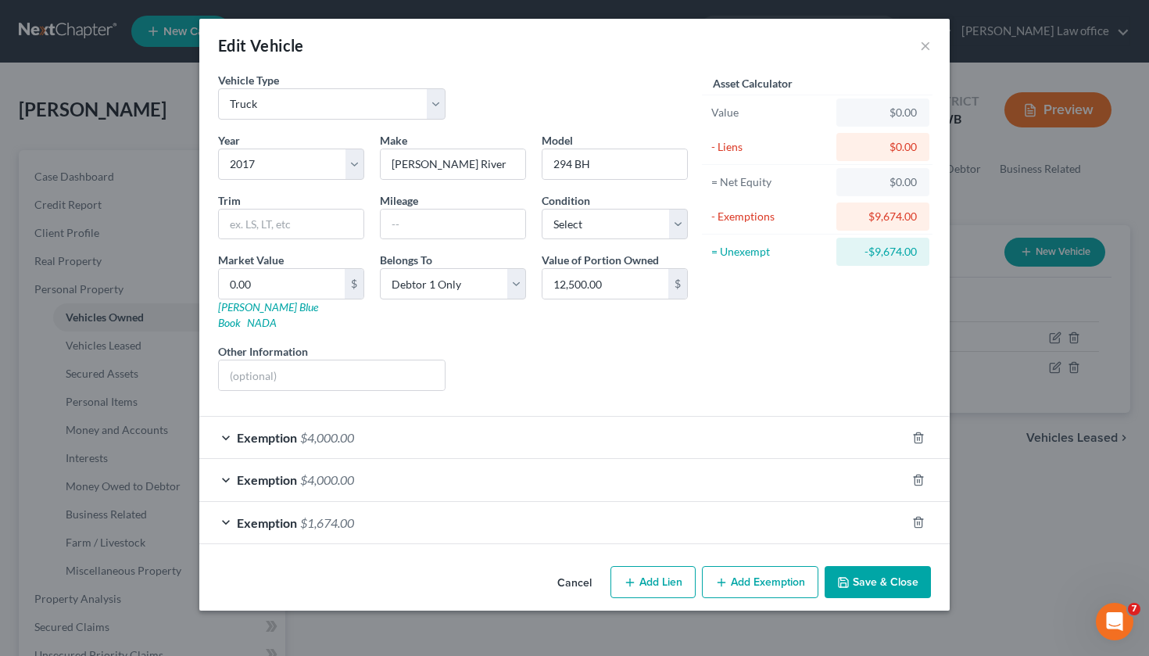
click at [770, 574] on button "Add Exemption" at bounding box center [760, 582] width 116 height 33
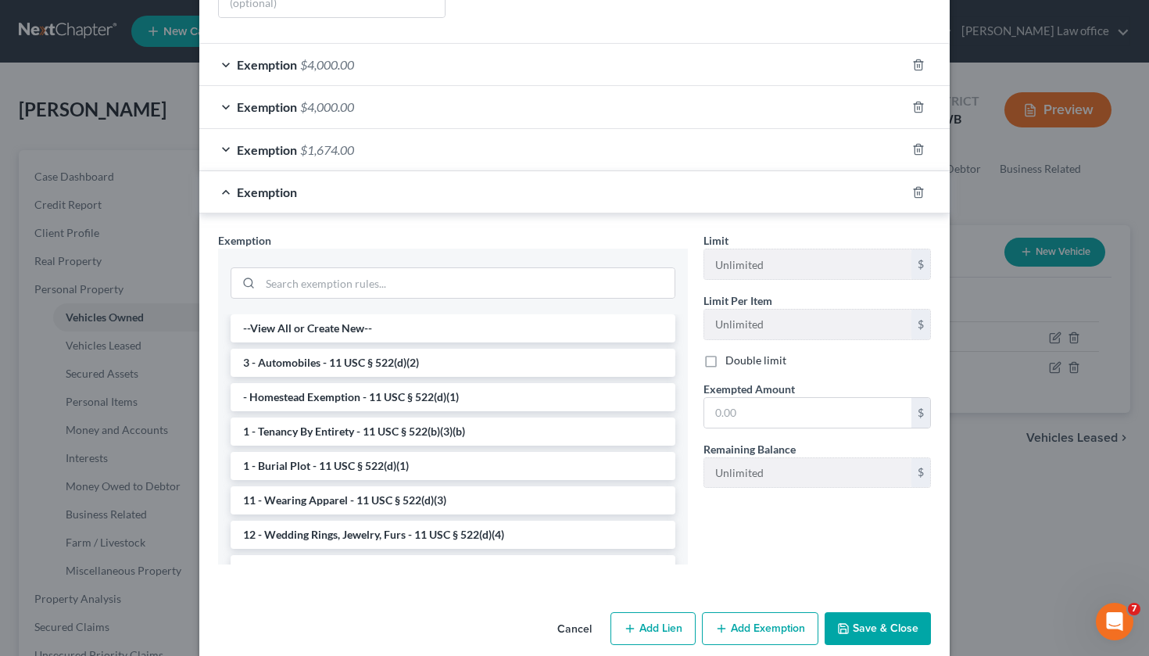
scroll to position [374, 0]
click at [315, 267] on input "search" at bounding box center [467, 282] width 414 height 30
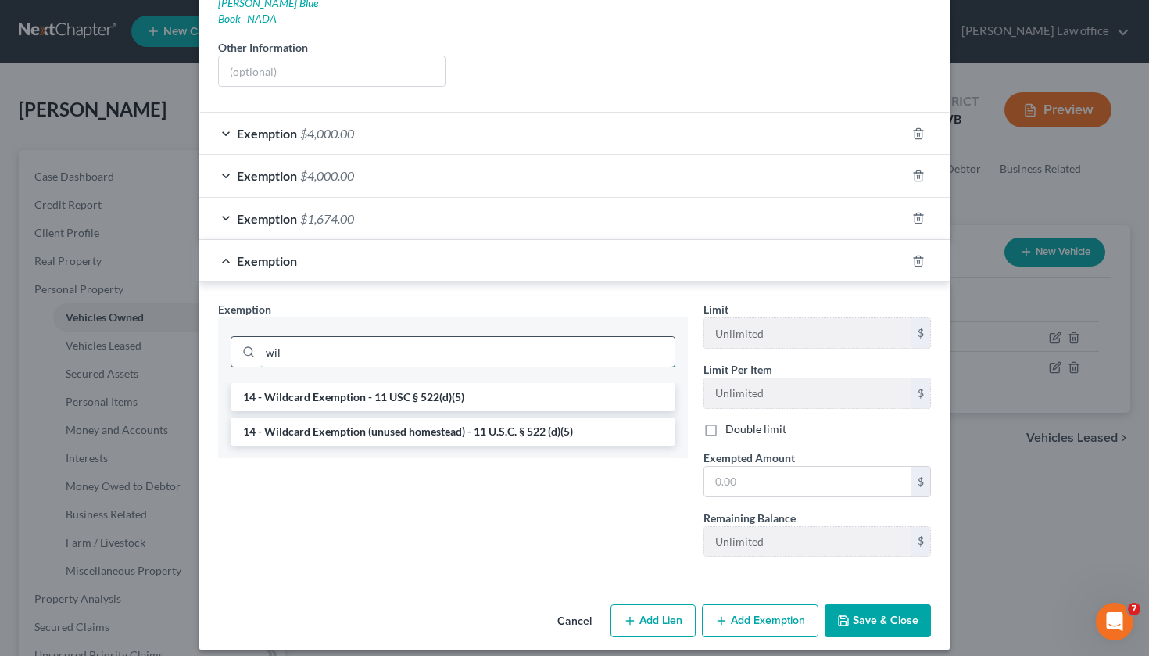
scroll to position [300, 0]
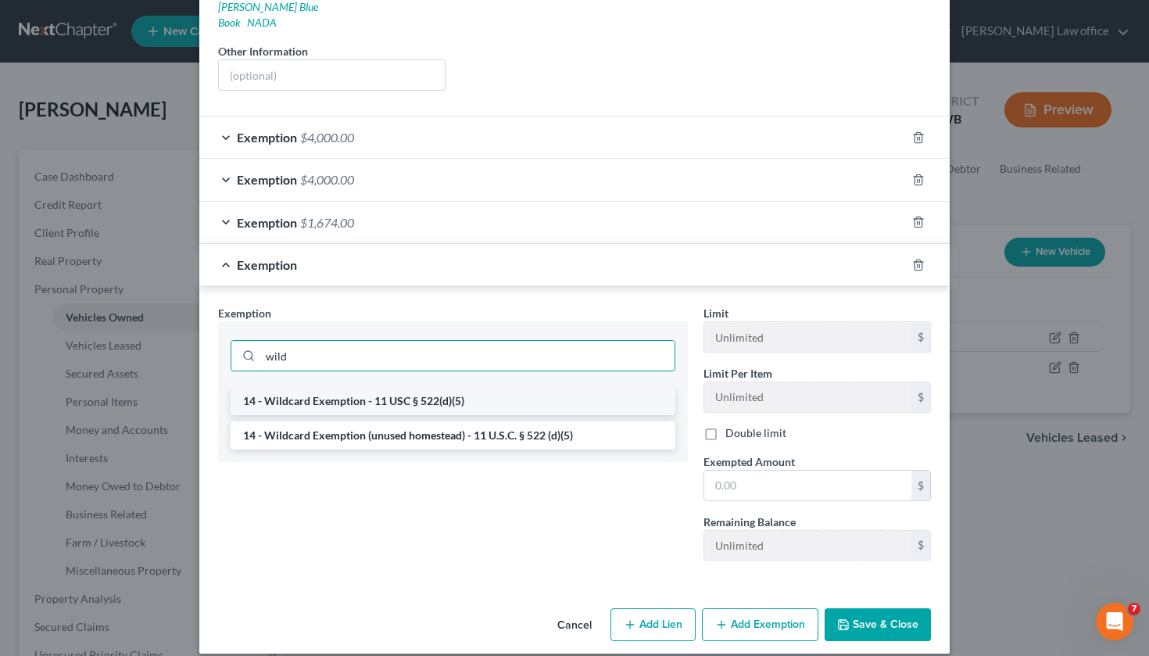
type input "wild"
click at [321, 387] on li "14 - Wildcard Exemption - 11 USC § 522(d)(5)" at bounding box center [453, 401] width 445 height 28
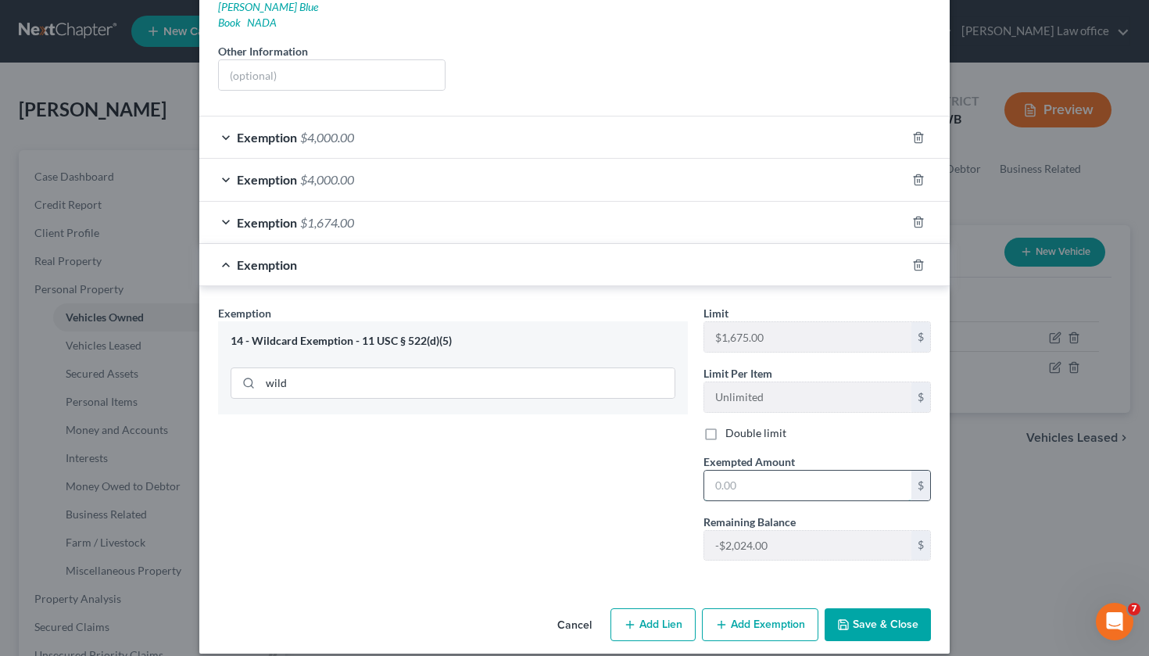
click at [753, 471] on input "text" at bounding box center [807, 486] width 207 height 30
type input "2"
click at [614, 286] on div "Exemption Set must be selected for CA. Exemption * 14 - Wildcard Exemption - 11…" at bounding box center [574, 436] width 750 height 300
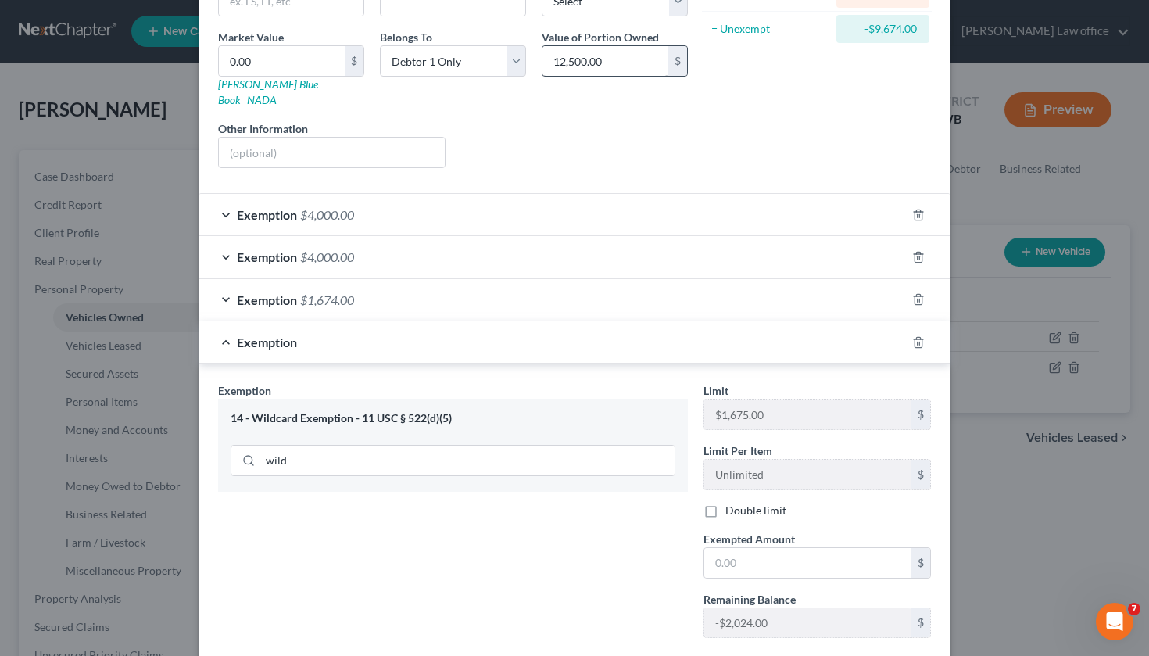
scroll to position [242, 0]
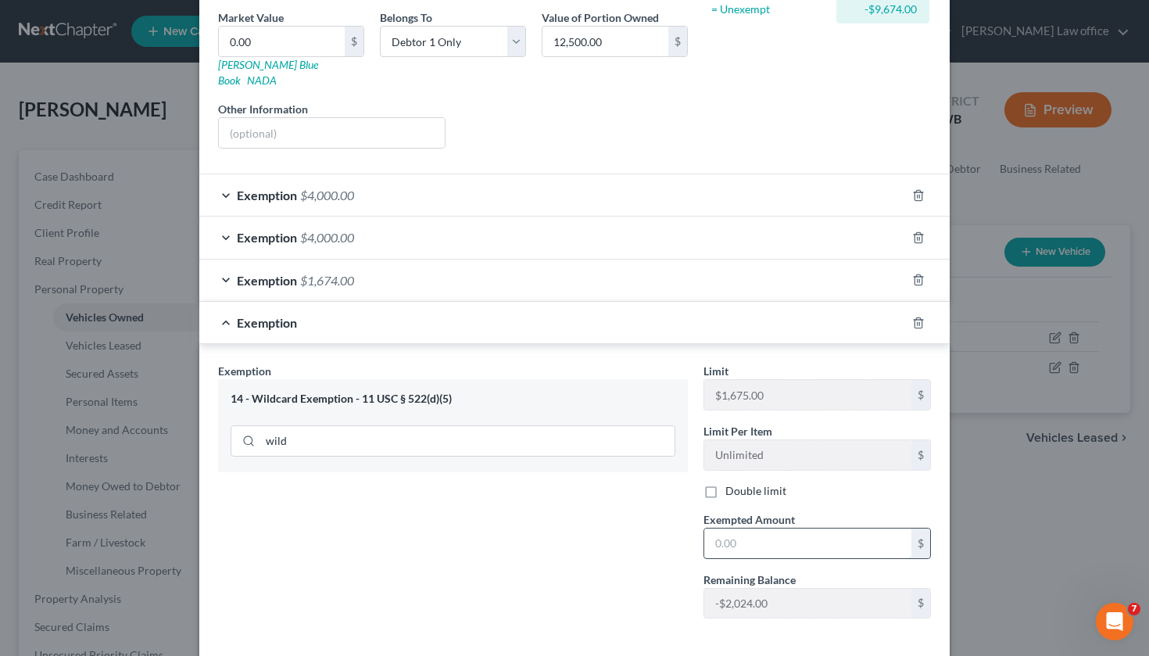
click at [738, 528] on input "text" at bounding box center [807, 543] width 207 height 30
type input "12,500"
click at [618, 546] on div "Exemption Set must be selected for CA. Exemption * 14 - Wildcard Exemption - 11…" at bounding box center [452, 497] width 485 height 268
click at [871, 626] on div "Exemption Set must be selected for CA. Exemption * 14 - Wildcard Exemption - 11…" at bounding box center [574, 494] width 750 height 300
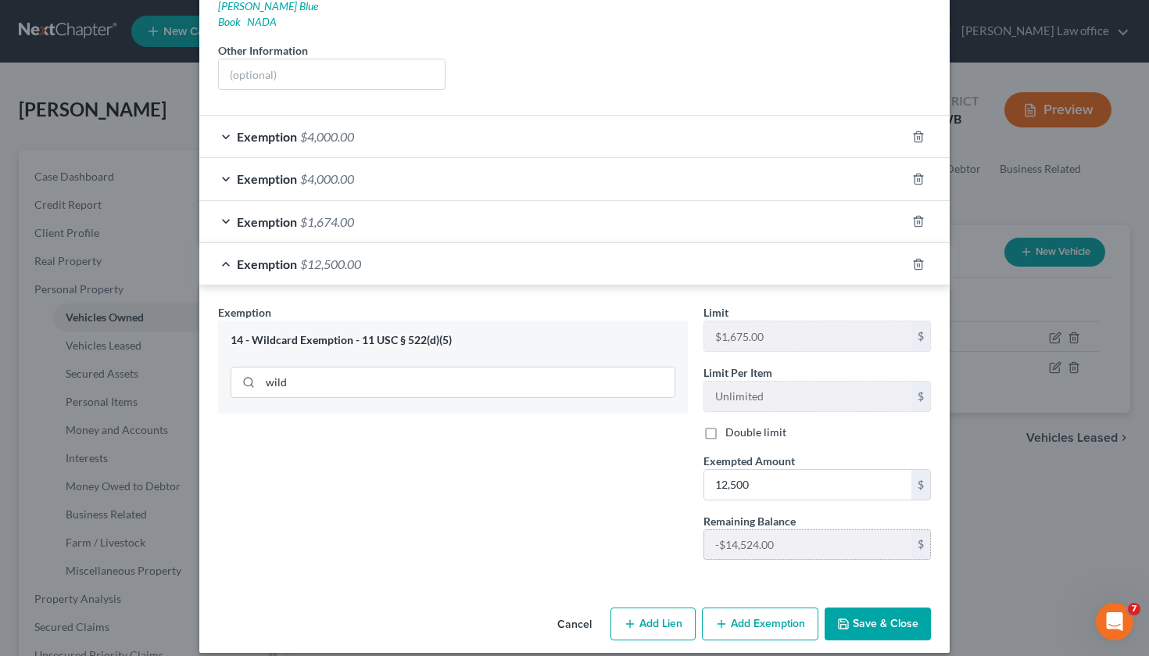
scroll to position [300, 0]
click at [915, 132] on icon "button" at bounding box center [918, 137] width 7 height 10
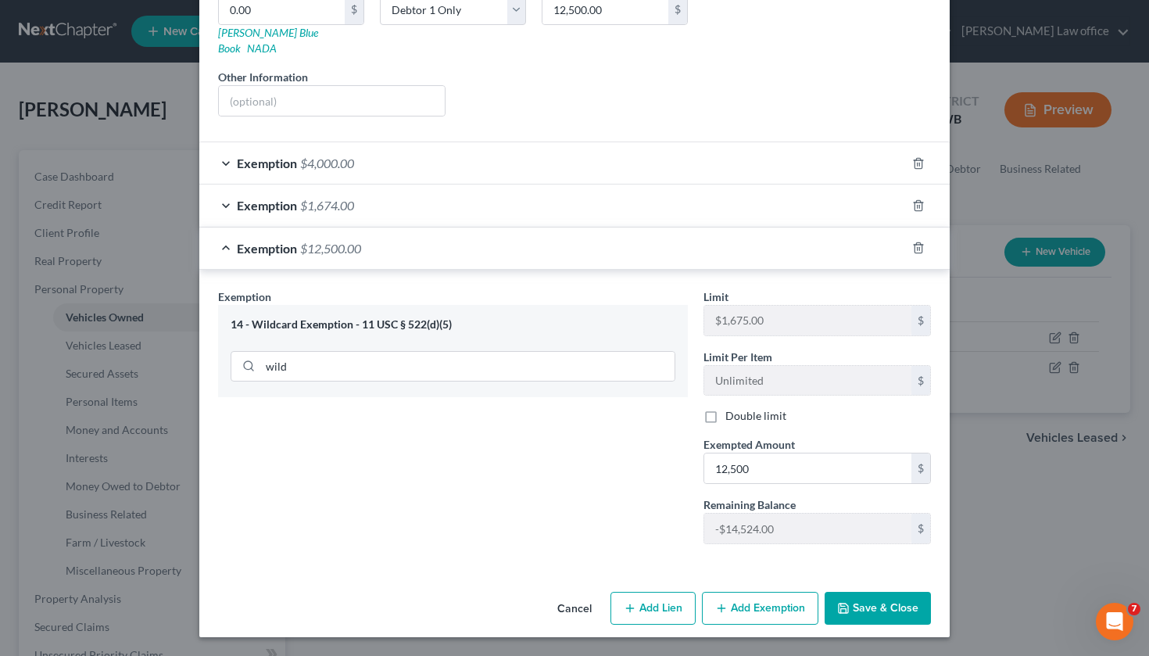
scroll to position [258, 0]
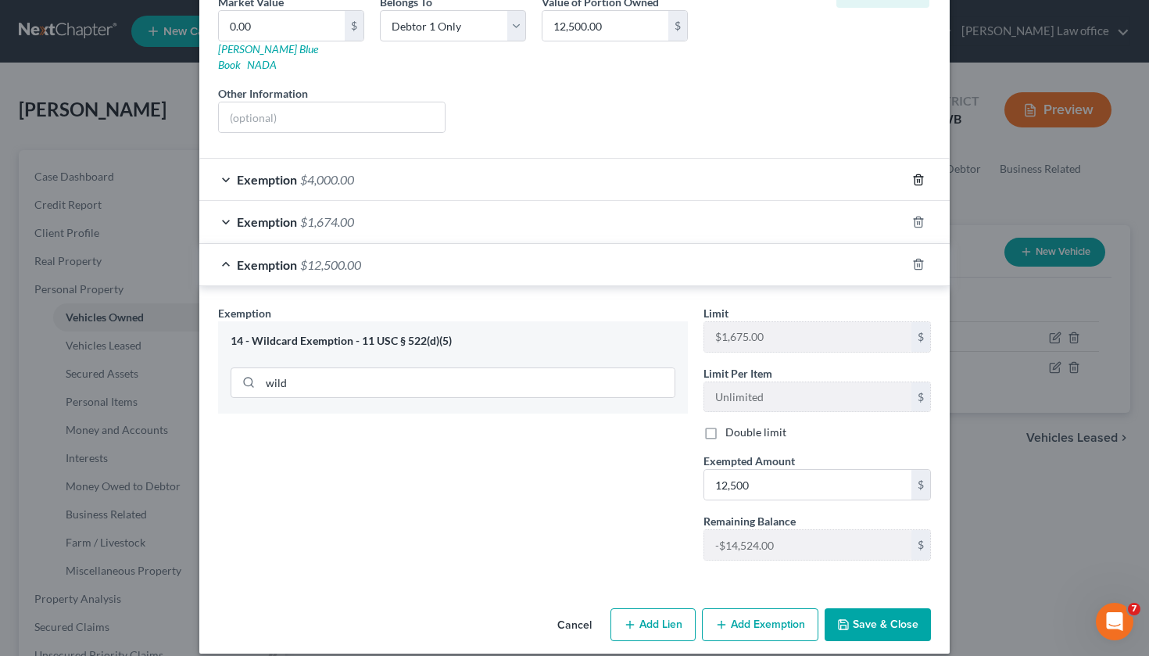
click at [919, 179] on line "button" at bounding box center [919, 180] width 0 height 3
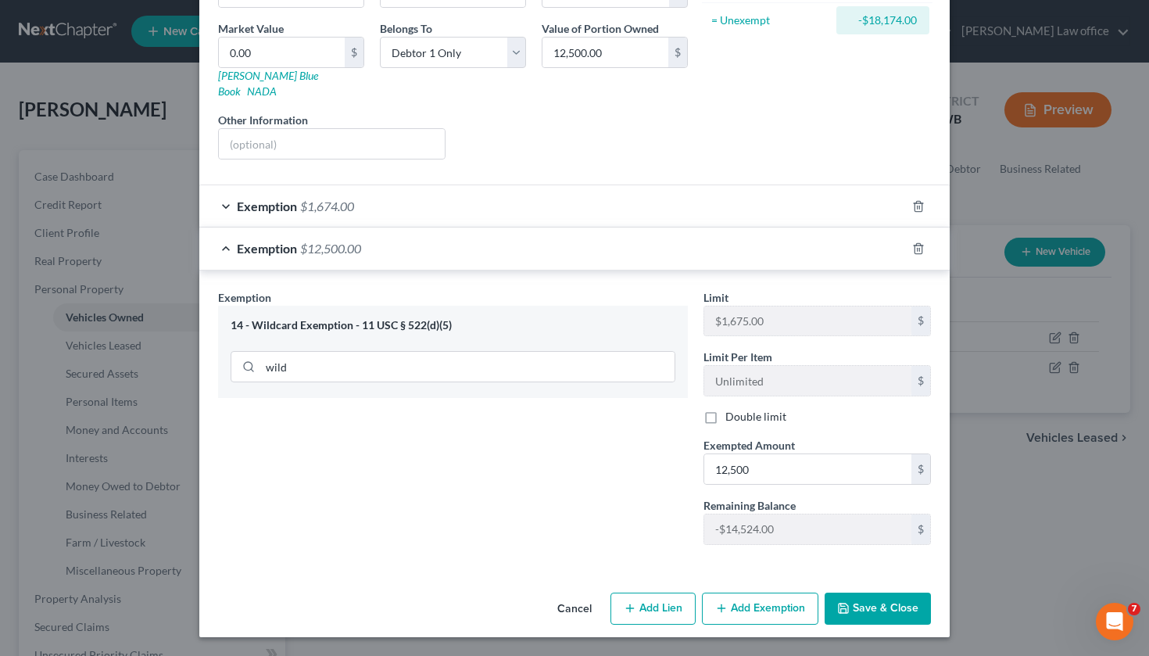
scroll to position [216, 0]
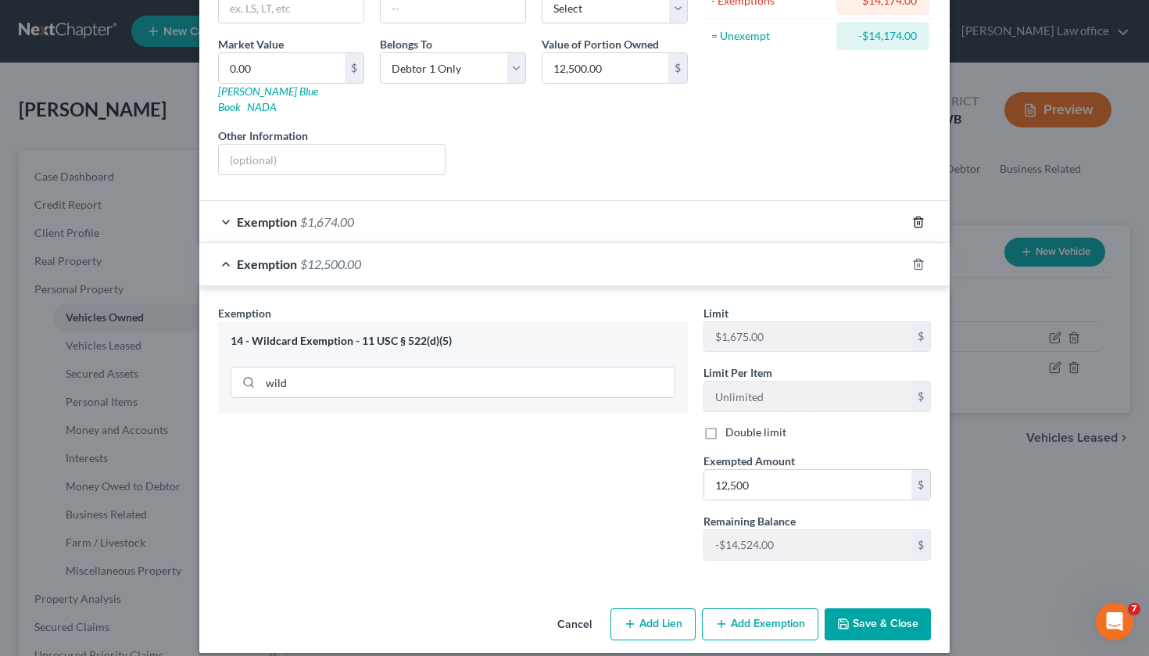
click at [919, 216] on icon "button" at bounding box center [918, 222] width 13 height 13
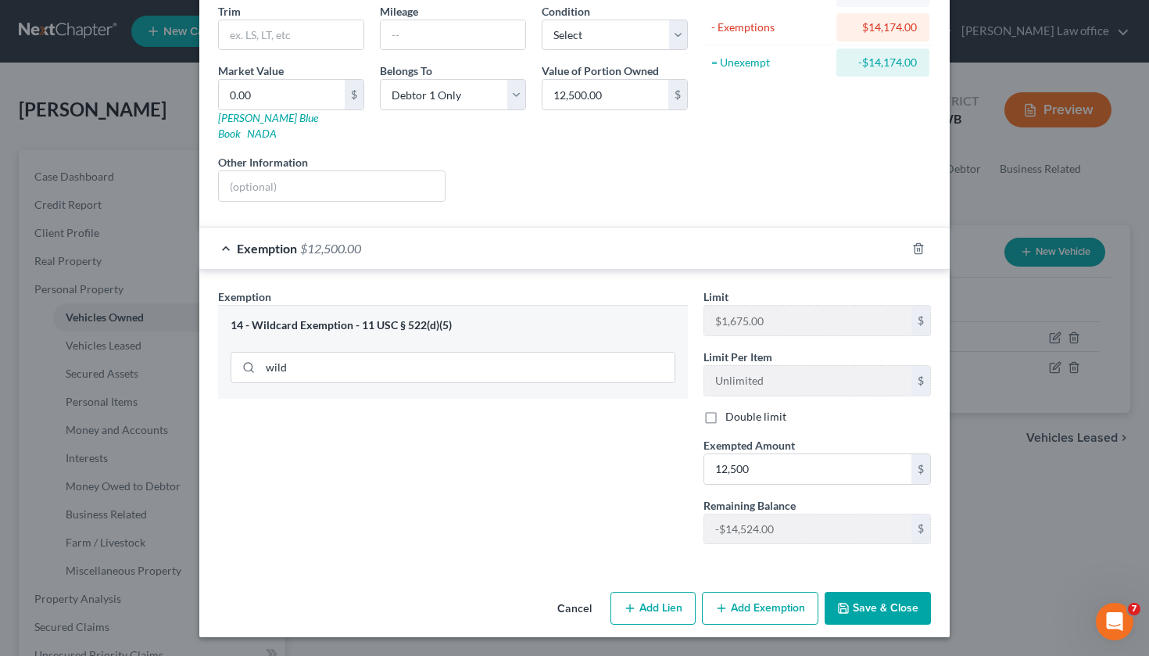
scroll to position [174, 0]
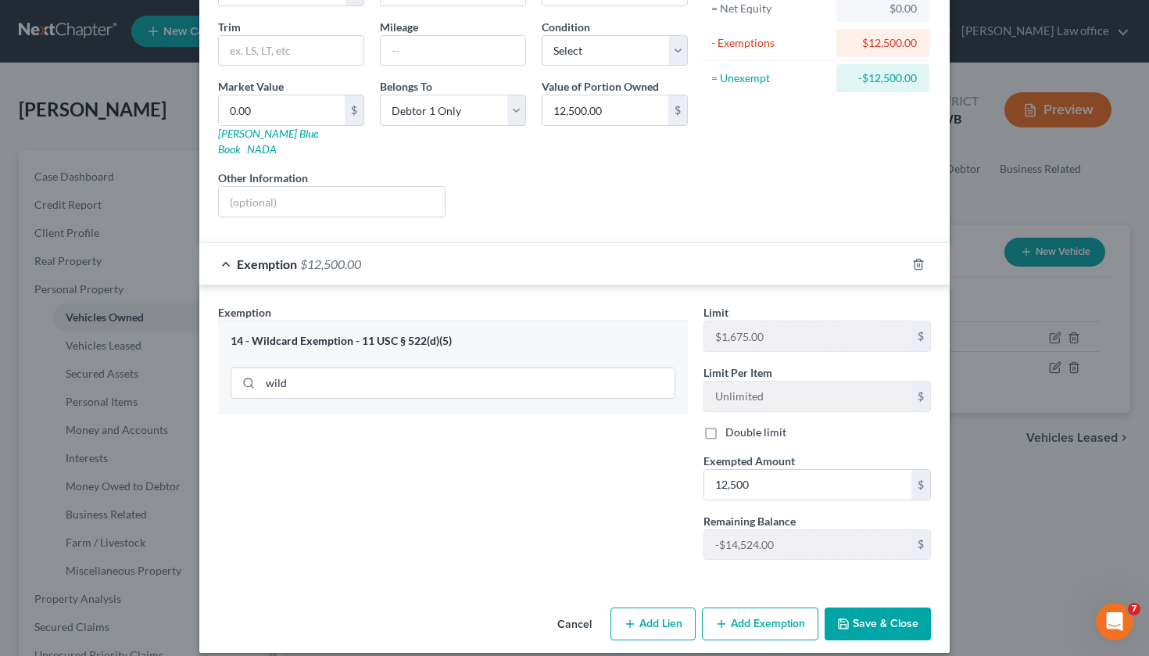
click at [874, 607] on button "Save & Close" at bounding box center [878, 623] width 106 height 33
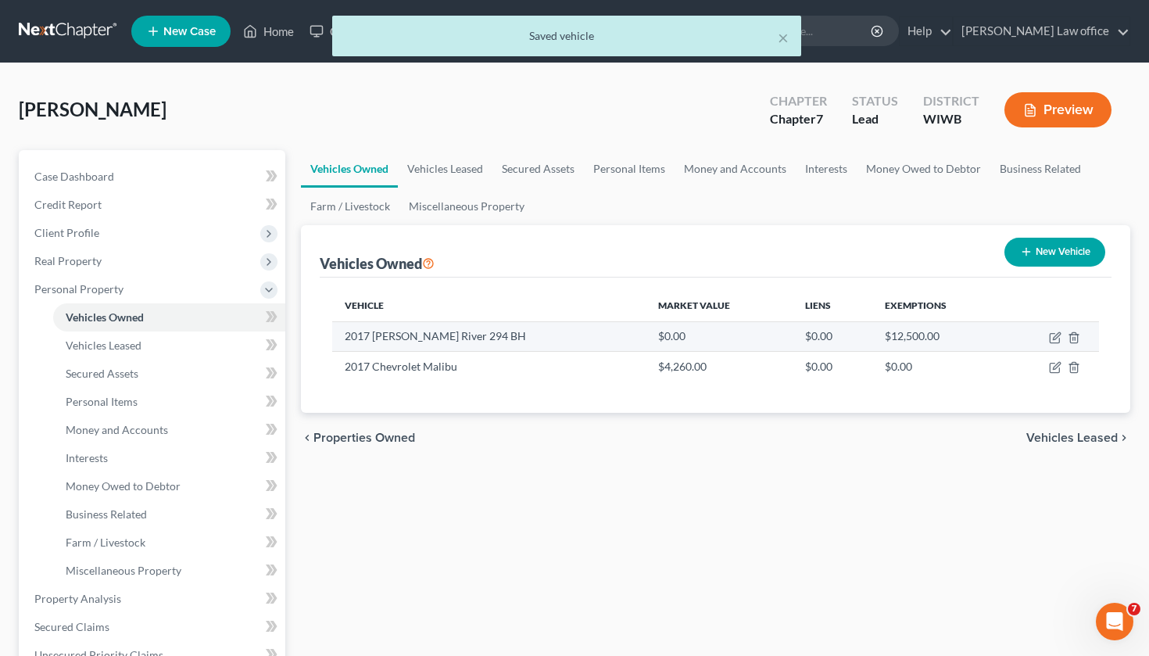
click at [646, 337] on td "$0.00" at bounding box center [719, 336] width 147 height 30
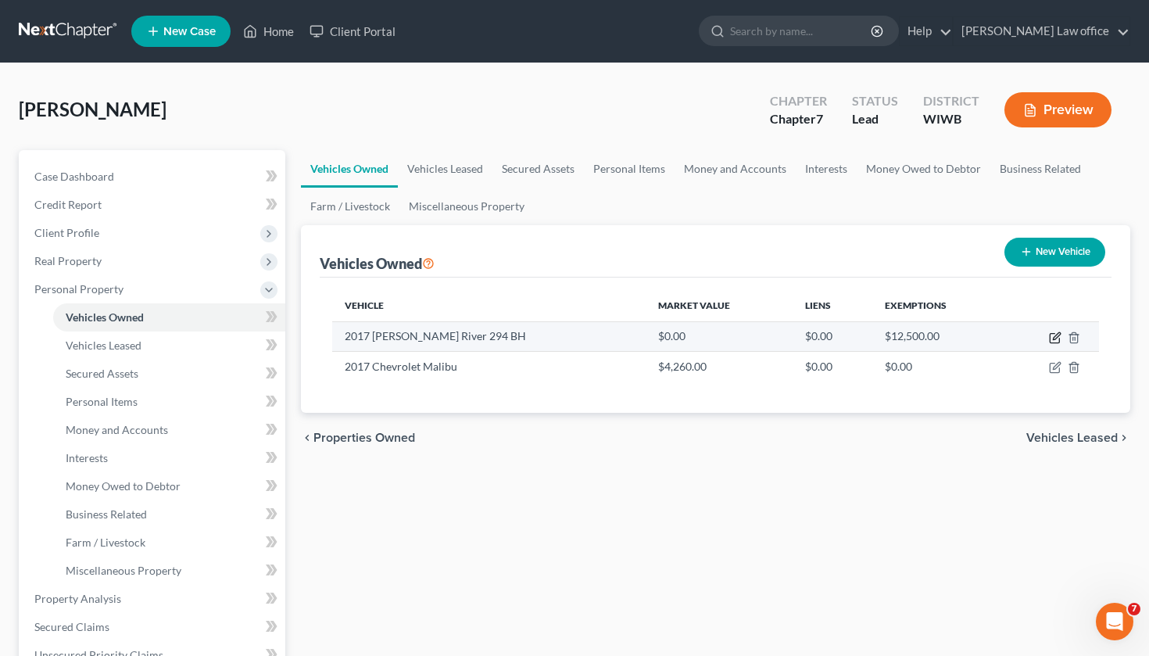
click at [1055, 331] on icon "button" at bounding box center [1055, 337] width 13 height 13
select select "1"
select select "9"
select select "0"
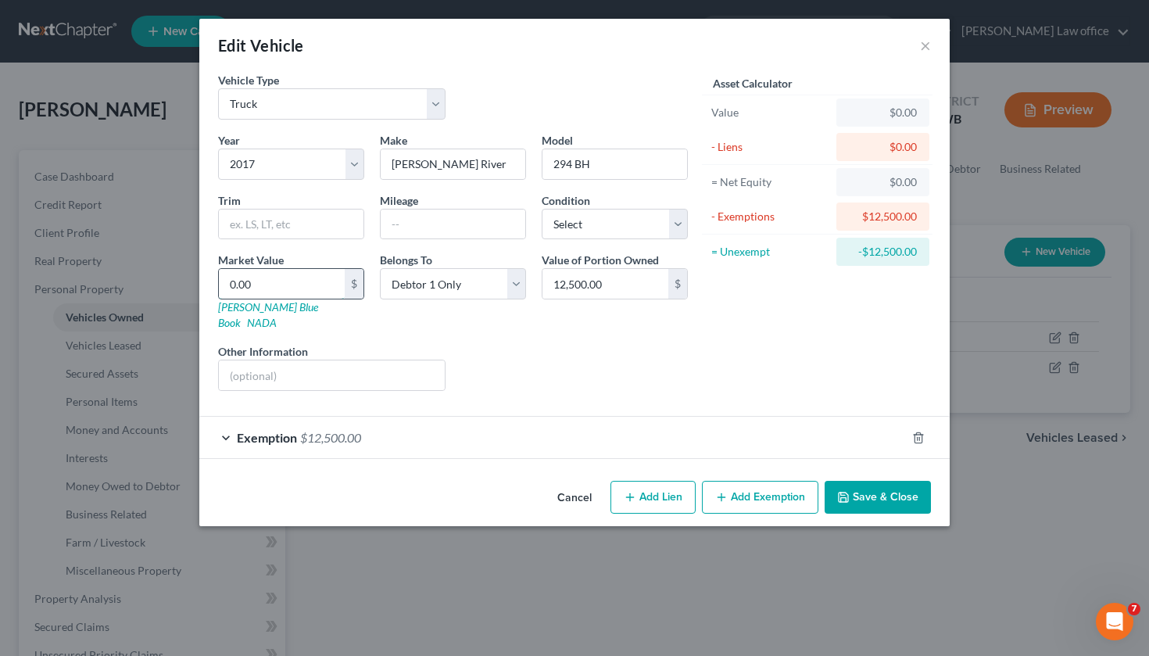
click at [291, 281] on input "0.00" at bounding box center [282, 284] width 126 height 30
drag, startPoint x: 291, startPoint y: 281, endPoint x: 115, endPoint y: 269, distance: 176.3
click at [115, 269] on div "Edit Vehicle × Vehicle Type Select Automobile Truck Trailer Watercraft Aircraft…" at bounding box center [574, 328] width 1149 height 656
type input "1"
type input "1.00"
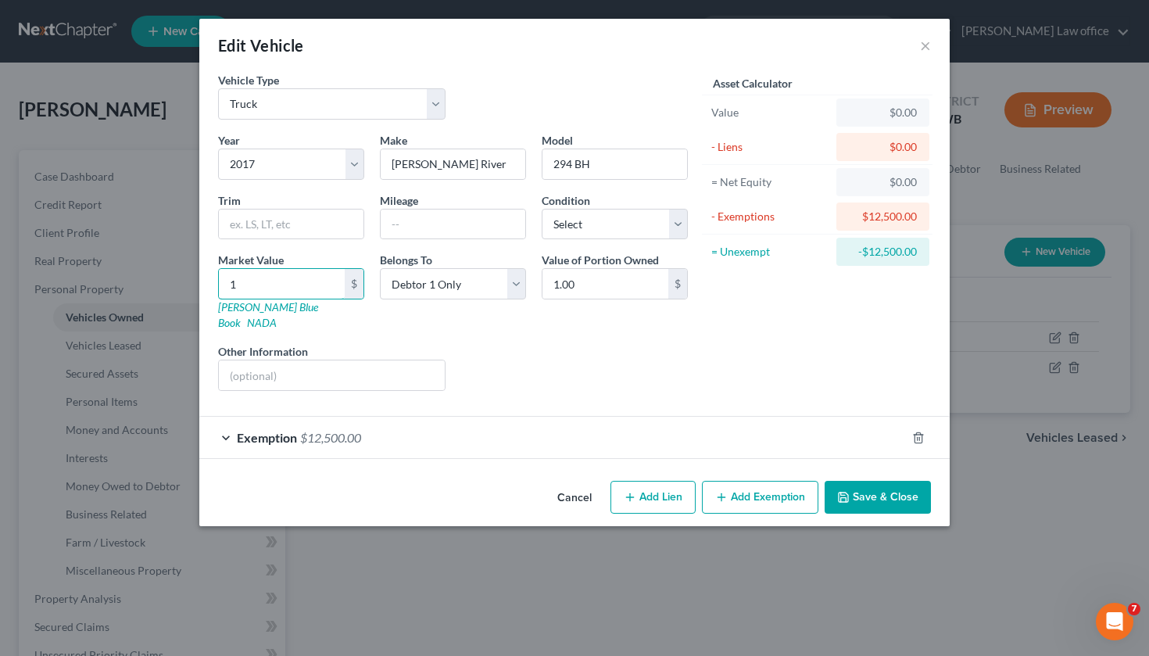
type input "12"
type input "12.00"
type input "125"
type input "125.00"
type input "1250"
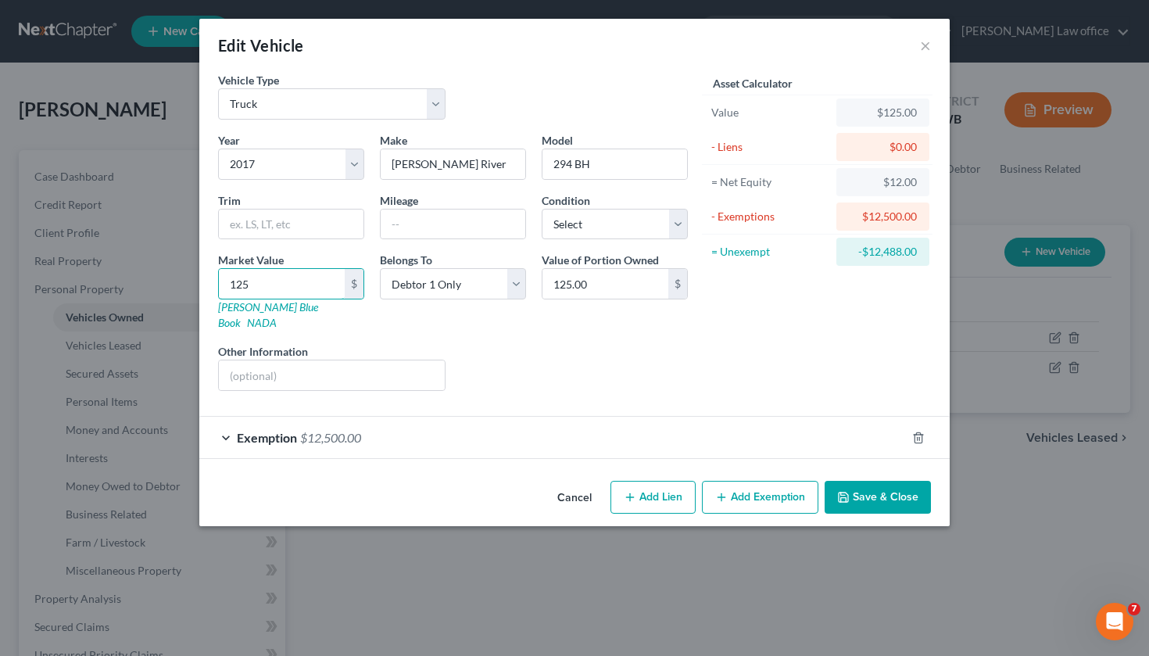
type input "1,250.00"
type input "1,2500"
type input "12,500.00"
type input "12,500"
click at [852, 483] on button "Save & Close" at bounding box center [878, 497] width 106 height 33
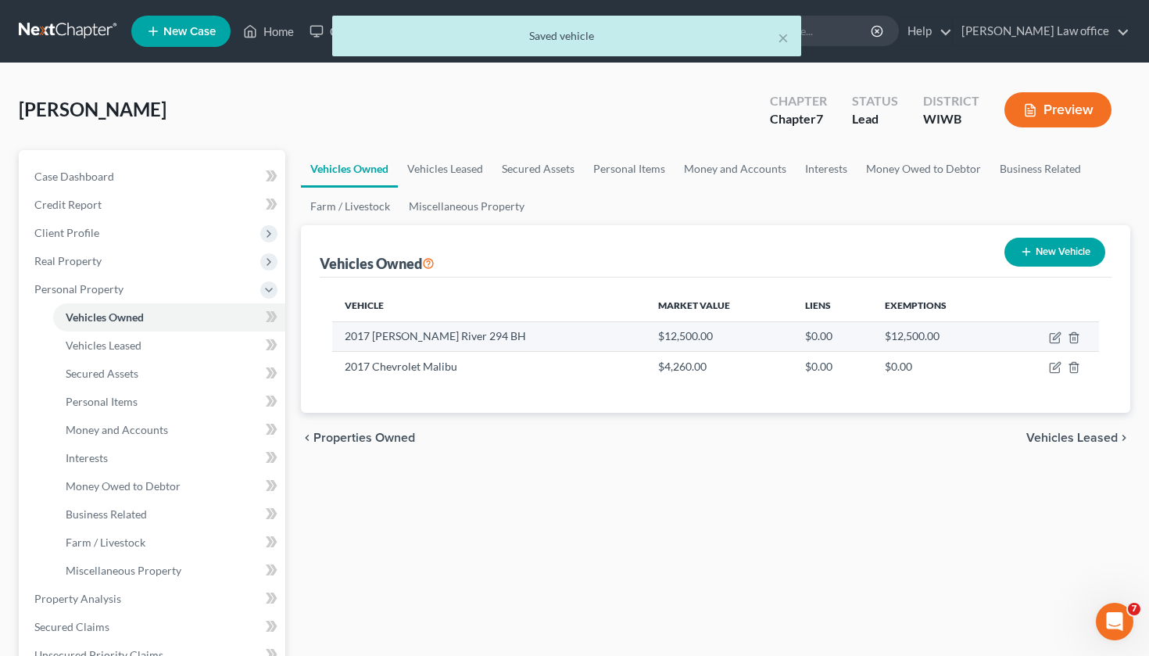
click at [1048, 336] on td at bounding box center [1051, 336] width 95 height 30
click at [1055, 335] on icon "button" at bounding box center [1055, 337] width 13 height 13
select select "1"
select select "9"
select select "0"
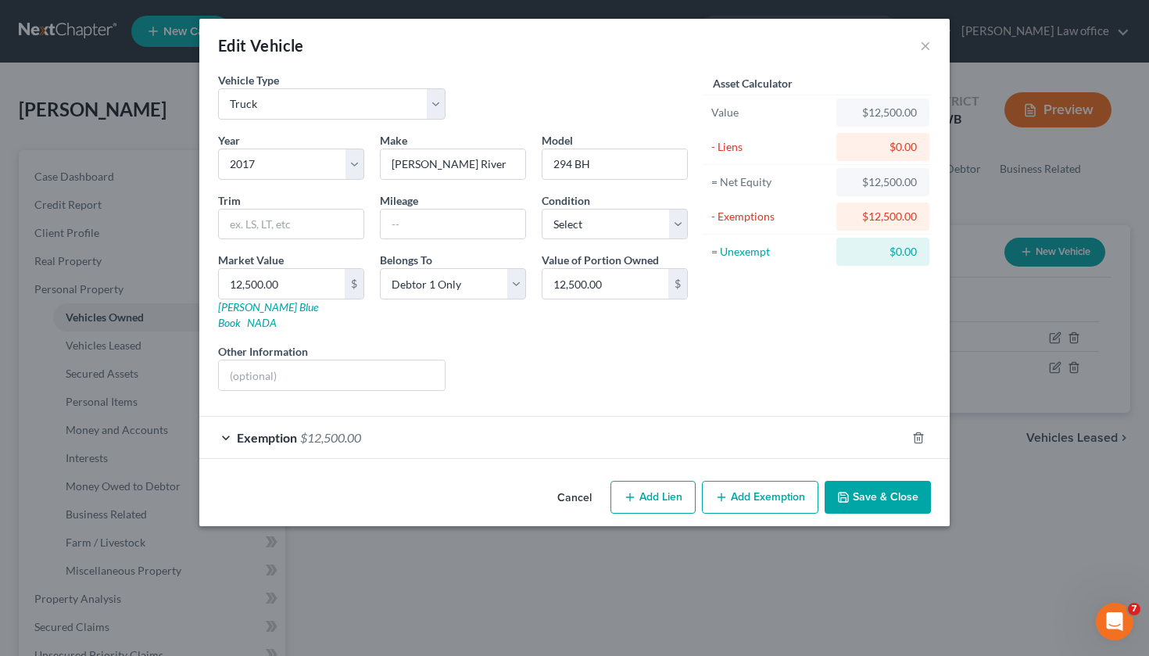
click at [865, 489] on button "Save & Close" at bounding box center [878, 497] width 106 height 33
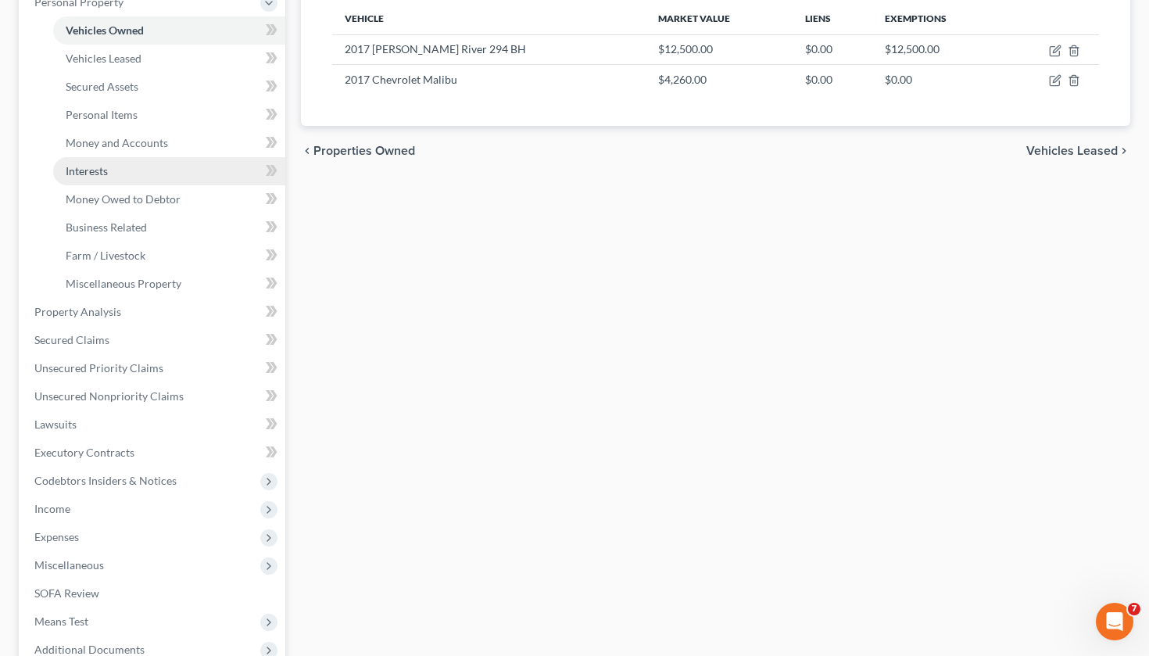
scroll to position [295, 0]
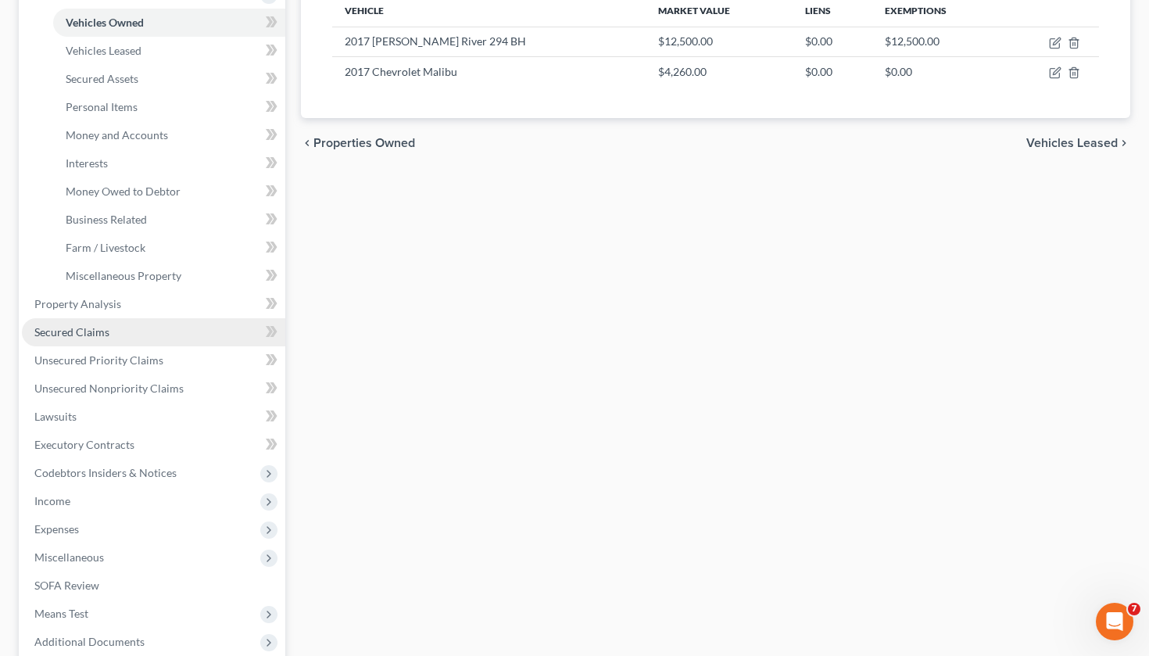
click at [123, 336] on link "Secured Claims" at bounding box center [153, 332] width 263 height 28
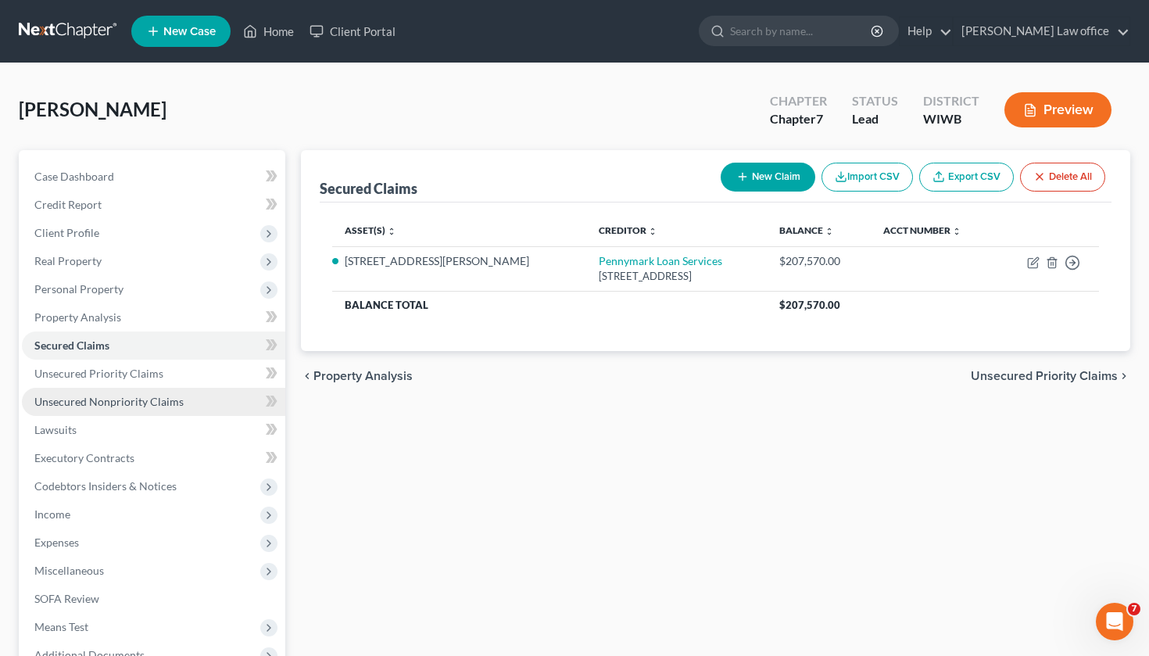
click at [162, 402] on span "Unsecured Nonpriority Claims" at bounding box center [108, 401] width 149 height 13
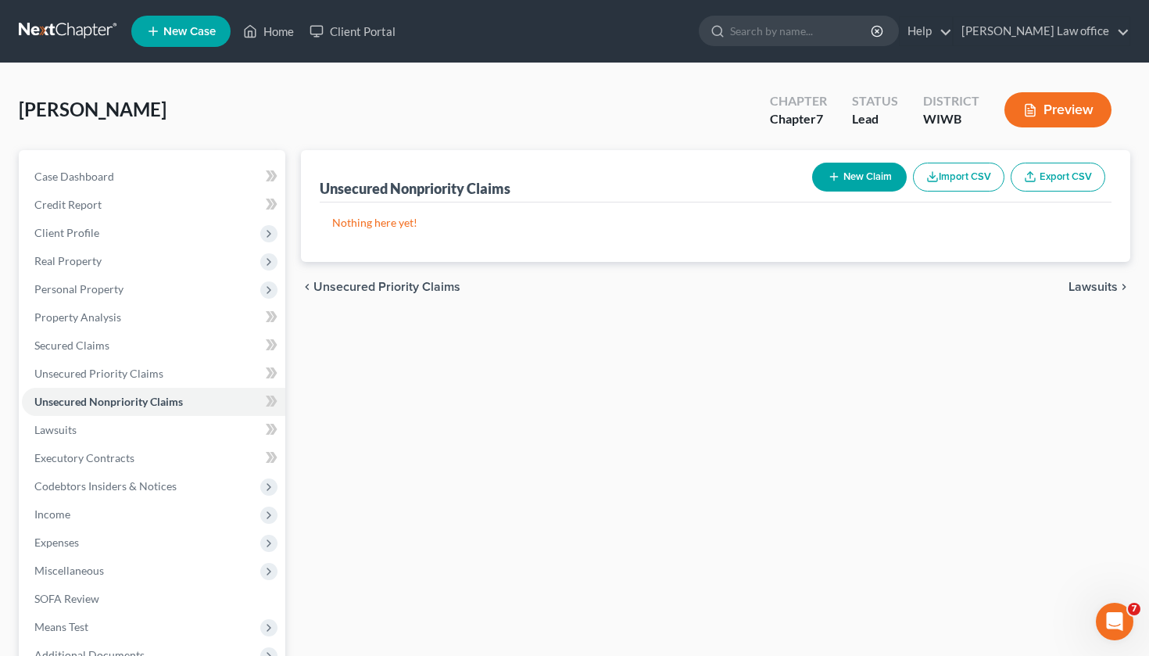
click at [878, 186] on button "New Claim" at bounding box center [859, 177] width 95 height 29
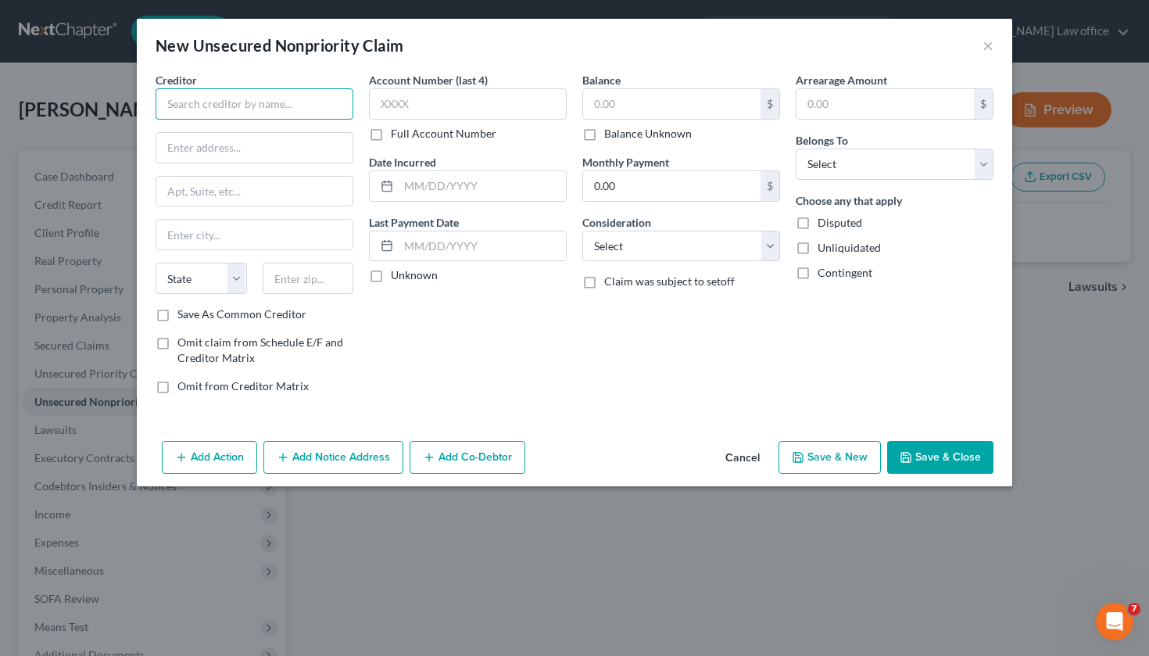
click at [266, 106] on input "text" at bounding box center [255, 103] width 198 height 31
type input "[PERSON_NAME] Resort Finance"
click at [655, 97] on input "text" at bounding box center [671, 104] width 177 height 30
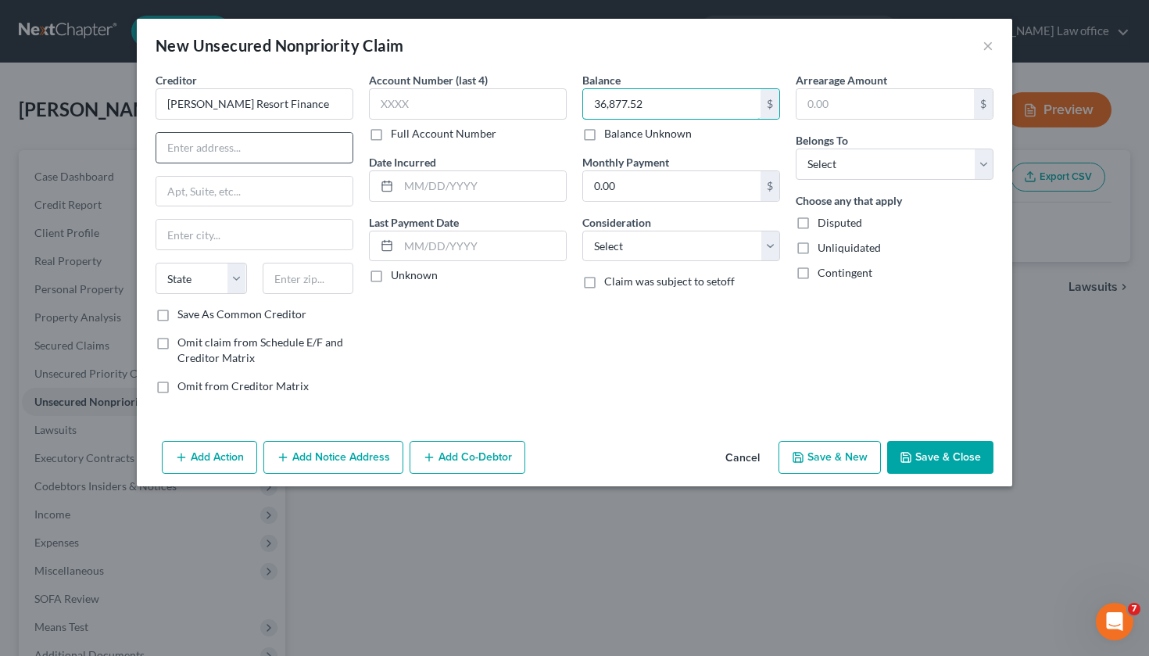
type input "36,877.52"
type input "[STREET_ADDRESS][PERSON_NAME]"
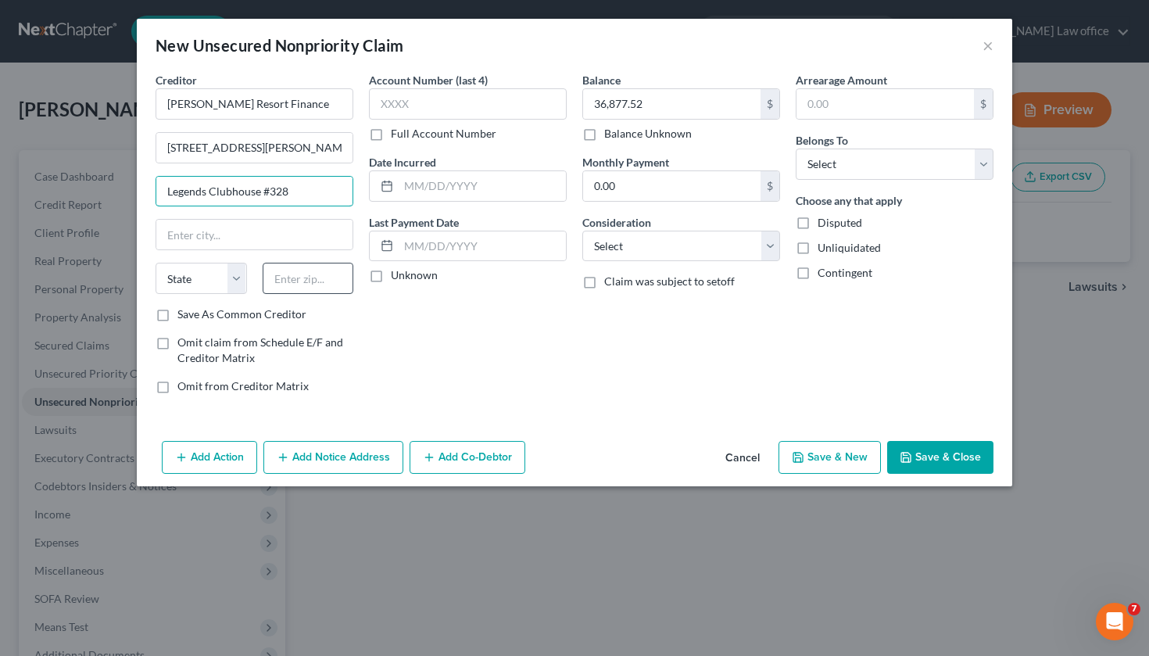
type input "Legends Clubhouse #328"
type input "34747"
click at [416, 361] on div "Account Number (last 4) Full Account Number Date Incurred Last Payment Date Unk…" at bounding box center [467, 239] width 213 height 335
type input "Kissimmee"
select select "9"
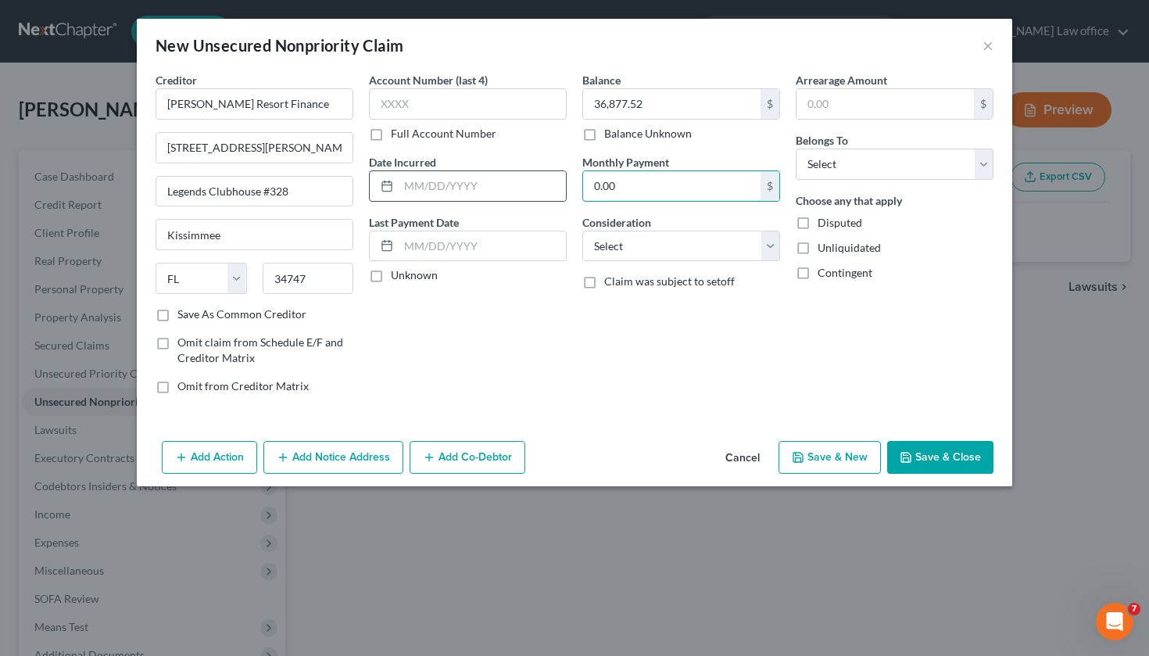
drag, startPoint x: 639, startPoint y: 185, endPoint x: 396, endPoint y: 172, distance: 243.5
click at [396, 172] on div "Creditor * [PERSON_NAME] Resort Finance [GEOGRAPHIC_DATA][PERSON_NAME] #[GEOGRA…" at bounding box center [575, 239] width 854 height 335
type input "629.29"
click at [938, 460] on button "Save & Close" at bounding box center [940, 457] width 106 height 33
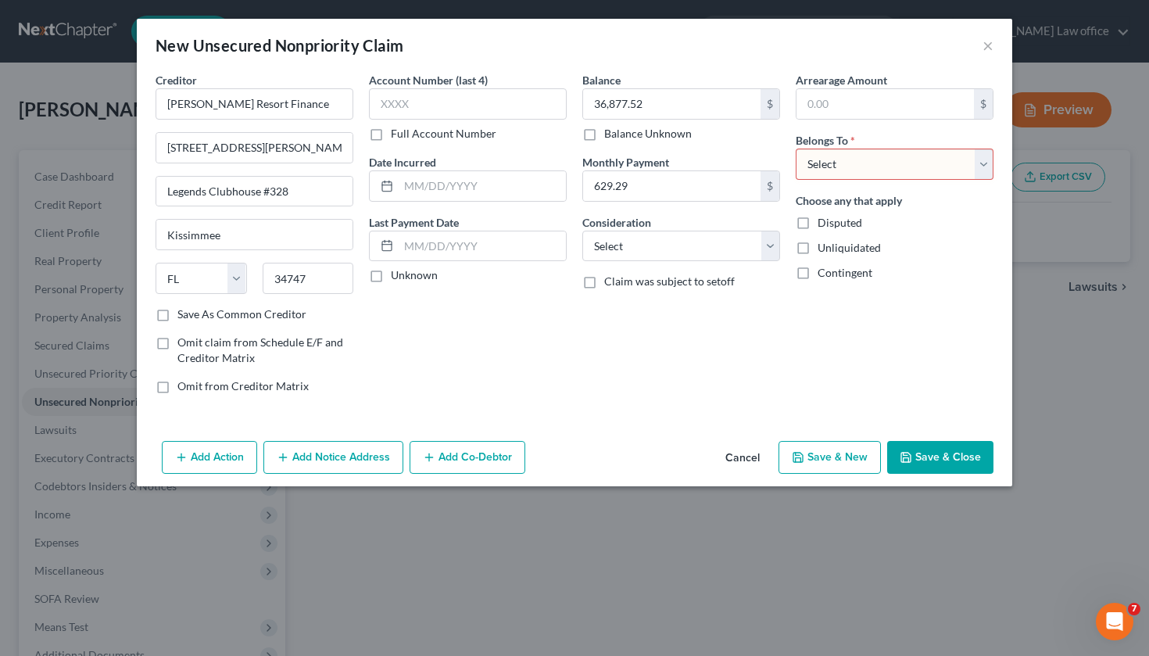
select select "0"
click at [917, 460] on button "Save & Close" at bounding box center [940, 457] width 106 height 33
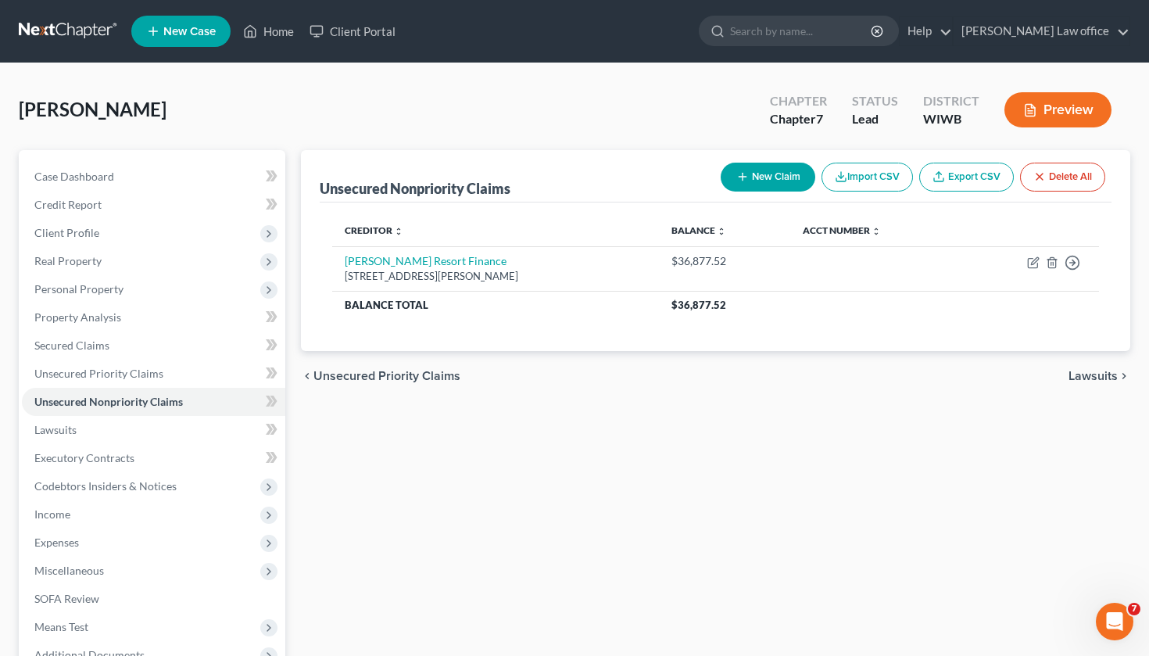
click at [787, 177] on button "New Claim" at bounding box center [768, 177] width 95 height 29
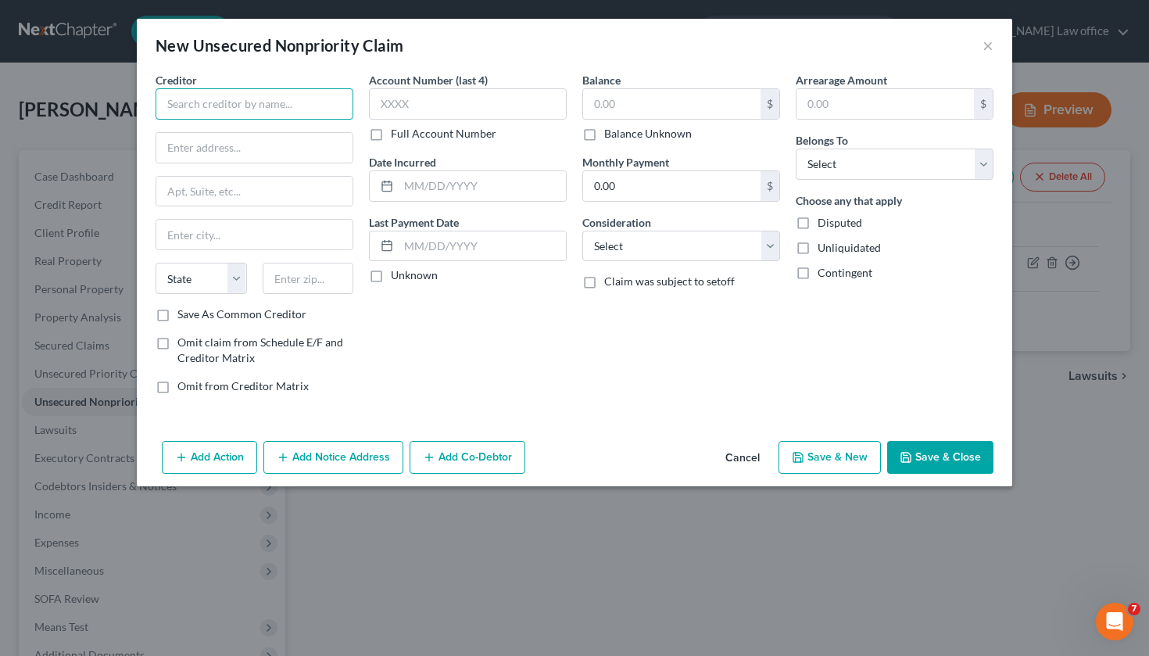
click at [198, 100] on input "text" at bounding box center [255, 103] width 198 height 31
type input "Paypal Credit"
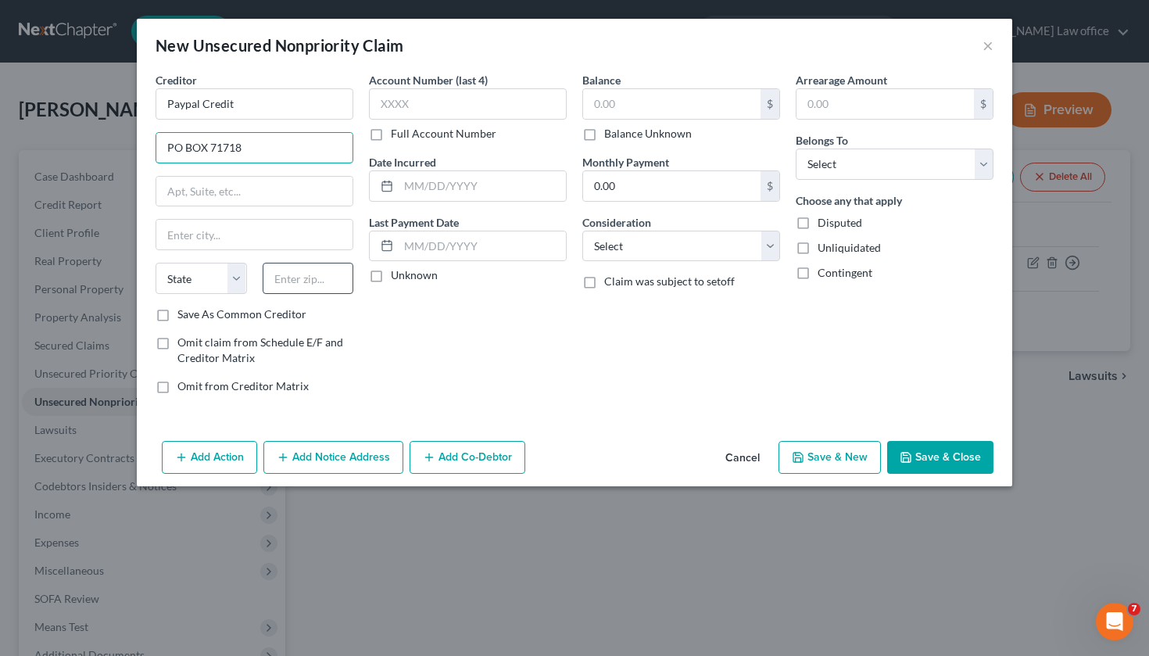
type input "PO BOX 71718"
type input "19176"
click at [629, 108] on input "text" at bounding box center [671, 104] width 177 height 30
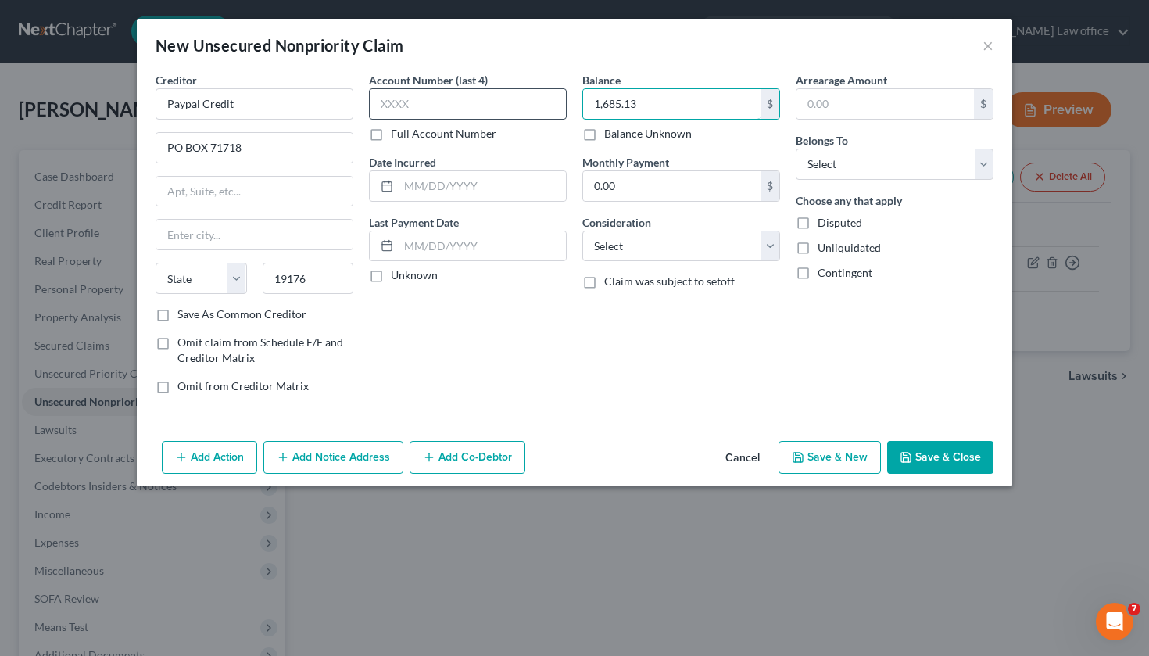
type input "1,685.13"
type input "0316"
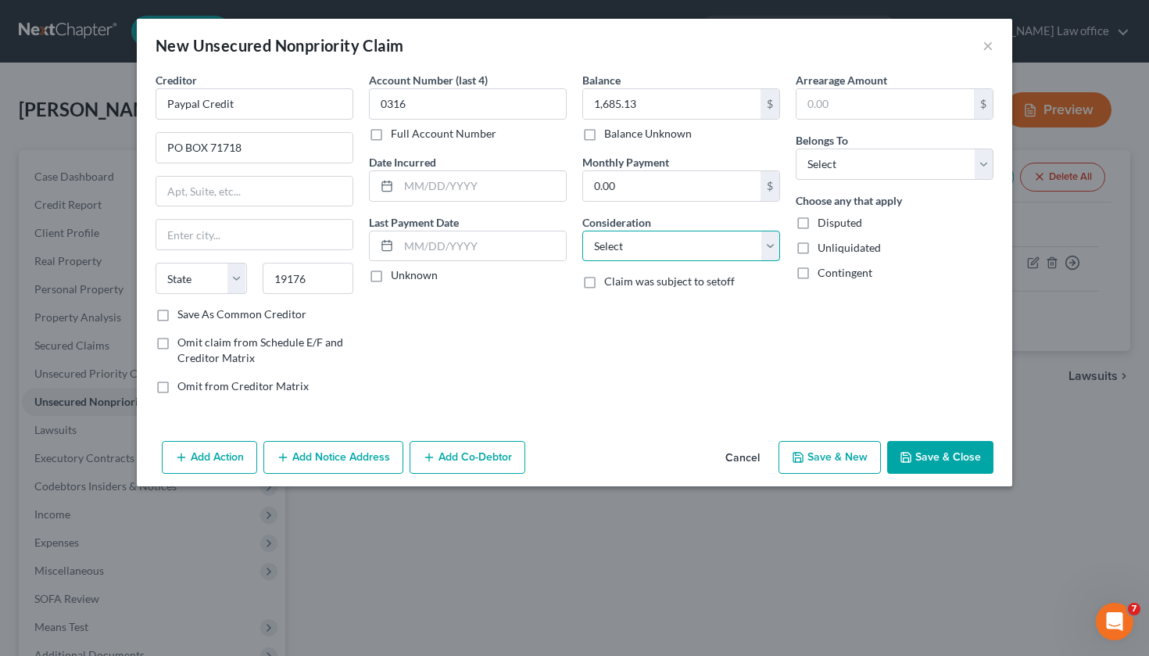
select select "14"
click at [462, 310] on div "Account Number (last 4) 0316 Full Account Number Date Incurred Last Payment Dat…" at bounding box center [467, 239] width 213 height 335
click at [943, 456] on button "Save & Close" at bounding box center [940, 457] width 106 height 33
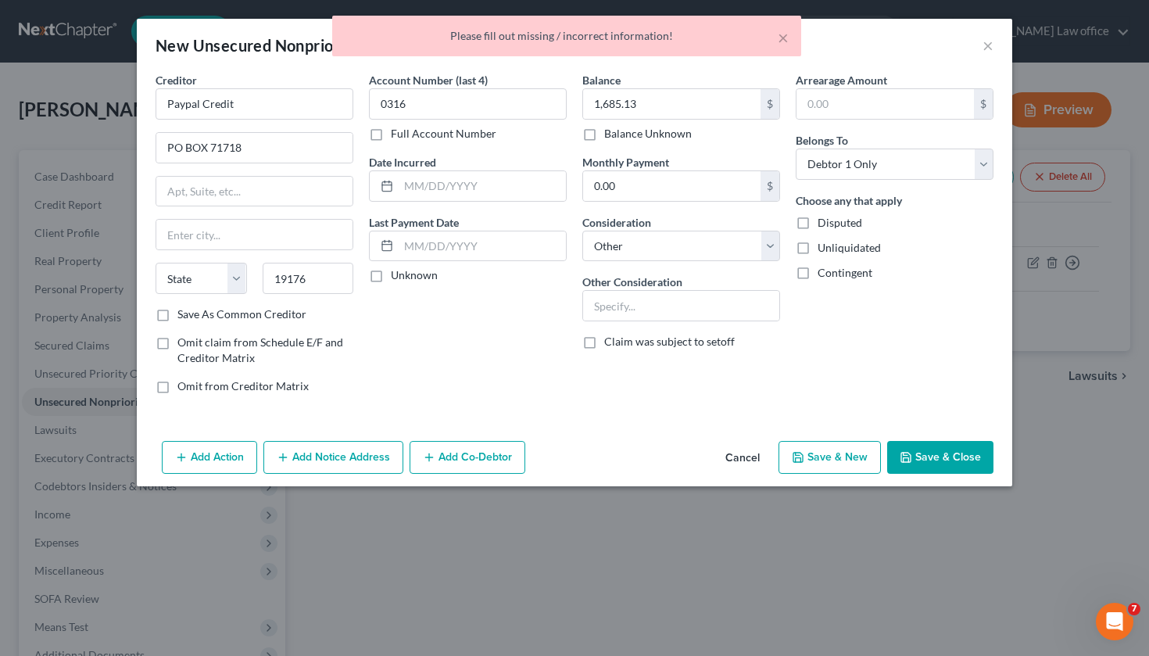
click at [930, 453] on button "Save & Close" at bounding box center [940, 457] width 106 height 33
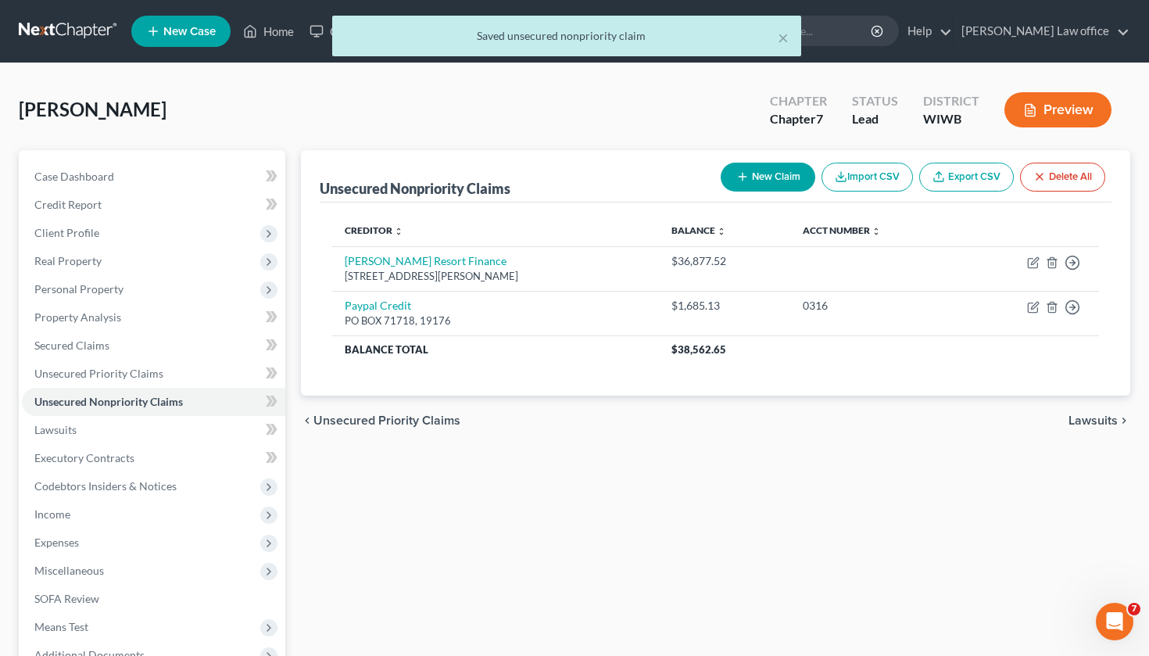
click at [776, 179] on button "New Claim" at bounding box center [768, 177] width 95 height 29
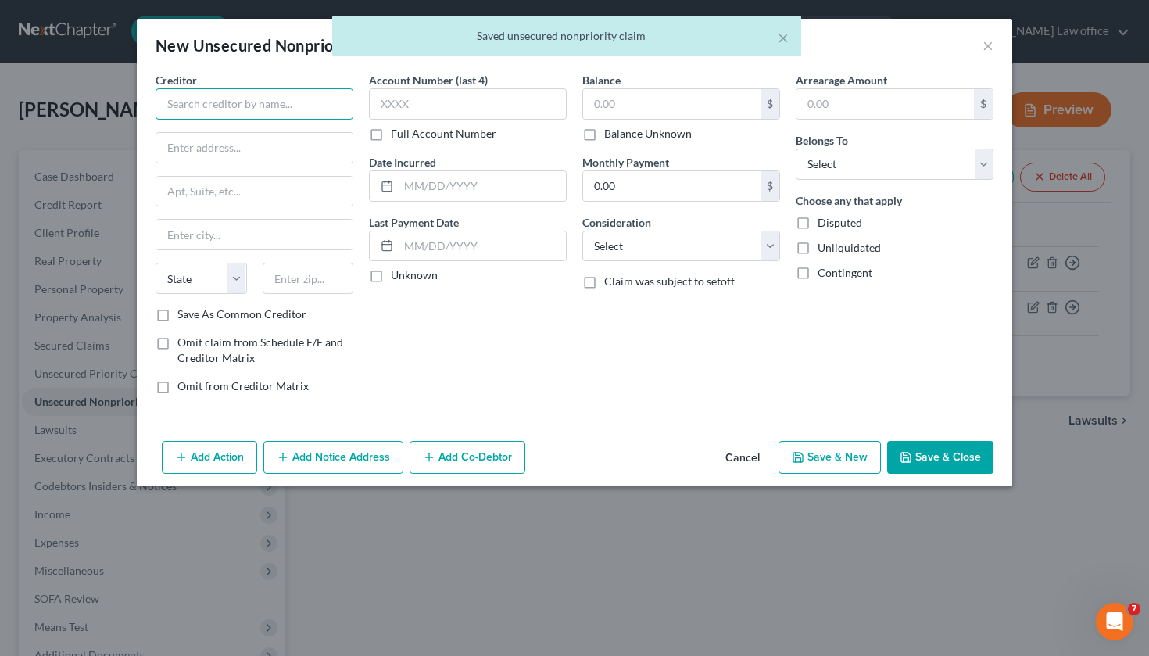
click at [243, 111] on input "text" at bounding box center [255, 103] width 198 height 31
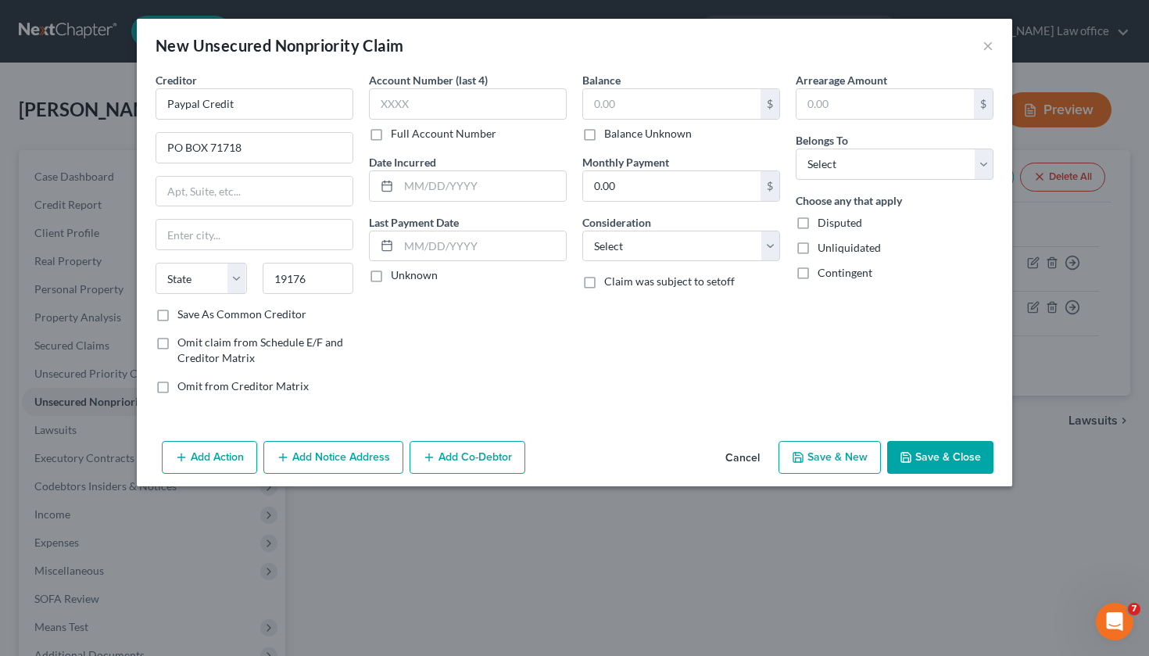
click at [416, 364] on div "Account Number (last 4) Full Account Number Date Incurred Last Payment Date Unk…" at bounding box center [467, 239] width 213 height 335
click at [930, 458] on button "Save & Close" at bounding box center [940, 457] width 106 height 33
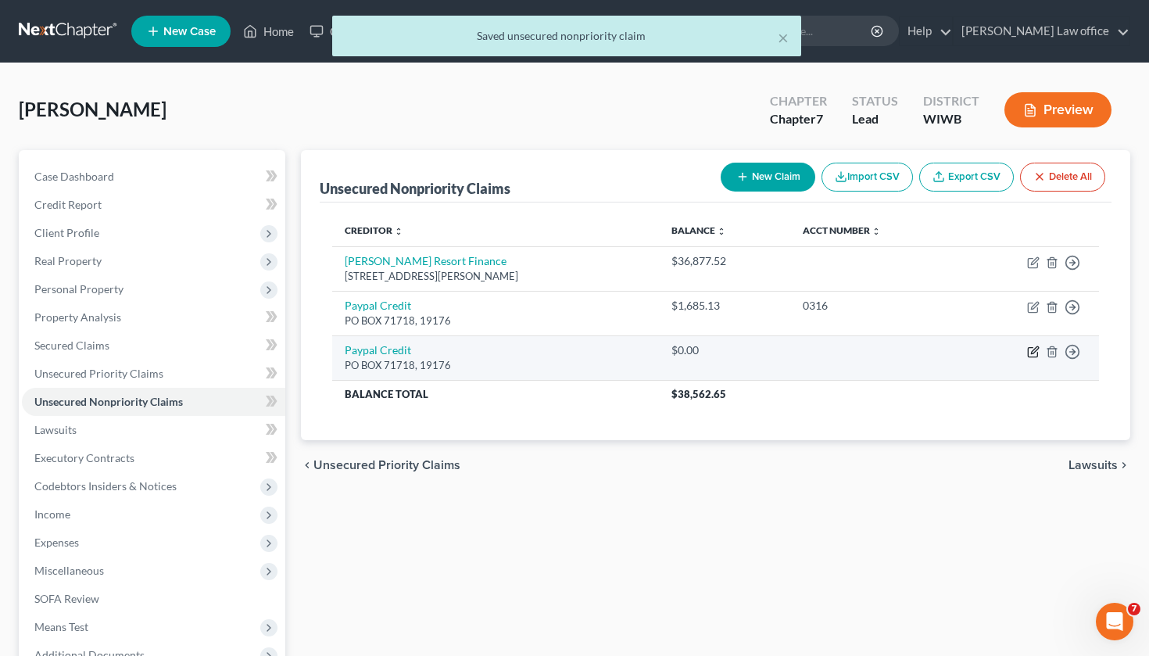
click at [1030, 349] on icon "button" at bounding box center [1033, 352] width 13 height 13
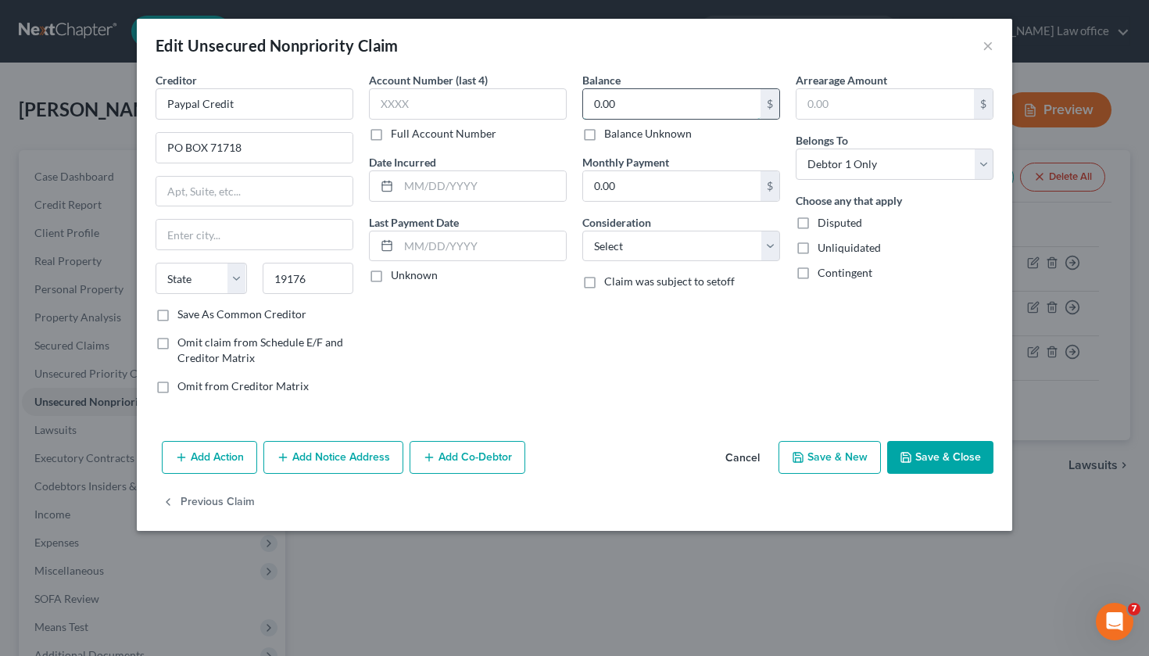
click at [657, 106] on input "0.00" at bounding box center [671, 104] width 177 height 30
click at [923, 463] on button "Save & Close" at bounding box center [940, 457] width 106 height 33
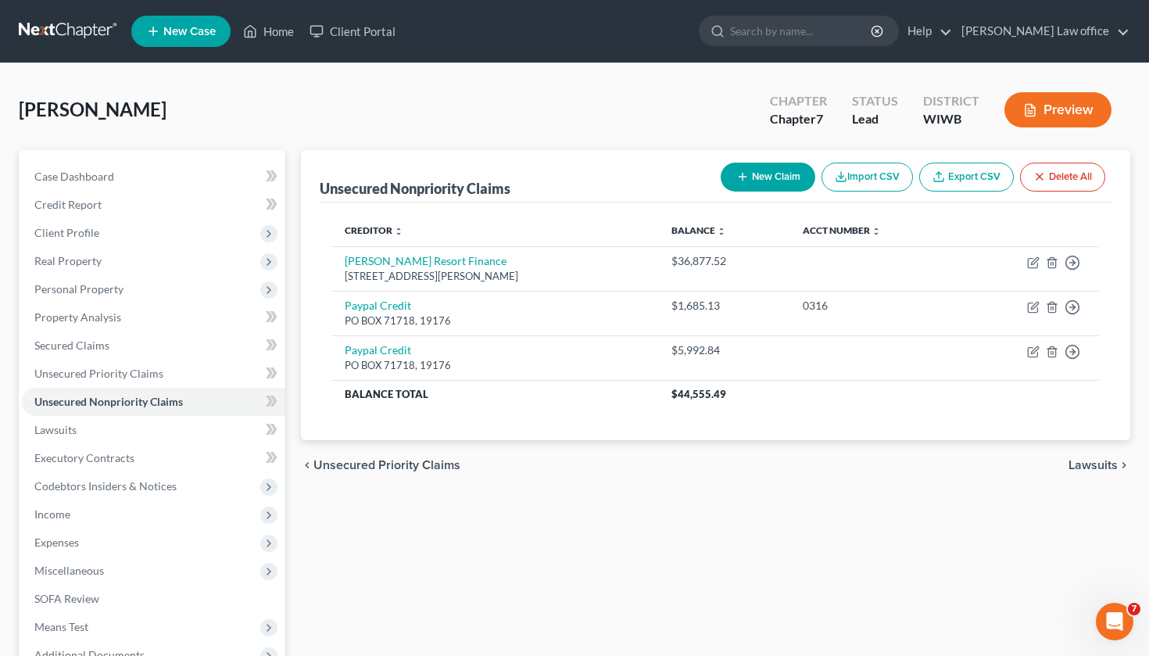
click at [781, 180] on button "New Claim" at bounding box center [768, 177] width 95 height 29
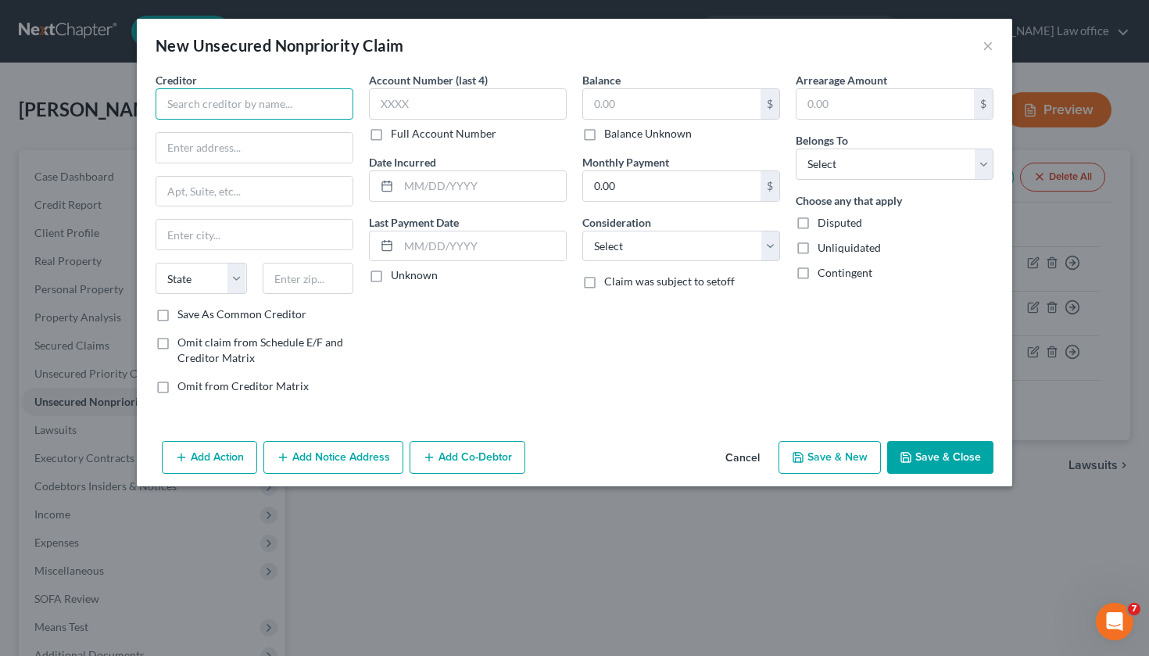
click at [278, 100] on input "text" at bounding box center [255, 103] width 198 height 31
drag, startPoint x: 236, startPoint y: 155, endPoint x: 0, endPoint y: 126, distance: 237.9
click at [0, 126] on div "New Unsecured Nonpriority Claim × Creditor * Nordstrom [GEOGRAPHIC_DATA] [US_ST…" at bounding box center [574, 328] width 1149 height 656
click at [227, 143] on input "PO BOX" at bounding box center [254, 148] width 196 height 30
click at [626, 101] on input "text" at bounding box center [671, 104] width 177 height 30
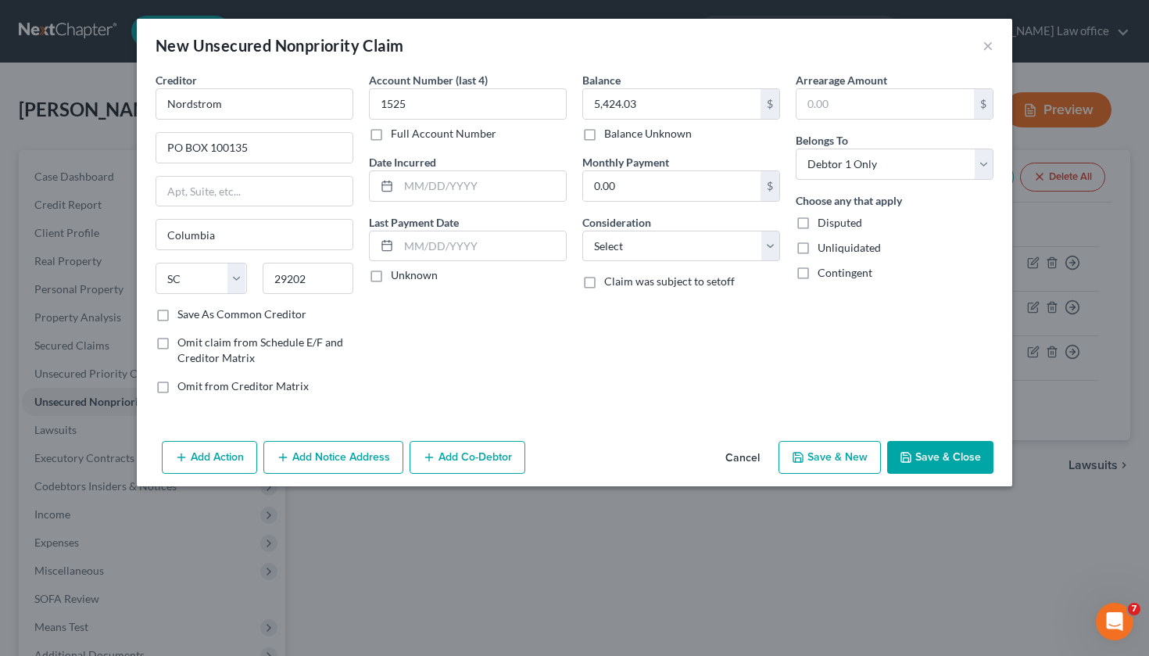
click at [944, 452] on button "Save & Close" at bounding box center [940, 457] width 106 height 33
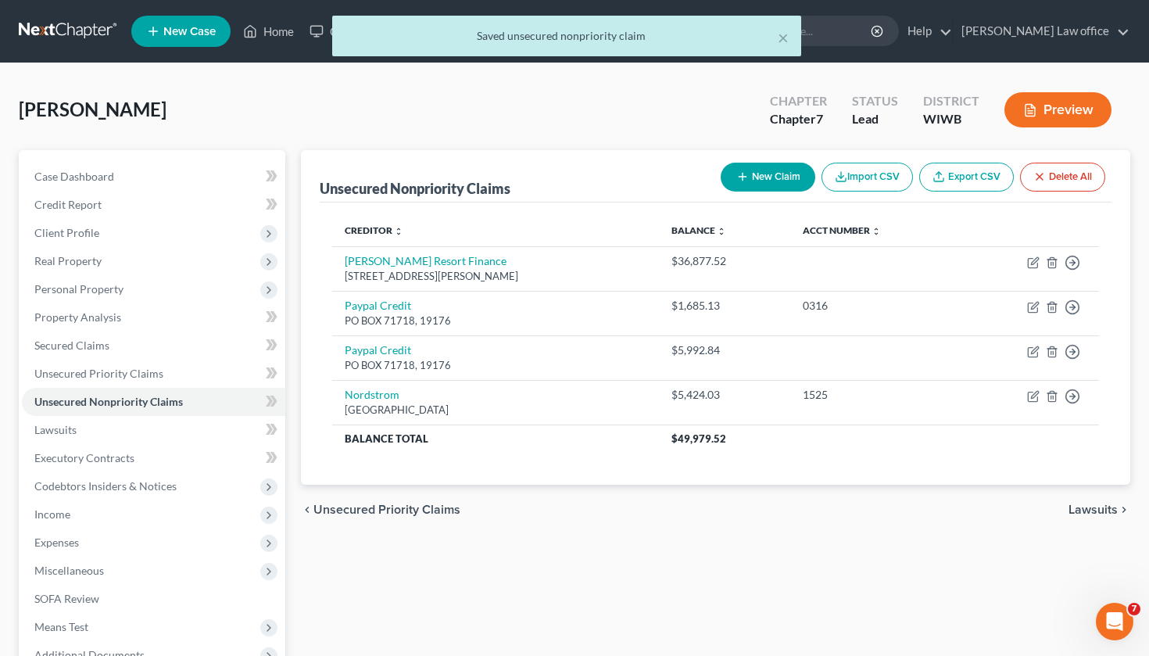
click at [758, 180] on button "New Claim" at bounding box center [768, 177] width 95 height 29
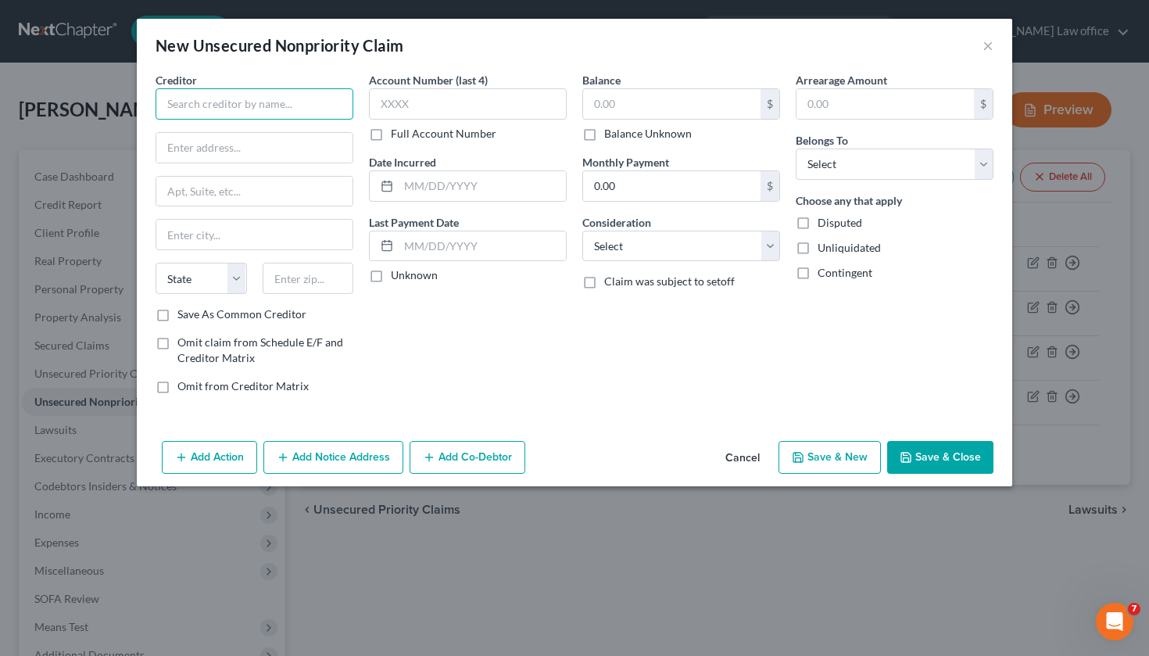
click at [277, 106] on input "text" at bounding box center [255, 103] width 198 height 31
click at [476, 367] on div "Account Number (last 4) Full Account Number Date Incurred Last Payment Date Unk…" at bounding box center [467, 239] width 213 height 335
click at [614, 104] on input "text" at bounding box center [671, 104] width 177 height 30
click at [869, 454] on button "Save & New" at bounding box center [830, 457] width 102 height 33
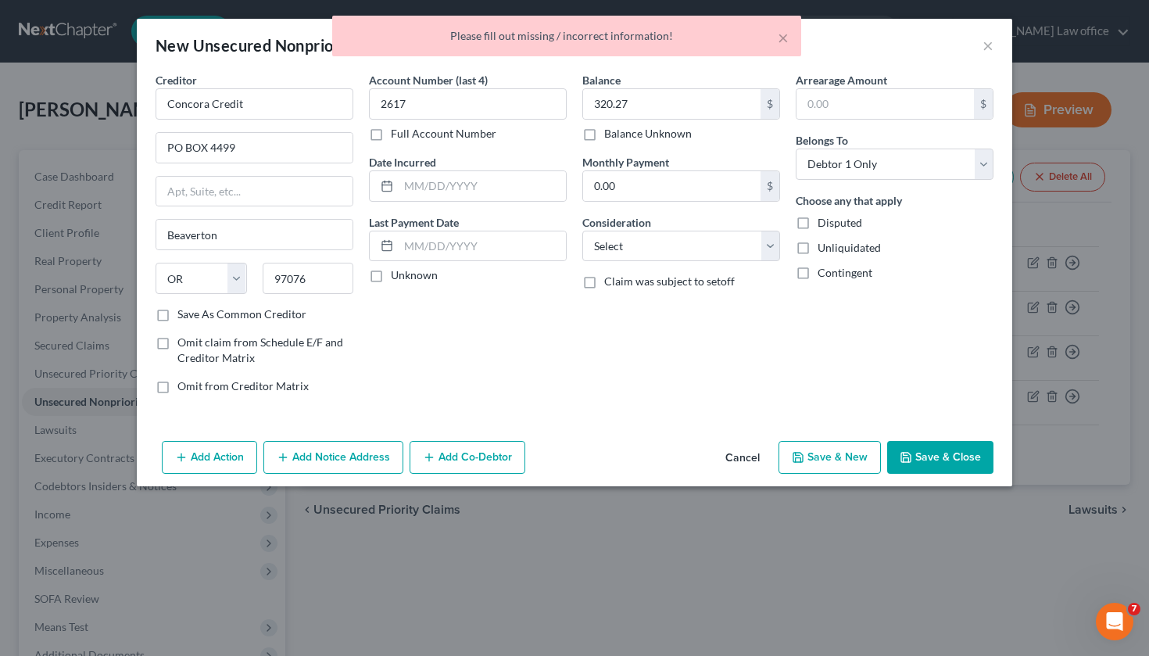
click at [831, 455] on button "Save & New" at bounding box center [830, 457] width 102 height 33
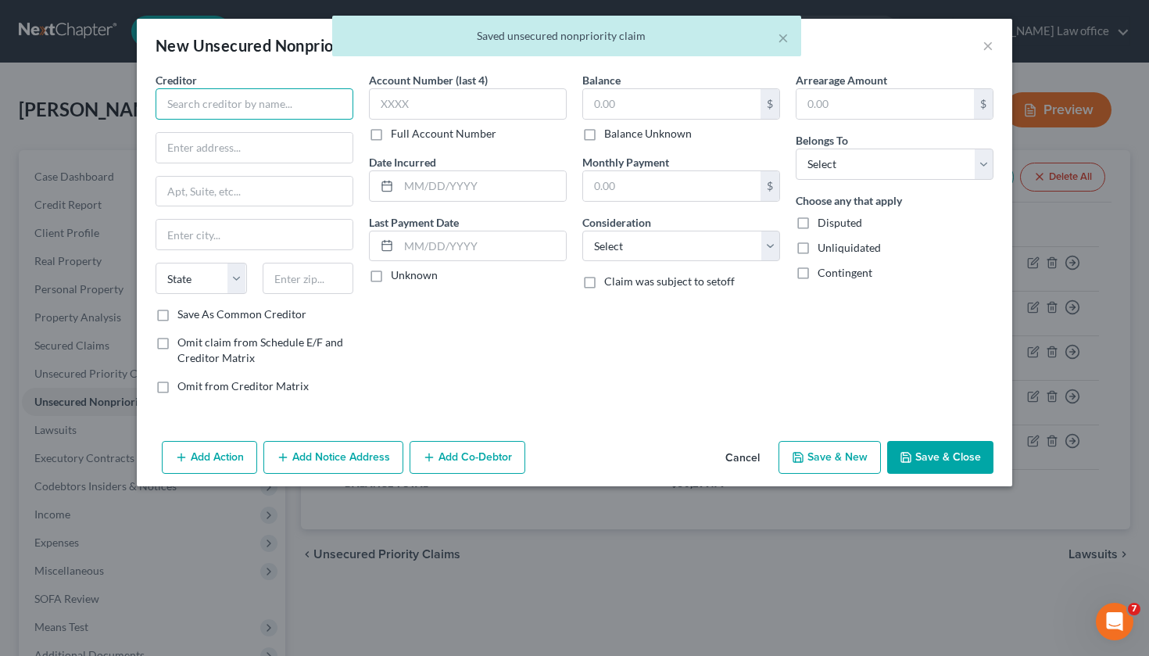
click at [217, 102] on input "text" at bounding box center [255, 103] width 198 height 31
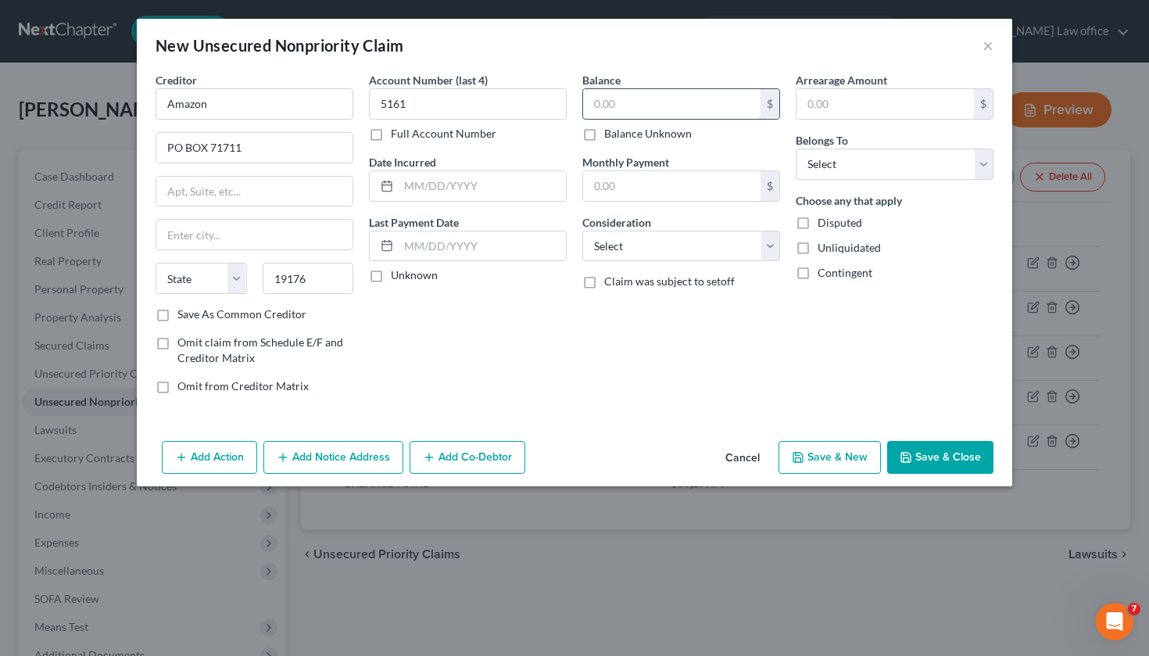
click at [681, 100] on input "text" at bounding box center [671, 104] width 177 height 30
click at [824, 453] on button "Save & New" at bounding box center [830, 457] width 102 height 33
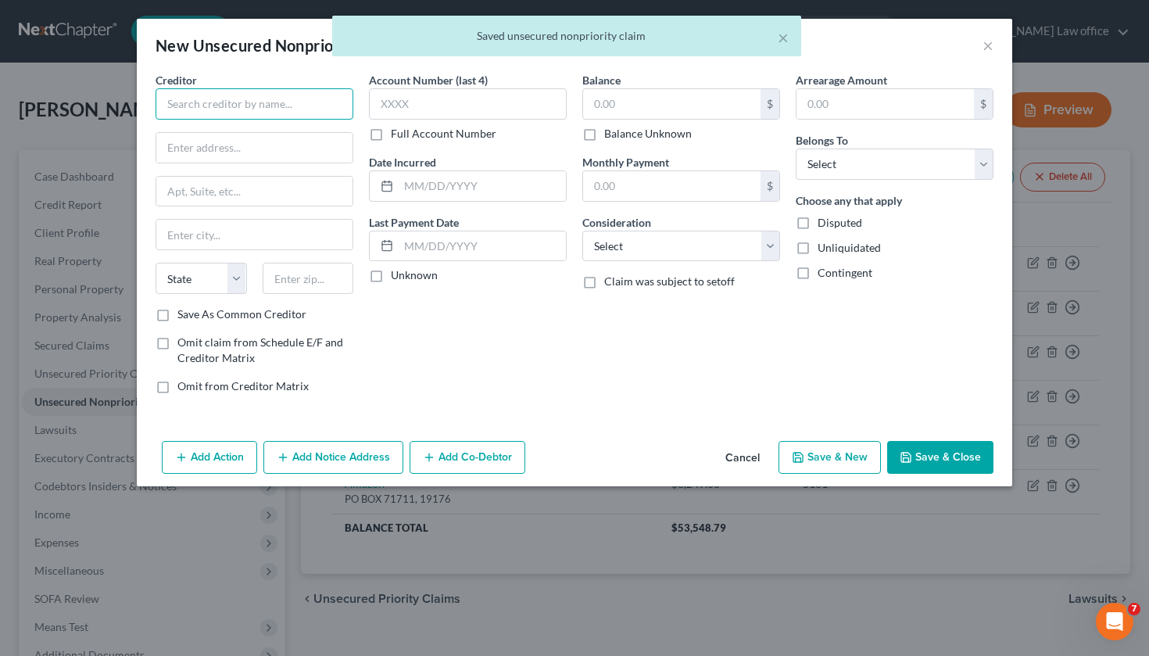
click at [192, 110] on input "text" at bounding box center [255, 103] width 198 height 31
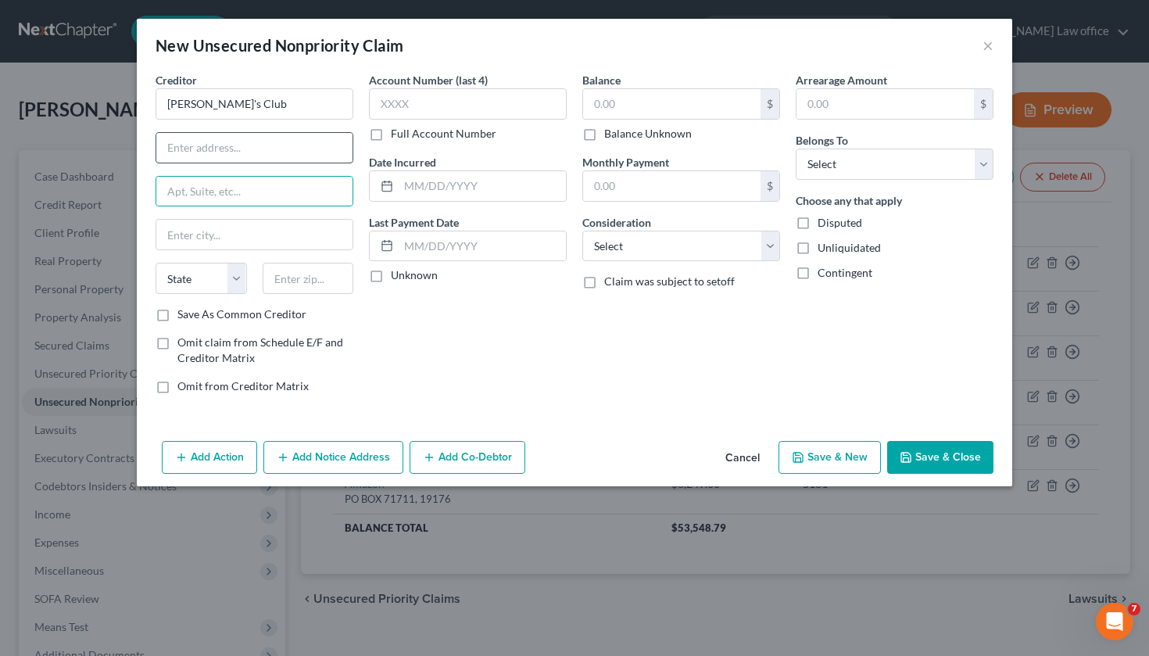
click at [181, 151] on input "text" at bounding box center [254, 148] width 196 height 30
click at [601, 105] on input "text" at bounding box center [671, 104] width 177 height 30
click at [833, 456] on button "Save & New" at bounding box center [830, 457] width 102 height 33
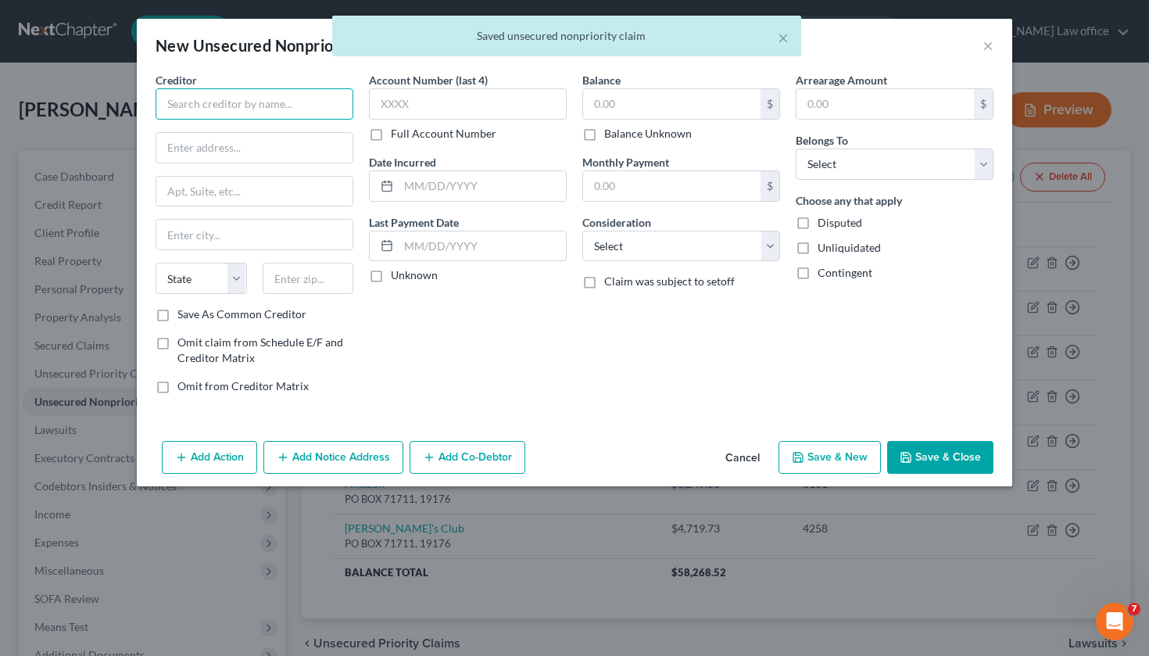
click at [229, 109] on input "text" at bounding box center [255, 103] width 198 height 31
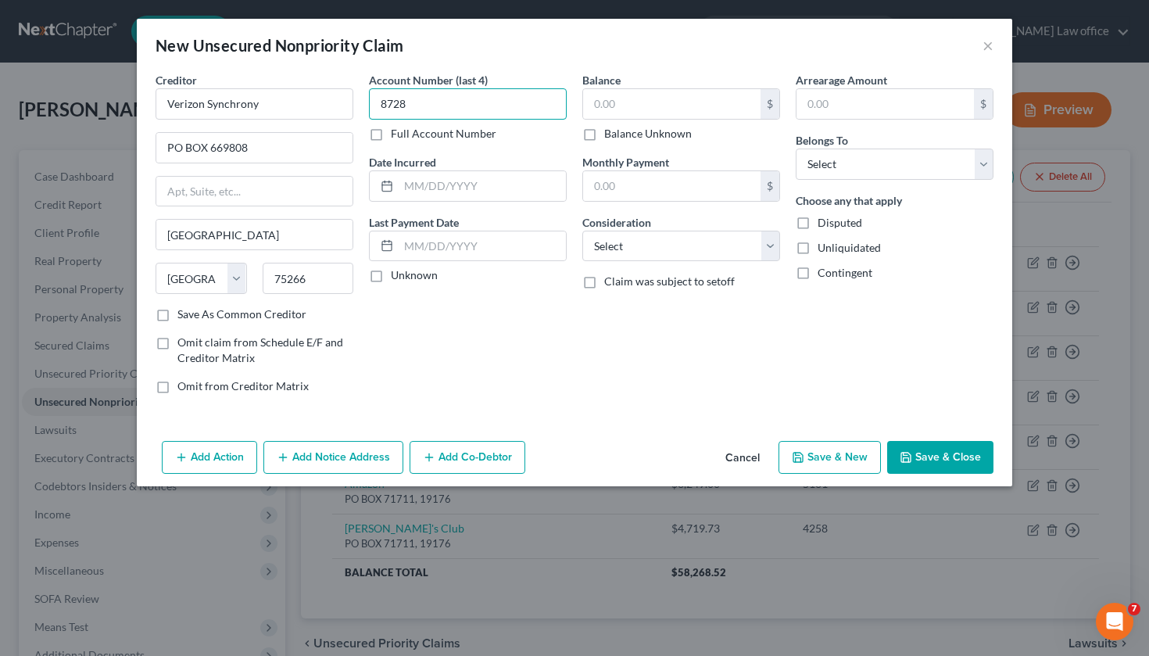
drag, startPoint x: 486, startPoint y: 101, endPoint x: 158, endPoint y: 40, distance: 334.0
click at [158, 40] on div "New Unsecured Nonpriority Claim × Creditor * Verizon Synchrony PO BOX 669808 [G…" at bounding box center [575, 252] width 876 height 467
drag, startPoint x: 435, startPoint y: 101, endPoint x: 110, endPoint y: 73, distance: 325.6
click at [110, 73] on div "New Unsecured Nonpriority Claim × Creditor * Verizon Synchrony PO BOX 669808 [G…" at bounding box center [574, 328] width 1149 height 656
click at [616, 104] on input "text" at bounding box center [671, 104] width 177 height 30
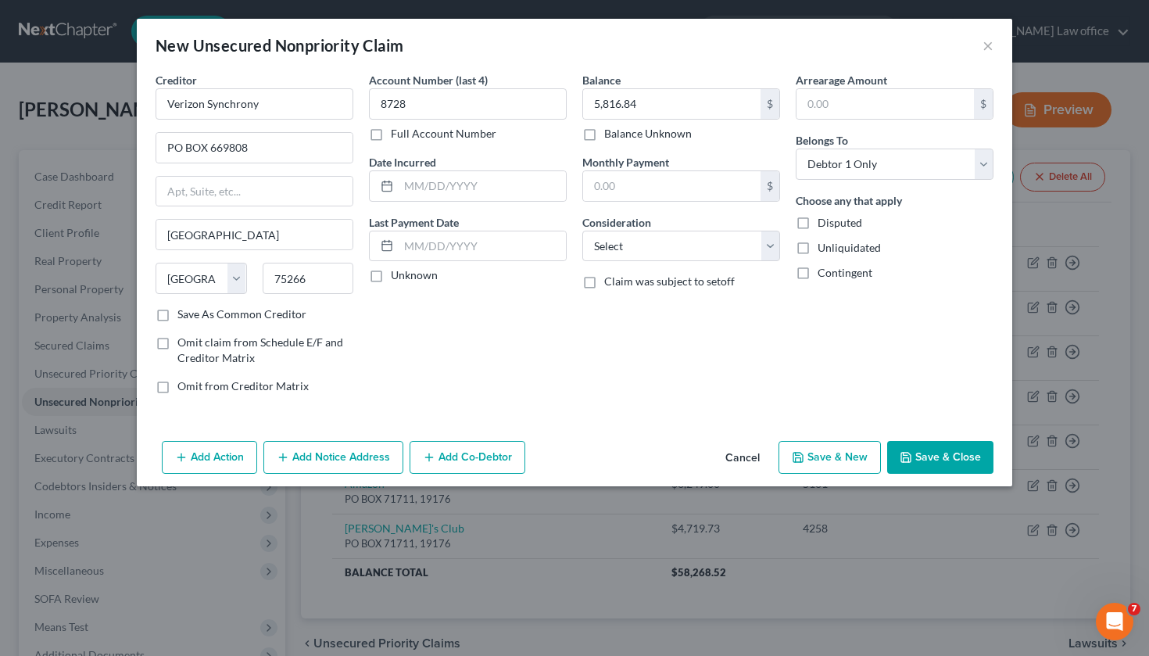
click at [921, 463] on button "Save & Close" at bounding box center [940, 457] width 106 height 33
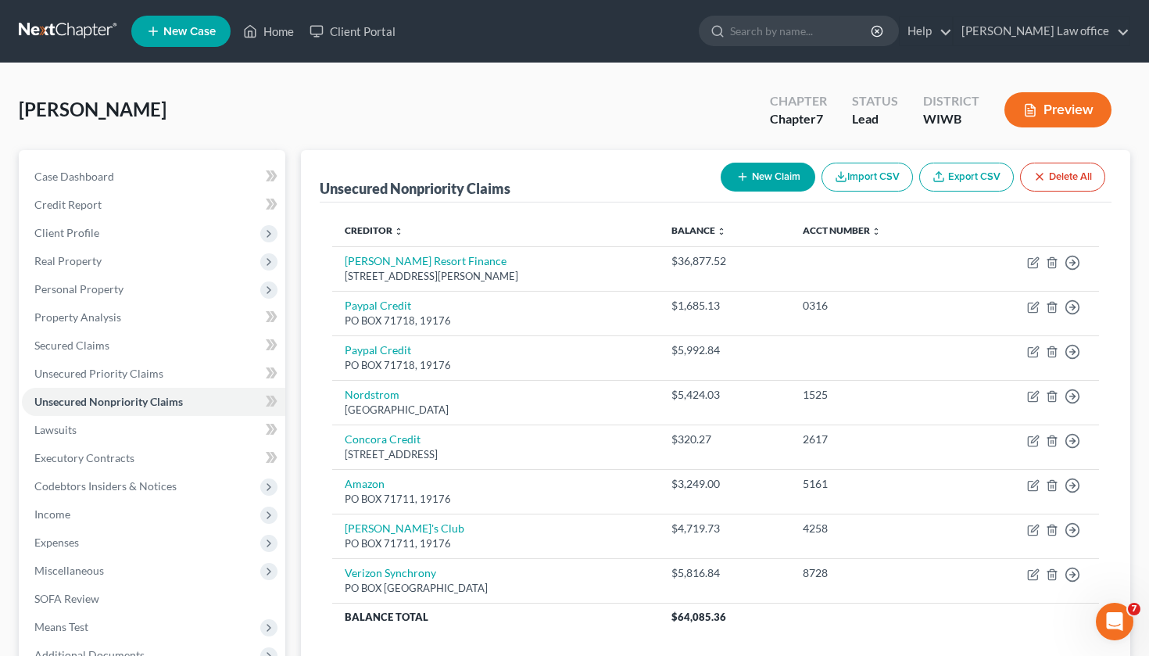
click at [765, 181] on button "New Claim" at bounding box center [768, 177] width 95 height 29
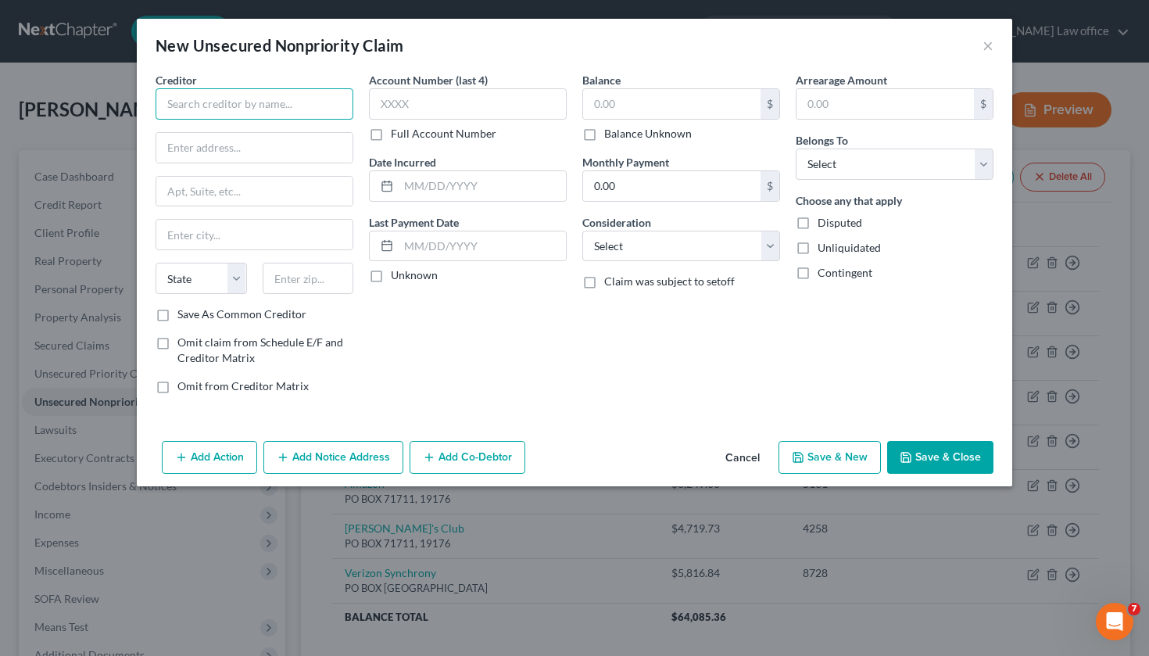
click at [324, 107] on input "text" at bounding box center [255, 103] width 198 height 31
click at [385, 317] on div "Account Number (last 4) 6446 Full Account Number Date Incurred Last Payment Dat…" at bounding box center [467, 239] width 213 height 335
click at [331, 288] on input "19176" at bounding box center [308, 278] width 91 height 31
click at [483, 383] on div "Account Number (last 4) 6446 Full Account Number Date Incurred Last Payment Dat…" at bounding box center [467, 239] width 213 height 335
click at [668, 102] on input "text" at bounding box center [671, 104] width 177 height 30
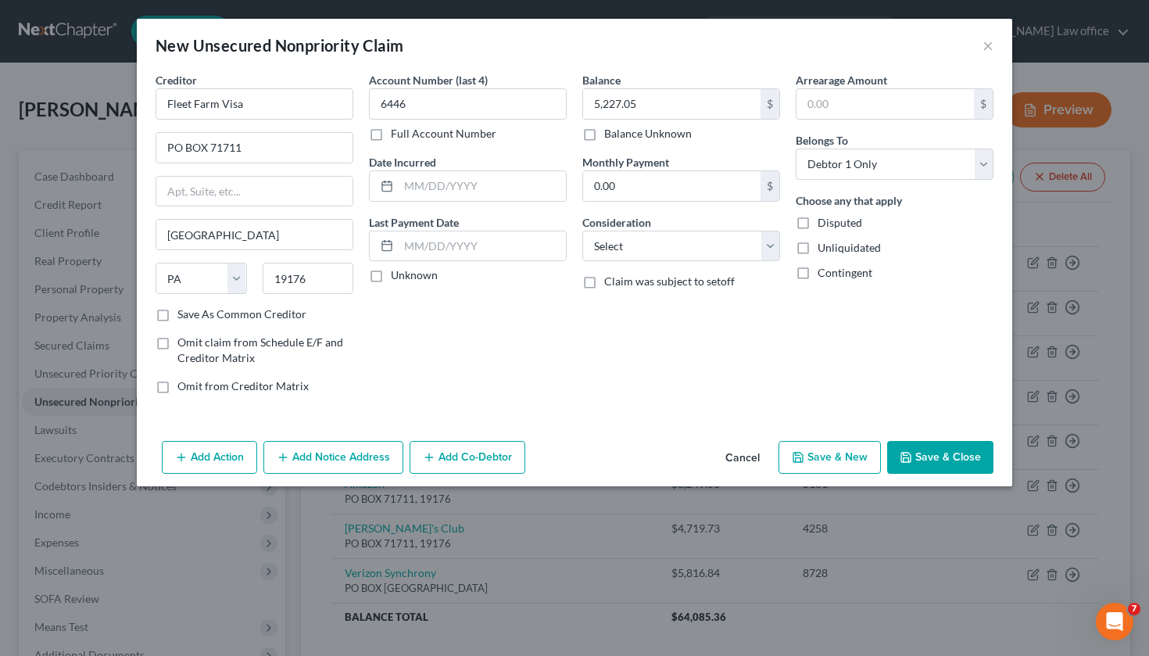
click at [926, 451] on button "Save & Close" at bounding box center [940, 457] width 106 height 33
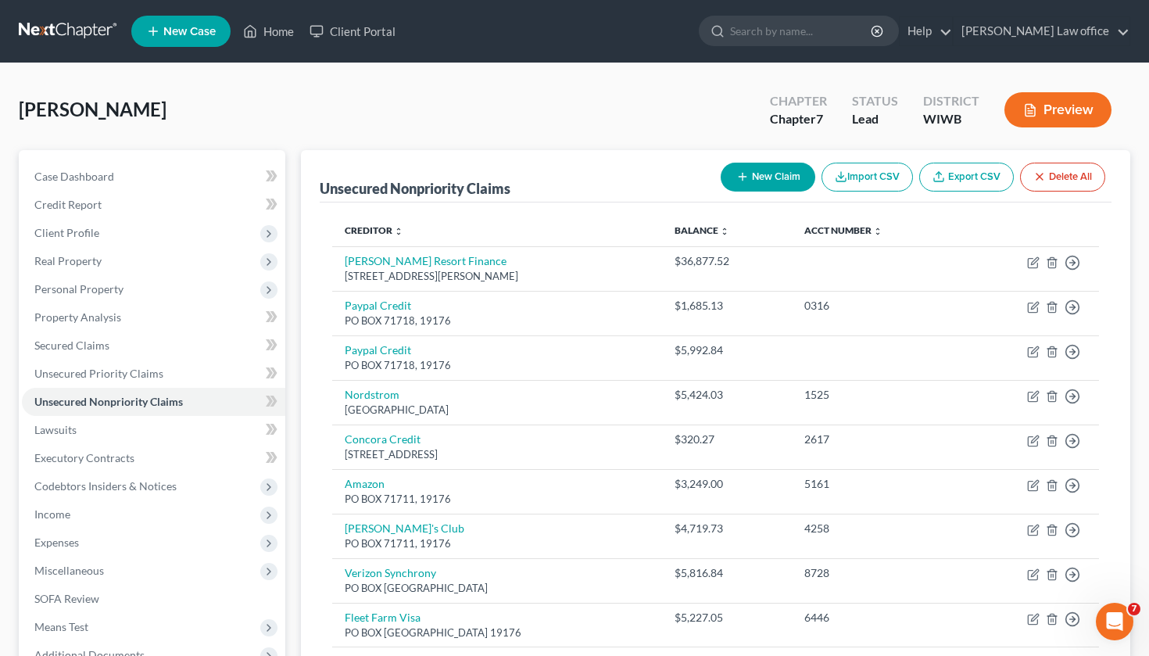
click at [773, 170] on button "New Claim" at bounding box center [768, 177] width 95 height 29
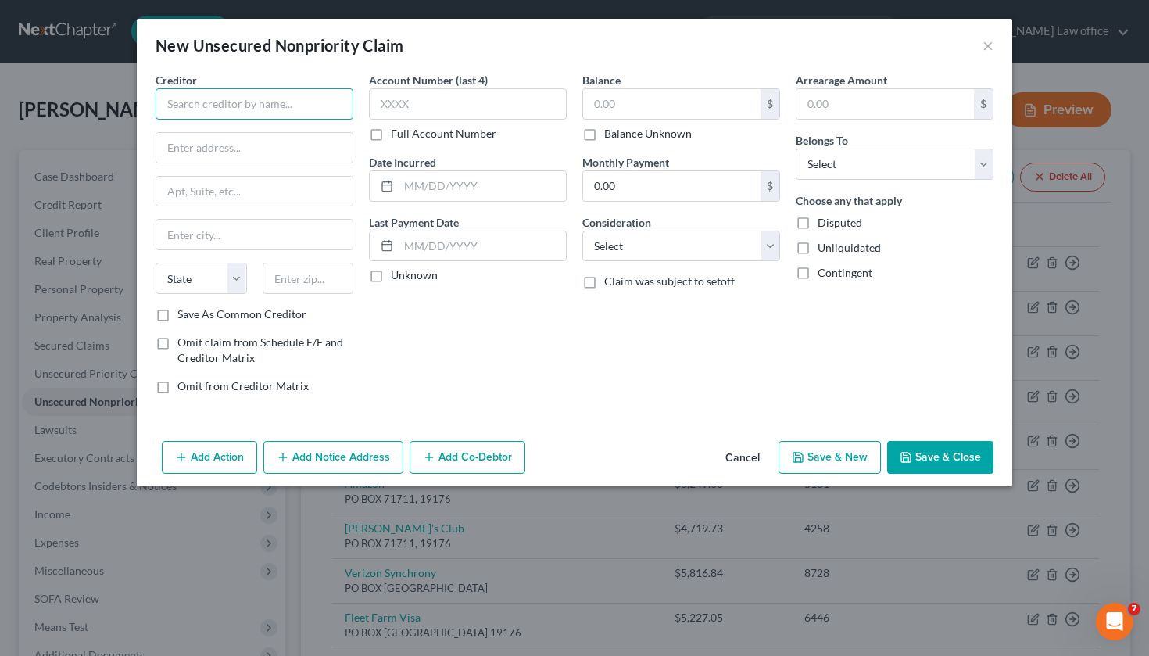
click at [295, 101] on input "text" at bounding box center [255, 103] width 198 height 31
click at [661, 102] on input "text" at bounding box center [671, 104] width 177 height 30
click at [342, 313] on div "Save As Common Creditor" at bounding box center [255, 314] width 198 height 16
click at [920, 458] on button "Save & Close" at bounding box center [940, 457] width 106 height 33
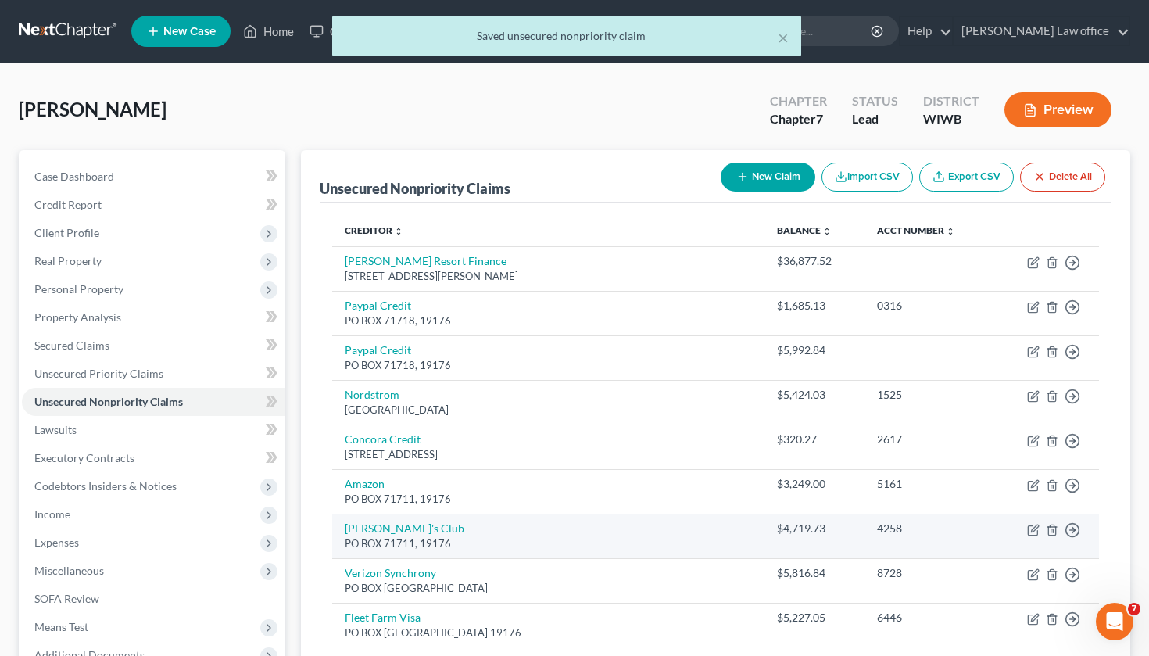
click at [412, 522] on td "[PERSON_NAME]'s Club PO BOX 71711, 19176" at bounding box center [548, 536] width 433 height 45
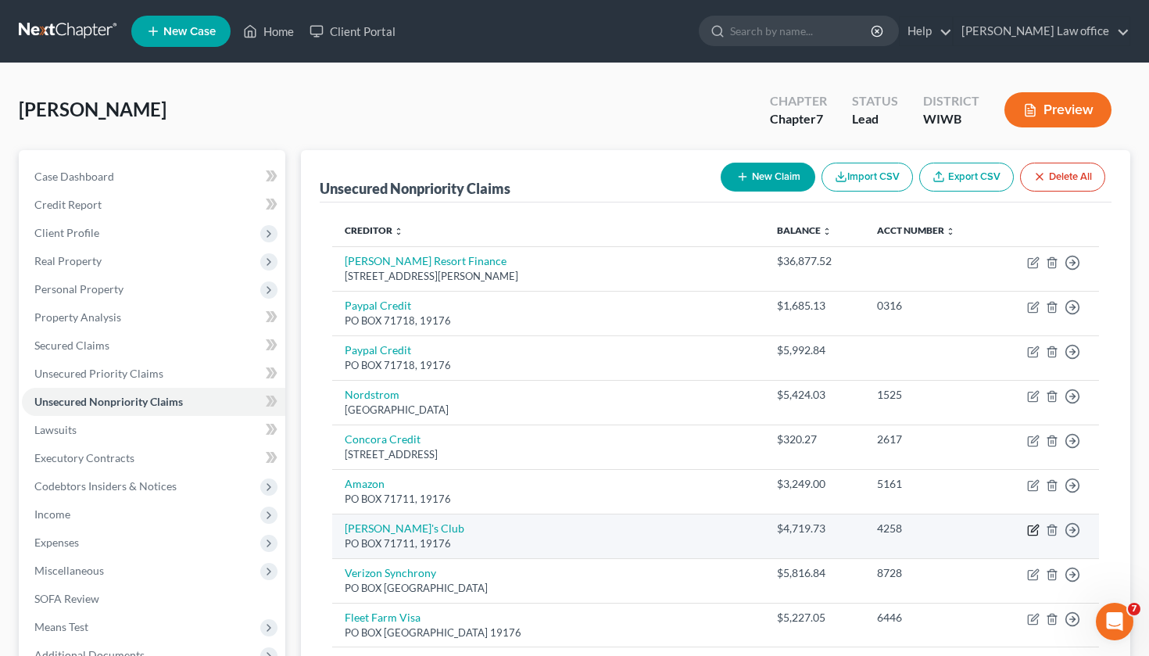
click at [1033, 527] on icon "button" at bounding box center [1033, 530] width 13 height 13
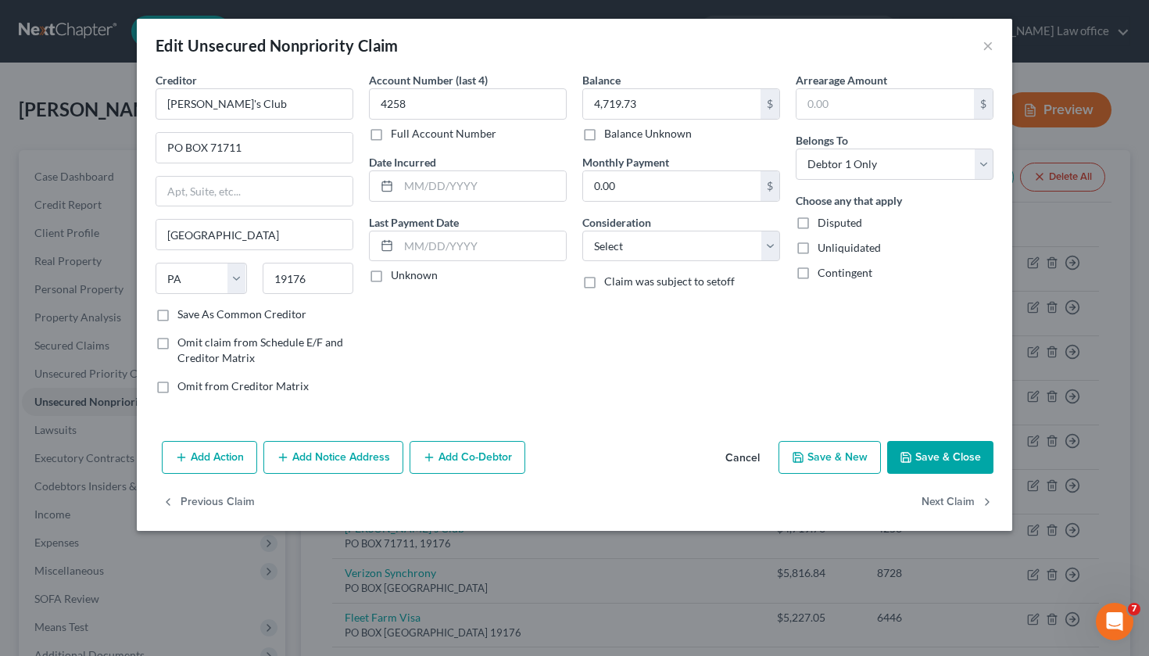
click at [919, 464] on button "Save & Close" at bounding box center [940, 457] width 106 height 33
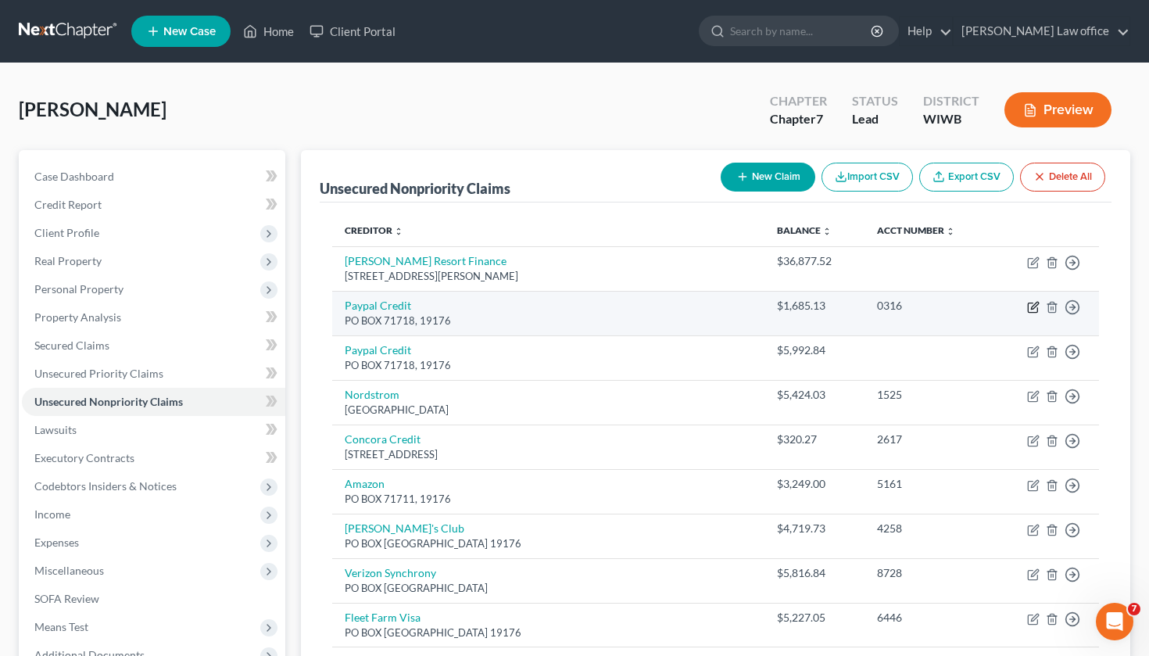
click at [1039, 306] on icon "button" at bounding box center [1033, 307] width 13 height 13
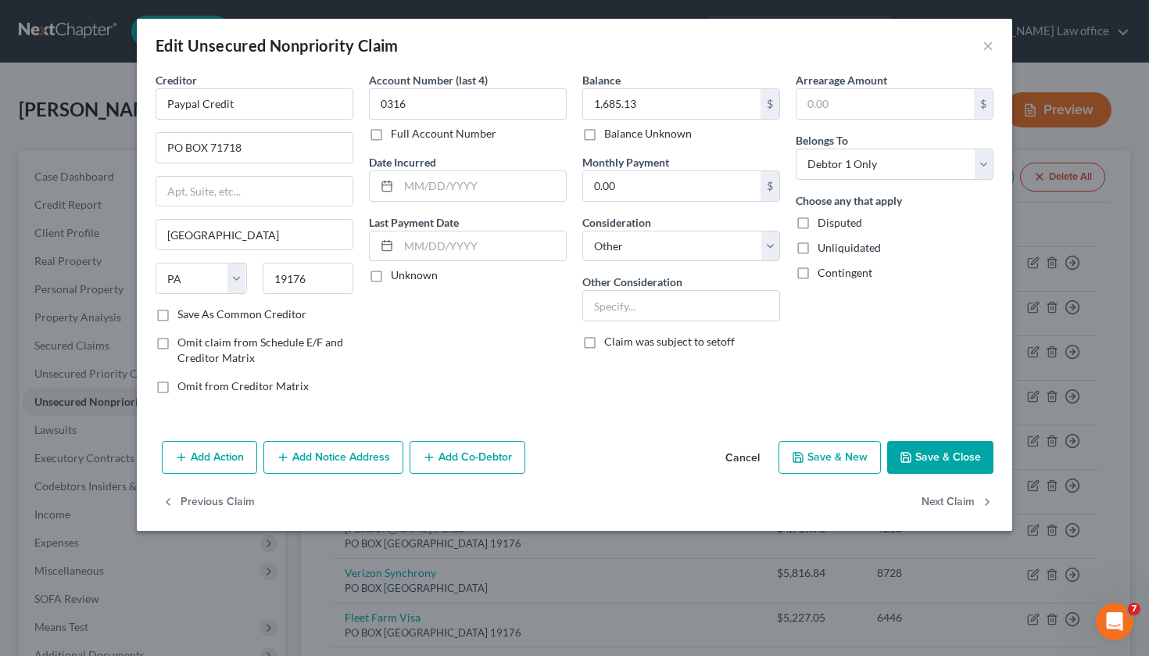
click at [933, 459] on button "Save & Close" at bounding box center [940, 457] width 106 height 33
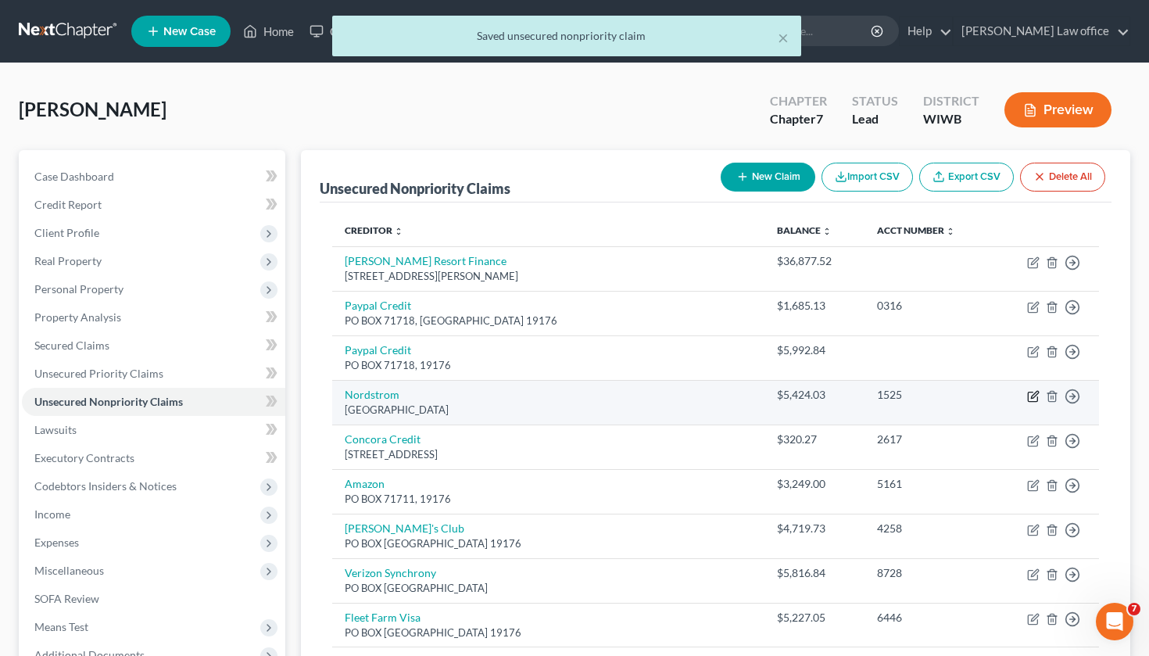
click at [1035, 395] on icon "button" at bounding box center [1034, 394] width 7 height 7
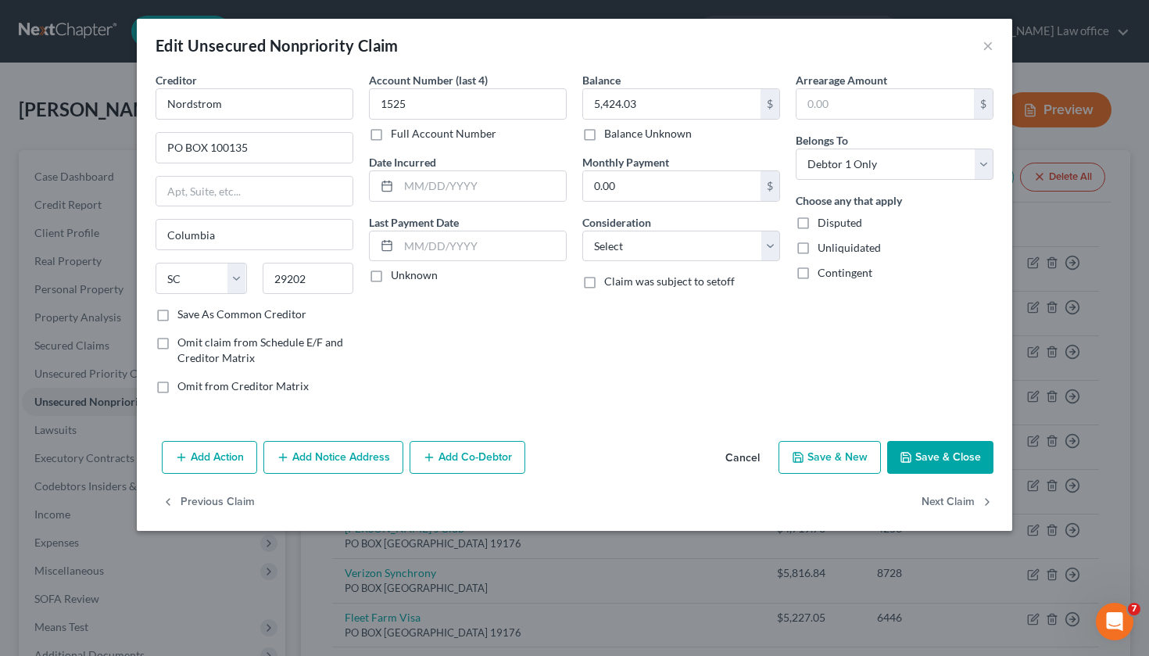
click at [949, 458] on button "Save & Close" at bounding box center [940, 457] width 106 height 33
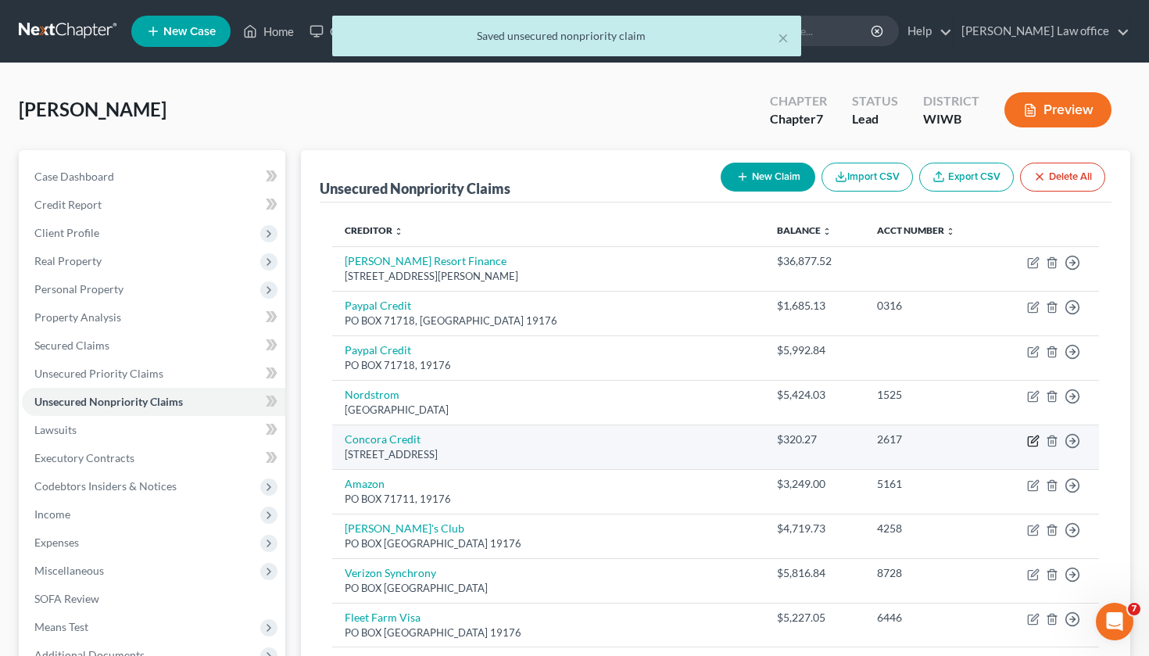
click at [1033, 439] on icon "button" at bounding box center [1033, 441] width 13 height 13
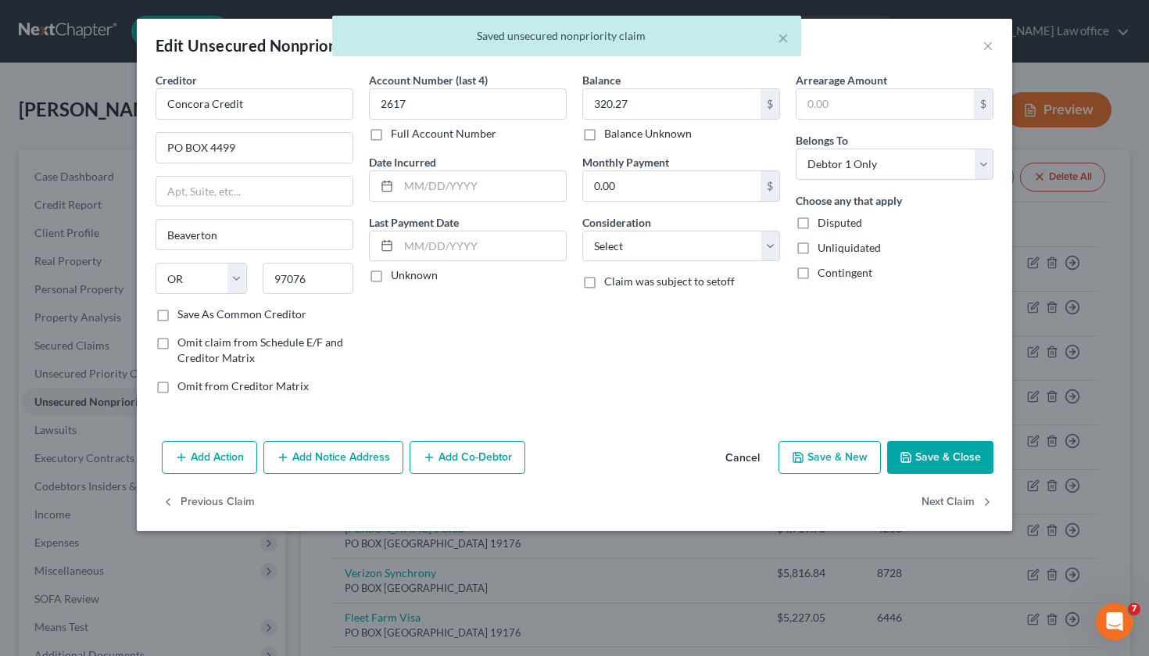
click at [927, 461] on button "Save & Close" at bounding box center [940, 457] width 106 height 33
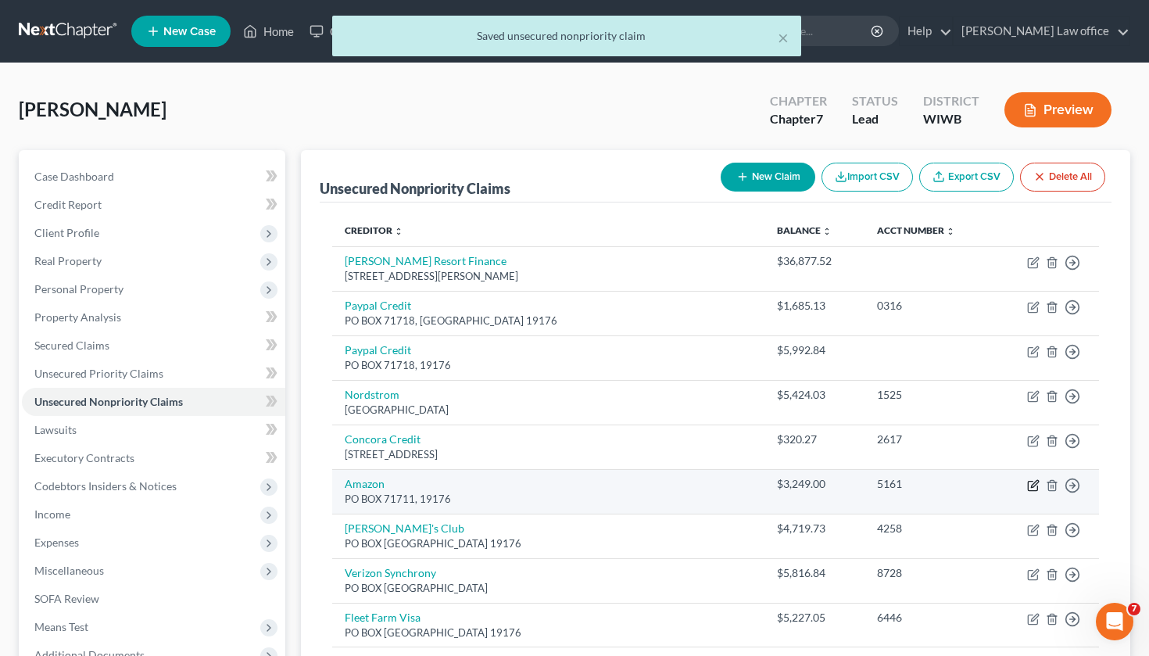
click at [1031, 482] on icon "button" at bounding box center [1033, 485] width 13 height 13
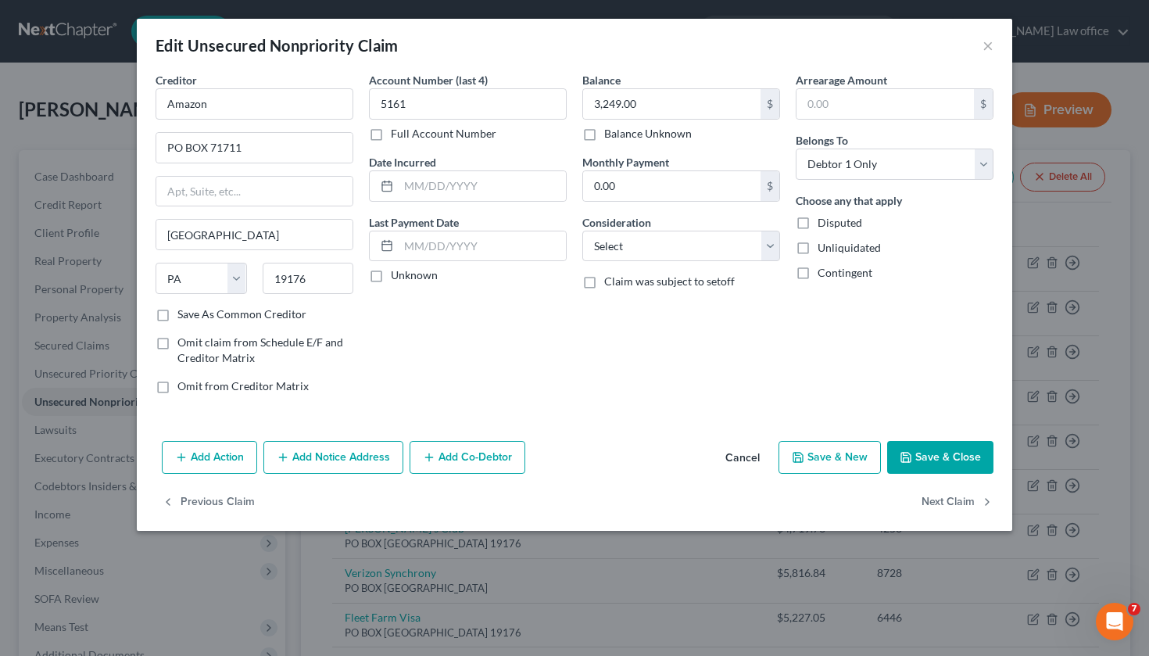
click at [955, 465] on button "Save & Close" at bounding box center [940, 457] width 106 height 33
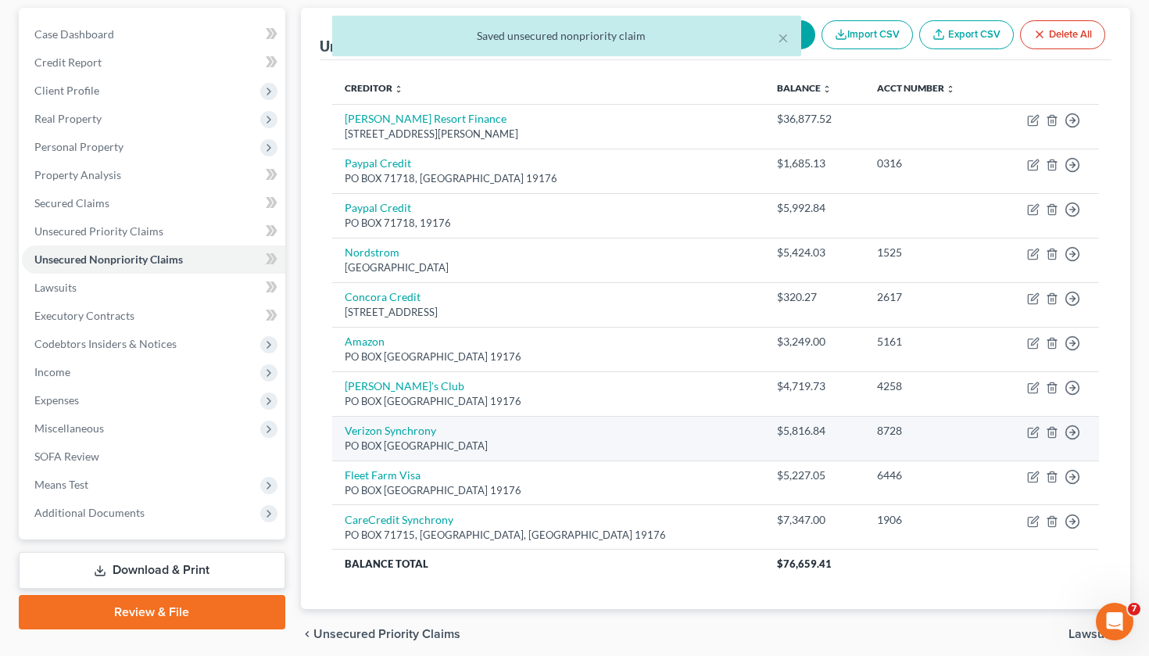
scroll to position [147, 0]
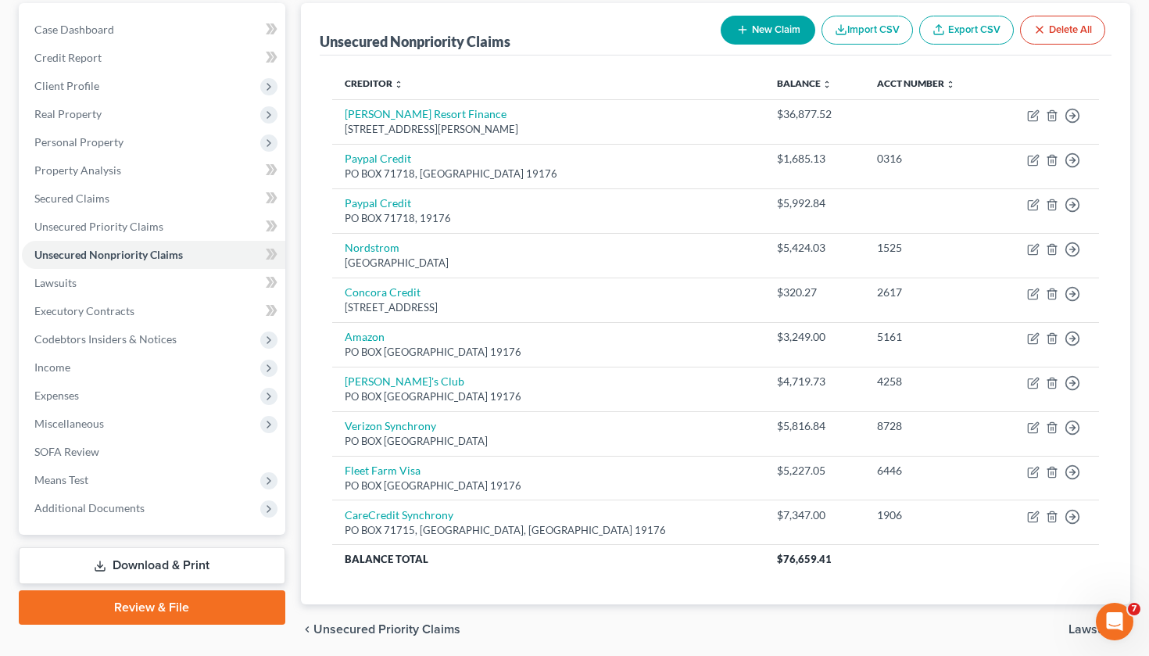
click at [783, 31] on button "New Claim" at bounding box center [768, 30] width 95 height 29
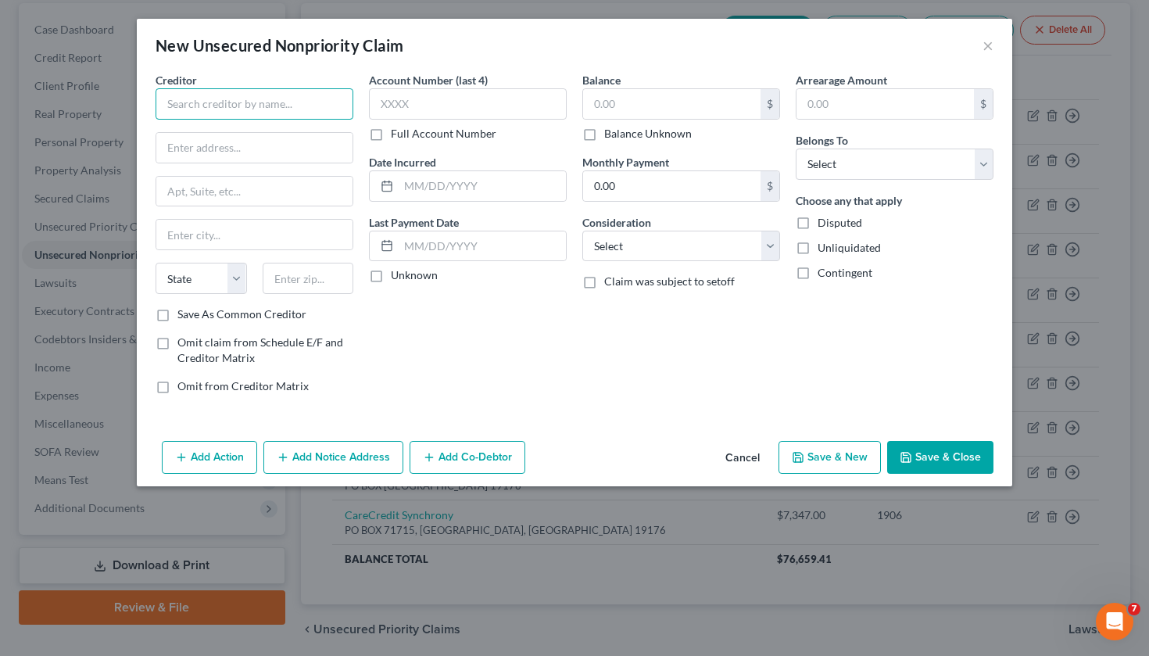
click at [253, 113] on input "text" at bounding box center [255, 103] width 198 height 31
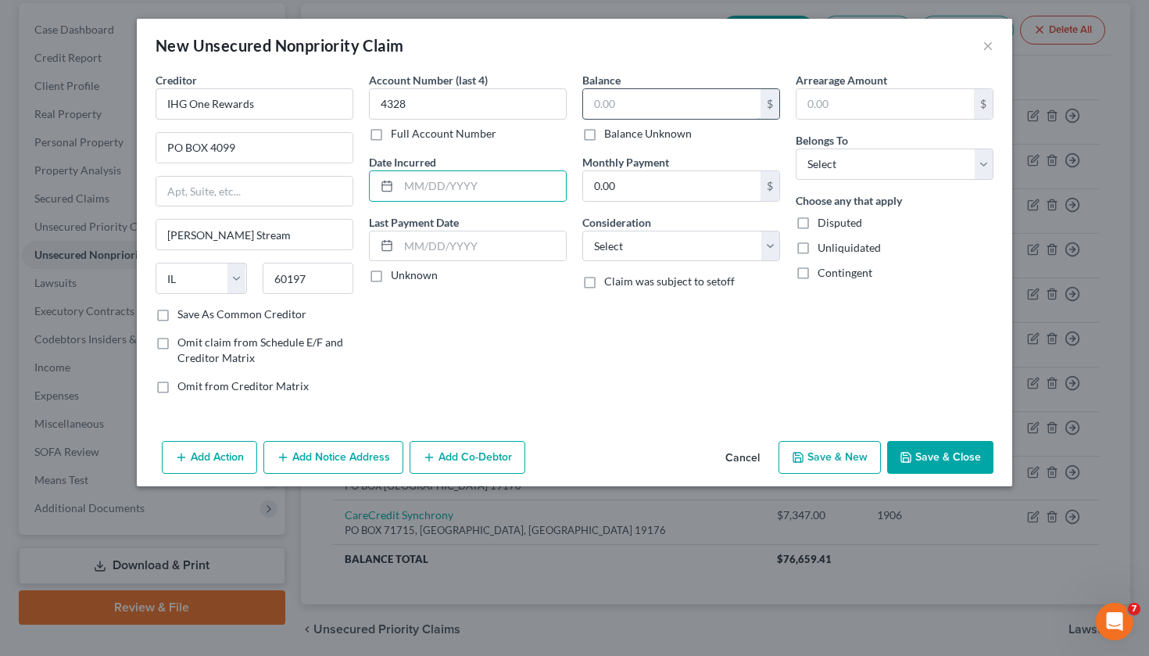
click at [663, 109] on input "text" at bounding box center [671, 104] width 177 height 30
click at [944, 450] on button "Save & Close" at bounding box center [940, 457] width 106 height 33
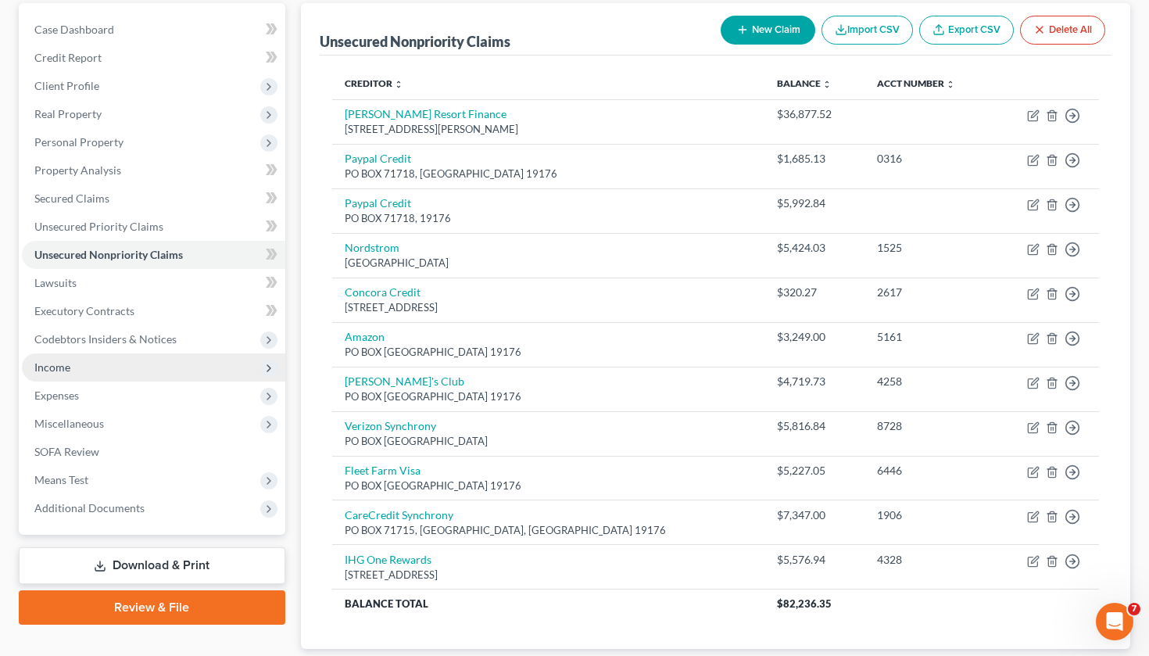
click at [120, 360] on span "Income" at bounding box center [153, 367] width 263 height 28
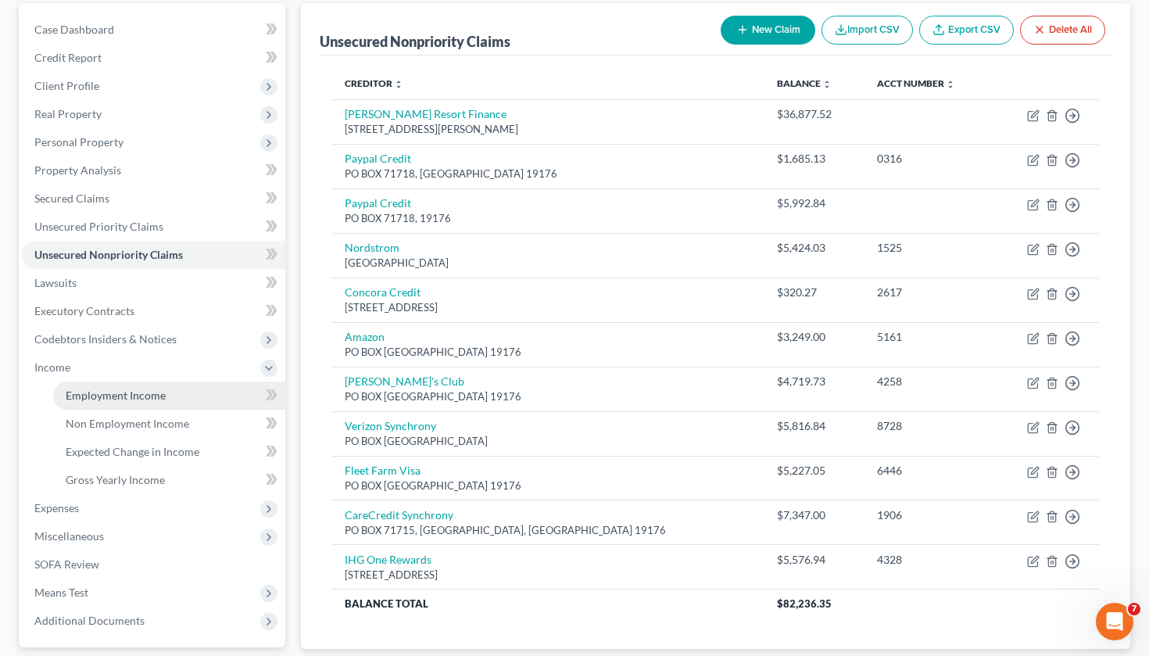
click at [113, 393] on span "Employment Income" at bounding box center [116, 395] width 100 height 13
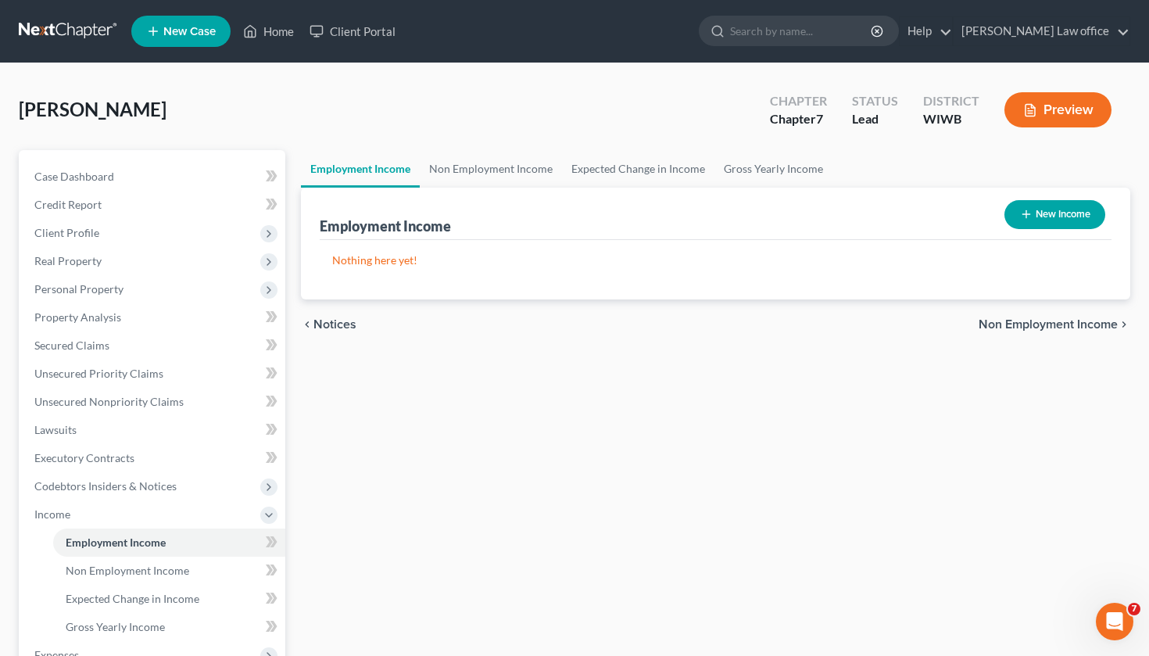
click at [1020, 217] on icon "button" at bounding box center [1026, 214] width 13 height 13
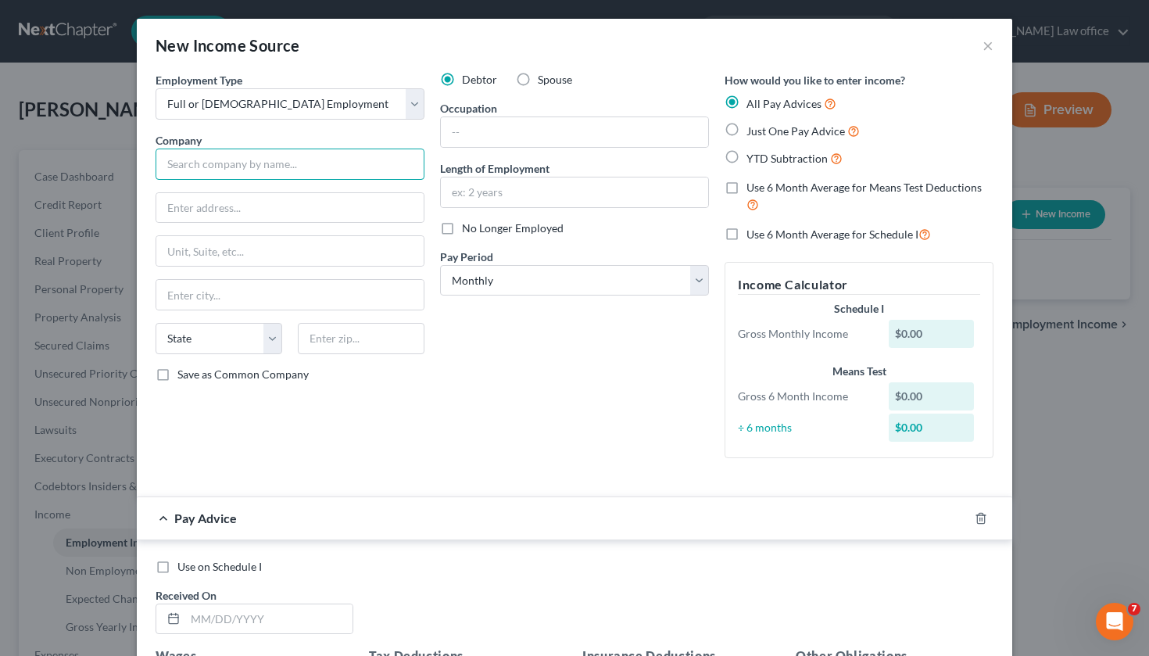
click at [243, 163] on input "text" at bounding box center [290, 164] width 269 height 31
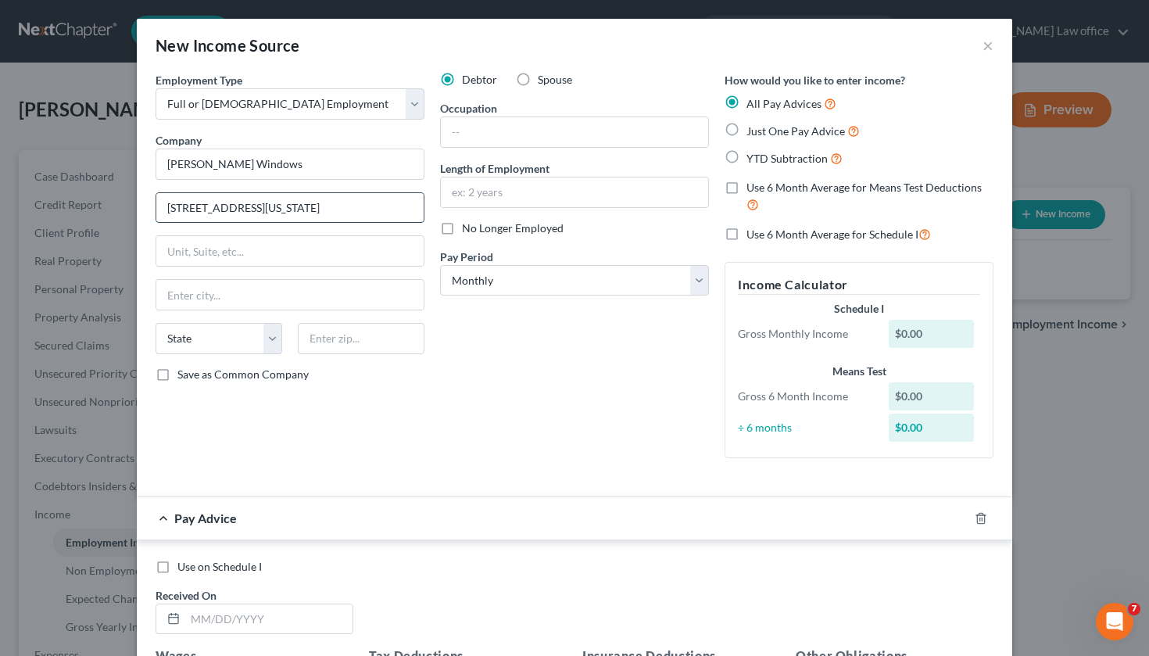
click at [210, 210] on input "[STREET_ADDRESS][US_STATE]" at bounding box center [289, 208] width 267 height 30
click at [407, 443] on div "Employment Type * Select Full or [DEMOGRAPHIC_DATA] Employment Self Employment …" at bounding box center [290, 271] width 285 height 399
click at [485, 120] on input "text" at bounding box center [574, 132] width 267 height 30
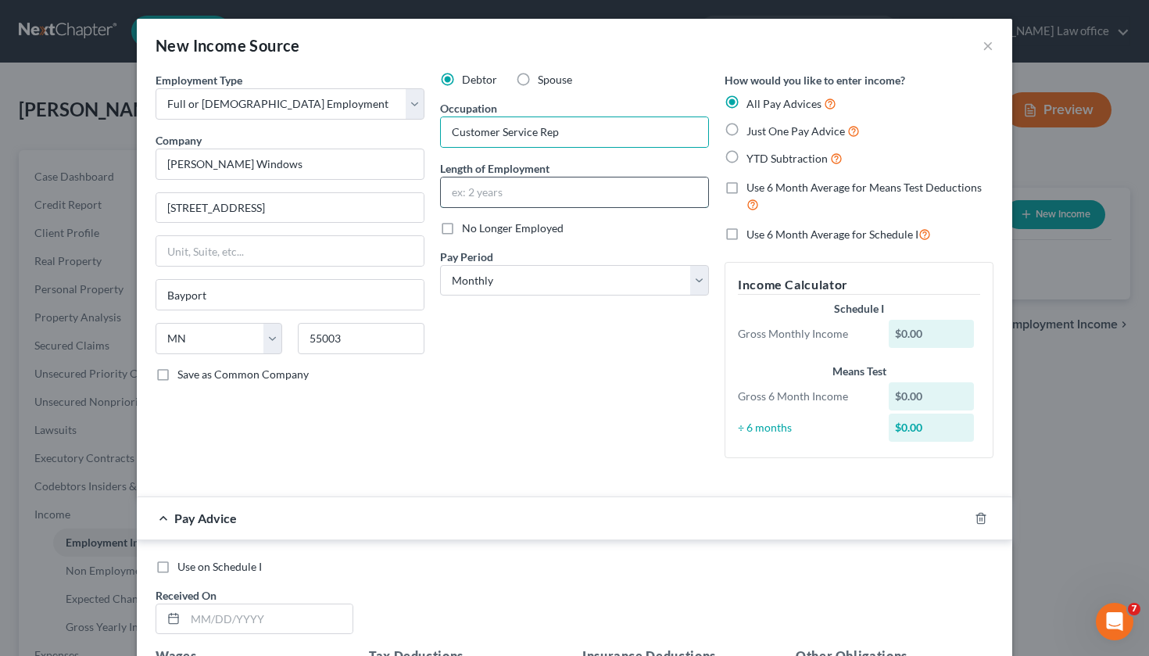
click at [490, 187] on input "text" at bounding box center [574, 192] width 267 height 30
click at [937, 331] on div "$0.00" at bounding box center [932, 334] width 86 height 28
click at [555, 306] on div "Debtor Spouse Occupation Customer Service Rep Length of Employment 8 years No L…" at bounding box center [574, 271] width 285 height 399
click at [747, 133] on label "Just One Pay Advice" at bounding box center [803, 131] width 113 height 18
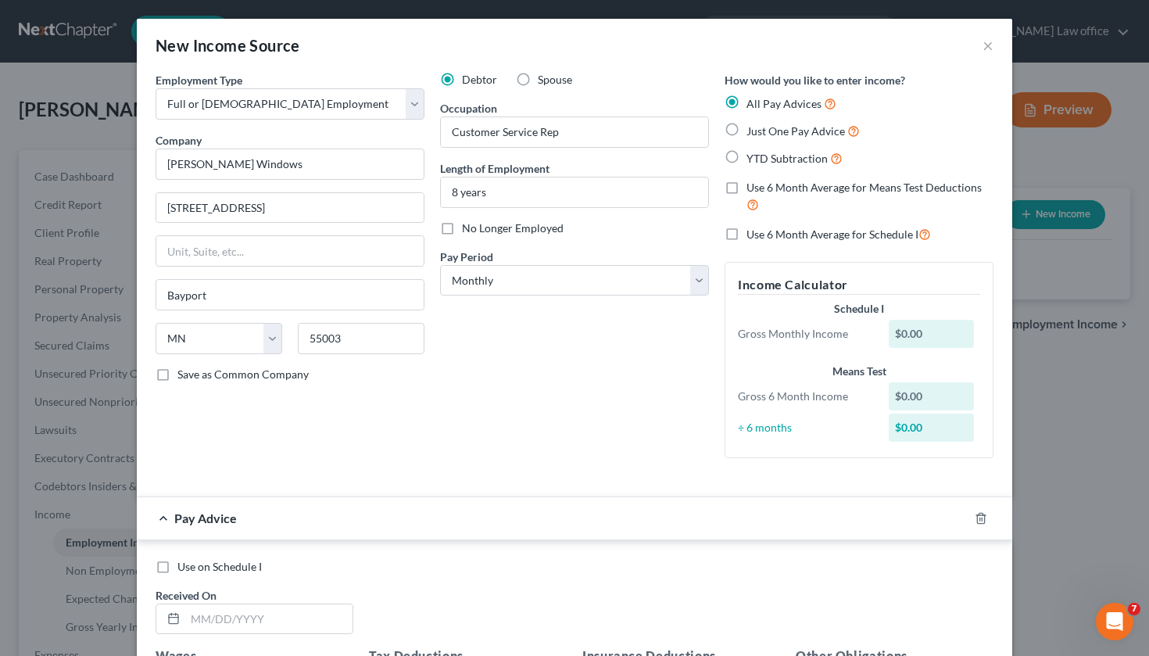
click at [753, 132] on input "Just One Pay Advice" at bounding box center [758, 127] width 10 height 10
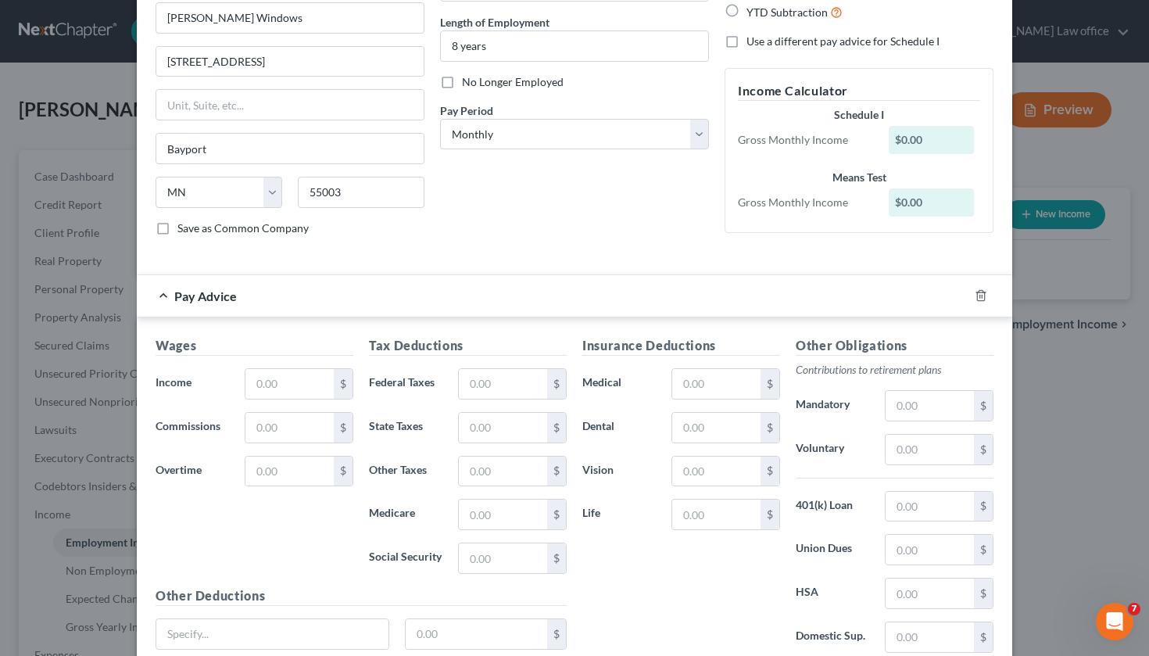
scroll to position [148, 0]
click at [280, 374] on input "text" at bounding box center [289, 382] width 88 height 30
click at [482, 374] on input "text" at bounding box center [503, 382] width 88 height 30
click at [508, 468] on input "text" at bounding box center [503, 470] width 88 height 30
click at [726, 383] on input "text" at bounding box center [716, 382] width 88 height 30
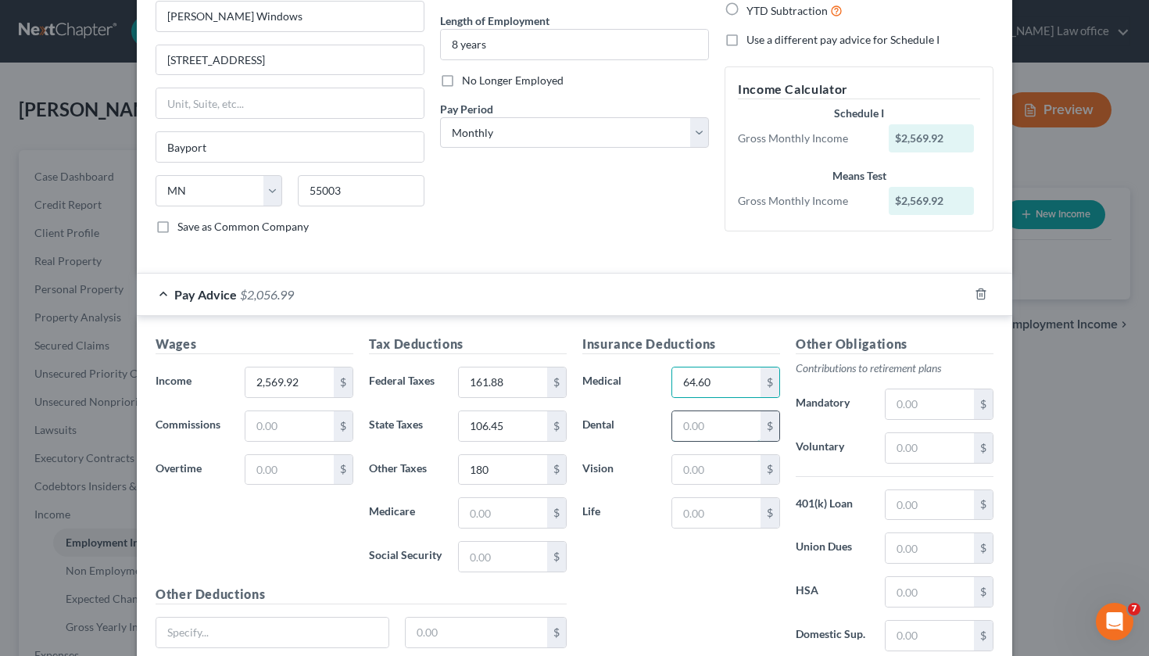
click at [727, 424] on input "text" at bounding box center [716, 426] width 88 height 30
click at [734, 469] on input "text" at bounding box center [716, 470] width 88 height 30
click at [901, 503] on input "text" at bounding box center [930, 505] width 88 height 30
click at [718, 581] on div "Insurance Deductions Medical 64.60 $ Dental 33.22 $ Vision 6.63 $ Life $" at bounding box center [681, 499] width 213 height 329
click at [957, 592] on input "text" at bounding box center [930, 592] width 88 height 30
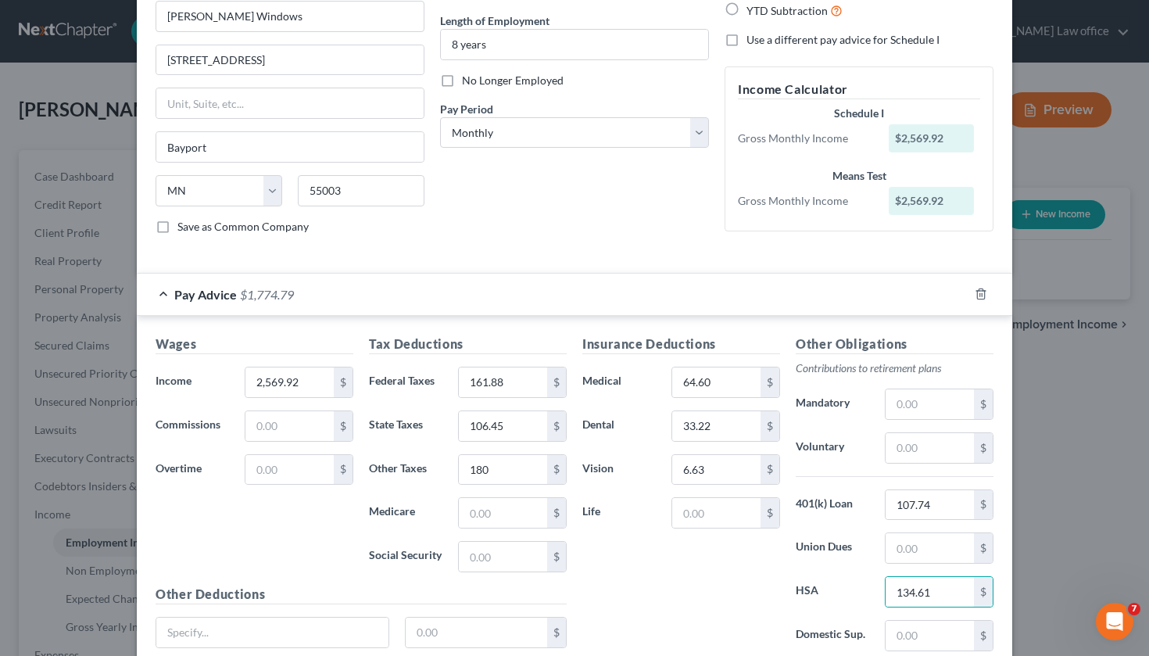
click at [694, 576] on div "Insurance Deductions Medical 64.60 $ Dental 33.22 $ Vision 6.63 $ Life $" at bounding box center [681, 499] width 213 height 329
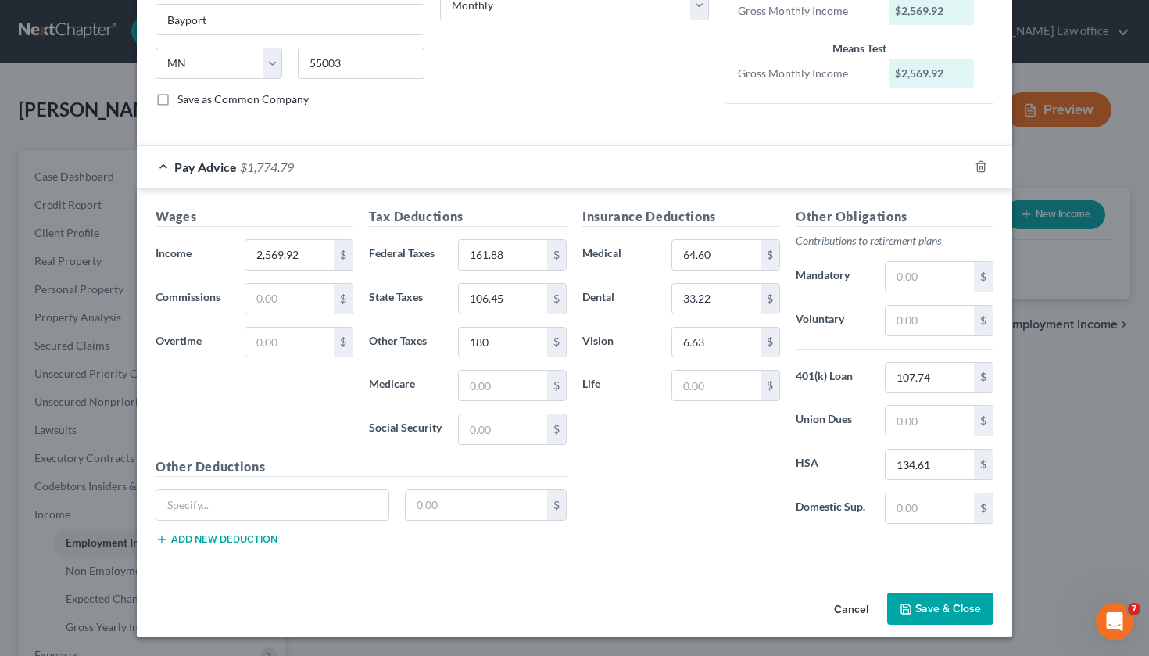
scroll to position [275, 0]
click at [930, 614] on button "Save & Close" at bounding box center [940, 609] width 106 height 33
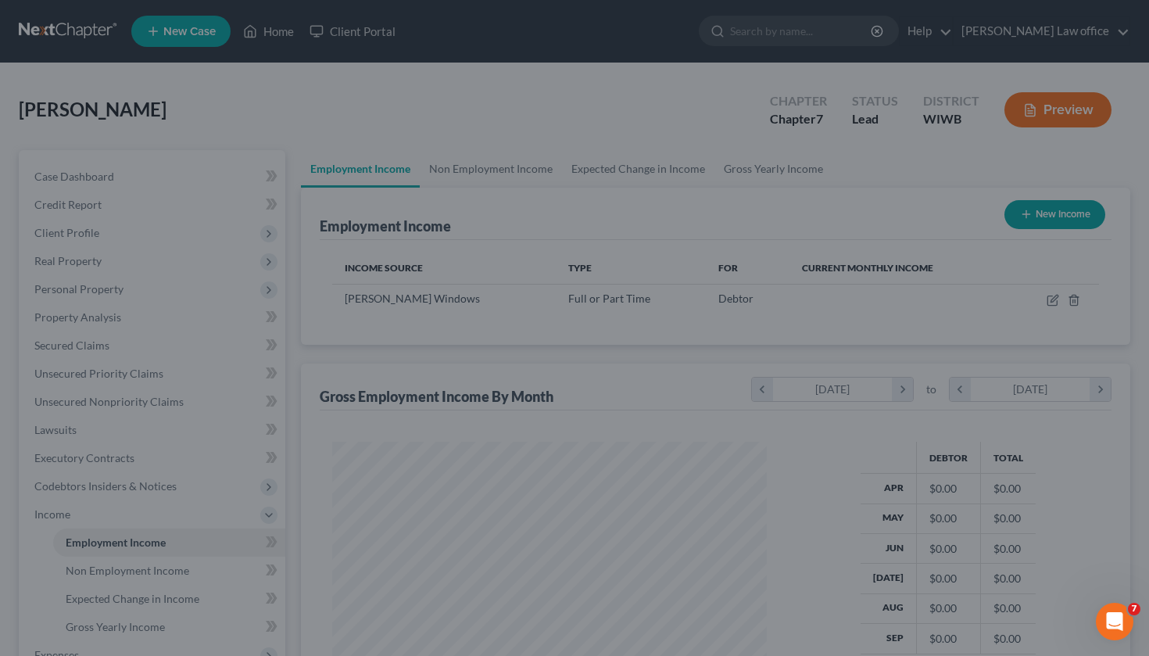
scroll to position [280, 466]
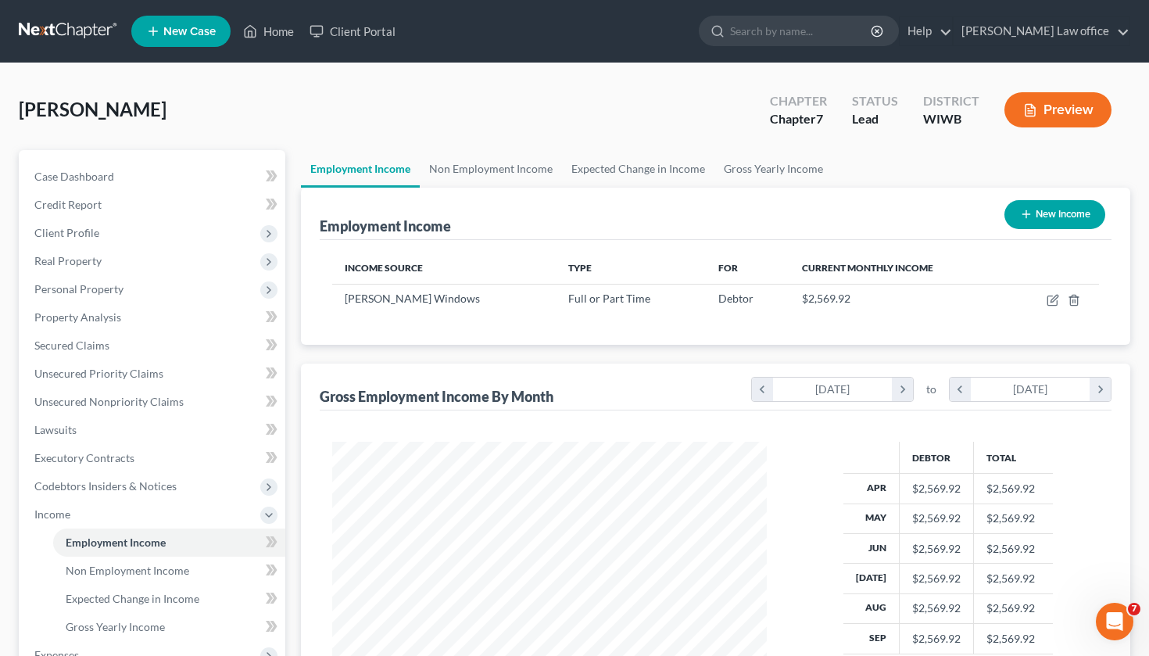
click at [653, 397] on div "Gross Employment Income By Month chevron_left [DATE] chevron_right to chevron_l…" at bounding box center [716, 387] width 793 height 47
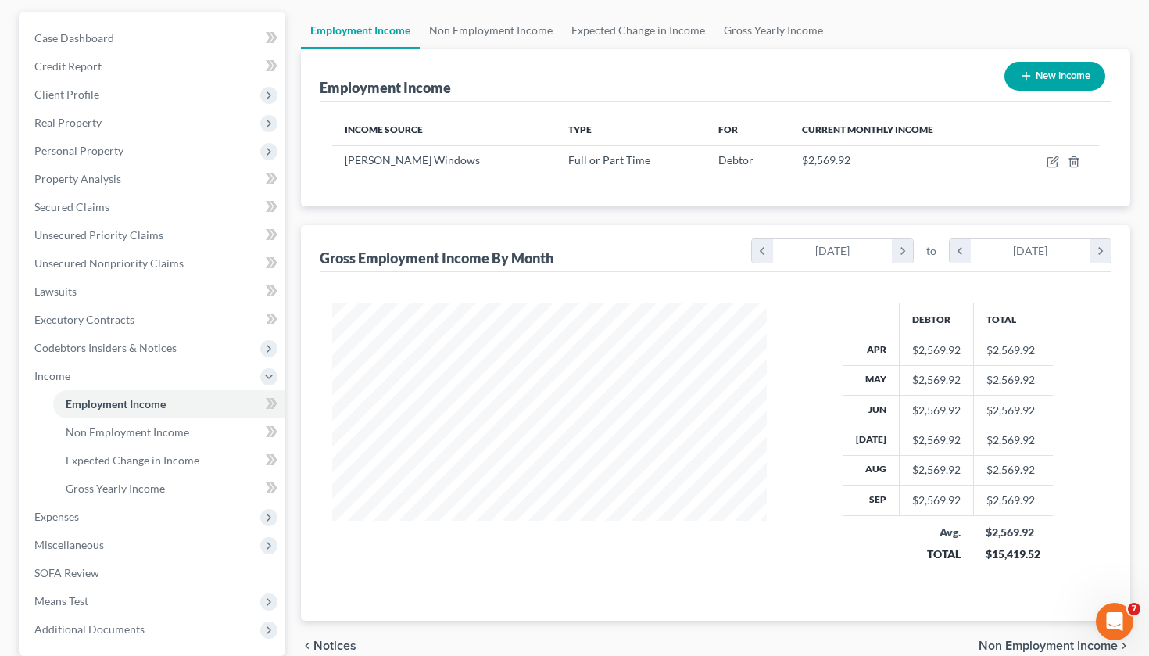
scroll to position [135, 0]
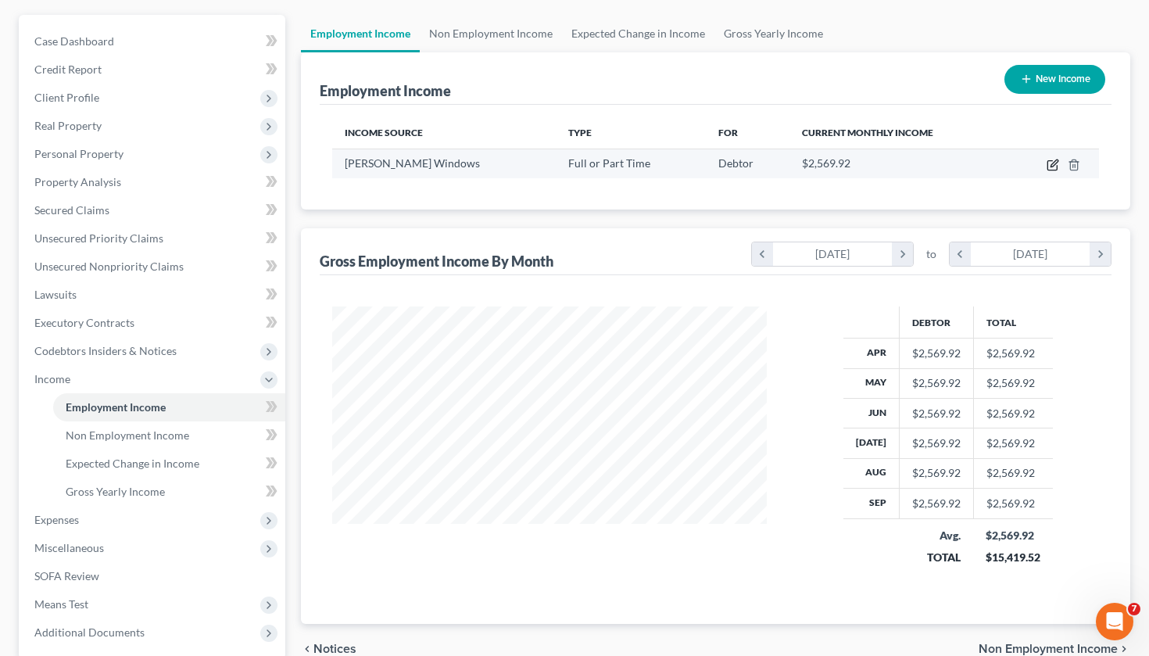
click at [1052, 166] on icon "button" at bounding box center [1053, 165] width 13 height 13
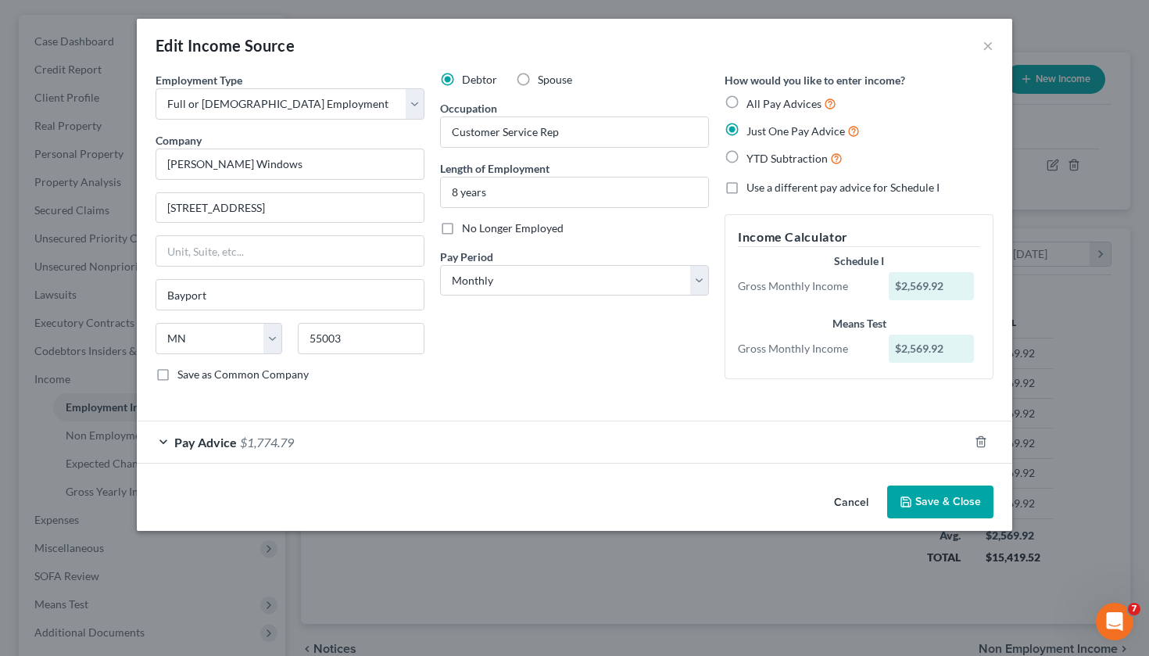
click at [226, 443] on span "Pay Advice" at bounding box center [205, 442] width 63 height 15
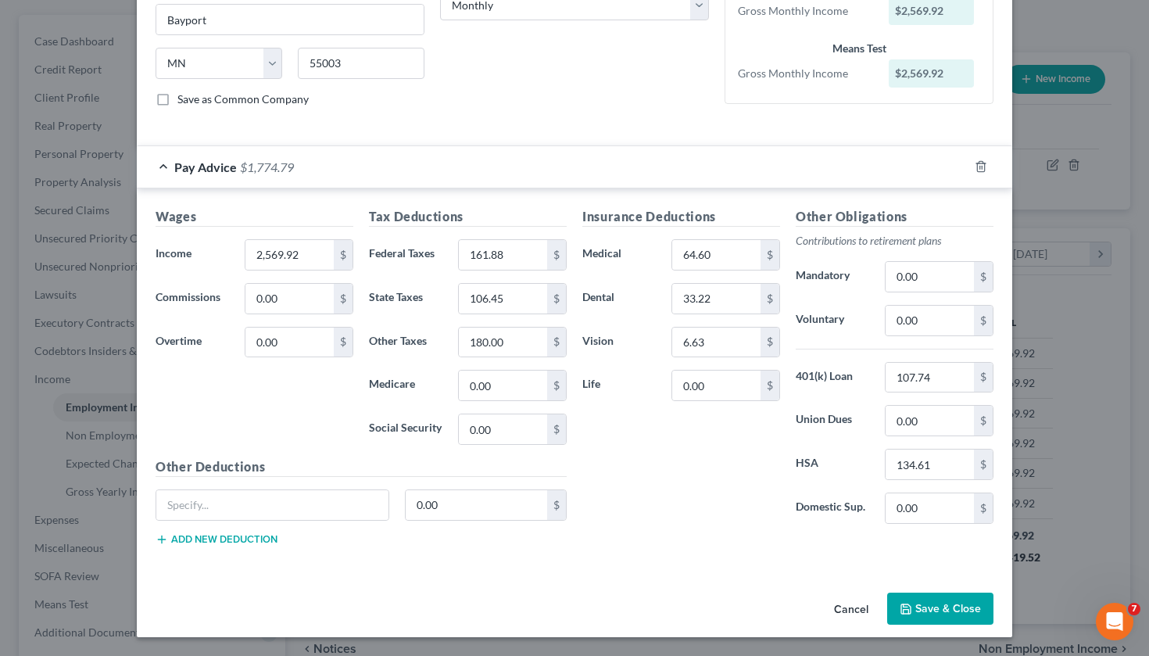
scroll to position [275, 0]
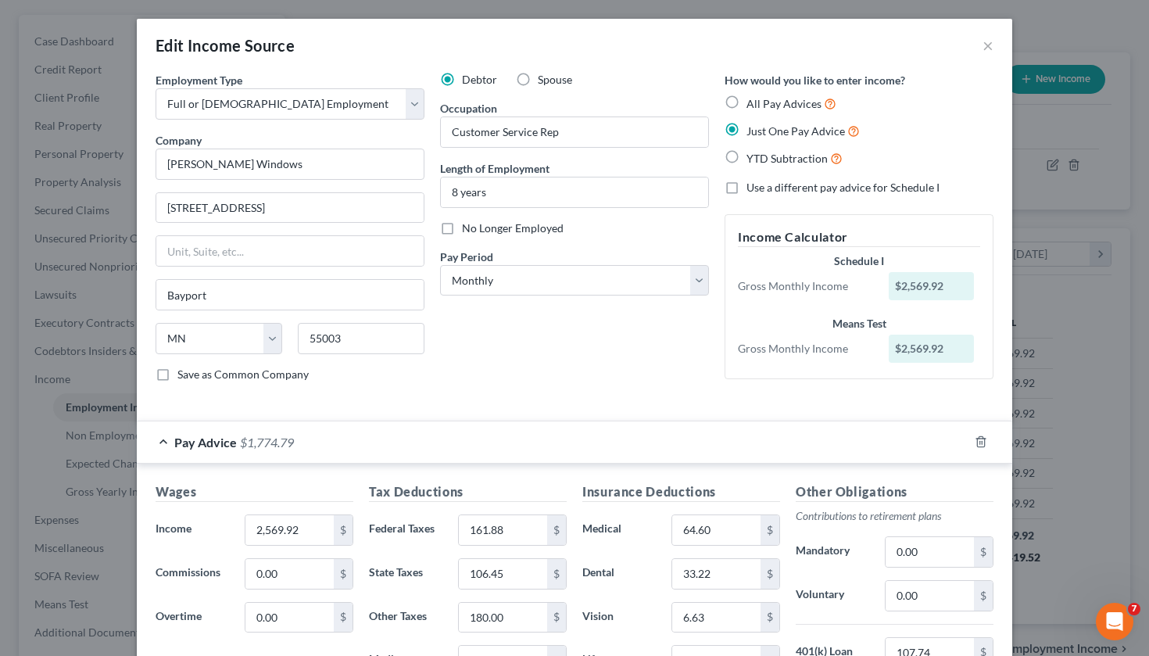
scroll to position [0, 0]
click at [457, 264] on label "Pay Period *" at bounding box center [466, 257] width 53 height 16
click at [508, 367] on div "Debtor Spouse Occupation Customer Service Rep Length of Employment 8 years No L…" at bounding box center [574, 233] width 285 height 323
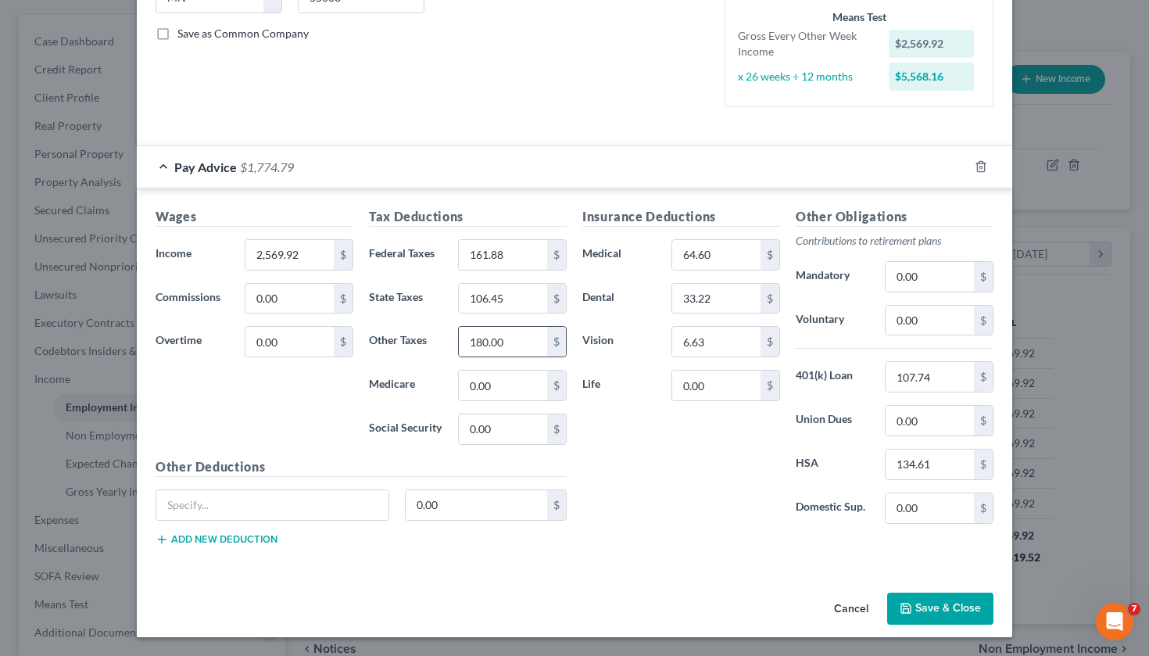
scroll to position [339, 0]
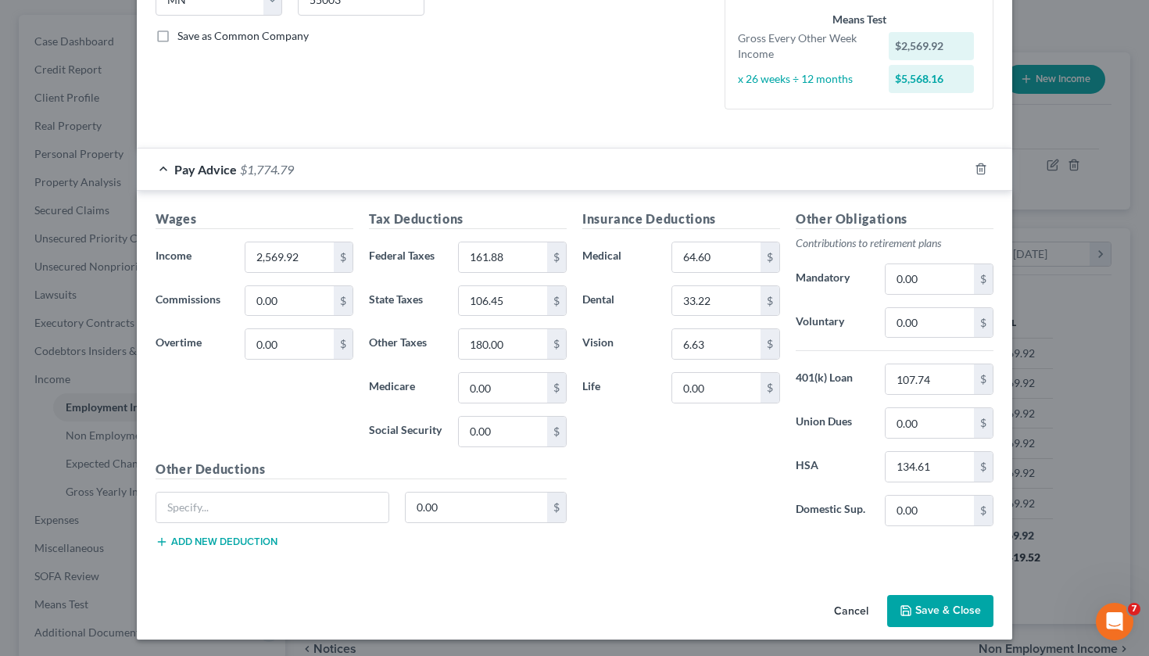
click at [950, 609] on button "Save & Close" at bounding box center [940, 611] width 106 height 33
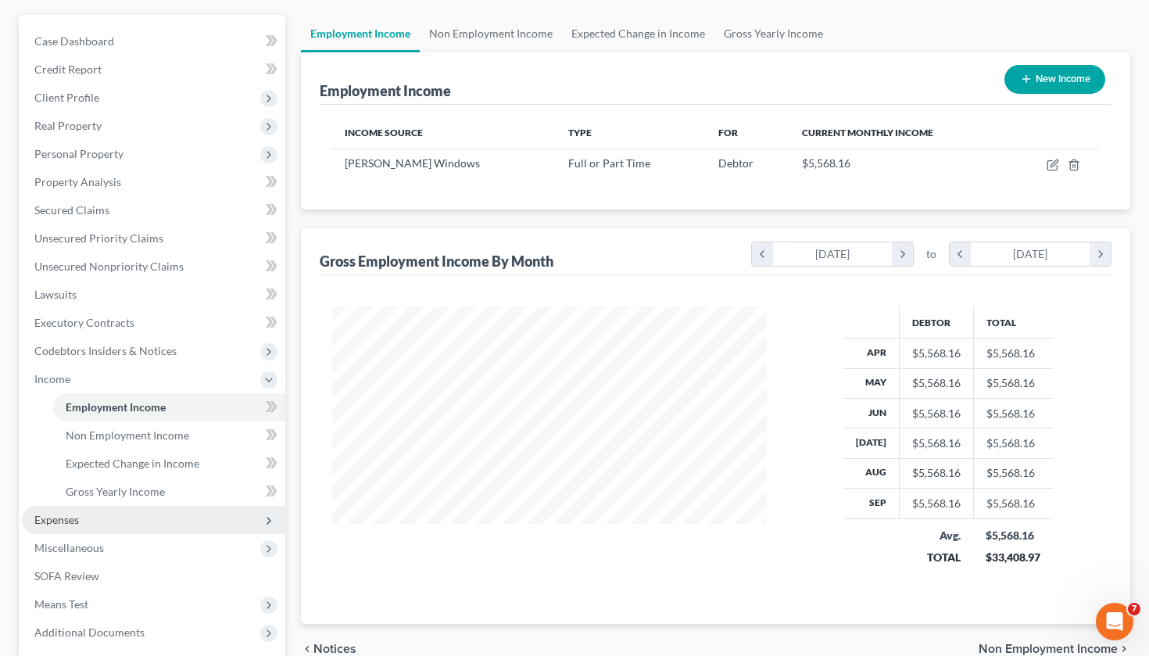
click at [91, 524] on span "Expenses" at bounding box center [153, 520] width 263 height 28
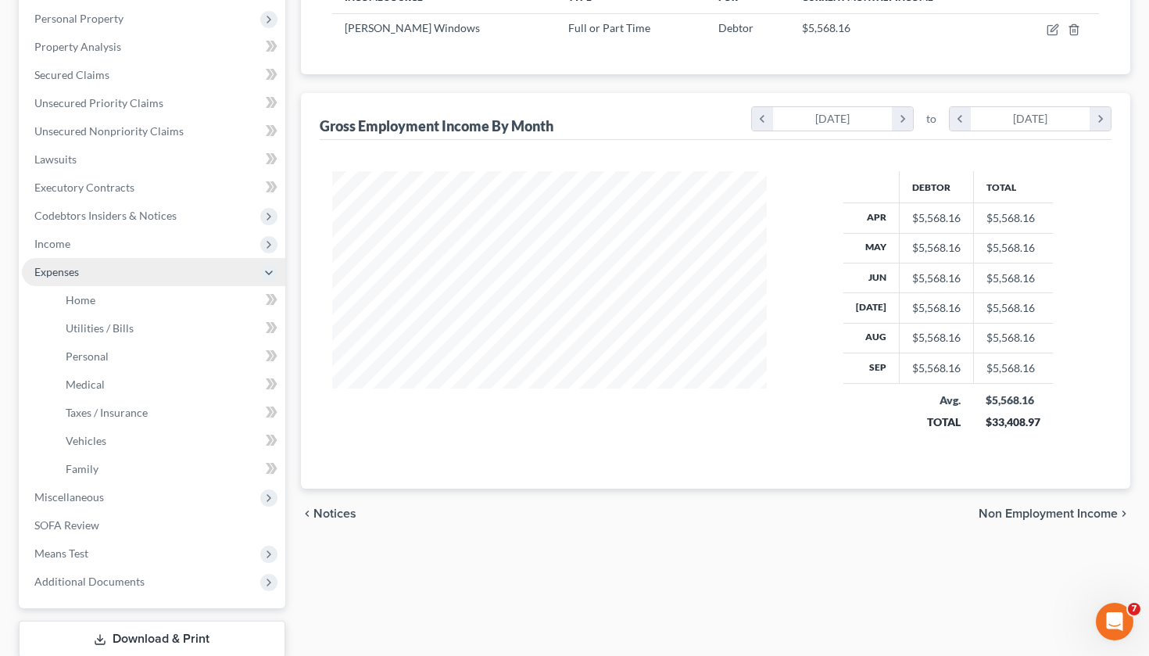
scroll to position [273, 0]
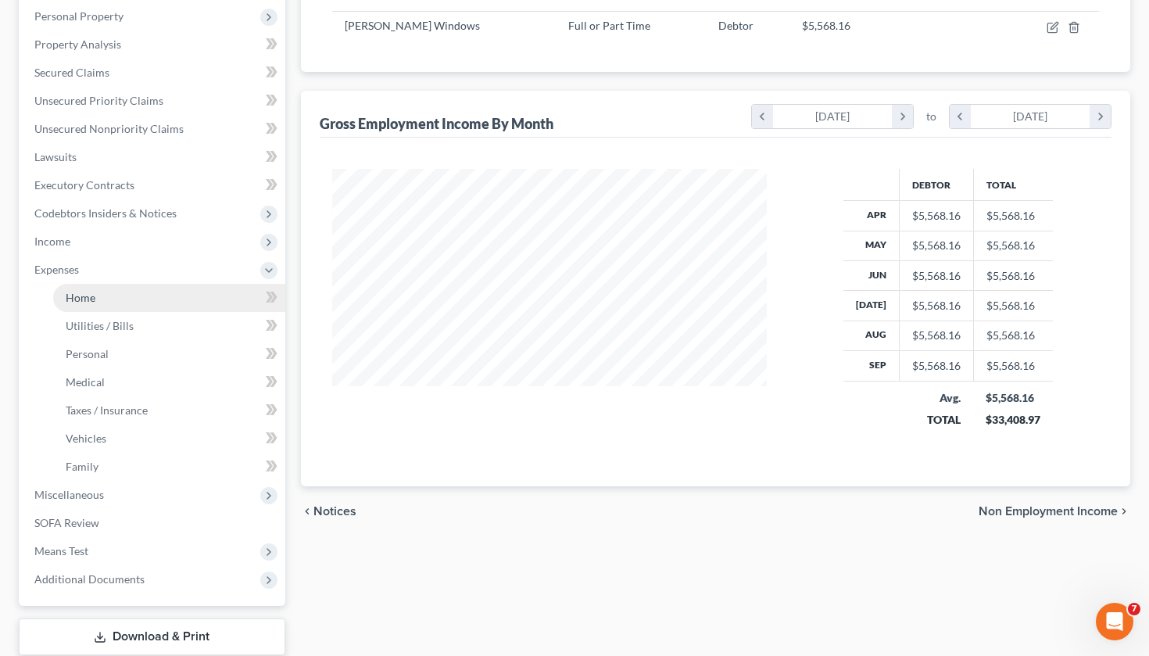
click at [116, 300] on link "Home" at bounding box center [169, 298] width 232 height 28
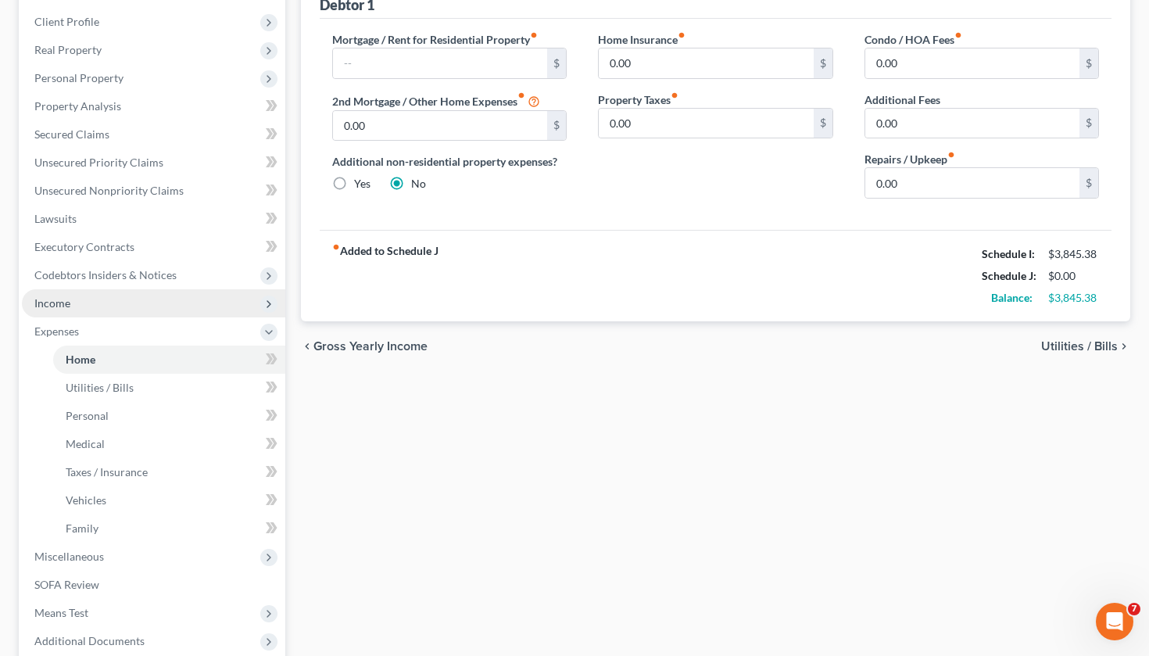
scroll to position [378, 0]
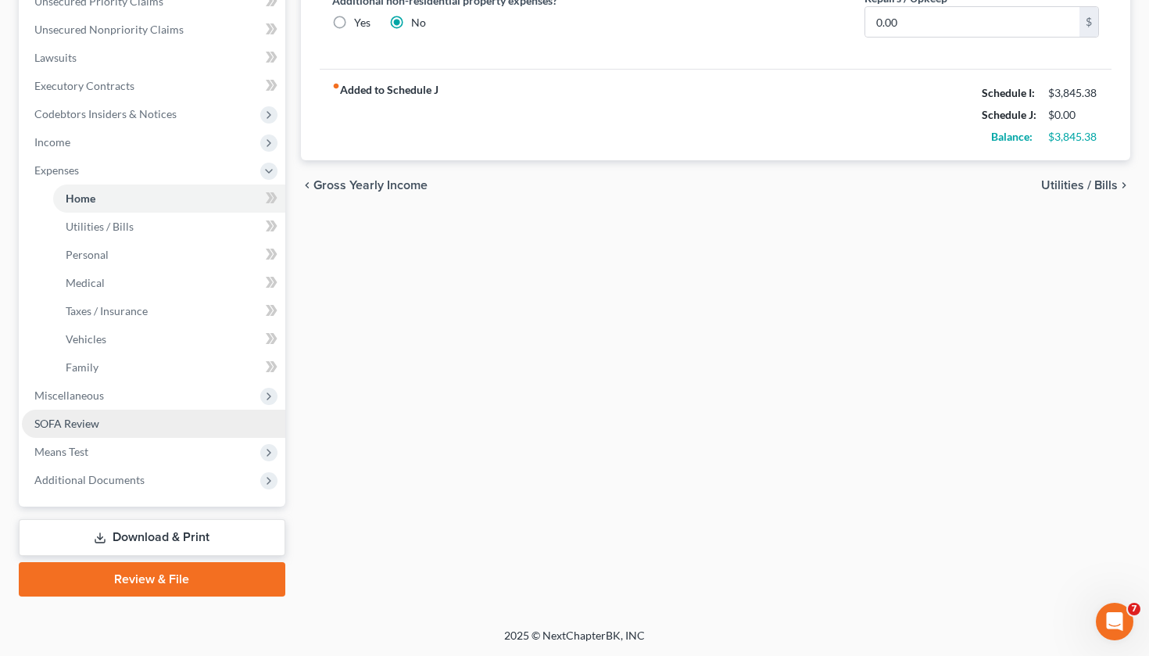
click at [63, 417] on span "SOFA Review" at bounding box center [66, 423] width 65 height 13
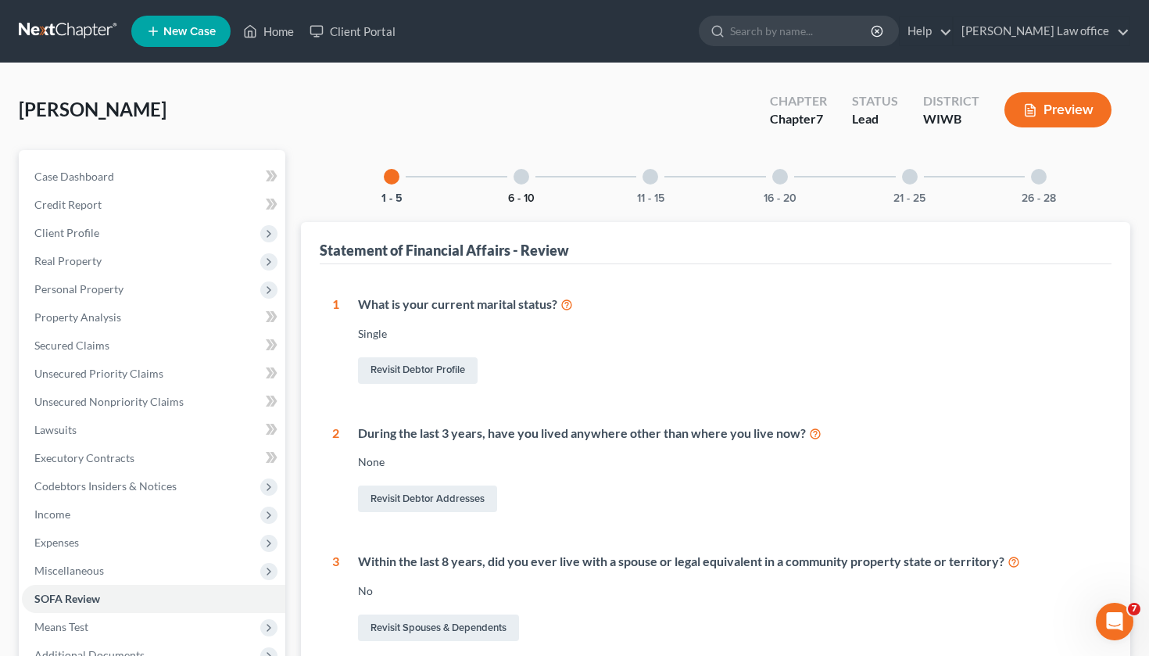
click at [526, 193] on button "6 - 10" at bounding box center [521, 198] width 27 height 11
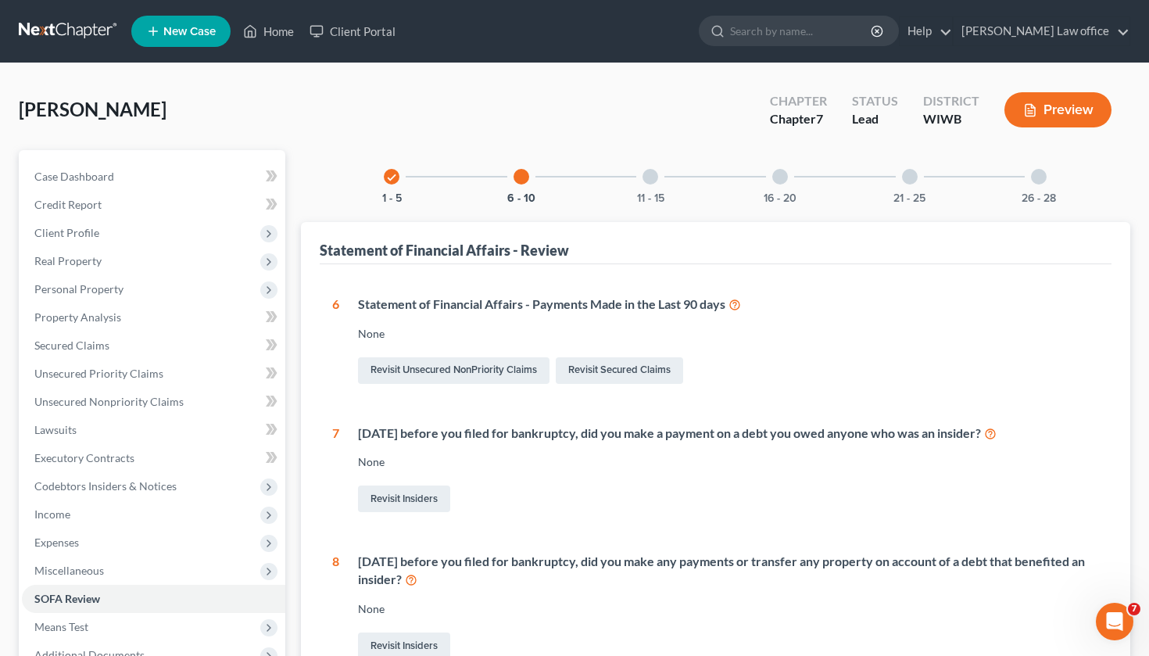
click at [659, 188] on div "11 - 15" at bounding box center [650, 176] width 53 height 53
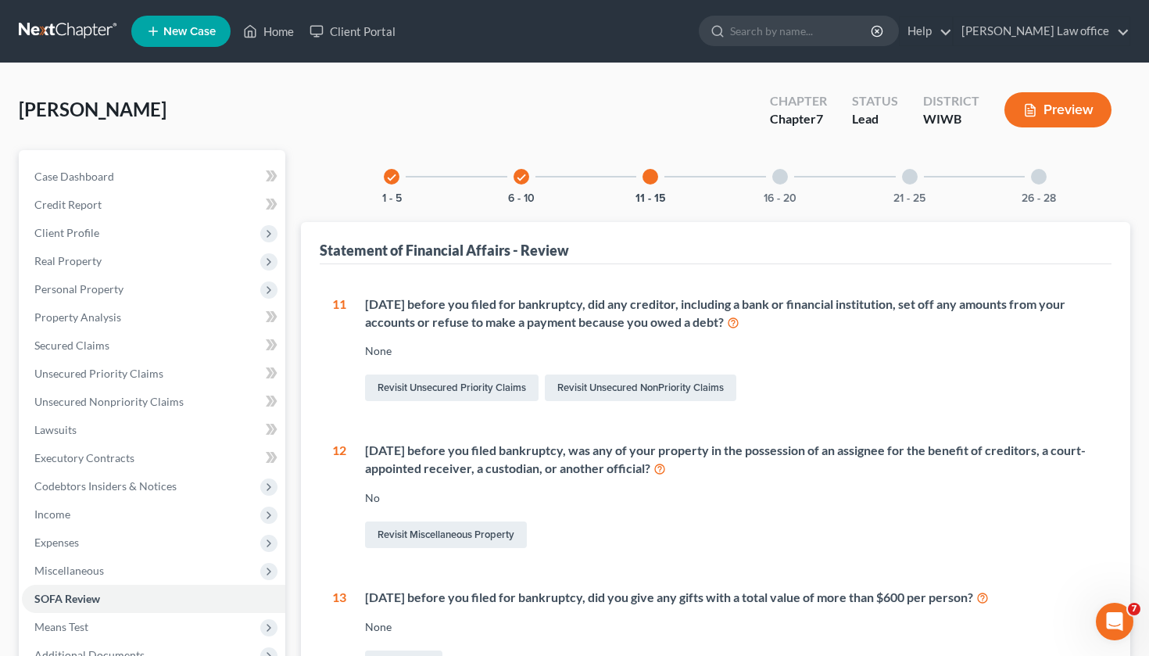
click at [774, 186] on div "16 - 20" at bounding box center [780, 176] width 53 height 53
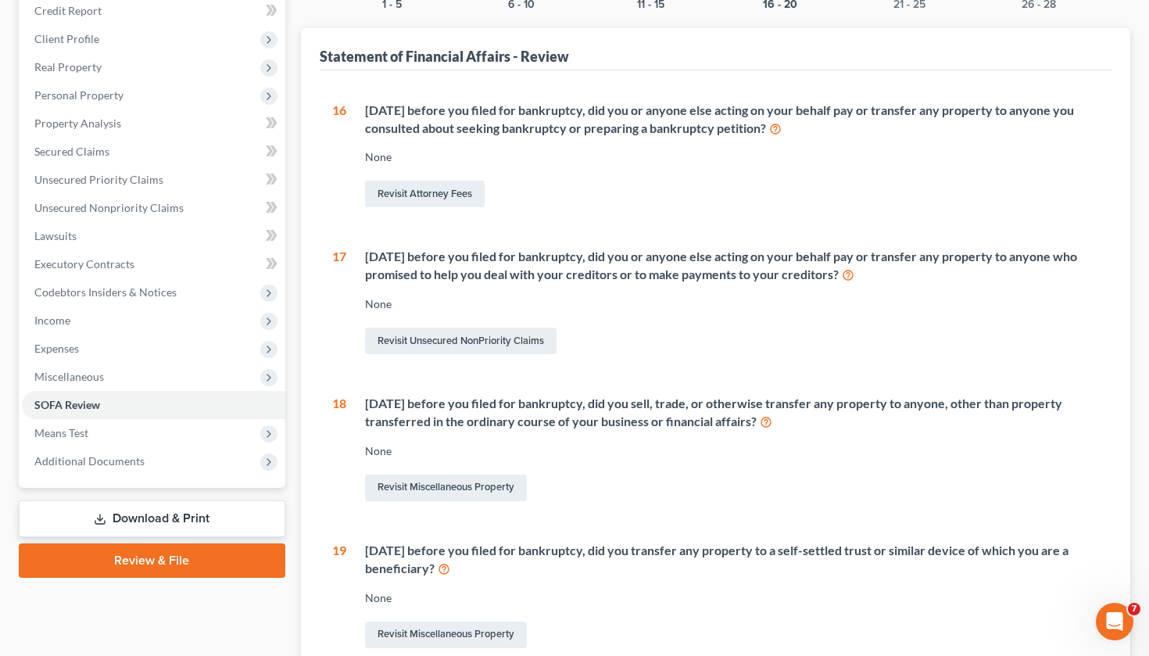
scroll to position [200, 0]
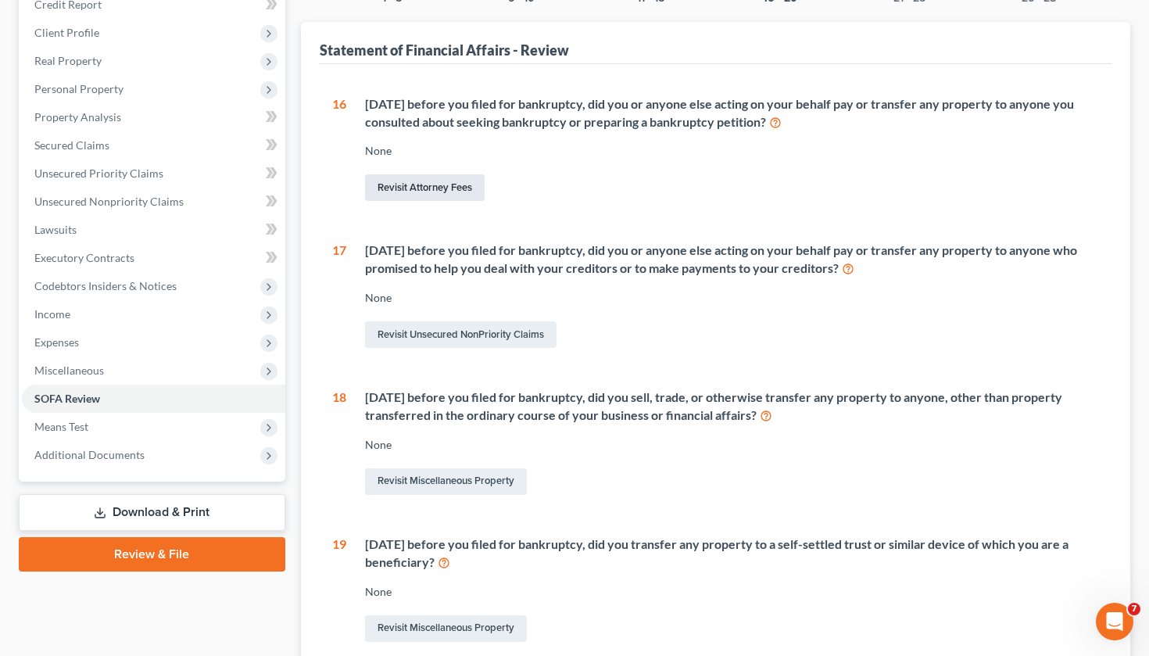
click at [412, 185] on link "Revisit Attorney Fees" at bounding box center [425, 187] width 120 height 27
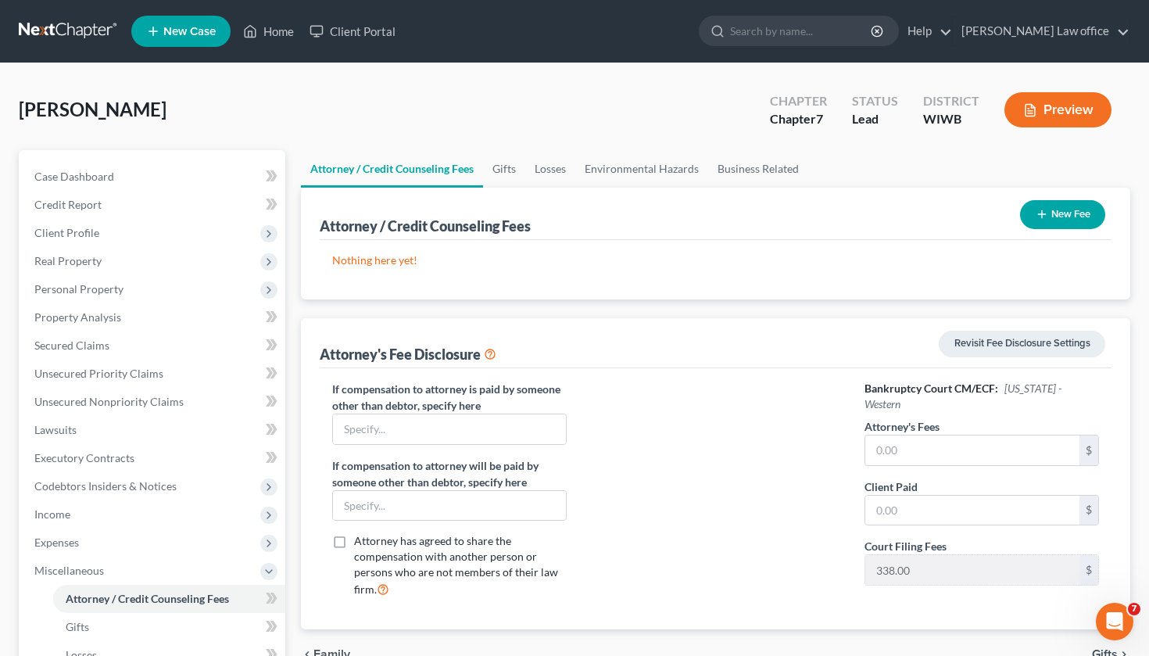
click at [1056, 204] on button "New Fee" at bounding box center [1062, 214] width 85 height 29
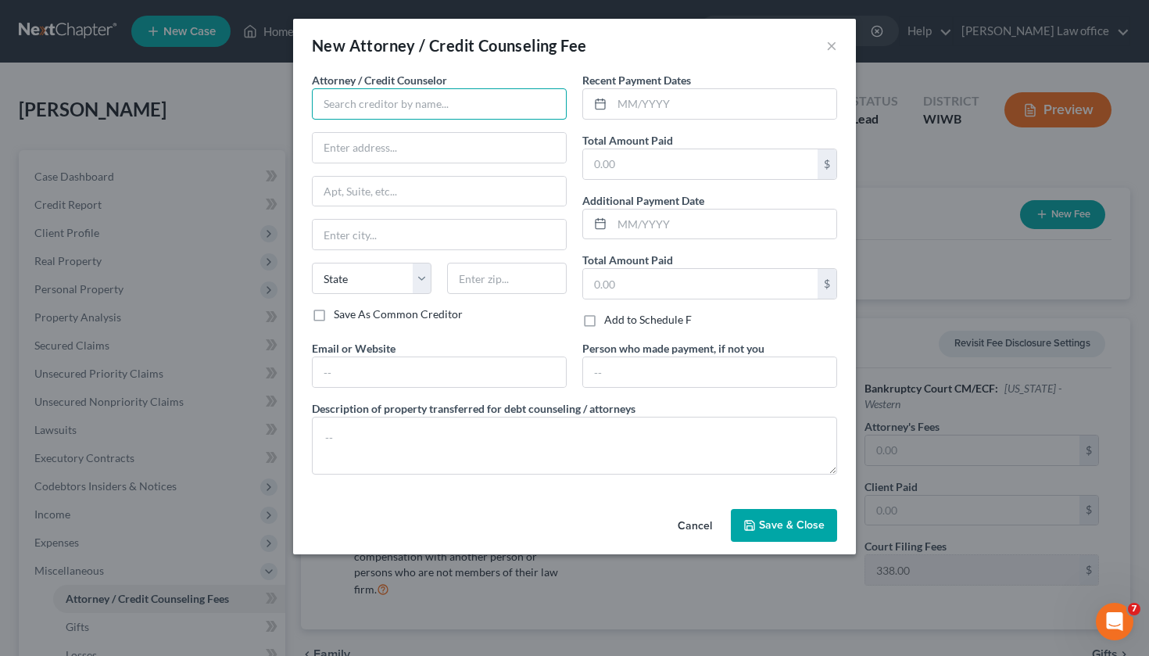
click at [420, 110] on input "text" at bounding box center [439, 103] width 255 height 31
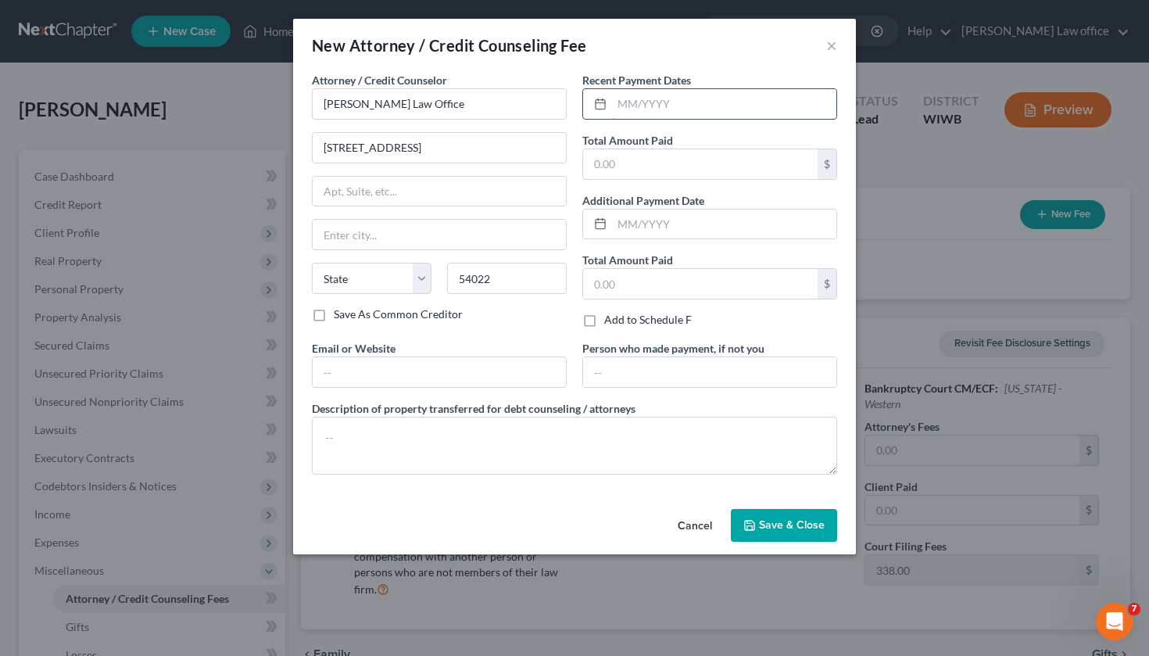
click at [640, 99] on input "text" at bounding box center [724, 104] width 224 height 30
click at [636, 163] on input "text" at bounding box center [700, 164] width 235 height 30
click at [631, 284] on input "text" at bounding box center [700, 284] width 235 height 30
click at [498, 334] on div "Attorney / Credit Counselor * [PERSON_NAME] Law Office [STREET_ADDRESS] [GEOGRA…" at bounding box center [439, 206] width 270 height 268
click at [774, 522] on span "Save & Close" at bounding box center [792, 524] width 66 height 13
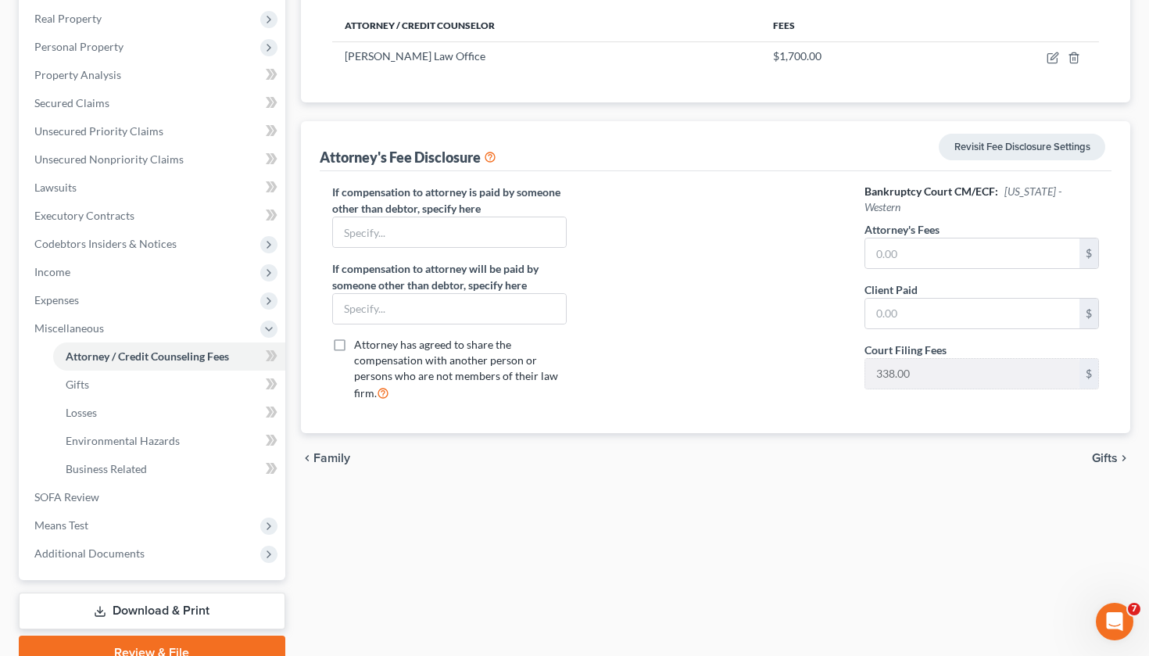
scroll to position [243, 0]
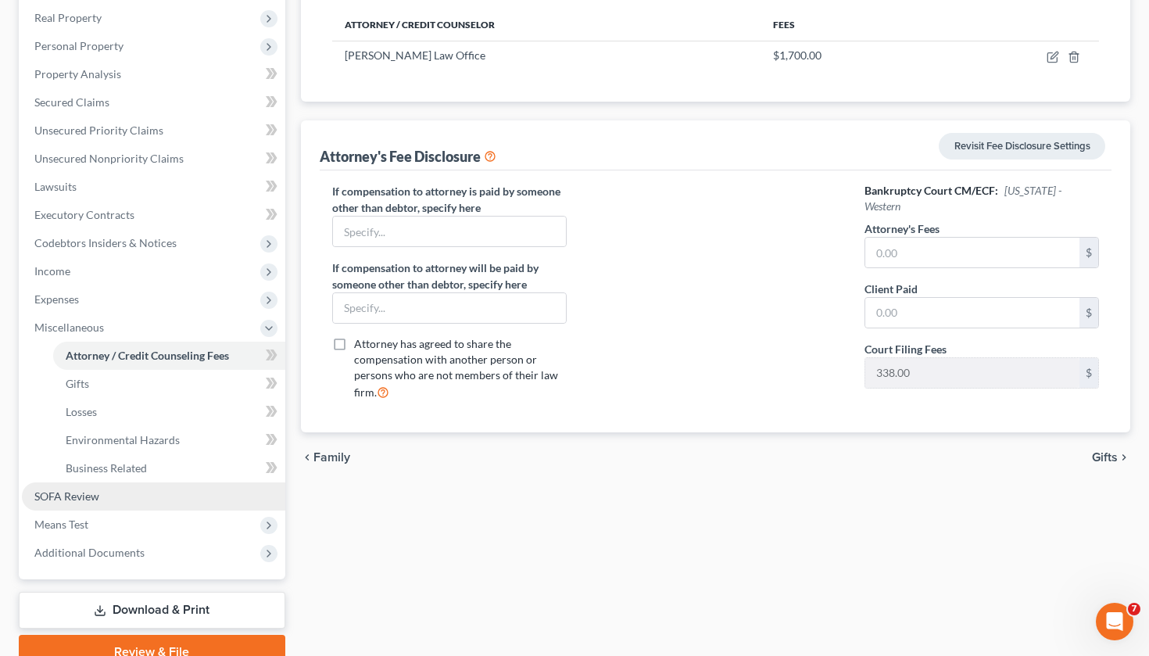
click at [96, 498] on span "SOFA Review" at bounding box center [66, 495] width 65 height 13
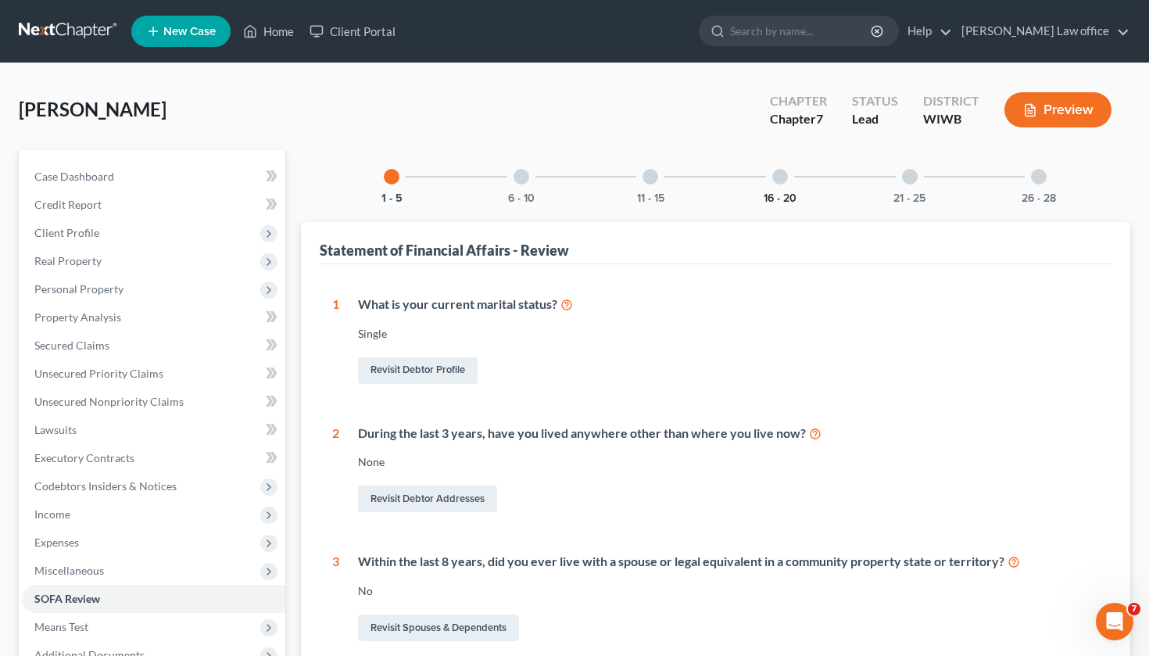
click at [767, 193] on button "16 - 20" at bounding box center [780, 198] width 33 height 11
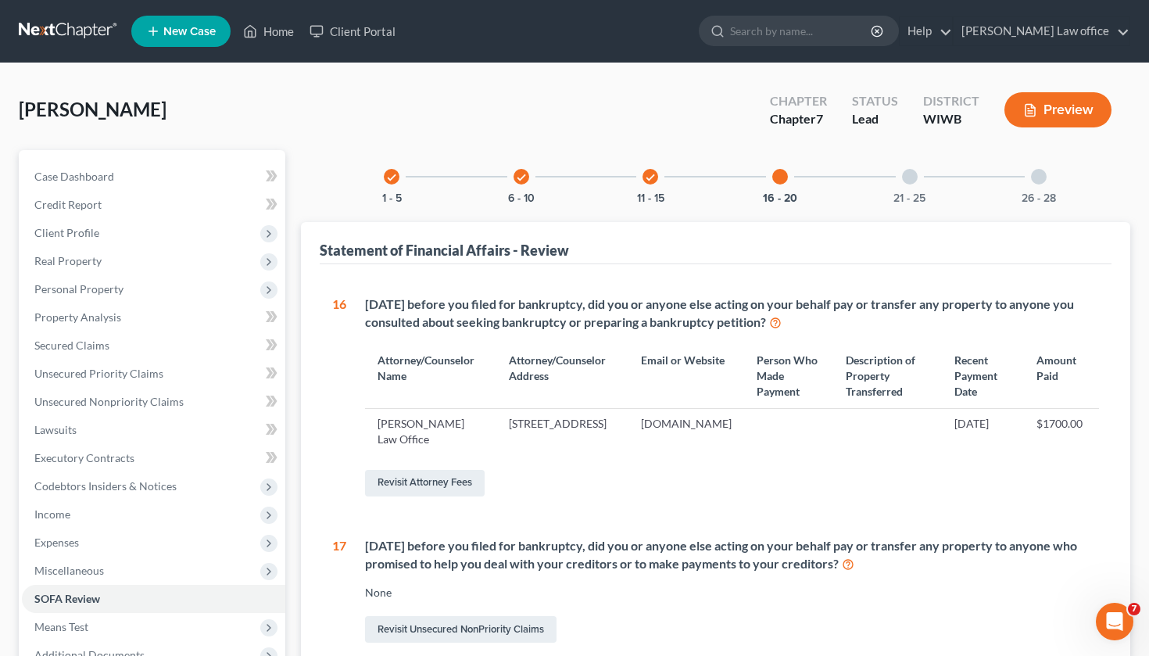
click at [910, 184] on div "21 - 25" at bounding box center [909, 176] width 53 height 53
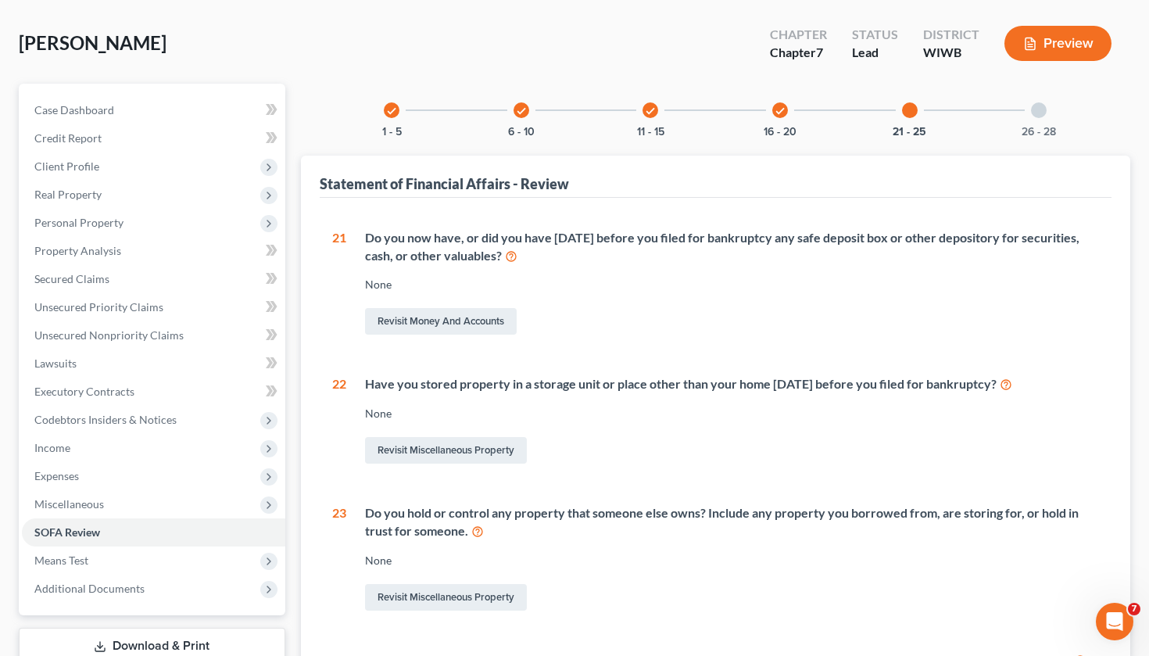
scroll to position [59, 0]
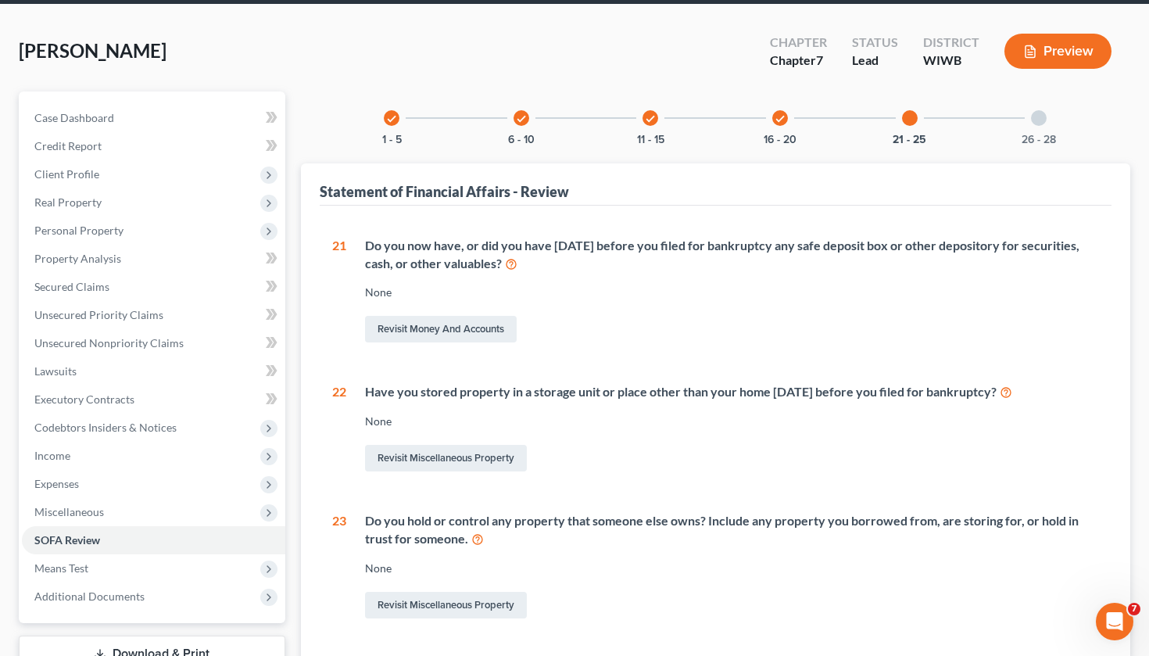
click at [1059, 113] on div "26 - 28" at bounding box center [1038, 117] width 53 height 53
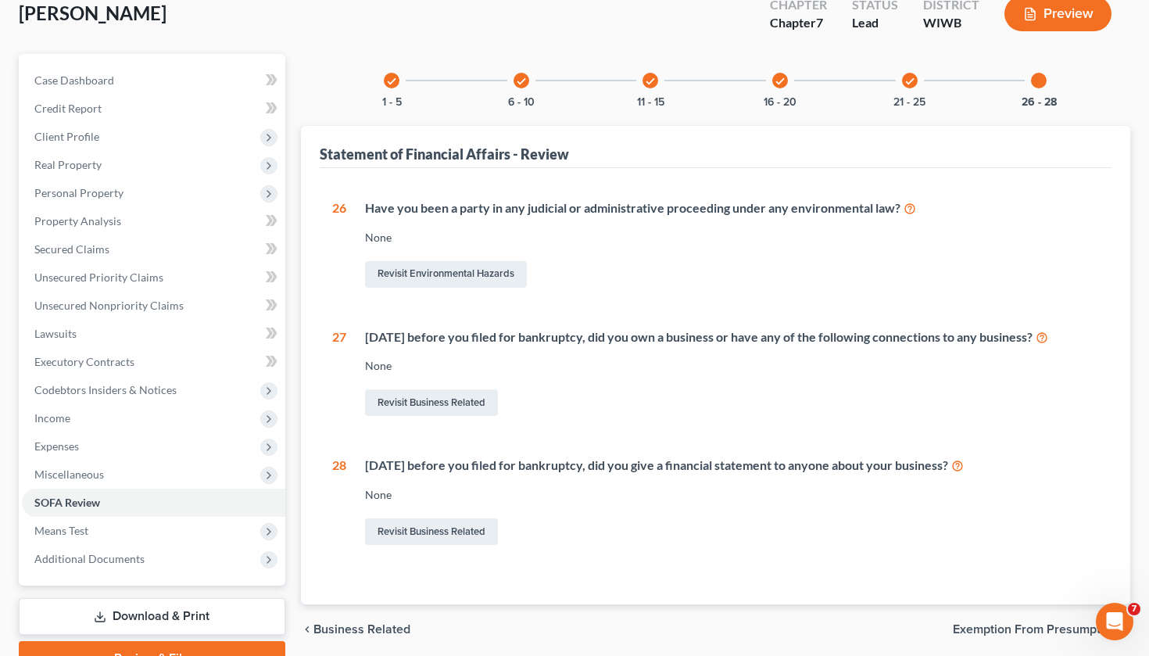
scroll to position [95, 0]
click at [395, 90] on div "check 1 - 5" at bounding box center [391, 81] width 53 height 53
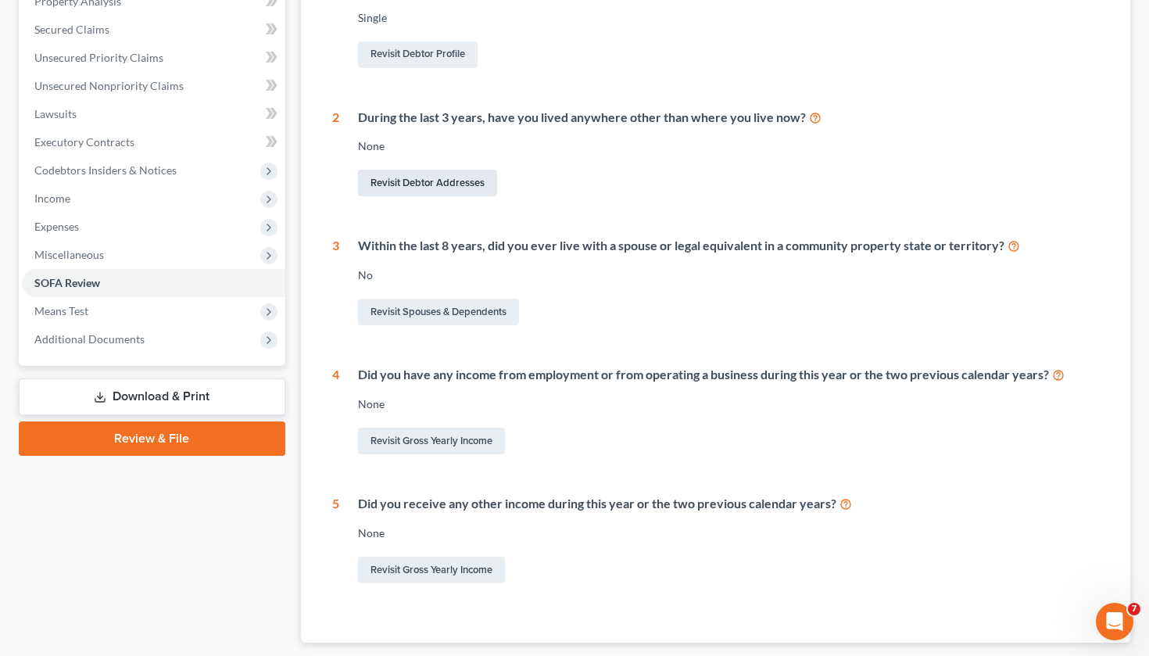
scroll to position [313, 0]
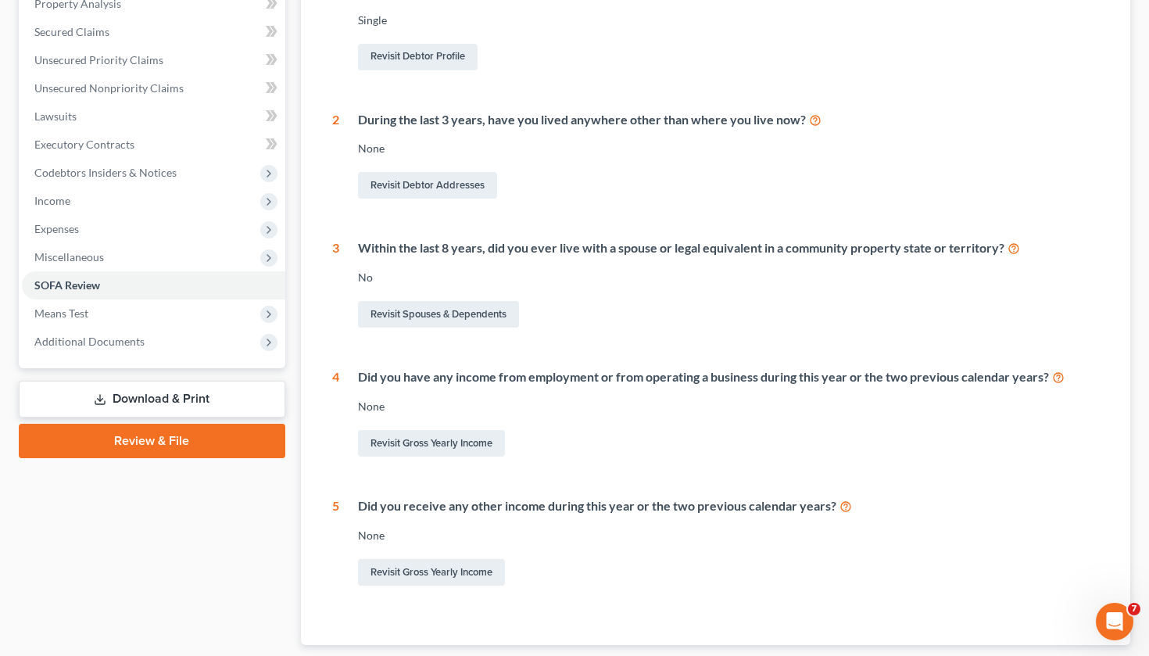
click at [1059, 377] on icon at bounding box center [1058, 376] width 13 height 15
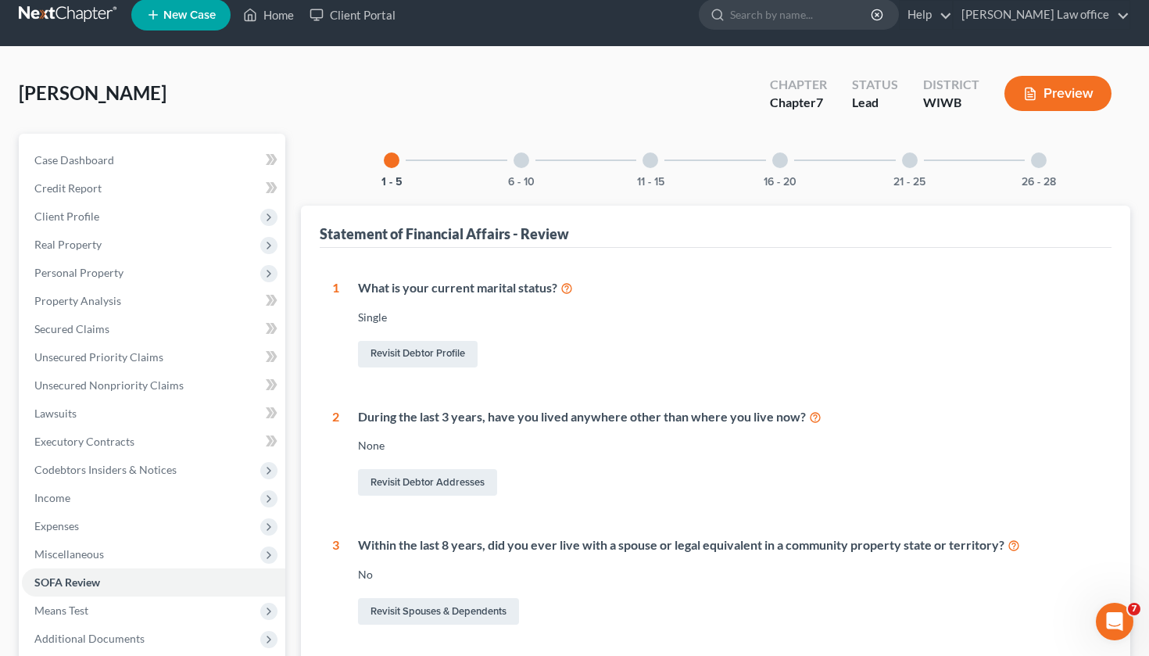
scroll to position [15, 0]
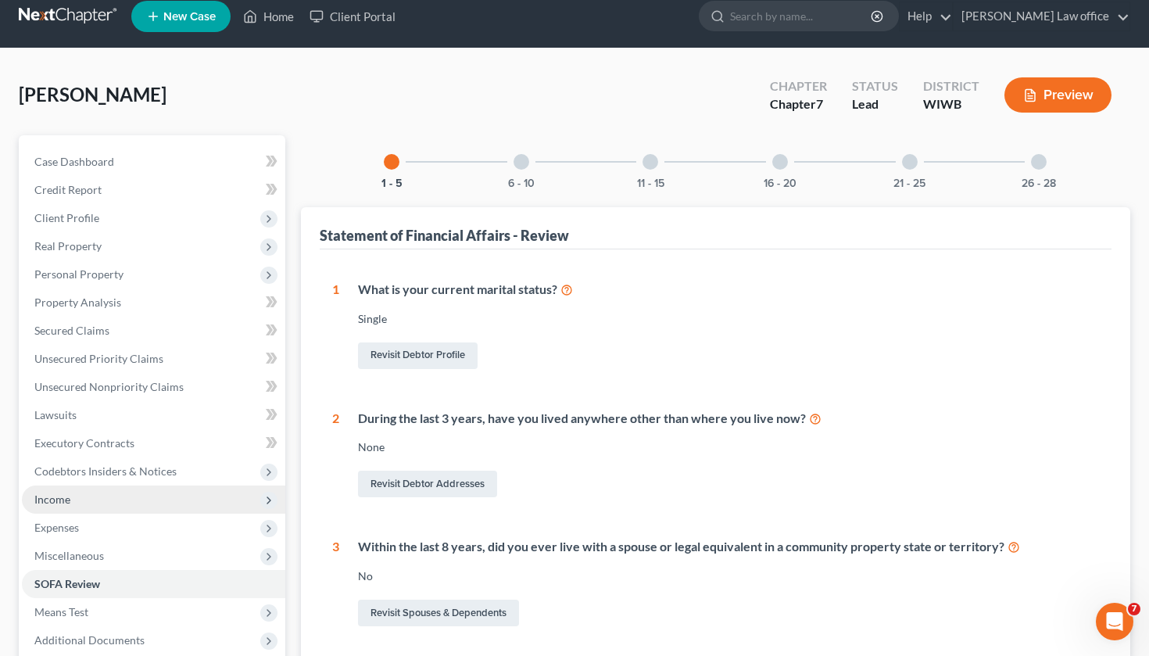
click at [90, 496] on span "Income" at bounding box center [153, 499] width 263 height 28
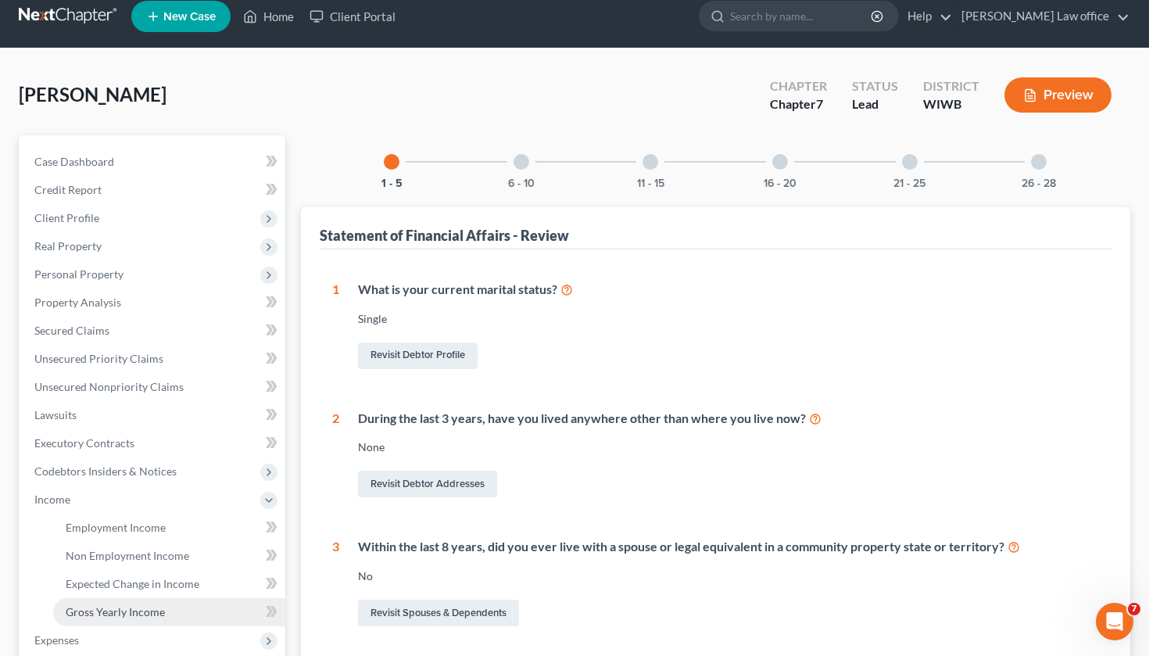
click at [111, 617] on span "Gross Yearly Income" at bounding box center [115, 611] width 99 height 13
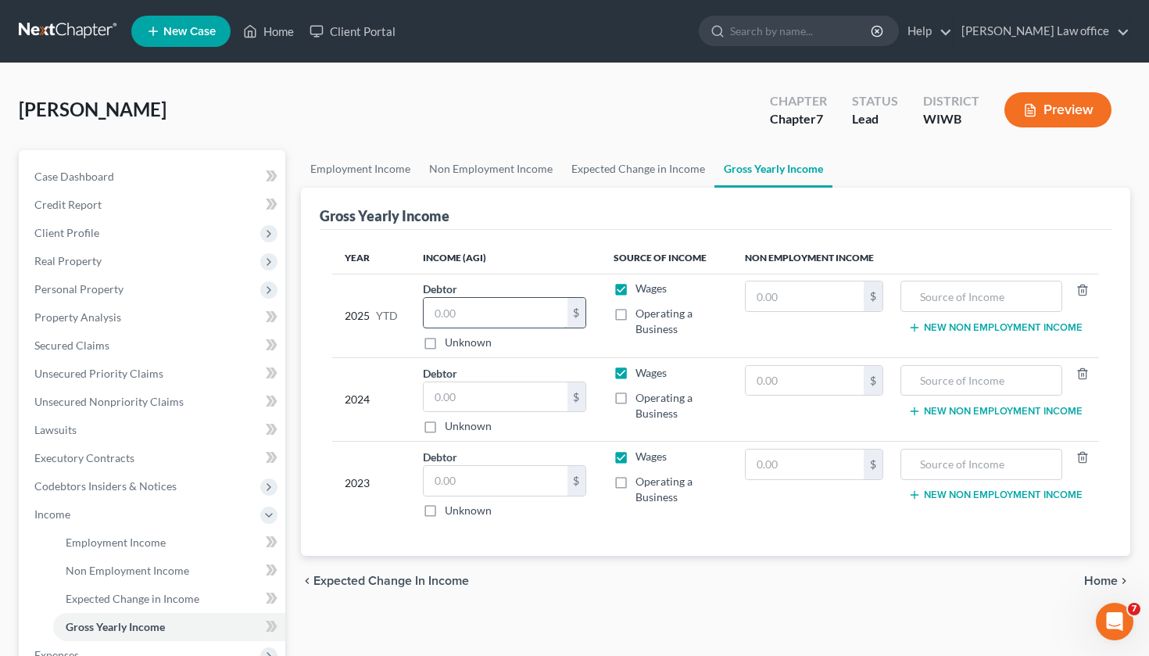
click at [482, 316] on input "text" at bounding box center [496, 313] width 144 height 30
click at [933, 299] on input "text" at bounding box center [981, 296] width 144 height 30
click at [514, 389] on input "text" at bounding box center [496, 397] width 144 height 30
click at [973, 387] on input "text" at bounding box center [981, 381] width 144 height 30
drag, startPoint x: 902, startPoint y: 231, endPoint x: 929, endPoint y: 150, distance: 84.8
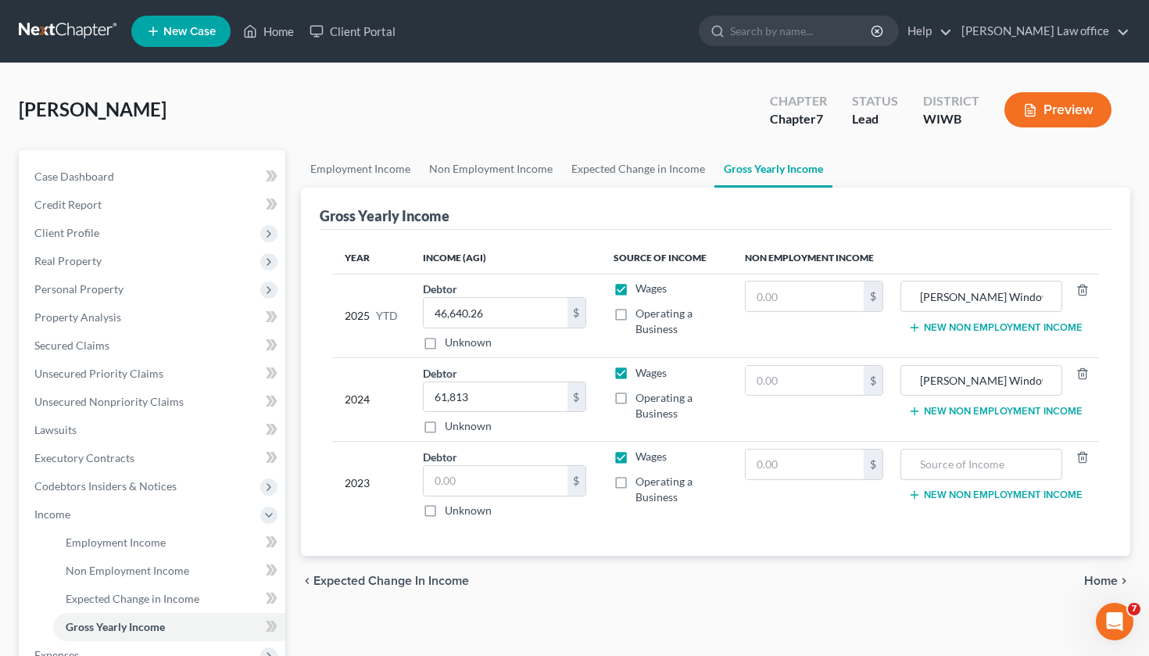
click at [902, 230] on div "Year Income (AGI) Source of Income Non Employment Income 2025 YTD Debtor 46,640…" at bounding box center [716, 393] width 793 height 327
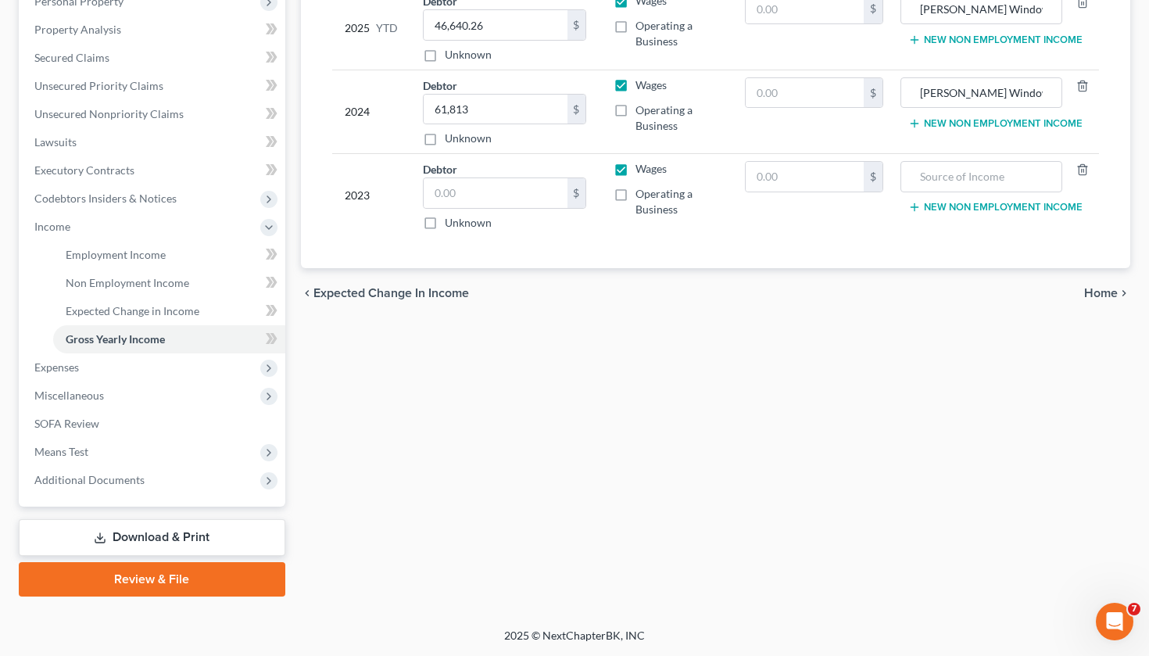
scroll to position [288, 0]
click at [156, 449] on span "Means Test" at bounding box center [153, 452] width 263 height 28
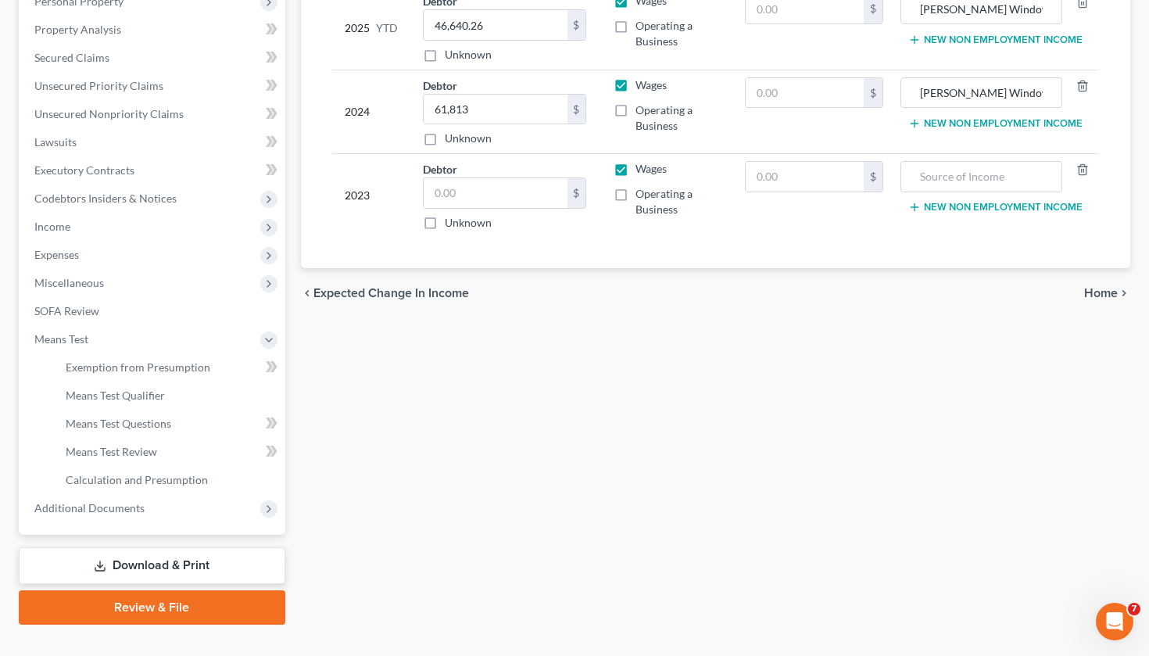
click at [158, 564] on link "Download & Print" at bounding box center [152, 565] width 267 height 37
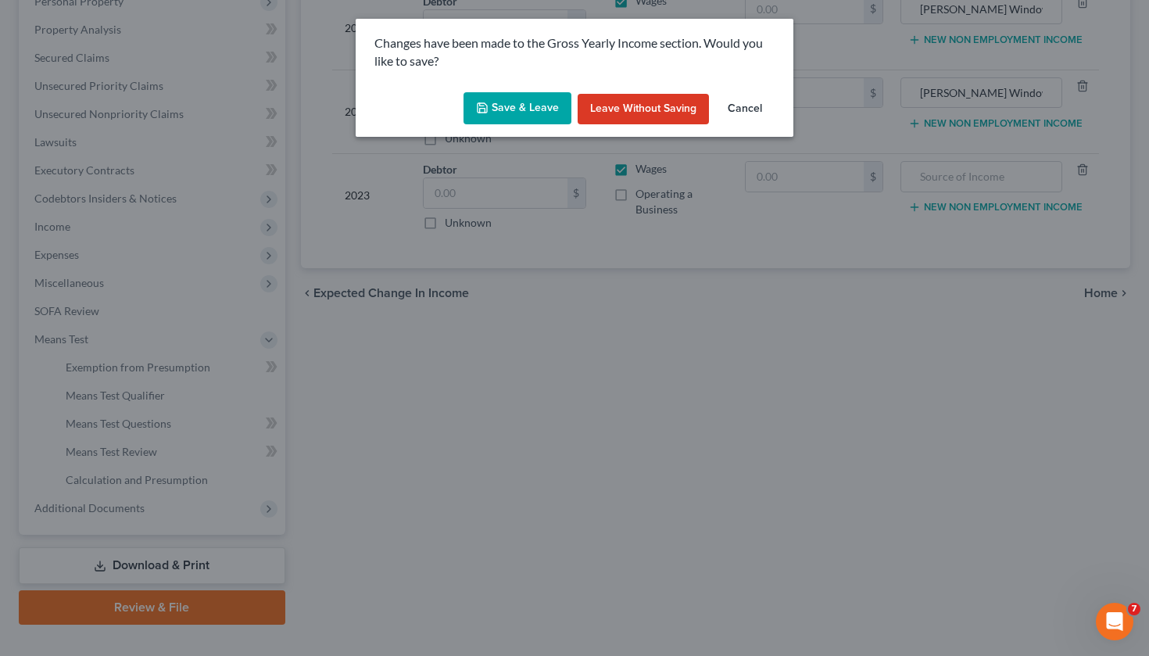
click at [511, 116] on button "Save & Leave" at bounding box center [518, 108] width 108 height 33
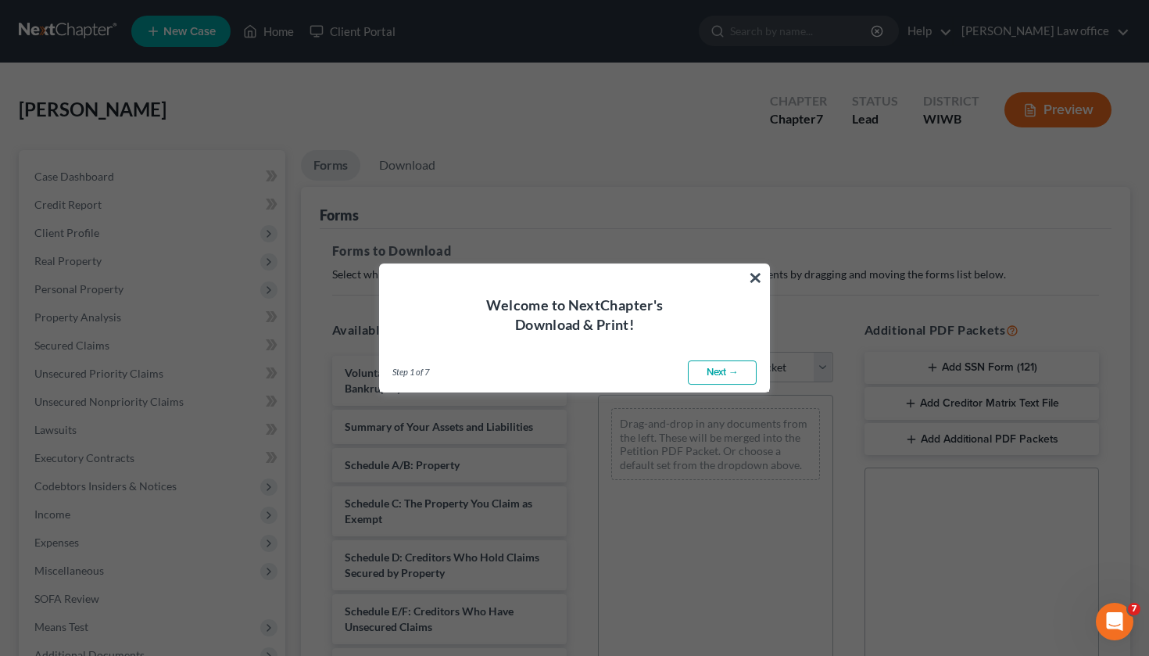
click at [726, 374] on link "Next →" at bounding box center [722, 372] width 69 height 25
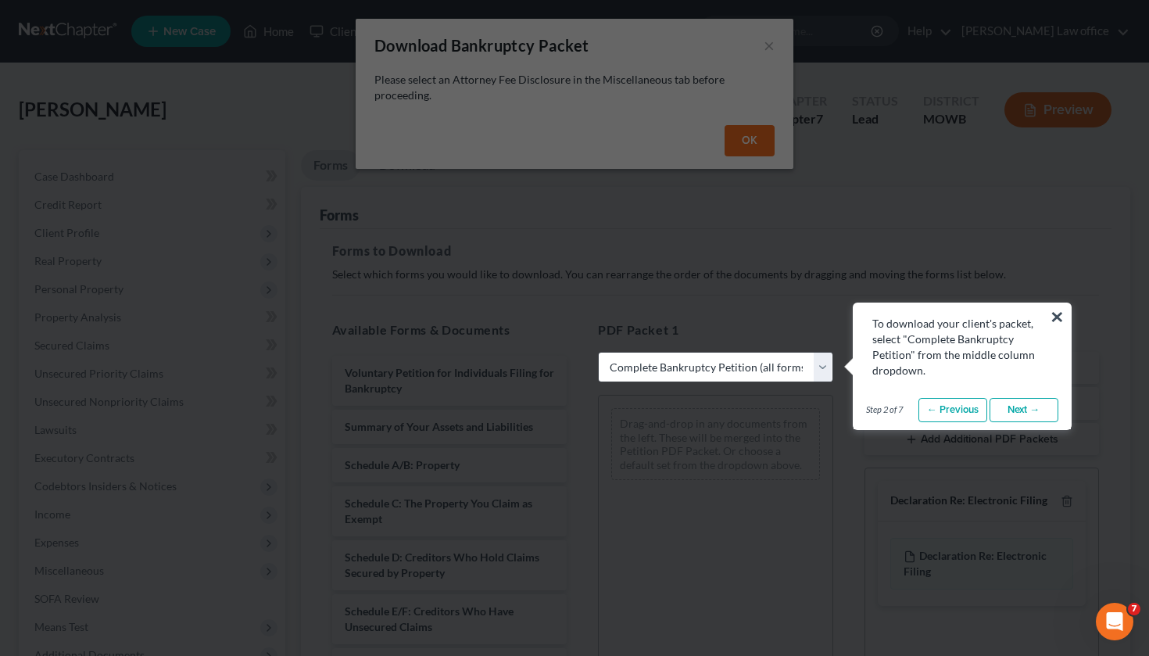
click at [1016, 403] on link "Next →" at bounding box center [1024, 410] width 69 height 25
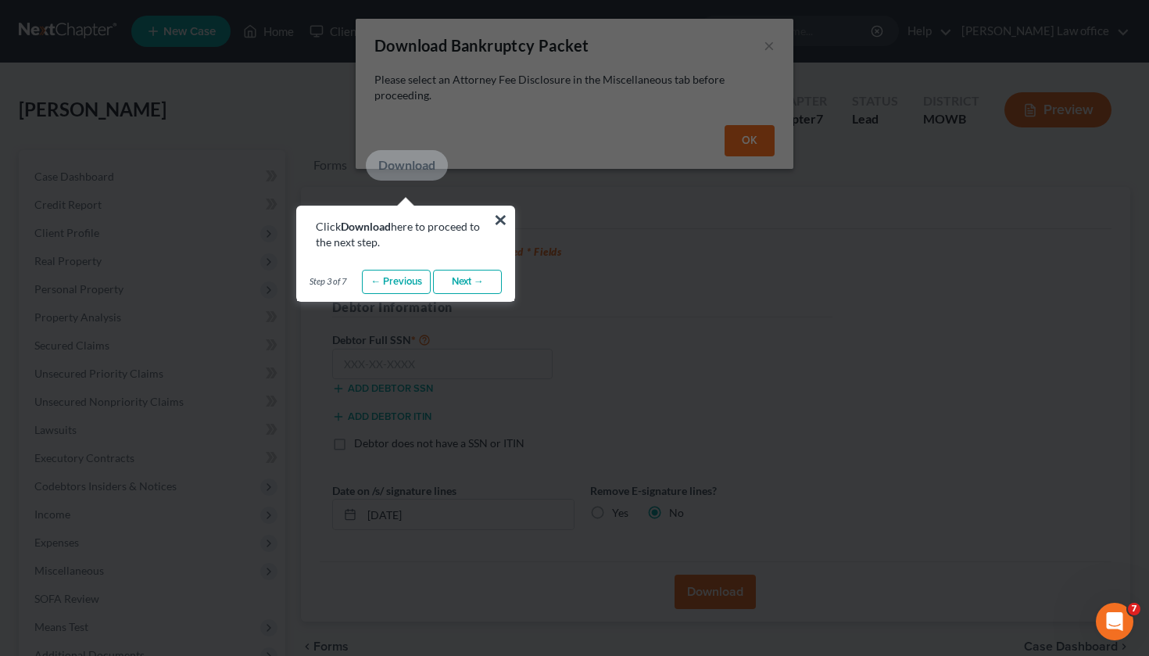
click at [469, 299] on div "Step 3 of 7 ← Previous Next → Done" at bounding box center [405, 282] width 217 height 39
click at [468, 278] on link "Next →" at bounding box center [467, 282] width 69 height 25
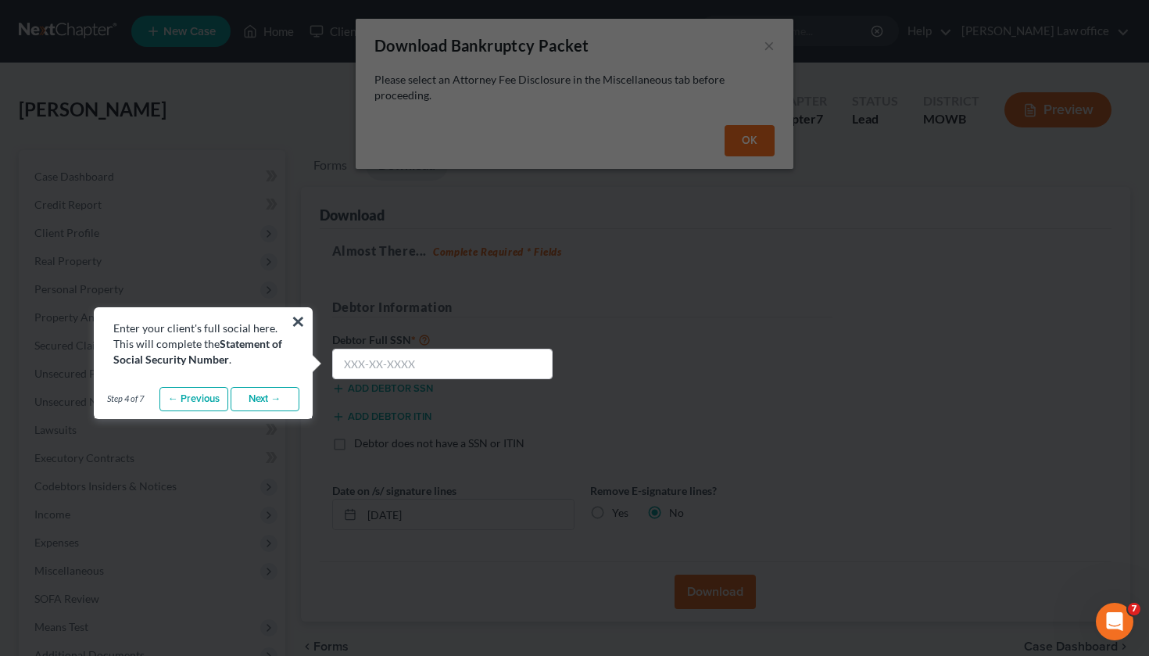
click at [278, 404] on link "Next →" at bounding box center [265, 399] width 69 height 25
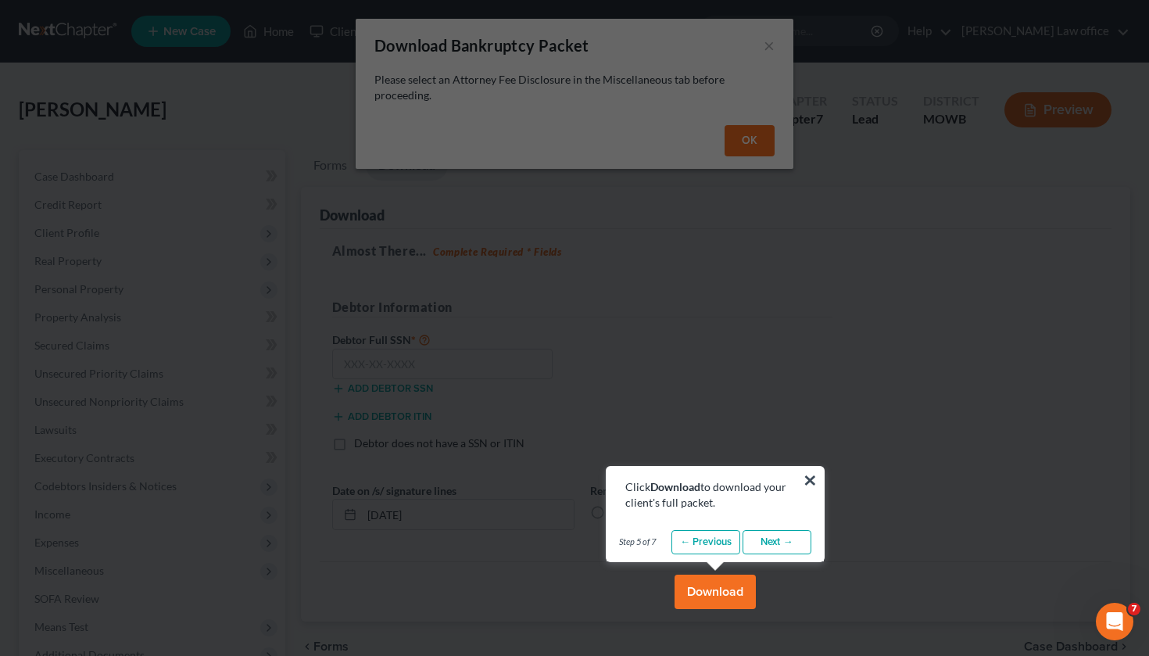
click at [788, 543] on link "Next →" at bounding box center [777, 542] width 69 height 25
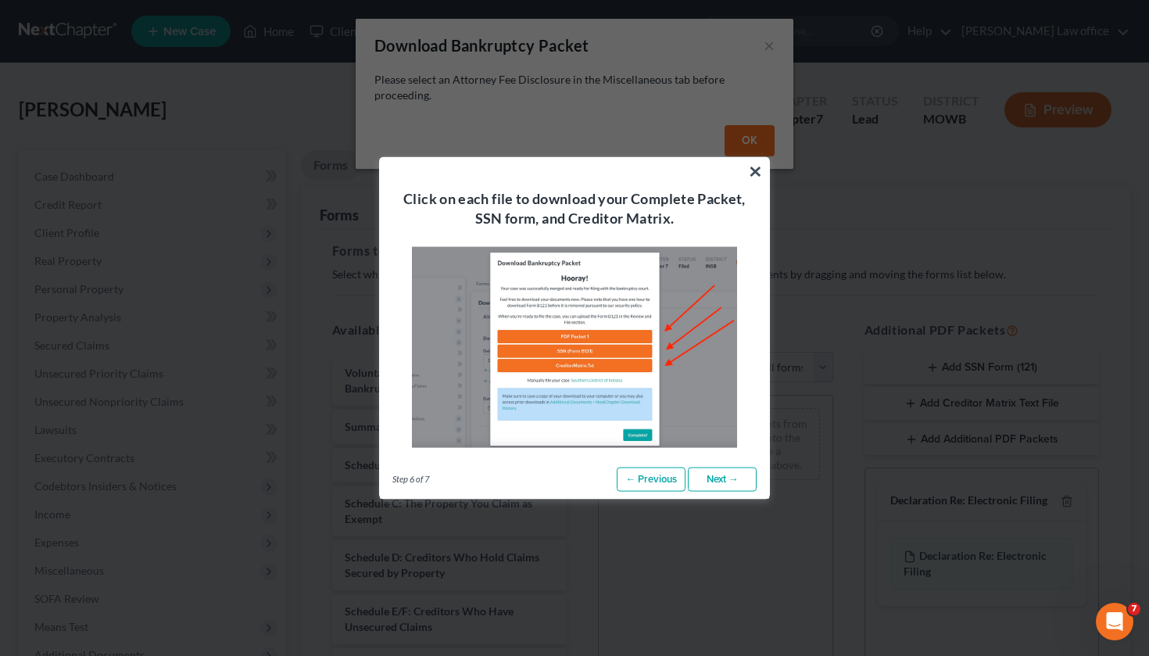
click at [732, 480] on link "Next →" at bounding box center [722, 479] width 69 height 25
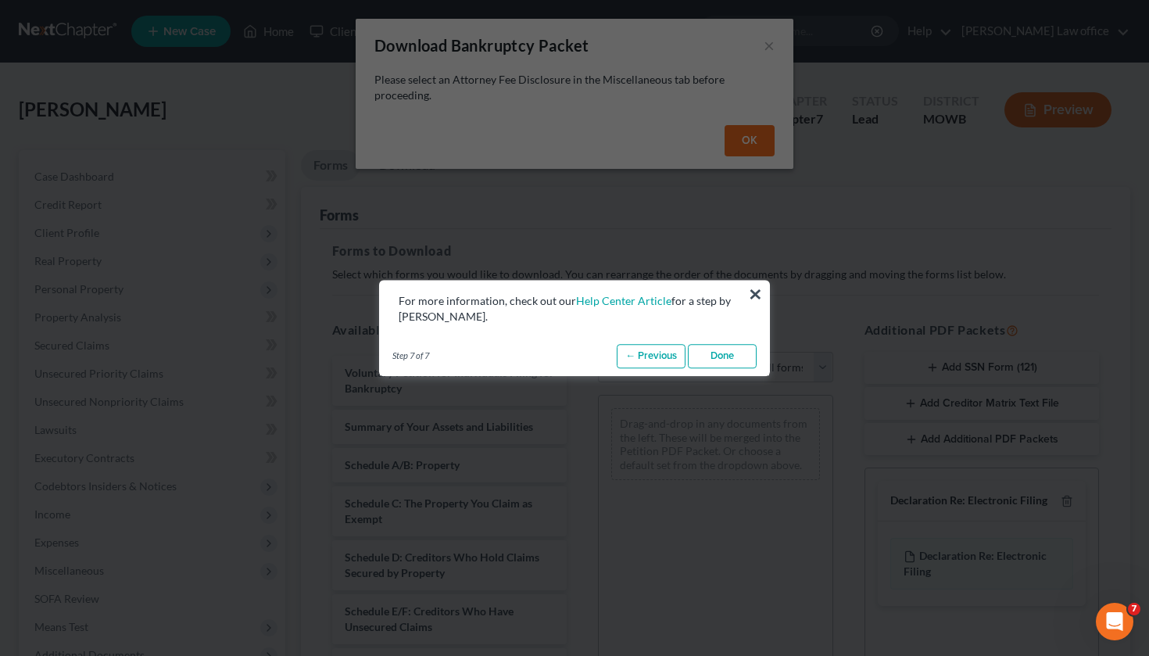
click at [714, 354] on link "Done" at bounding box center [722, 356] width 69 height 25
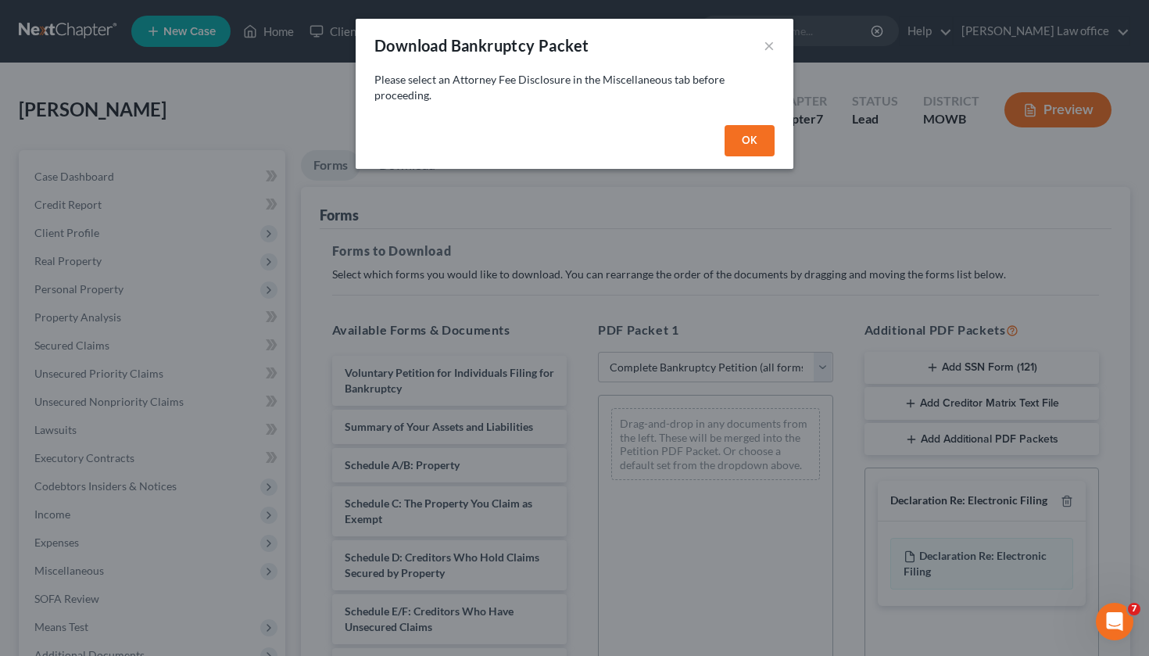
click at [755, 136] on button "OK" at bounding box center [750, 140] width 50 height 31
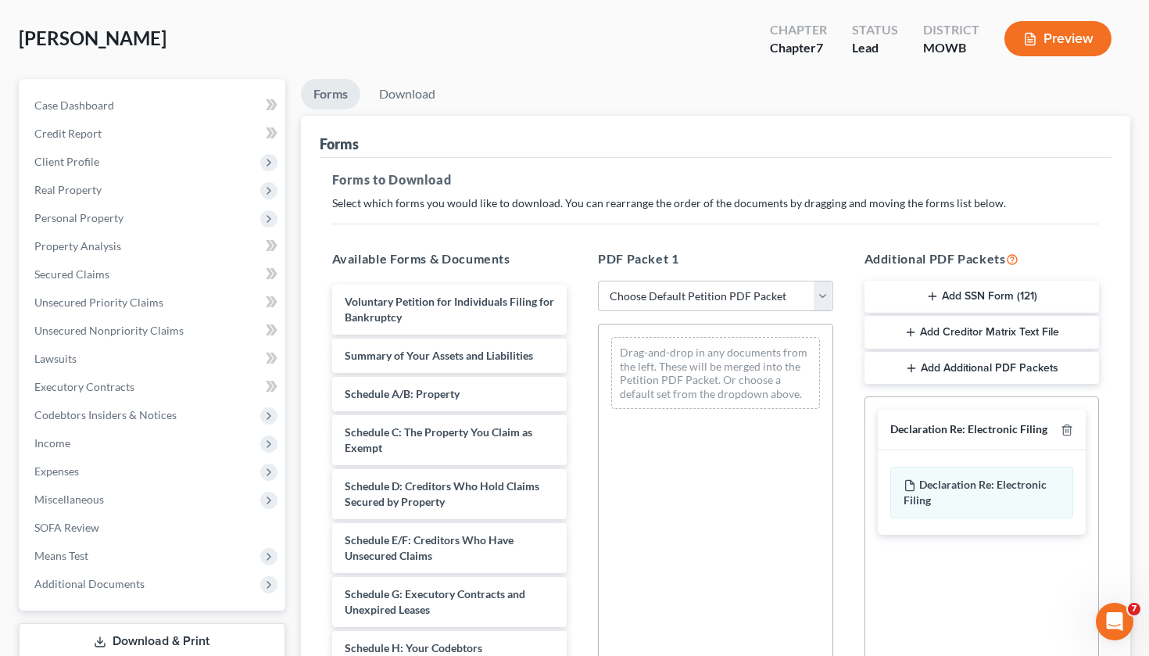
scroll to position [62, 0]
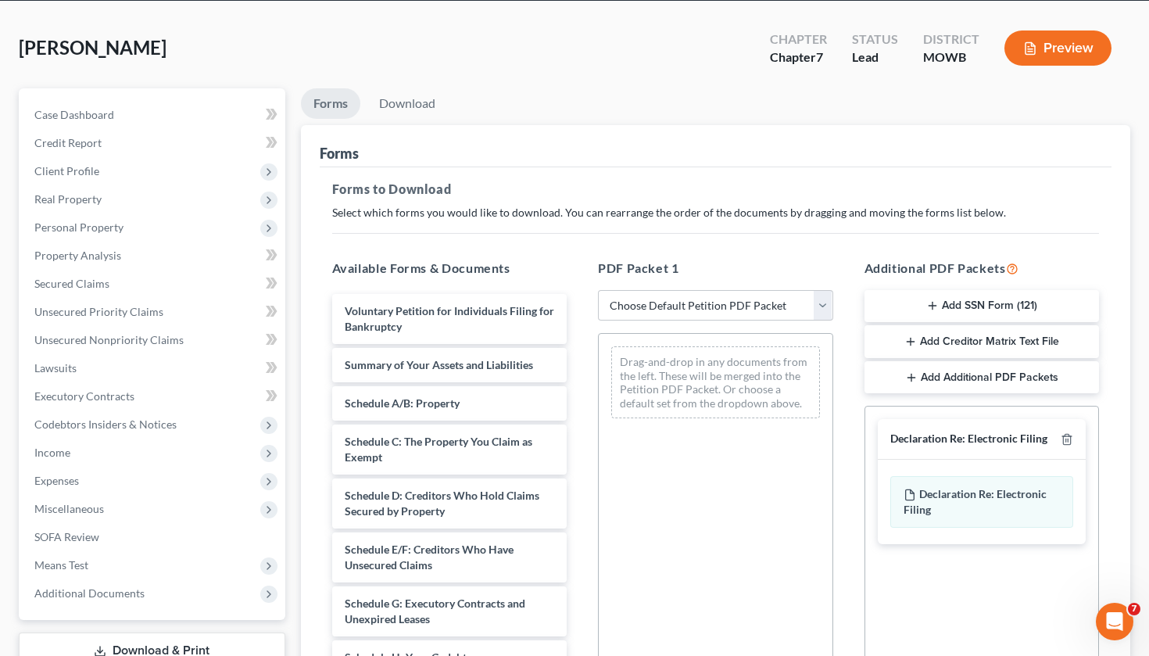
click at [674, 112] on ul "Forms Download" at bounding box center [716, 106] width 830 height 37
click at [960, 306] on button "Add SSN Form (121)" at bounding box center [982, 306] width 235 height 33
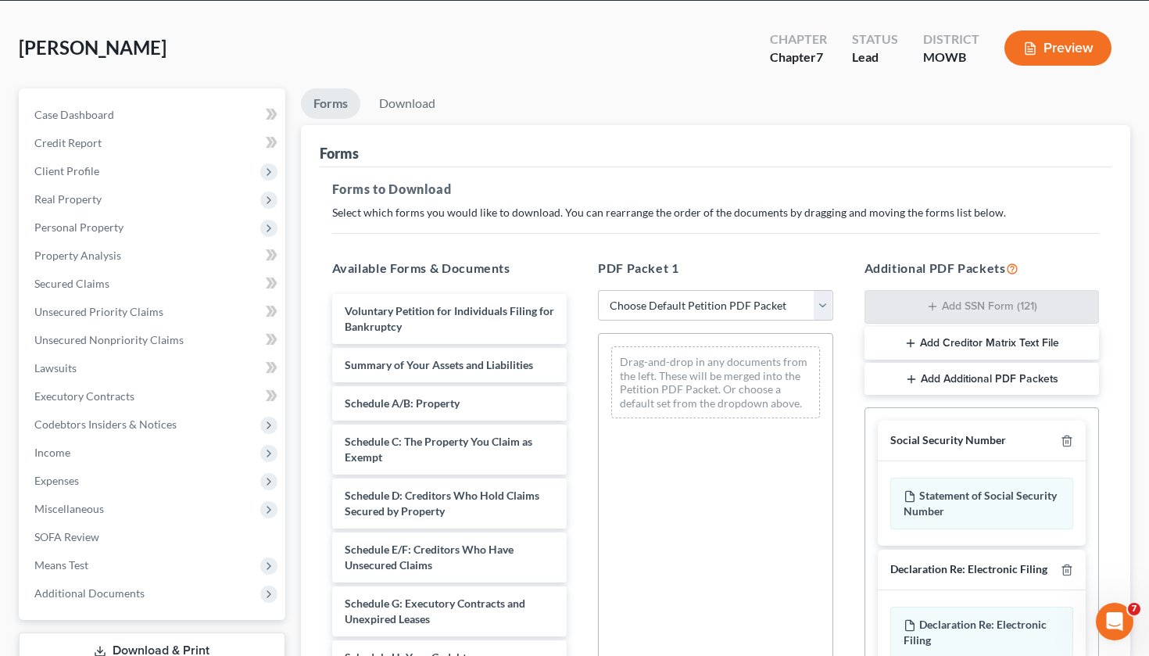
click at [1005, 448] on div "Social Security Number" at bounding box center [982, 441] width 209 height 41
click at [914, 441] on div "Social Security Number" at bounding box center [948, 440] width 116 height 15
click at [901, 453] on div "Social Security Number" at bounding box center [982, 441] width 209 height 41
click at [903, 433] on div "Social Security Number" at bounding box center [948, 440] width 116 height 15
click at [900, 414] on div "Social Security Number Statement of Social Security Number Creditor Matrix Text…" at bounding box center [982, 547] width 234 height 278
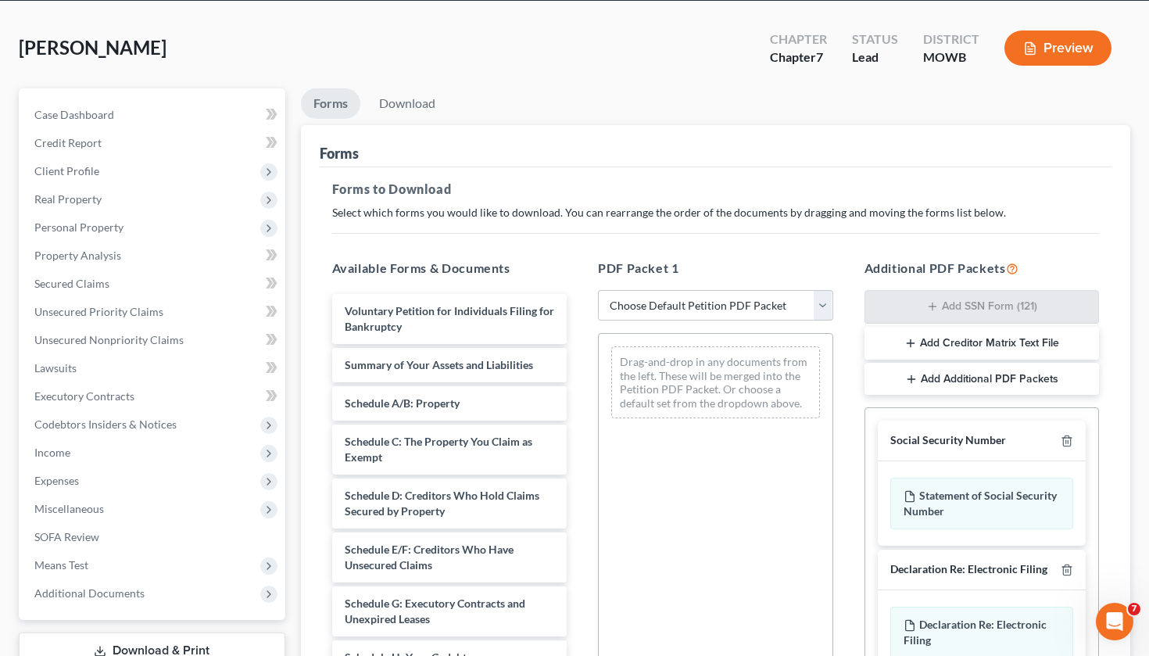
click at [727, 486] on div "Drag-and-drop in any documents from the left. These will be merged into the Pet…" at bounding box center [715, 548] width 235 height 430
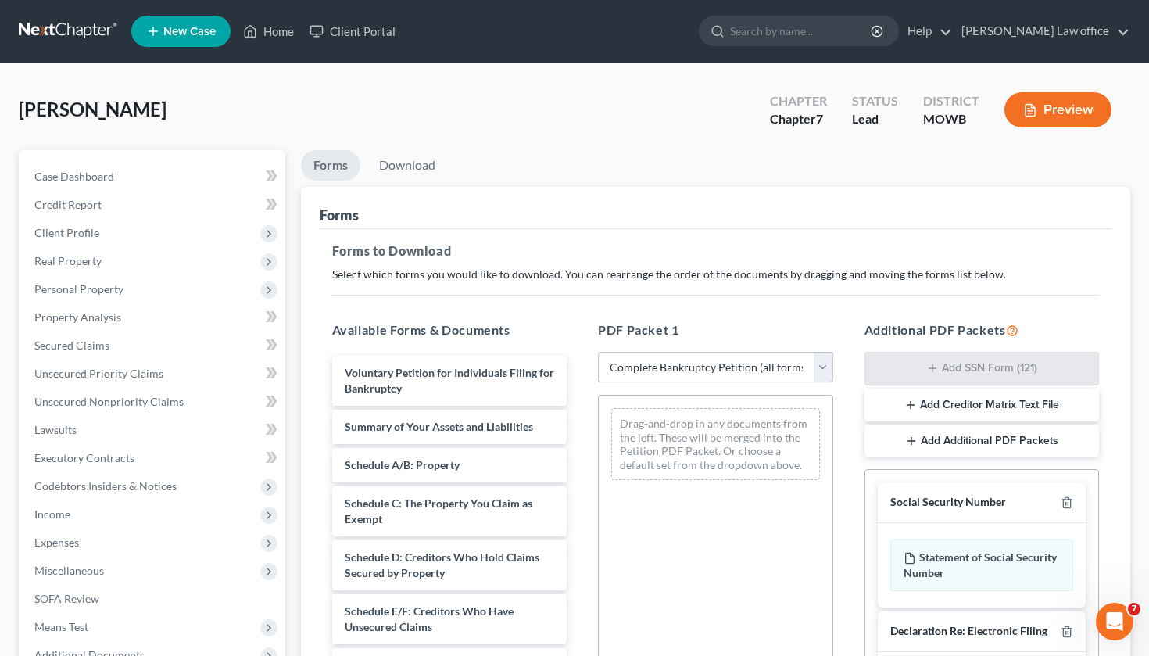
scroll to position [0, 0]
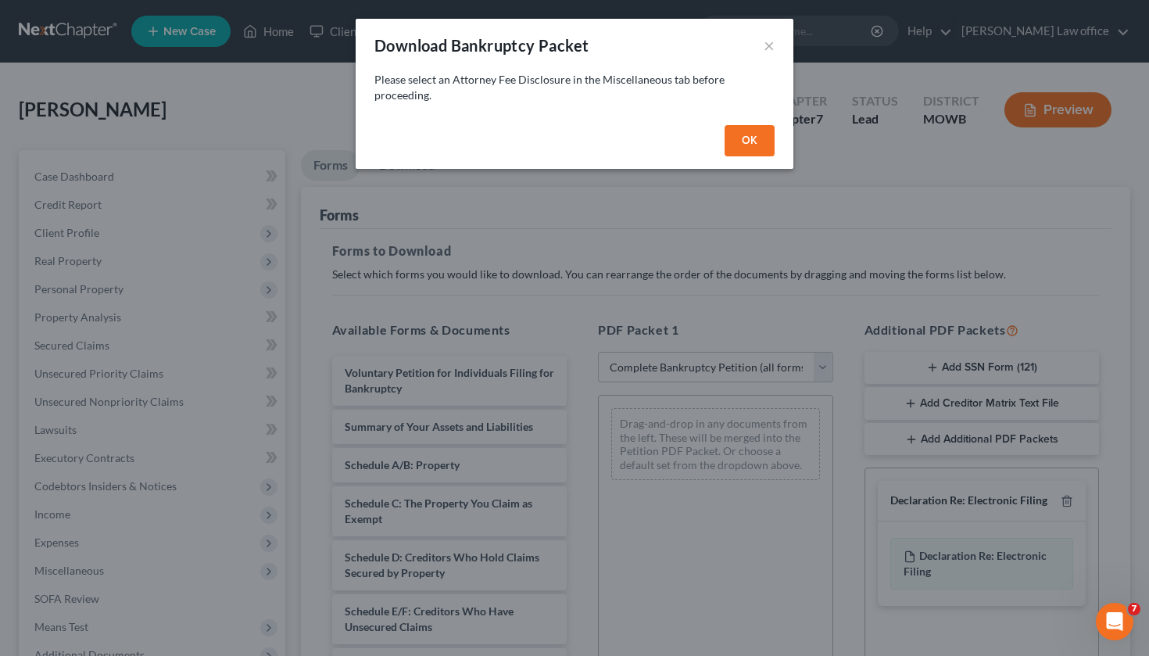
click at [752, 130] on button "OK" at bounding box center [750, 140] width 50 height 31
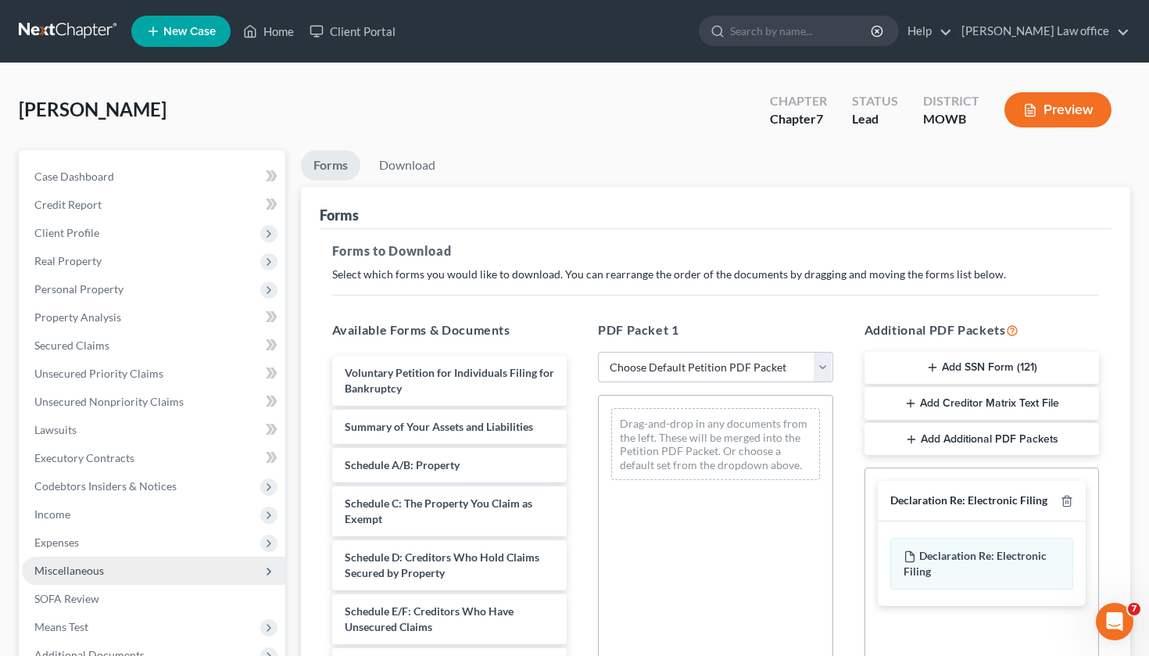
click at [52, 573] on span "Miscellaneous" at bounding box center [69, 570] width 70 height 13
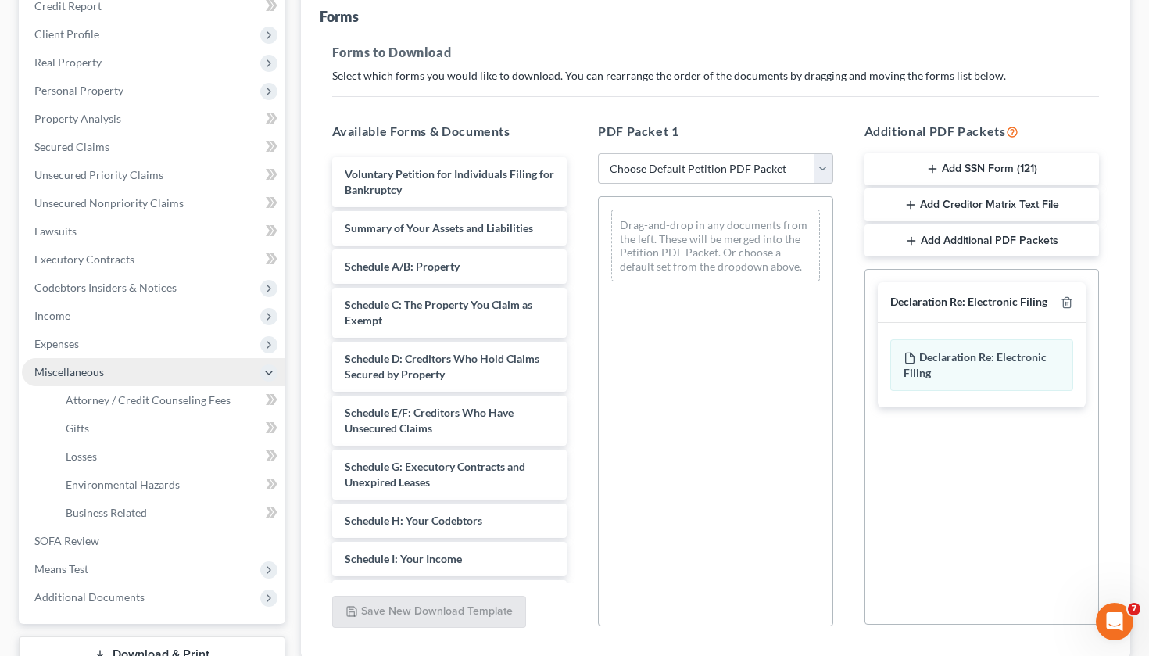
scroll to position [205, 0]
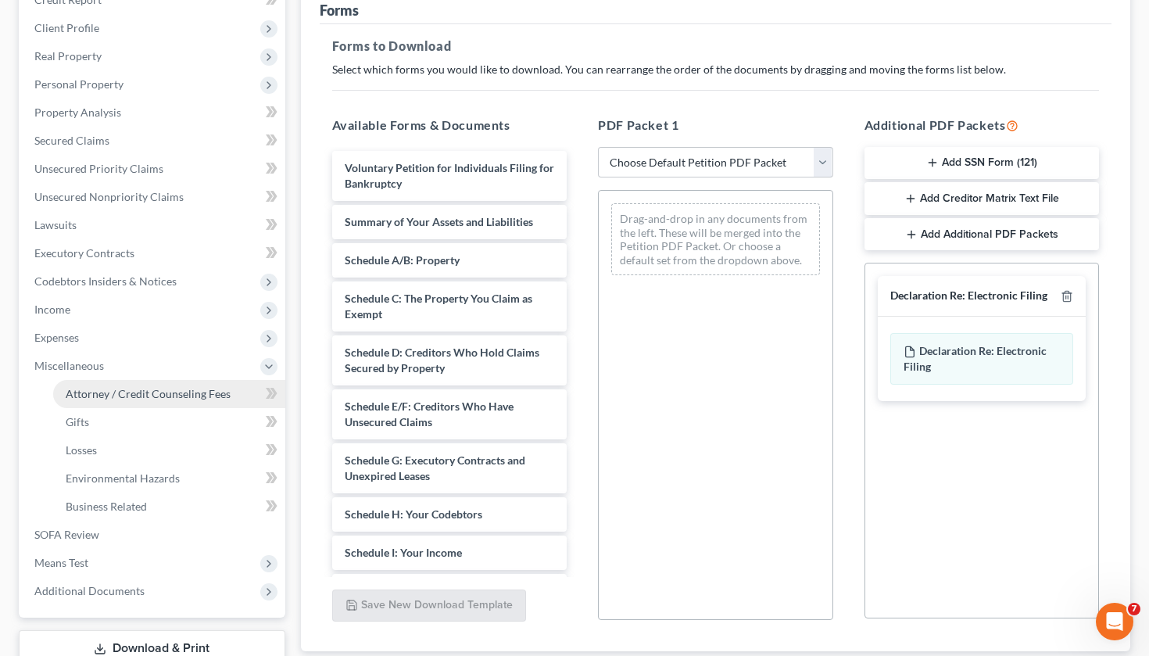
click at [141, 397] on span "Attorney / Credit Counseling Fees" at bounding box center [148, 393] width 165 height 13
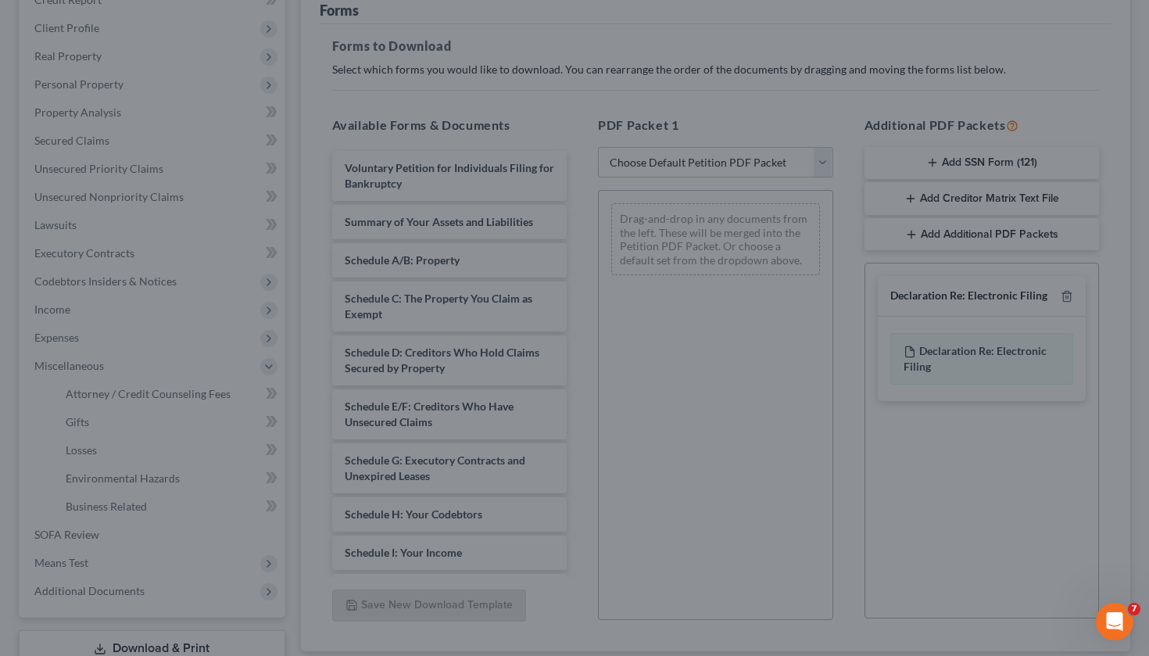
click at [106, 384] on div at bounding box center [574, 328] width 1149 height 656
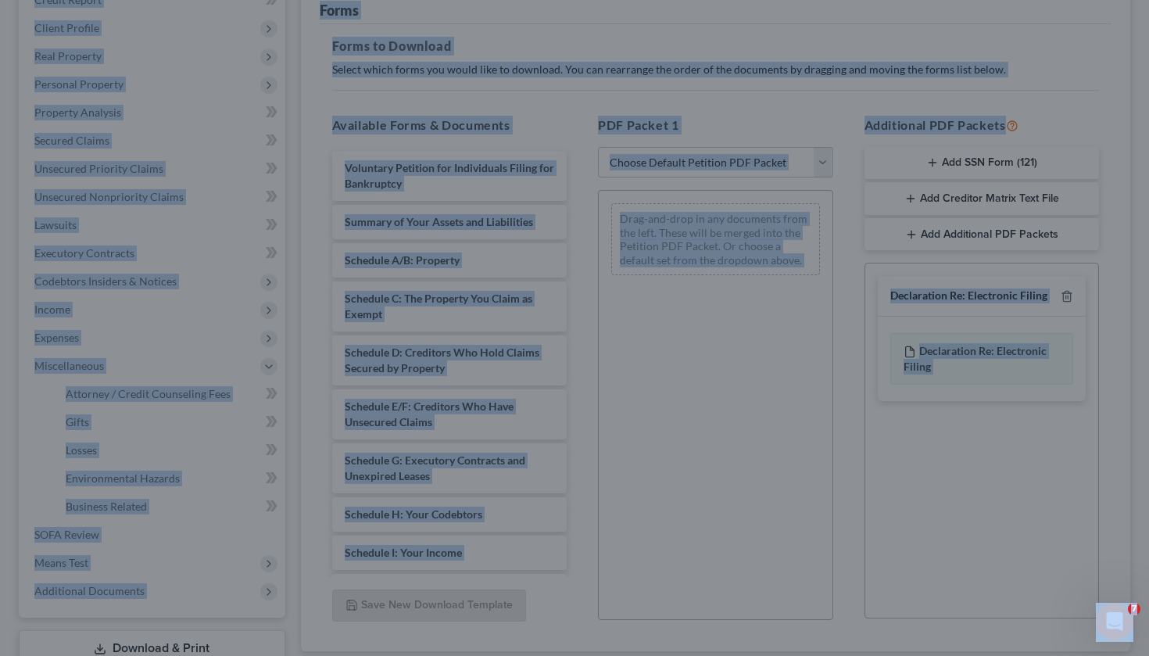
drag, startPoint x: 819, startPoint y: 74, endPoint x: 730, endPoint y: -91, distance: 187.8
click at [730, 0] on html "Home New Case Client Portal [PERSON_NAME] Law office [PERSON_NAME][EMAIL_ADDRES…" at bounding box center [574, 281] width 1149 height 972
click at [755, 120] on div at bounding box center [574, 328] width 1149 height 656
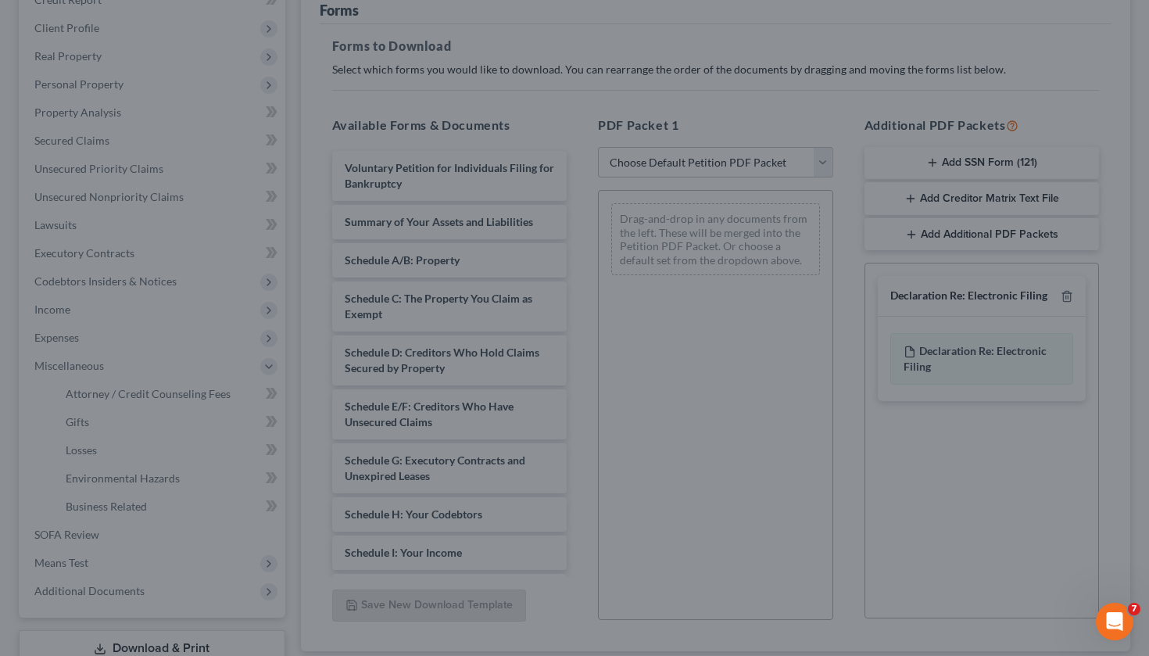
click at [108, 364] on div at bounding box center [574, 328] width 1149 height 656
click at [102, 399] on div at bounding box center [574, 328] width 1149 height 656
click at [874, 57] on div at bounding box center [574, 328] width 1149 height 656
